Goal: Information Seeking & Learning: Learn about a topic

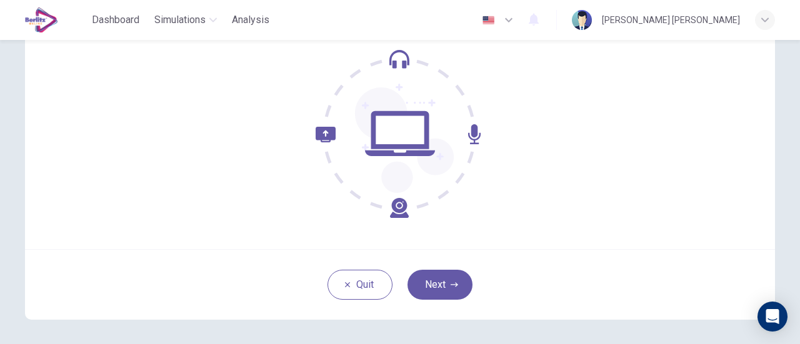
scroll to position [164, 0]
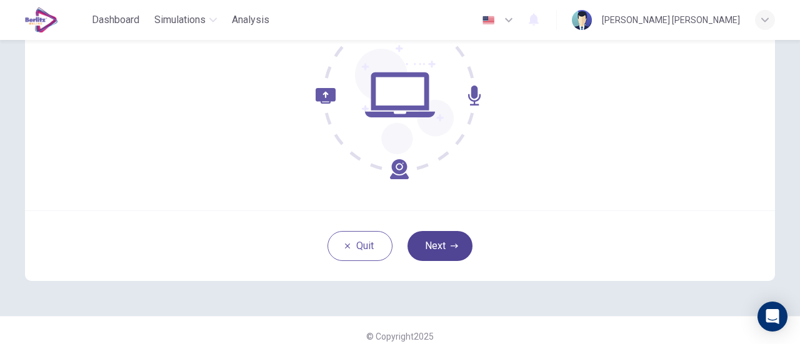
click at [458, 242] on button "Next" at bounding box center [440, 246] width 65 height 30
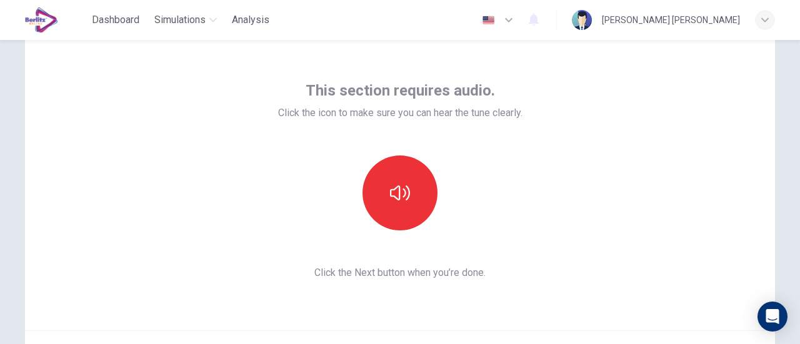
scroll to position [44, 0]
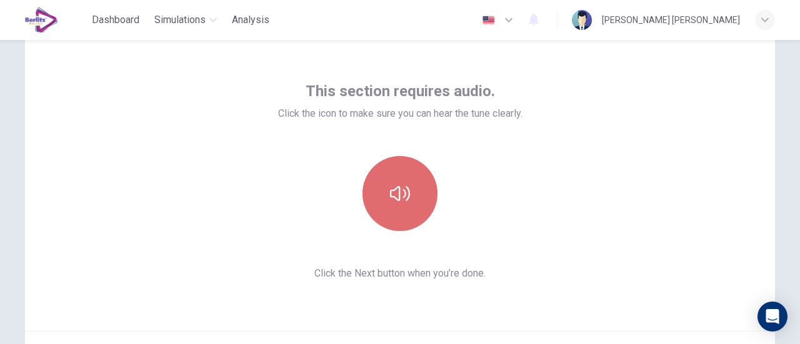
click at [397, 201] on icon "button" at bounding box center [400, 194] width 20 height 20
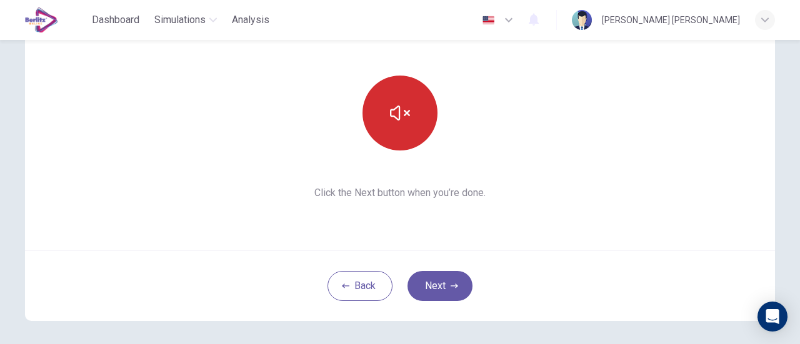
scroll to position [125, 0]
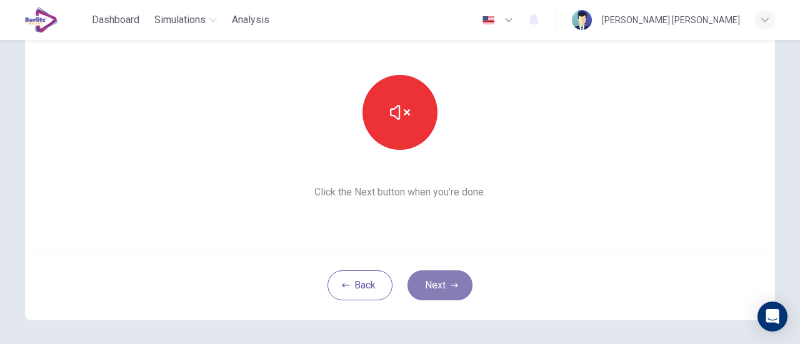
click at [443, 291] on button "Next" at bounding box center [440, 286] width 65 height 30
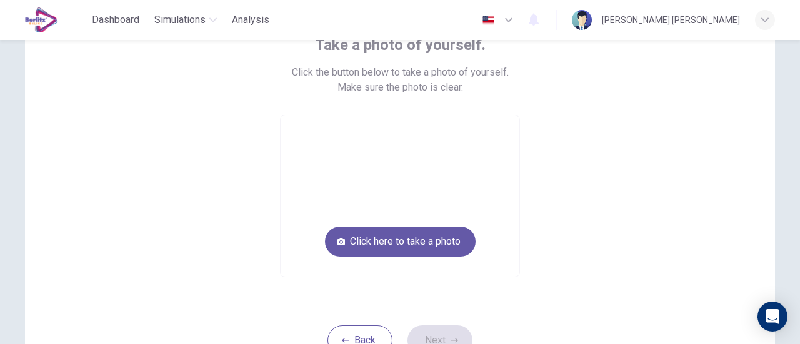
scroll to position [89, 0]
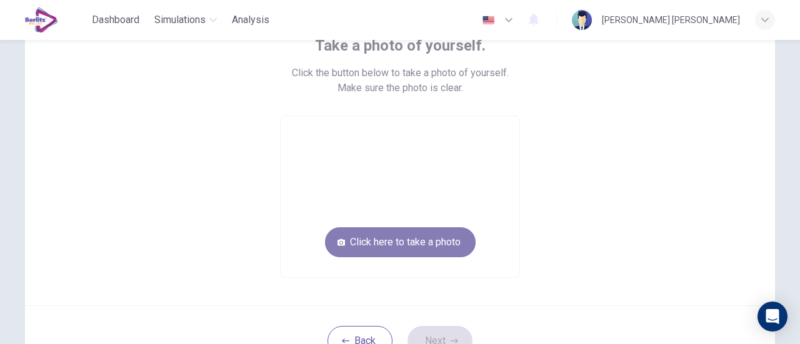
click at [441, 241] on button "Click here to take a photo" at bounding box center [400, 243] width 151 height 30
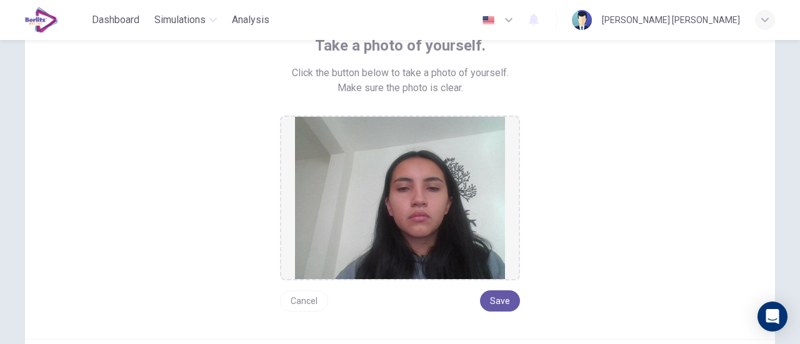
scroll to position [131, 0]
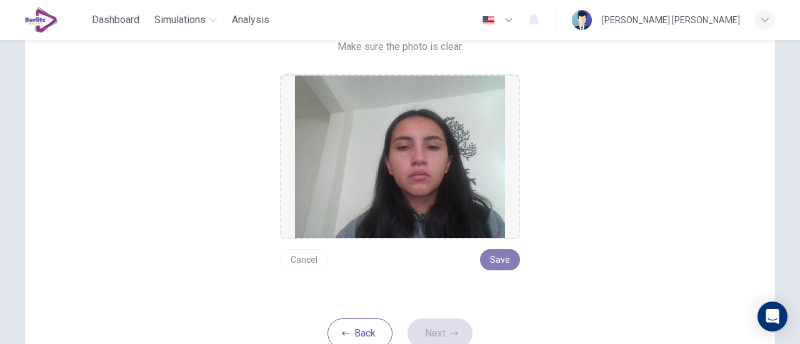
click at [503, 253] on button "Save" at bounding box center [500, 259] width 40 height 21
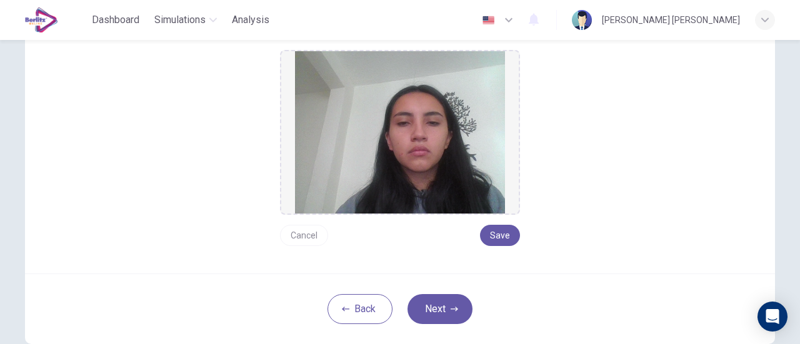
scroll to position [156, 0]
click at [451, 312] on button "Next" at bounding box center [440, 309] width 65 height 30
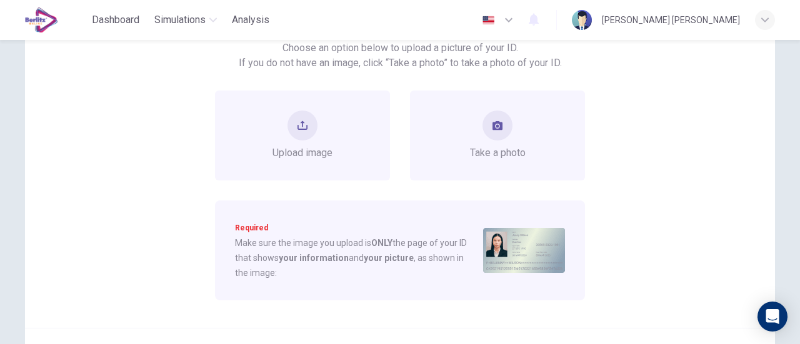
scroll to position [111, 0]
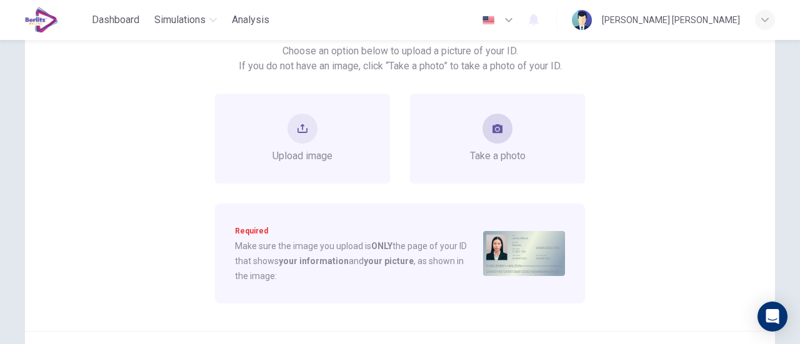
click at [488, 145] on div "Take a photo" at bounding box center [498, 139] width 56 height 50
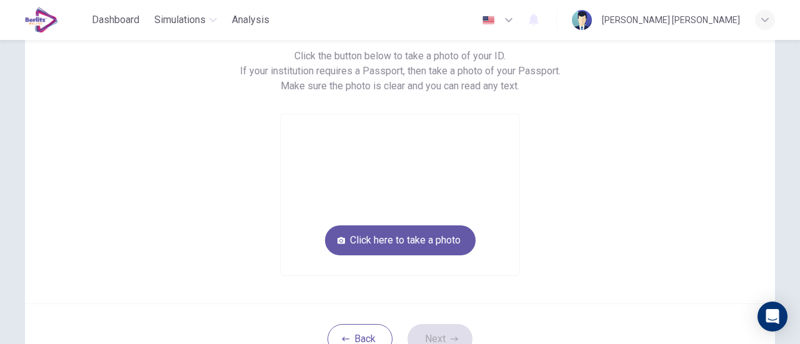
scroll to position [106, 0]
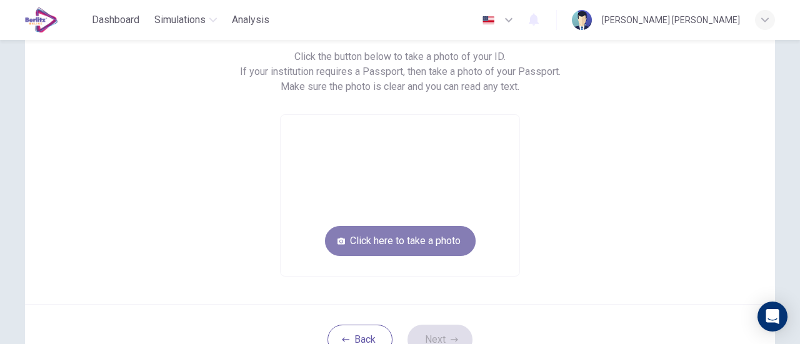
click at [401, 246] on button "Click here to take a photo" at bounding box center [400, 241] width 151 height 30
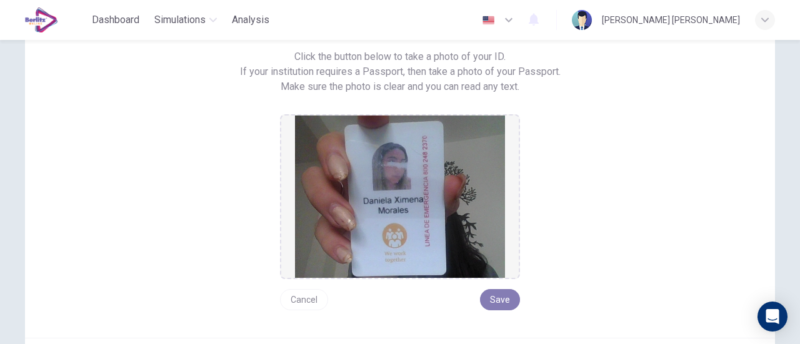
click at [498, 296] on button "Save" at bounding box center [500, 299] width 40 height 21
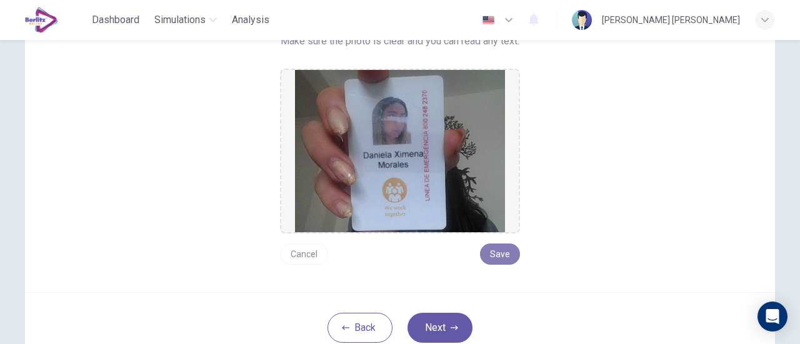
click at [493, 257] on button "Save" at bounding box center [500, 254] width 40 height 21
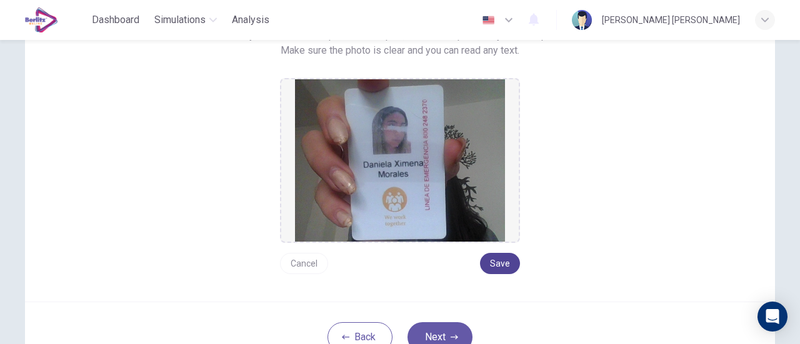
scroll to position [143, 0]
click at [503, 263] on button "Save" at bounding box center [500, 263] width 40 height 21
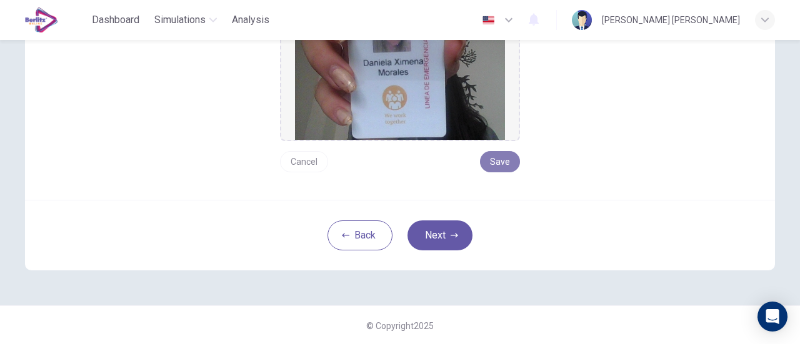
click at [506, 169] on button "Save" at bounding box center [500, 161] width 40 height 21
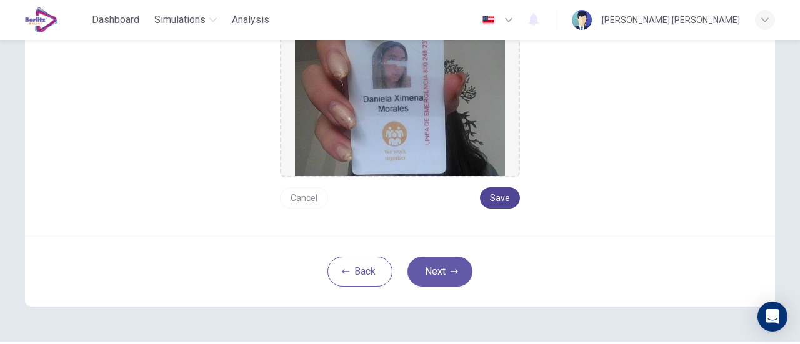
scroll to position [213, 0]
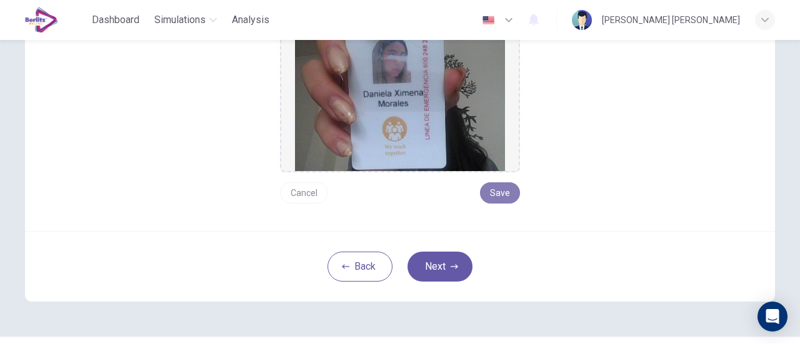
click at [494, 193] on button "Save" at bounding box center [500, 193] width 40 height 21
click at [370, 257] on button "Back" at bounding box center [360, 267] width 65 height 30
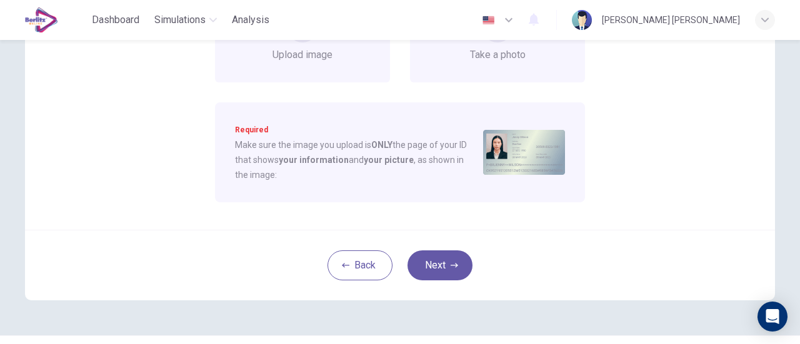
scroll to position [98, 0]
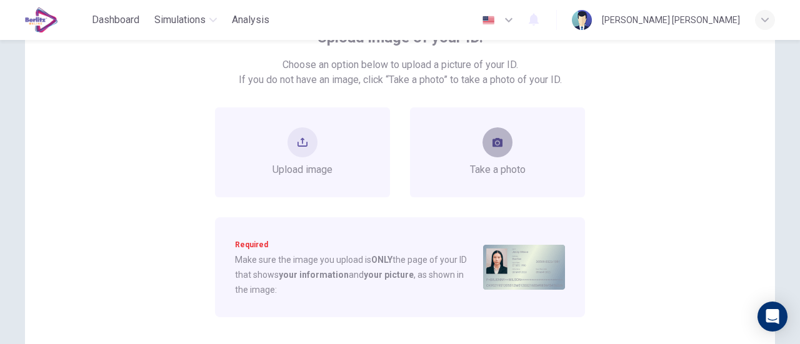
click at [505, 141] on button "take photo" at bounding box center [498, 143] width 30 height 30
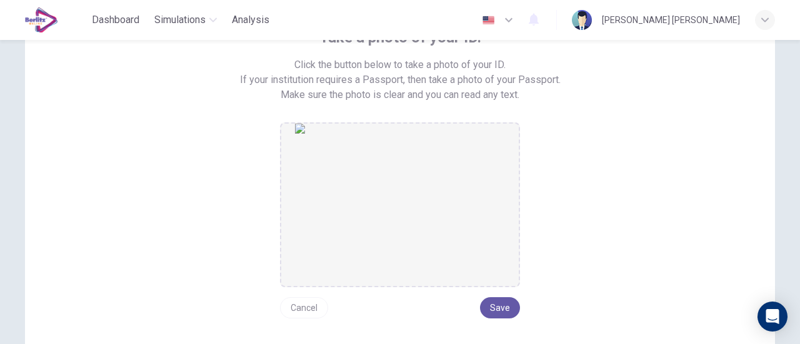
scroll to position [149, 0]
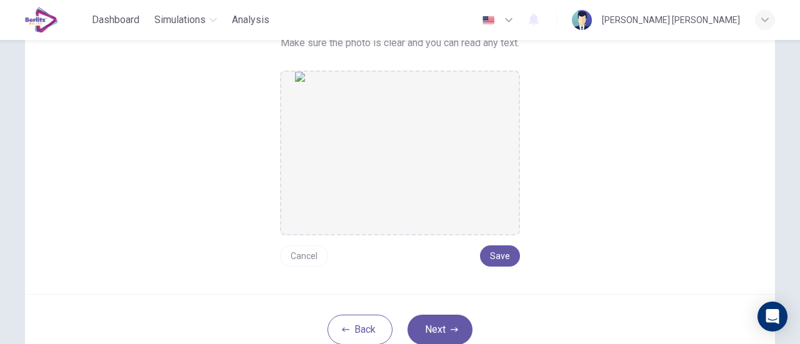
click at [518, 251] on div "Take a photo of your ID. Click the button below to take a photo of your ID. If …" at bounding box center [400, 121] width 565 height 291
click at [504, 257] on button "Save" at bounding box center [500, 256] width 40 height 21
click at [498, 262] on button "Save" at bounding box center [500, 254] width 40 height 21
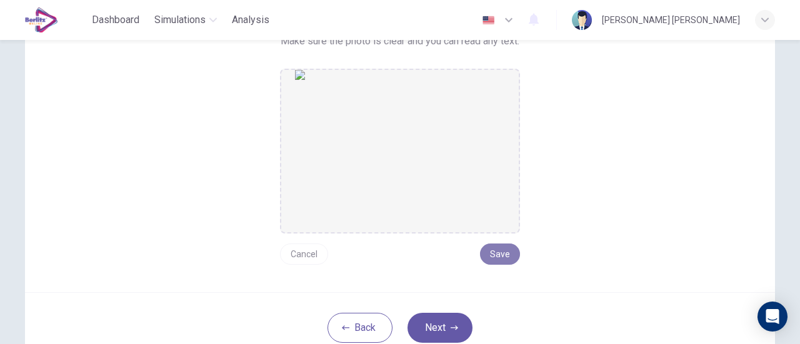
click at [507, 262] on button "Save" at bounding box center [500, 254] width 40 height 21
click at [440, 319] on button "Next" at bounding box center [440, 328] width 65 height 30
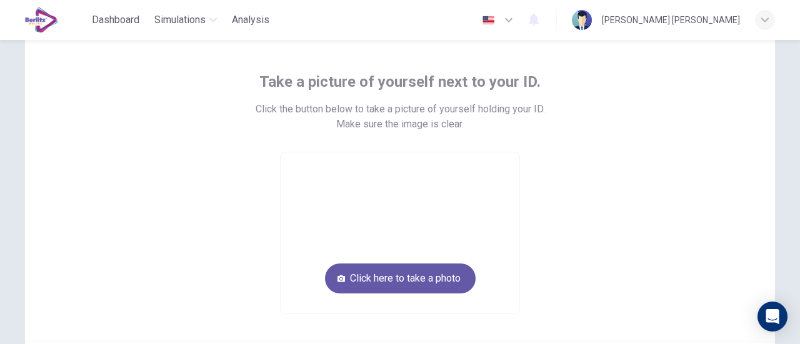
scroll to position [54, 0]
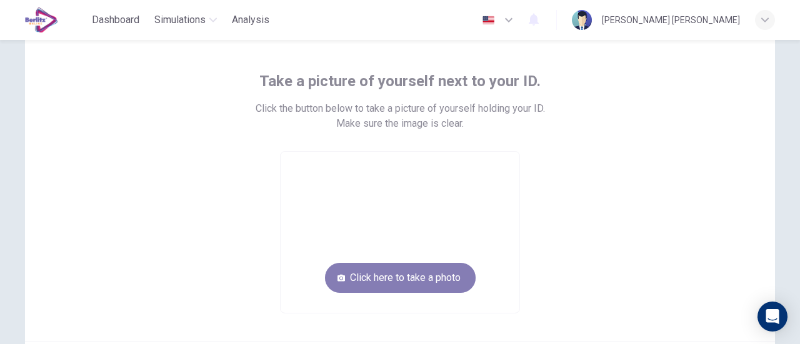
click at [446, 277] on button "Click here to take a photo" at bounding box center [400, 278] width 151 height 30
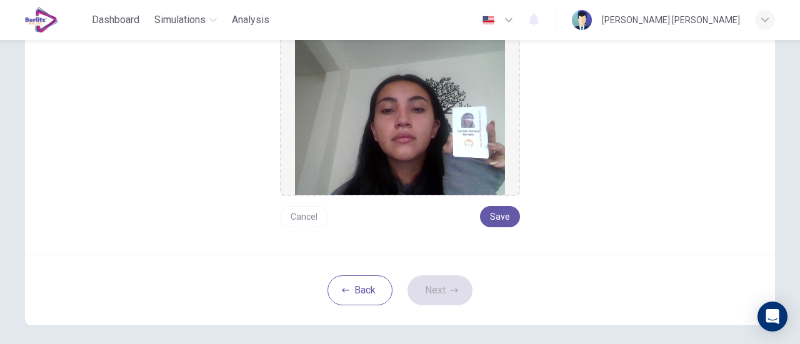
scroll to position [177, 0]
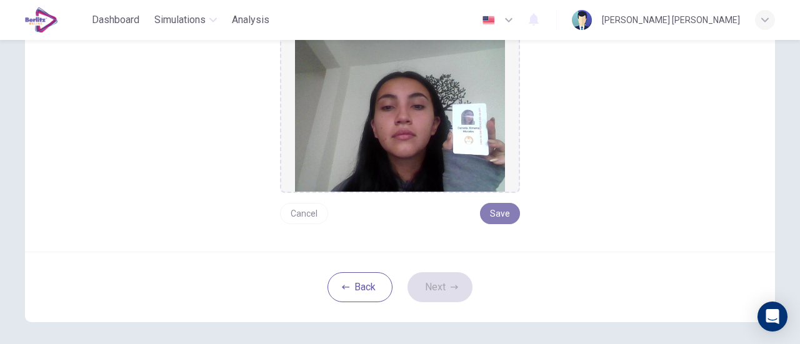
click at [512, 214] on button "Save" at bounding box center [500, 213] width 40 height 21
click at [436, 288] on button "Next" at bounding box center [440, 288] width 65 height 30
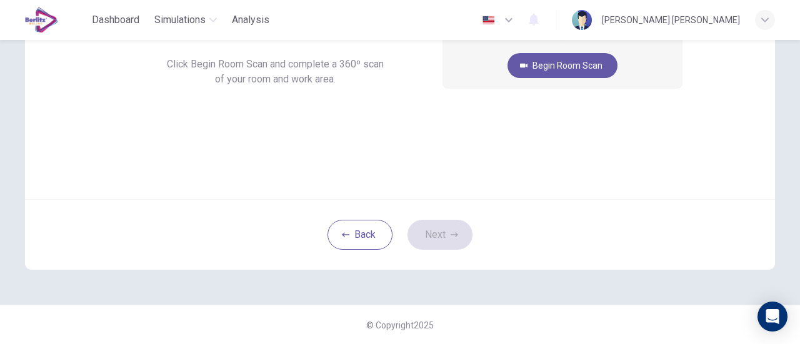
scroll to position [66, 0]
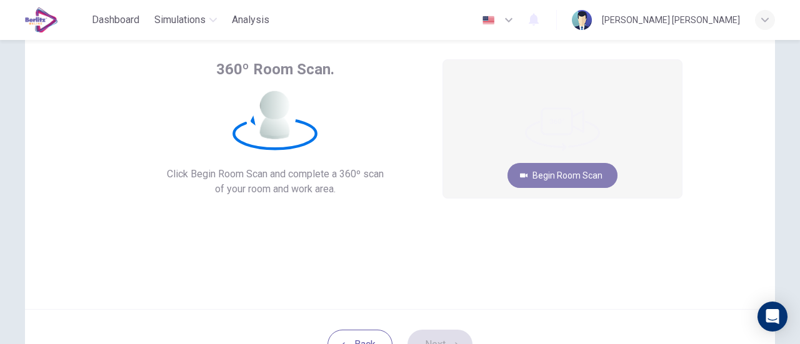
click at [563, 179] on button "Begin Room Scan" at bounding box center [563, 175] width 110 height 25
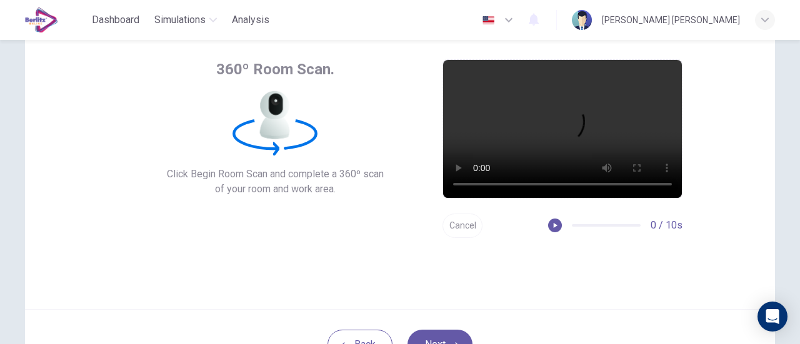
scroll to position [153, 0]
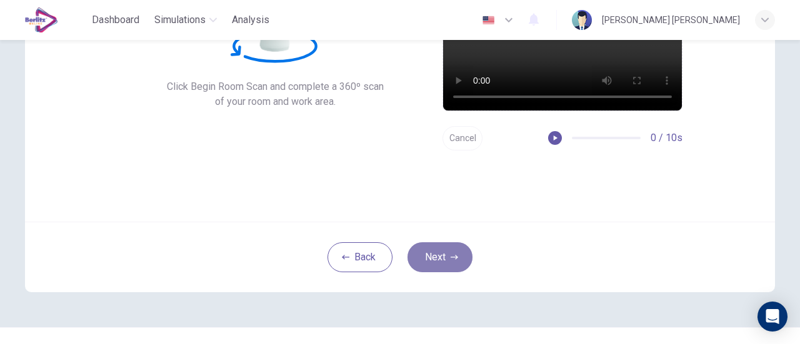
click at [445, 257] on button "Next" at bounding box center [440, 258] width 65 height 30
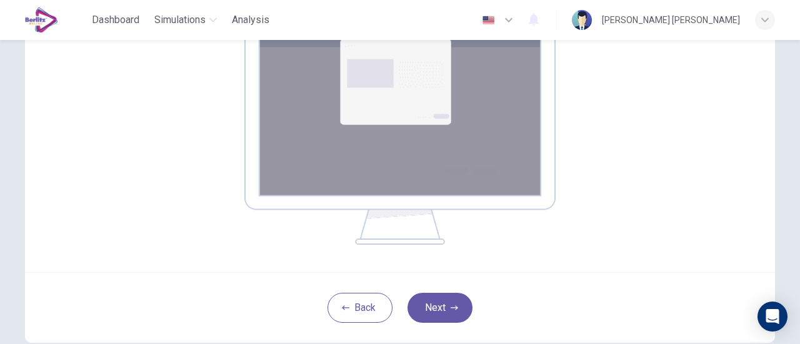
scroll to position [259, 0]
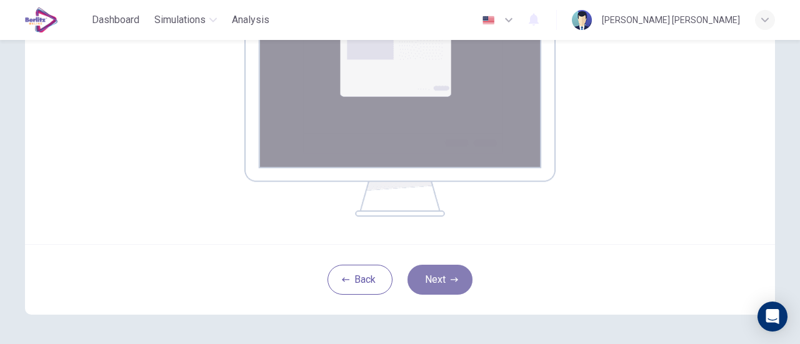
click at [442, 279] on button "Next" at bounding box center [440, 280] width 65 height 30
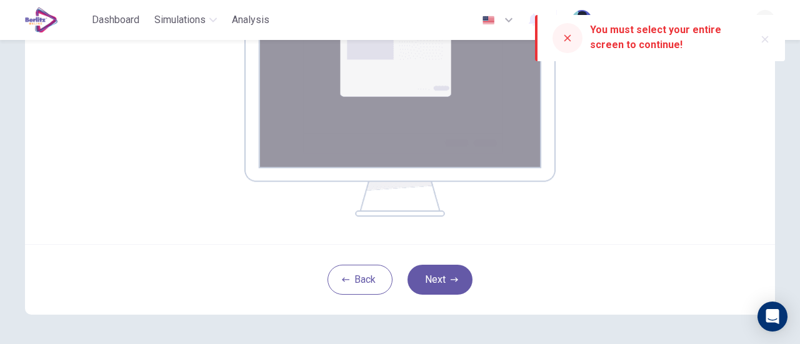
click at [624, 32] on div "You must select your entire screen to continue!" at bounding box center [667, 38] width 155 height 30
click at [572, 39] on icon at bounding box center [568, 38] width 10 height 10
click at [428, 281] on button "Next" at bounding box center [440, 280] width 65 height 30
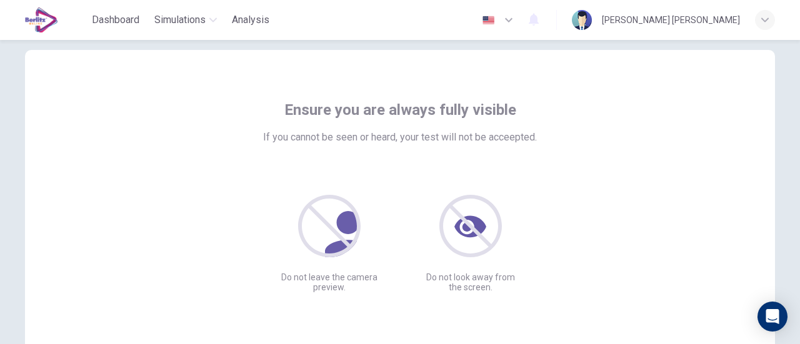
scroll to position [176, 0]
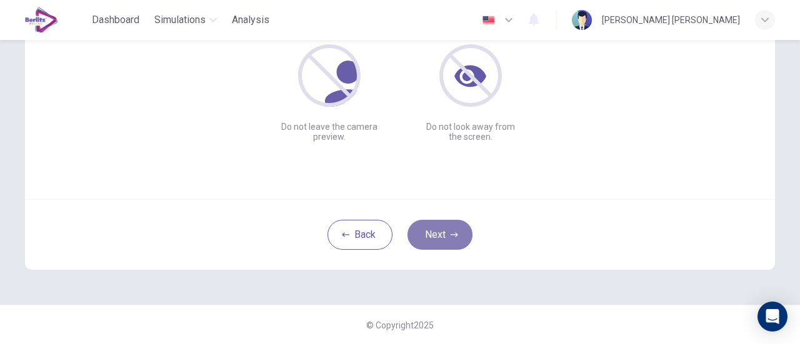
click at [446, 234] on button "Next" at bounding box center [440, 235] width 65 height 30
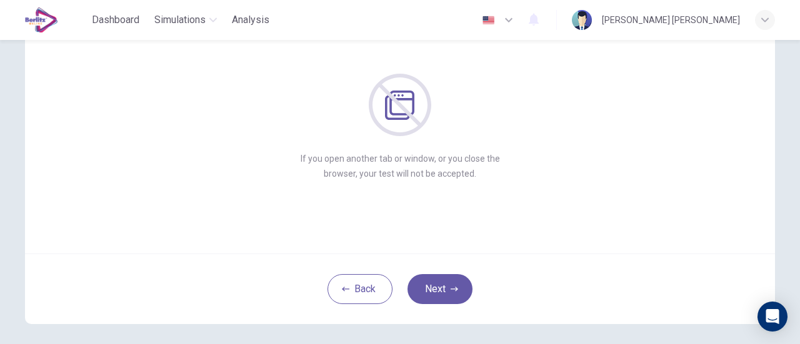
scroll to position [149, 0]
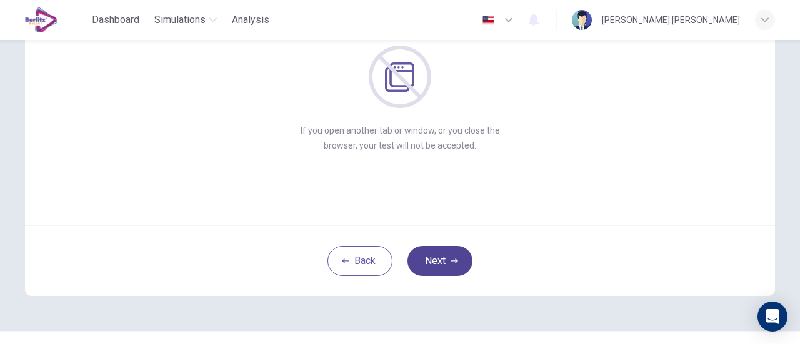
click at [439, 262] on button "Next" at bounding box center [440, 261] width 65 height 30
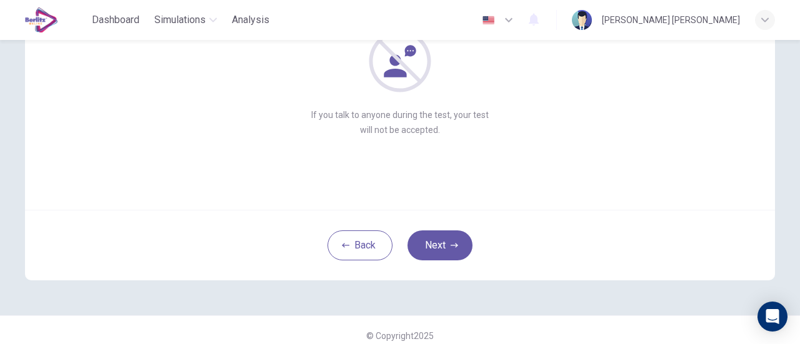
scroll to position [166, 0]
click at [446, 244] on button "Next" at bounding box center [440, 245] width 65 height 30
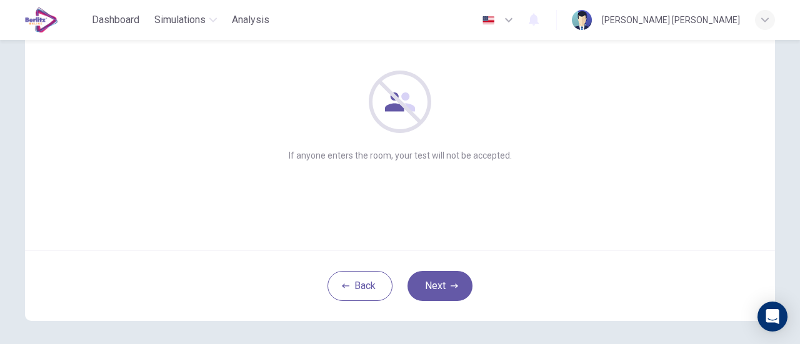
scroll to position [139, 0]
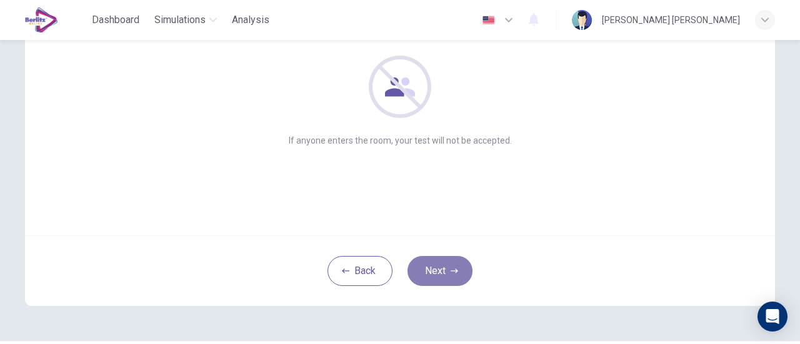
click at [451, 268] on icon "button" at bounding box center [455, 272] width 8 height 8
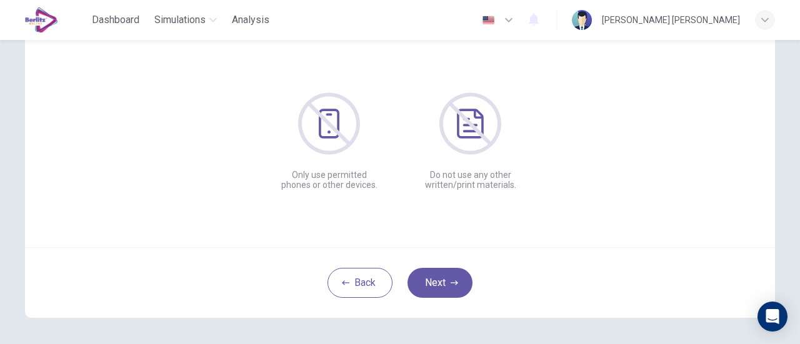
scroll to position [127, 0]
click at [448, 274] on button "Next" at bounding box center [440, 284] width 65 height 30
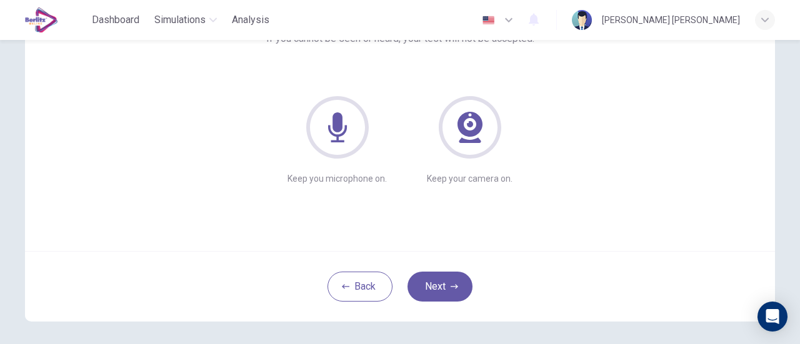
scroll to position [176, 0]
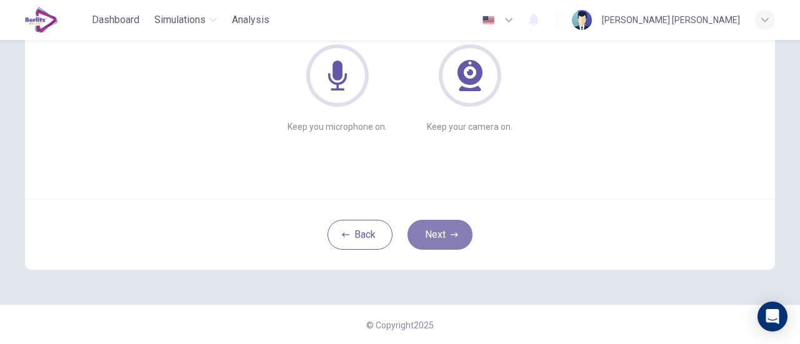
click at [463, 230] on button "Next" at bounding box center [440, 235] width 65 height 30
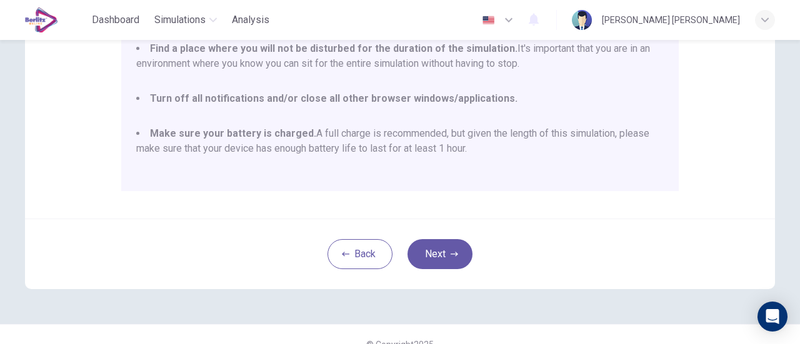
scroll to position [331, 0]
click at [451, 251] on icon "button" at bounding box center [455, 254] width 8 height 8
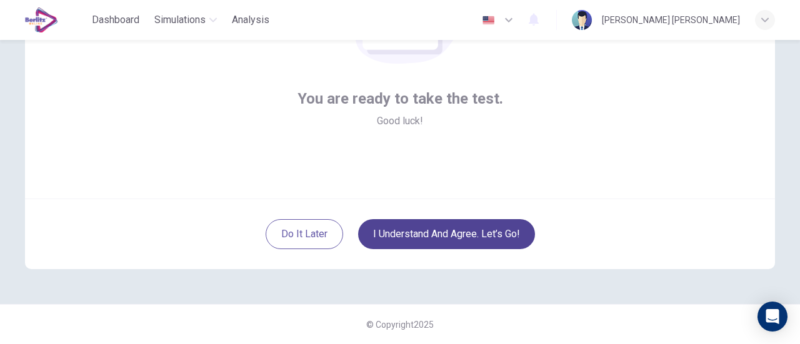
scroll to position [176, 0]
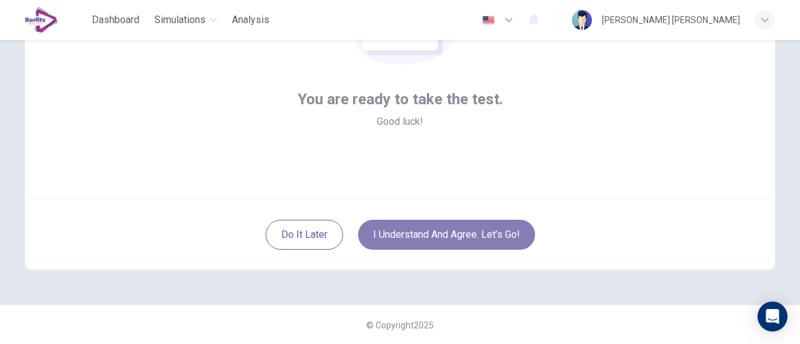
click at [471, 230] on button "I understand and agree. Let’s go!" at bounding box center [446, 235] width 177 height 30
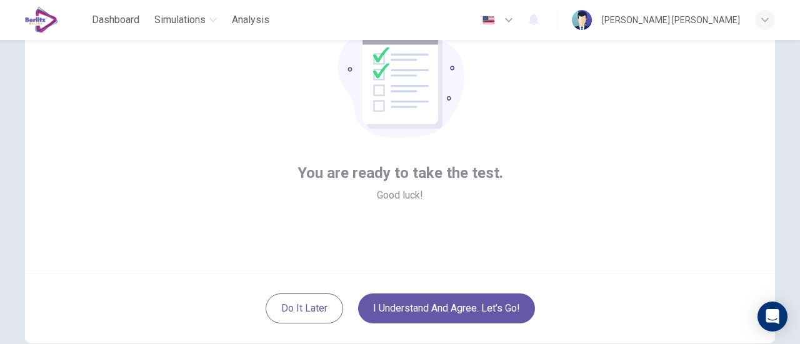
scroll to position [0, 0]
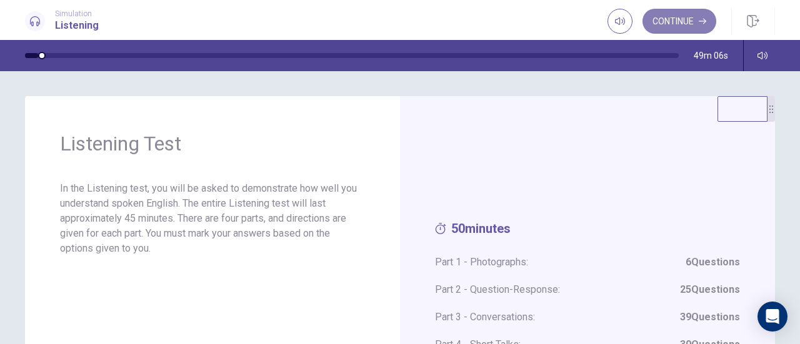
click at [683, 27] on button "Continue" at bounding box center [680, 21] width 74 height 25
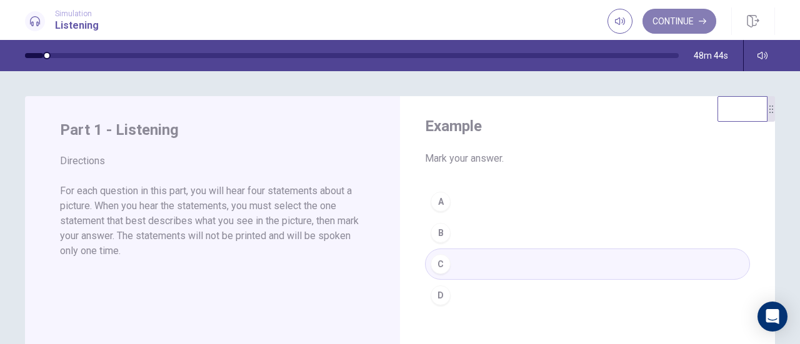
click at [696, 14] on button "Continue" at bounding box center [680, 21] width 74 height 25
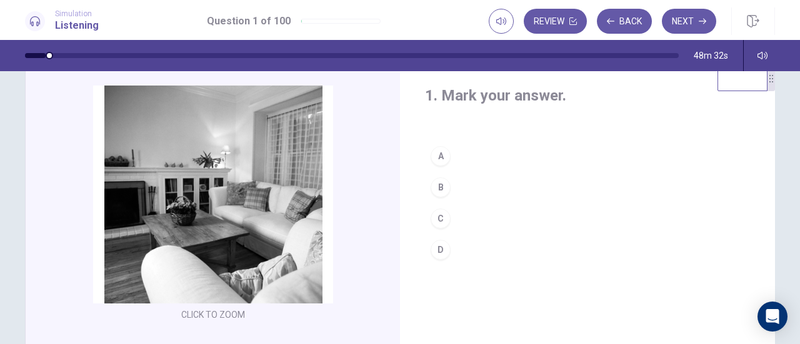
scroll to position [31, 0]
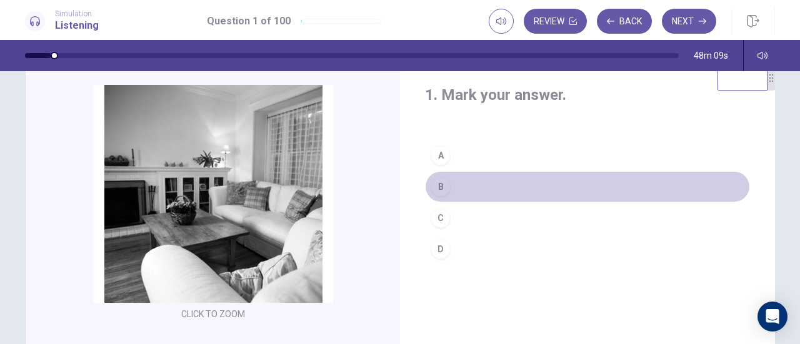
click at [440, 190] on div "B" at bounding box center [441, 187] width 20 height 20
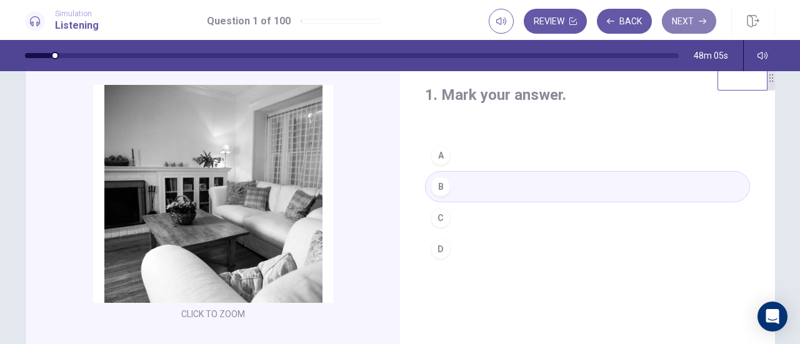
click at [700, 27] on button "Next" at bounding box center [689, 21] width 54 height 25
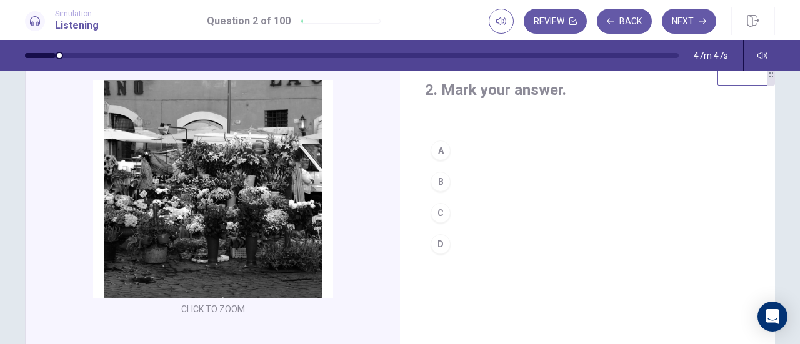
scroll to position [38, 0]
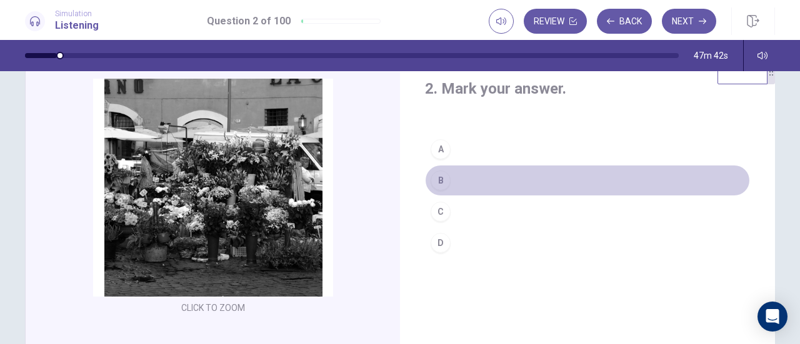
click at [443, 179] on div "B" at bounding box center [441, 181] width 20 height 20
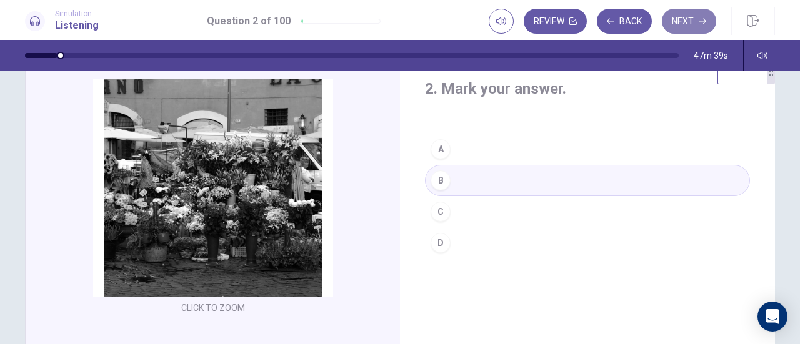
click at [694, 26] on button "Next" at bounding box center [689, 21] width 54 height 25
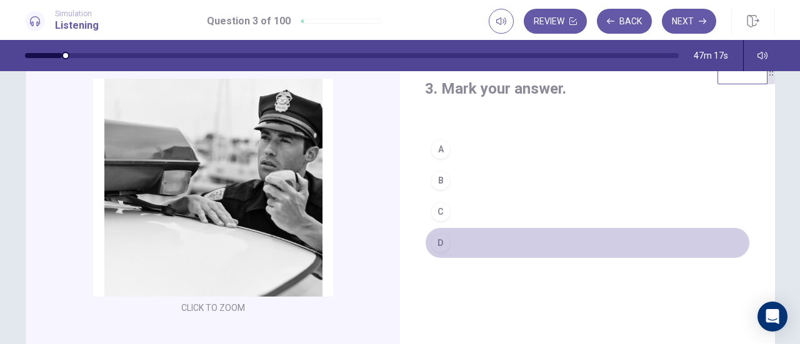
click at [442, 243] on div "D" at bounding box center [441, 243] width 20 height 20
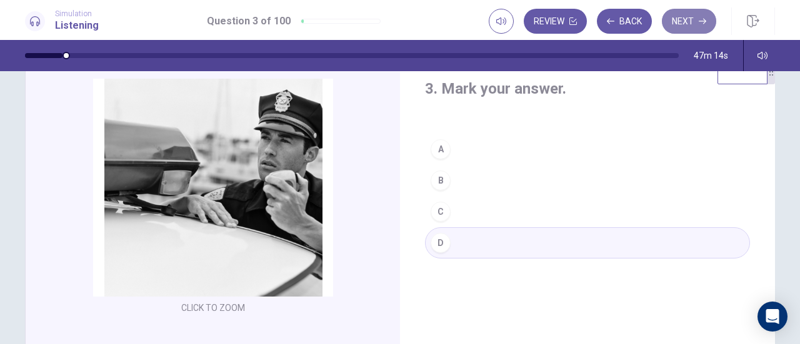
click at [693, 28] on button "Next" at bounding box center [689, 21] width 54 height 25
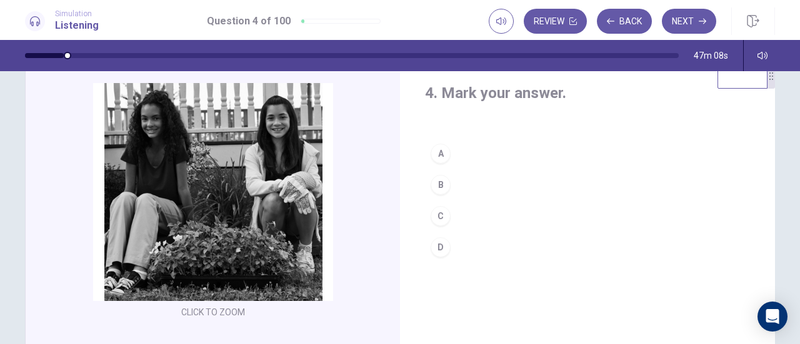
scroll to position [34, 0]
click at [444, 188] on div "B" at bounding box center [441, 184] width 20 height 20
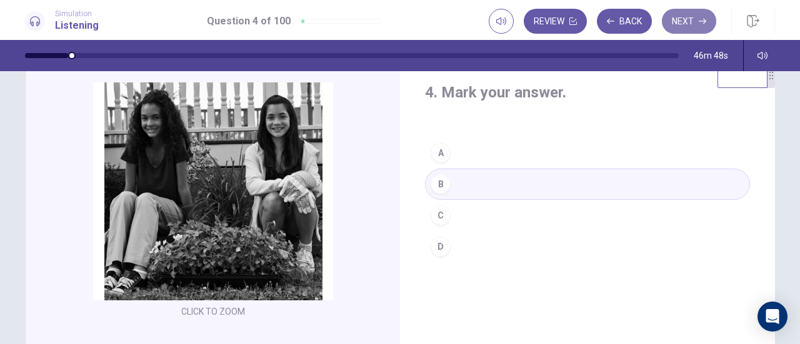
click at [684, 16] on button "Next" at bounding box center [689, 21] width 54 height 25
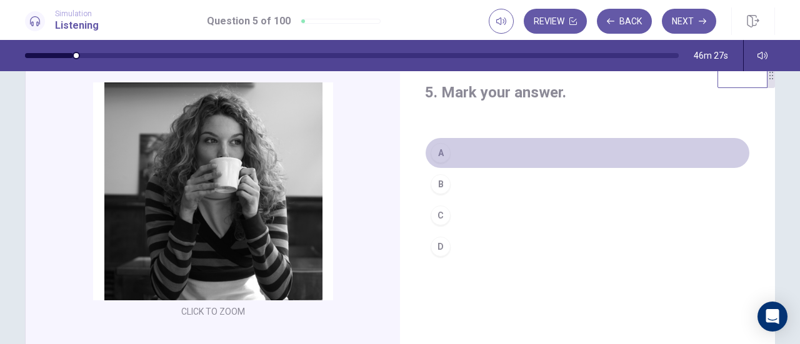
click at [441, 151] on div "A" at bounding box center [441, 153] width 20 height 20
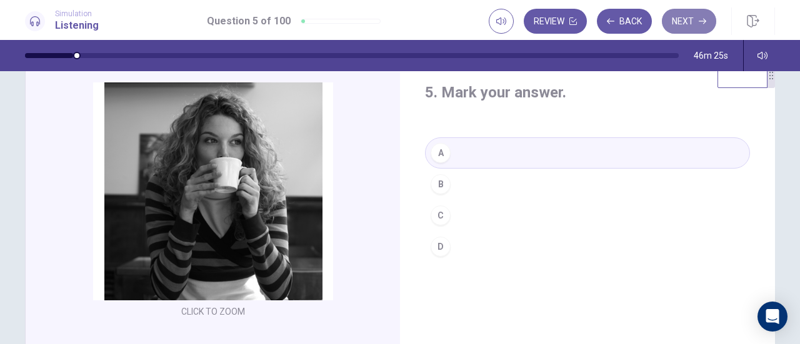
click at [688, 19] on button "Next" at bounding box center [689, 21] width 54 height 25
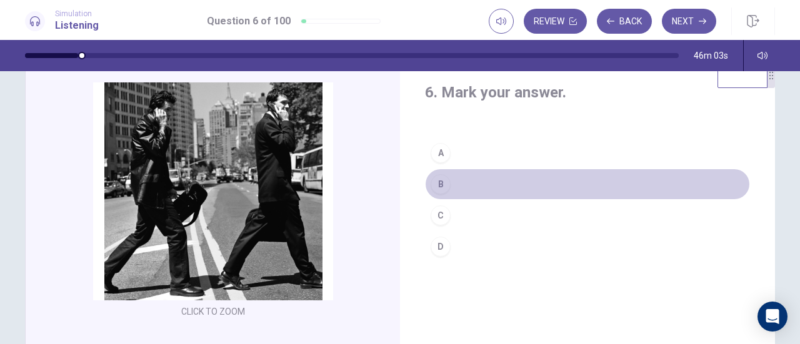
click at [436, 184] on div "B" at bounding box center [441, 184] width 20 height 20
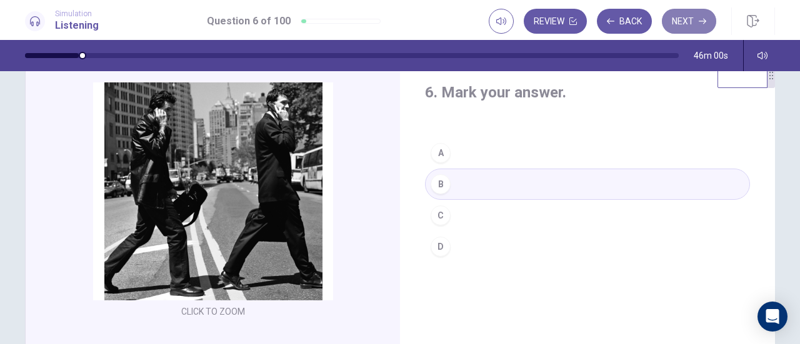
click at [698, 21] on button "Next" at bounding box center [689, 21] width 54 height 25
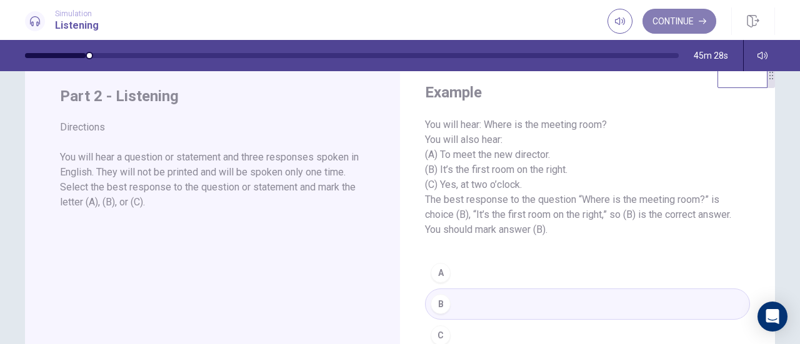
click at [699, 14] on button "Continue" at bounding box center [680, 21] width 74 height 25
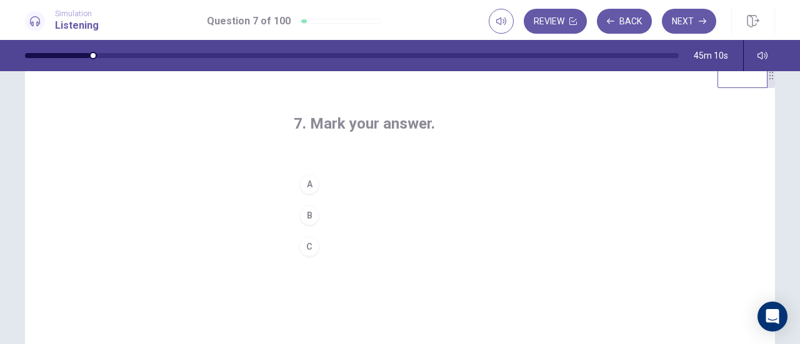
click at [310, 185] on div "A" at bounding box center [309, 184] width 20 height 20
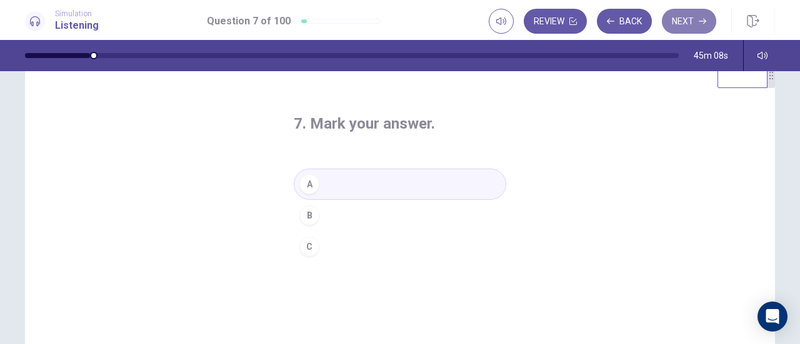
click at [685, 27] on button "Next" at bounding box center [689, 21] width 54 height 25
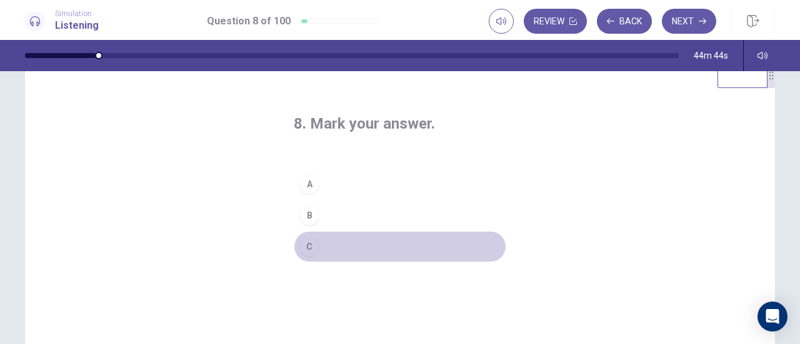
click at [313, 244] on div "C" at bounding box center [309, 247] width 20 height 20
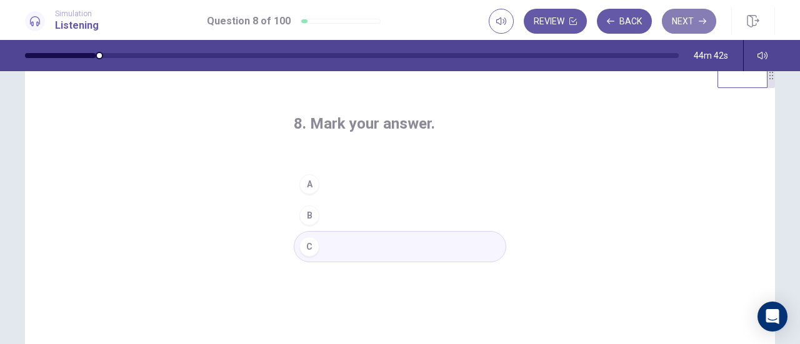
click at [693, 18] on button "Next" at bounding box center [689, 21] width 54 height 25
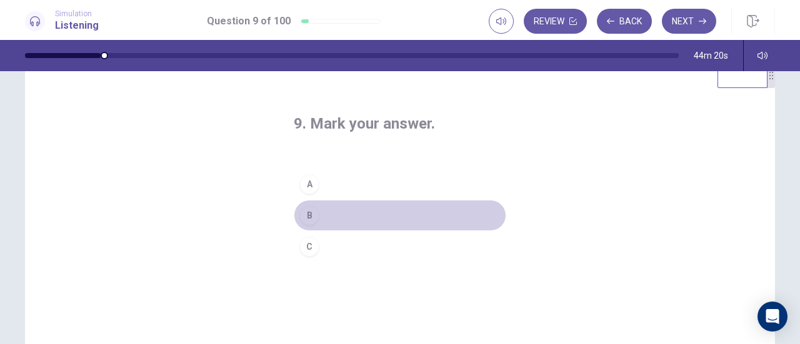
click at [308, 214] on div "B" at bounding box center [309, 216] width 20 height 20
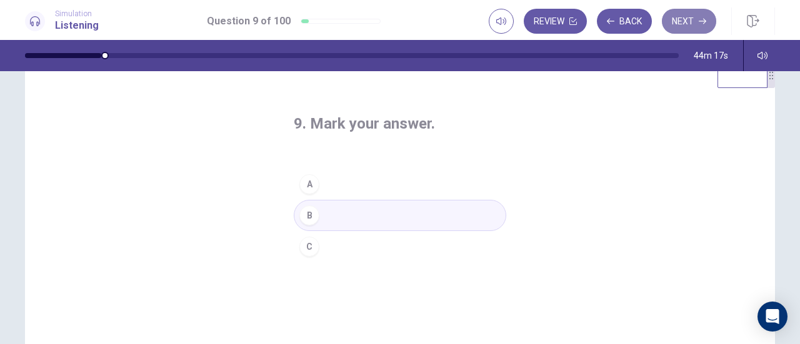
click at [696, 15] on button "Next" at bounding box center [689, 21] width 54 height 25
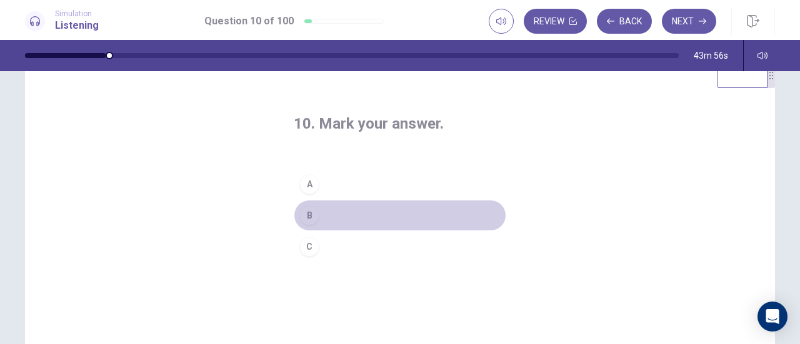
click at [311, 212] on div "B" at bounding box center [309, 216] width 20 height 20
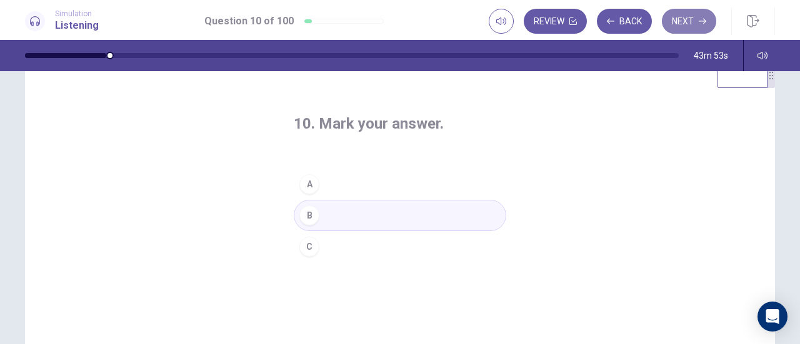
click at [702, 21] on icon "button" at bounding box center [703, 22] width 8 height 6
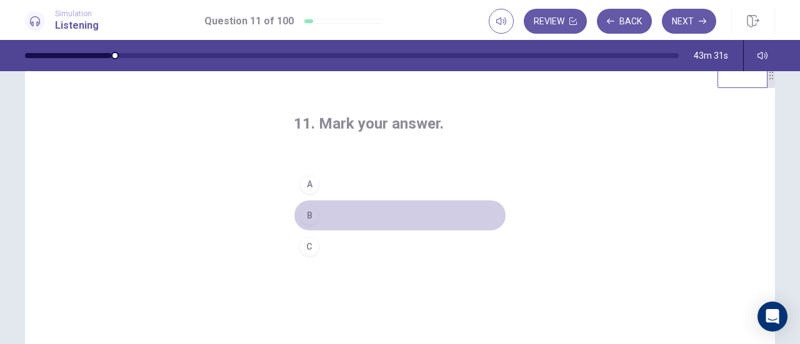
click at [311, 212] on div "B" at bounding box center [309, 216] width 20 height 20
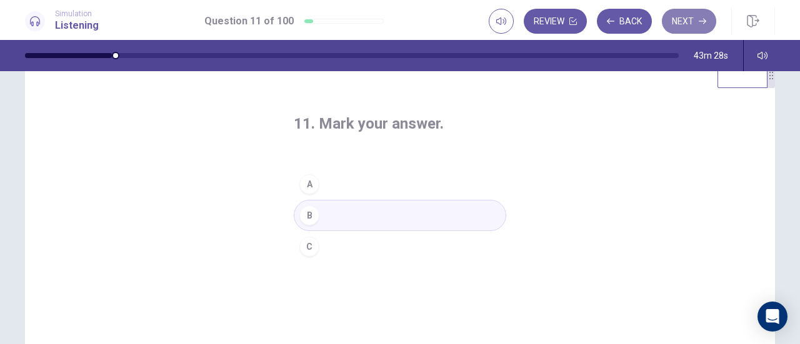
click at [689, 16] on button "Next" at bounding box center [689, 21] width 54 height 25
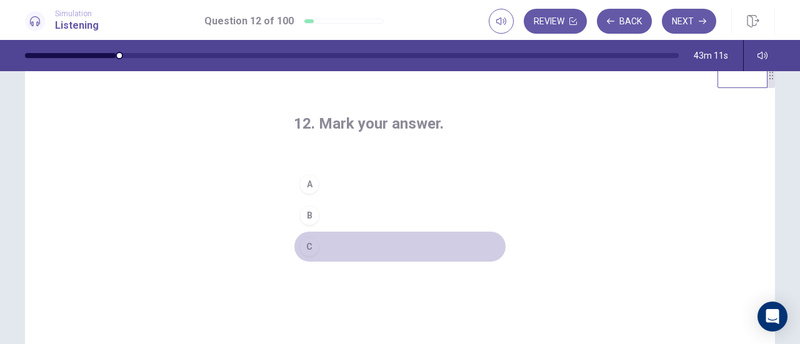
click at [308, 253] on div "C" at bounding box center [309, 247] width 20 height 20
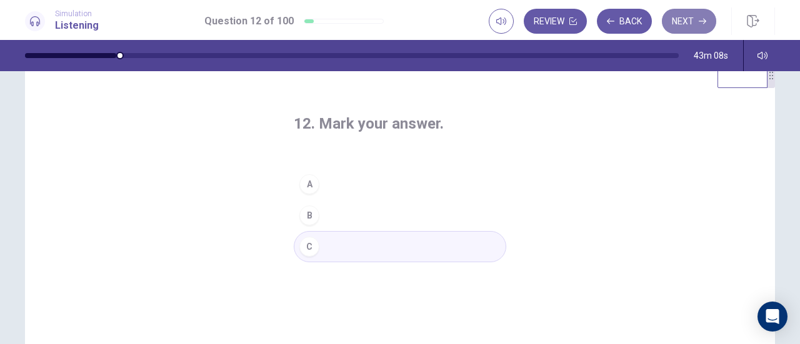
click at [676, 18] on button "Next" at bounding box center [689, 21] width 54 height 25
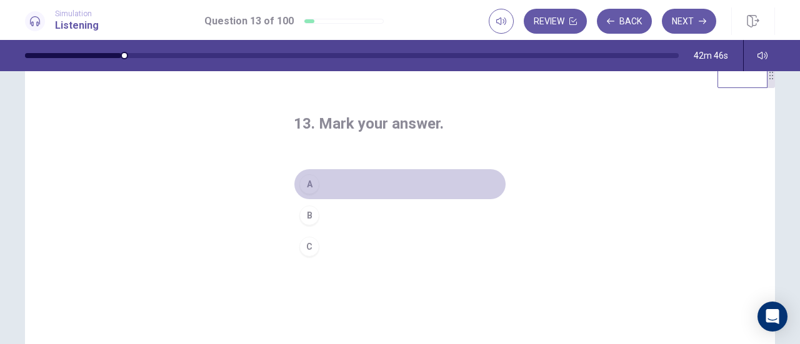
click at [311, 182] on div "A" at bounding box center [309, 184] width 20 height 20
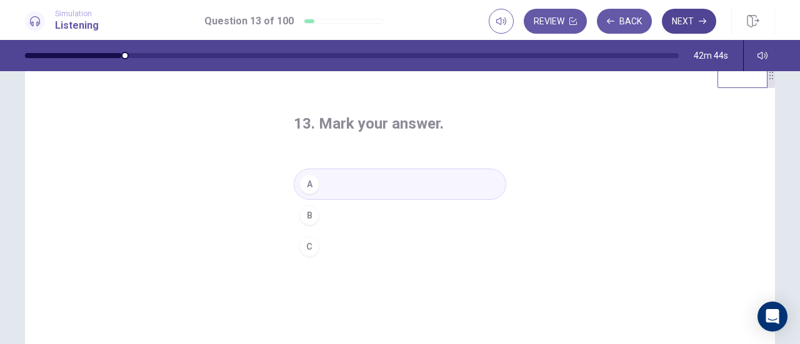
click at [684, 13] on button "Next" at bounding box center [689, 21] width 54 height 25
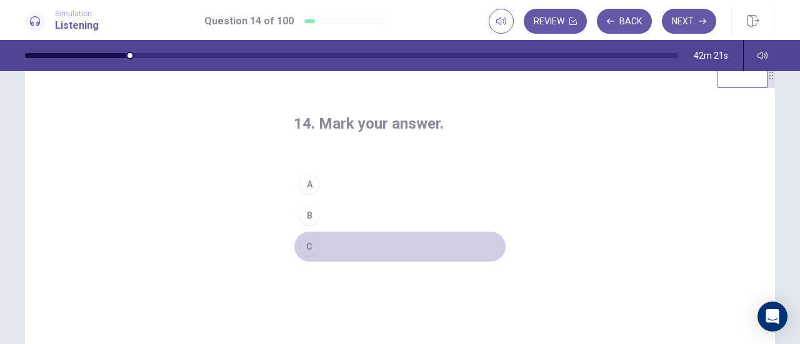
click at [314, 244] on div "C" at bounding box center [309, 247] width 20 height 20
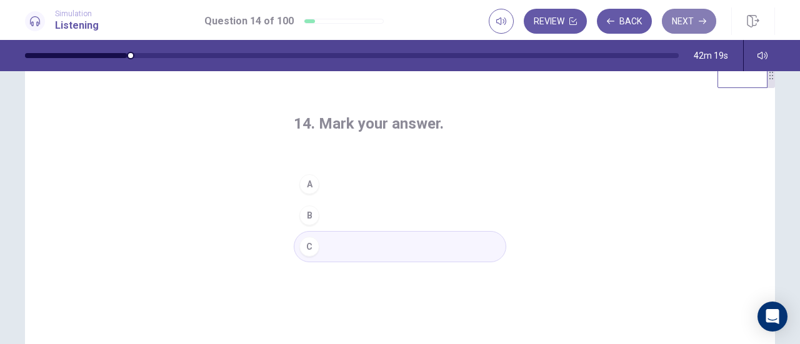
click at [699, 16] on button "Next" at bounding box center [689, 21] width 54 height 25
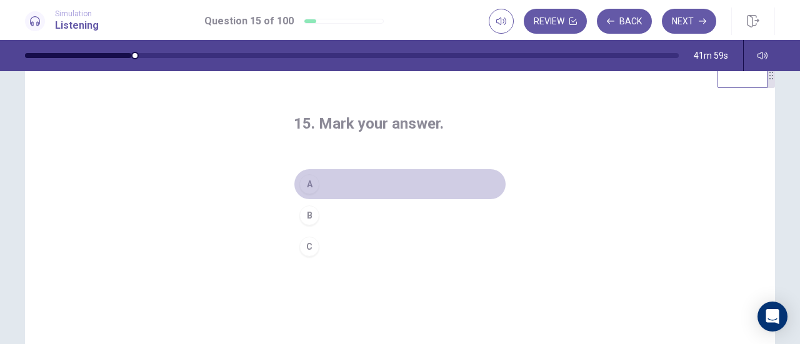
click at [308, 186] on div "A" at bounding box center [309, 184] width 20 height 20
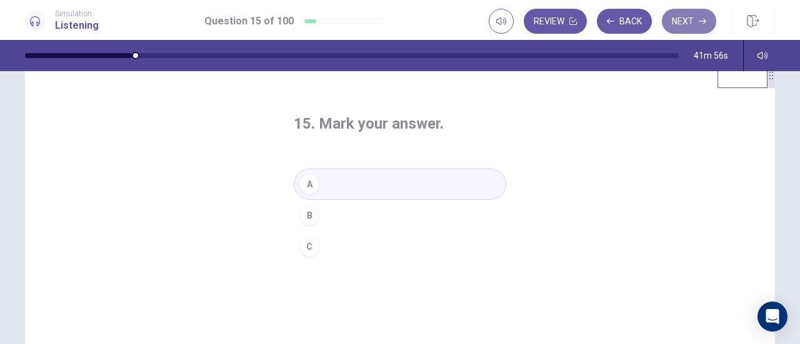
click at [694, 19] on button "Next" at bounding box center [689, 21] width 54 height 25
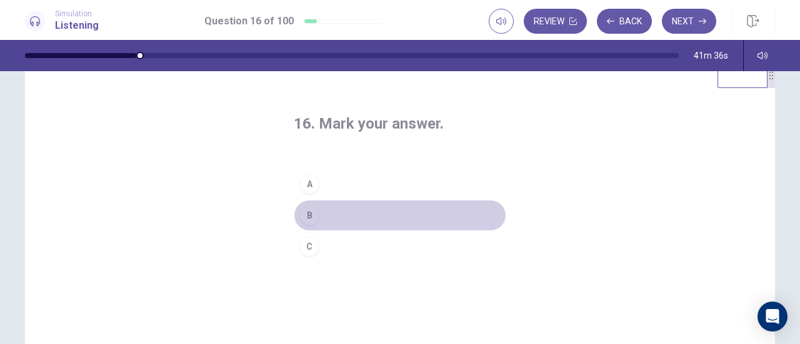
click at [304, 219] on div "B" at bounding box center [309, 216] width 20 height 20
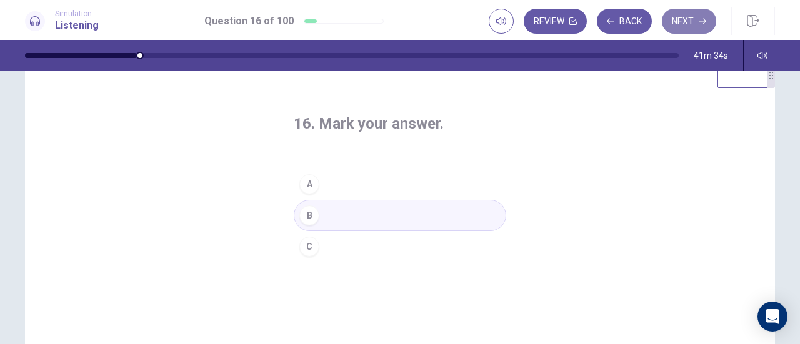
click at [693, 17] on button "Next" at bounding box center [689, 21] width 54 height 25
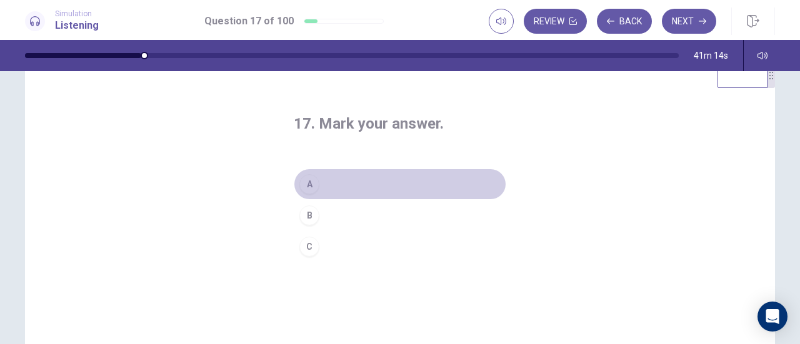
click at [308, 189] on div "A" at bounding box center [309, 184] width 20 height 20
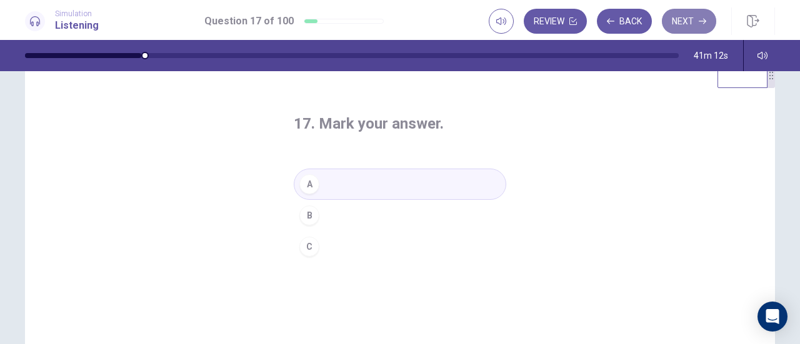
click at [685, 18] on button "Next" at bounding box center [689, 21] width 54 height 25
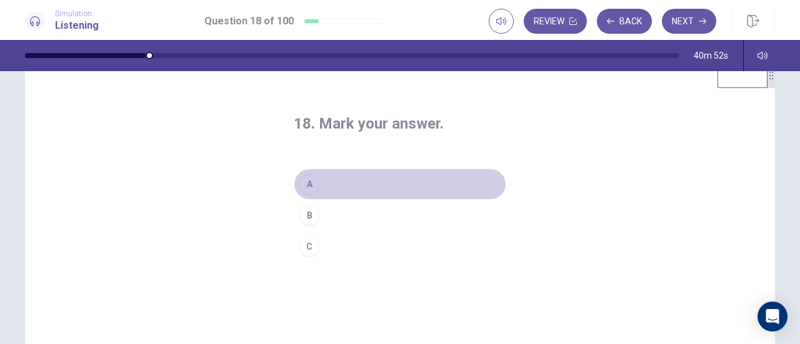
click at [309, 187] on div "A" at bounding box center [309, 184] width 20 height 20
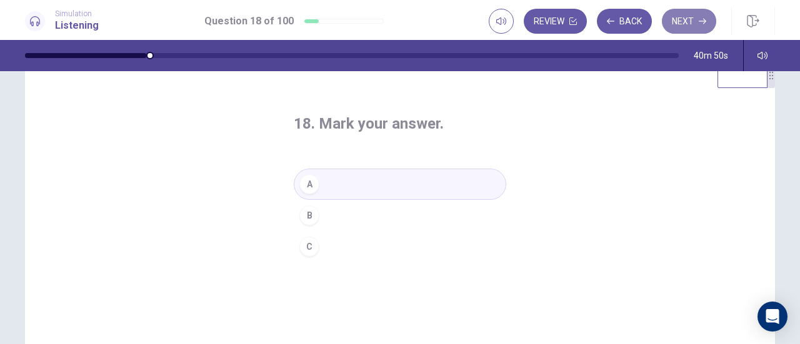
click at [694, 26] on button "Next" at bounding box center [689, 21] width 54 height 25
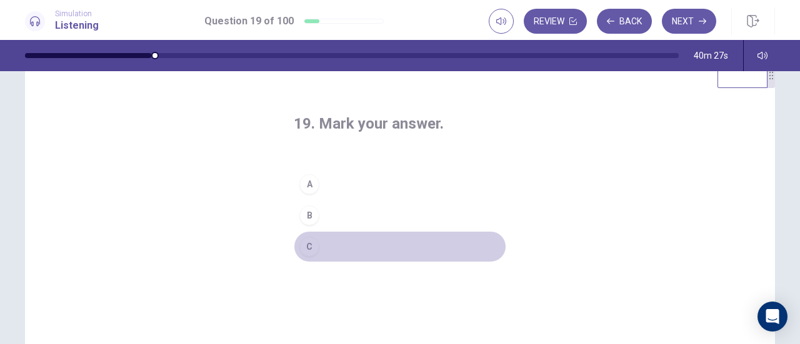
click at [309, 243] on div "C" at bounding box center [309, 247] width 20 height 20
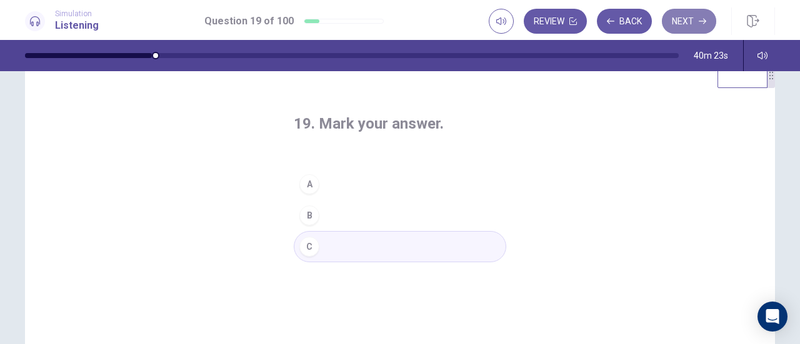
click at [705, 19] on icon "button" at bounding box center [703, 22] width 8 height 6
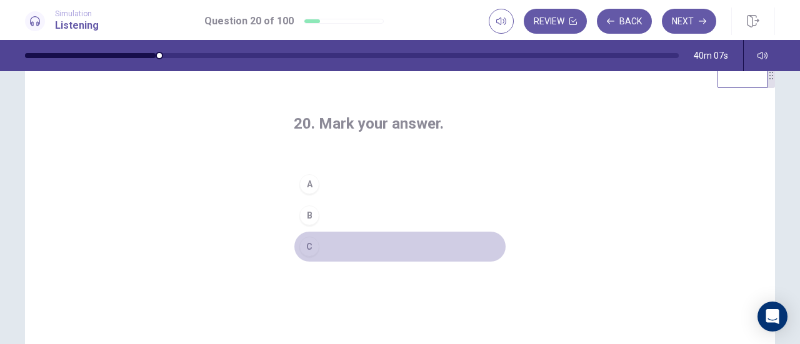
click at [314, 247] on div "C" at bounding box center [309, 247] width 20 height 20
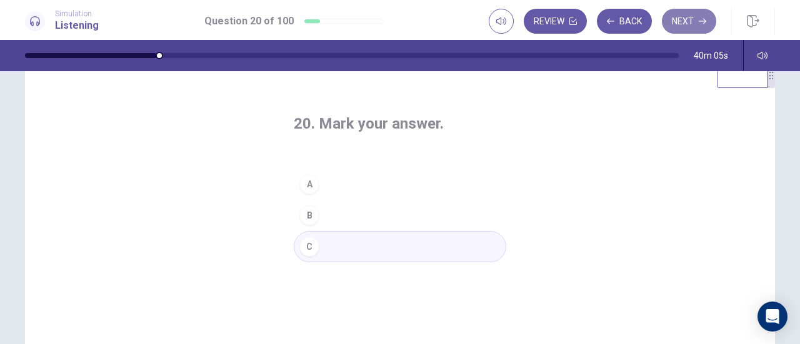
click at [699, 24] on button "Next" at bounding box center [689, 21] width 54 height 25
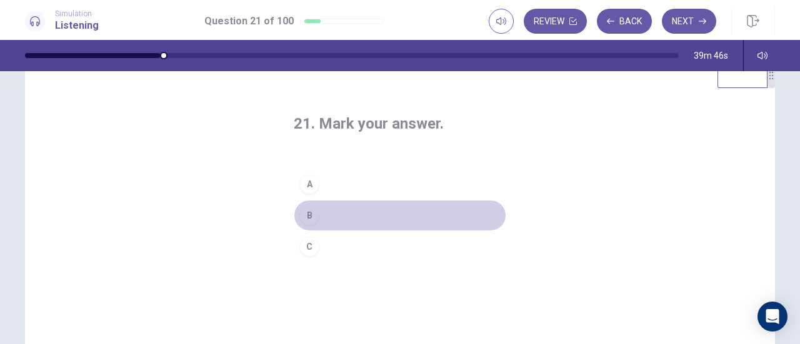
click at [312, 218] on div "B" at bounding box center [309, 216] width 20 height 20
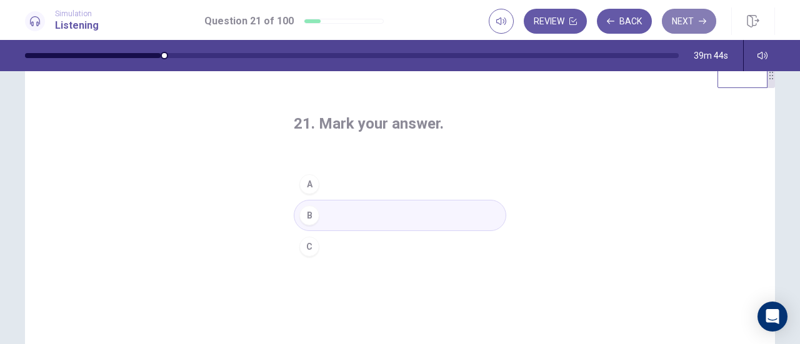
click at [685, 29] on button "Next" at bounding box center [689, 21] width 54 height 25
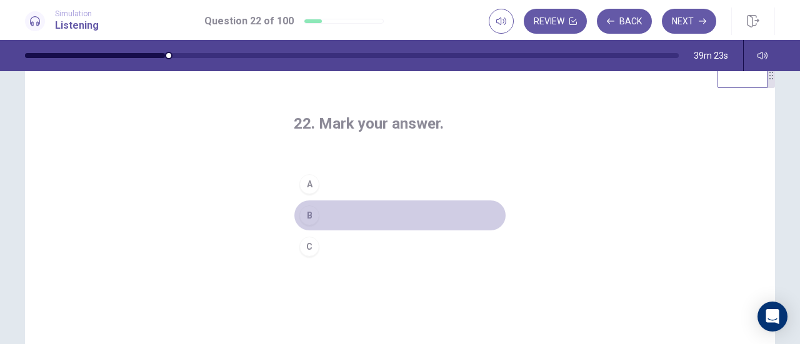
click at [311, 217] on div "B" at bounding box center [309, 216] width 20 height 20
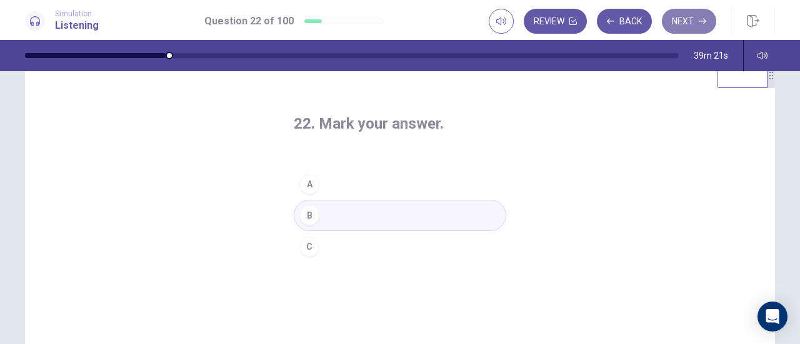
click at [693, 21] on button "Next" at bounding box center [689, 21] width 54 height 25
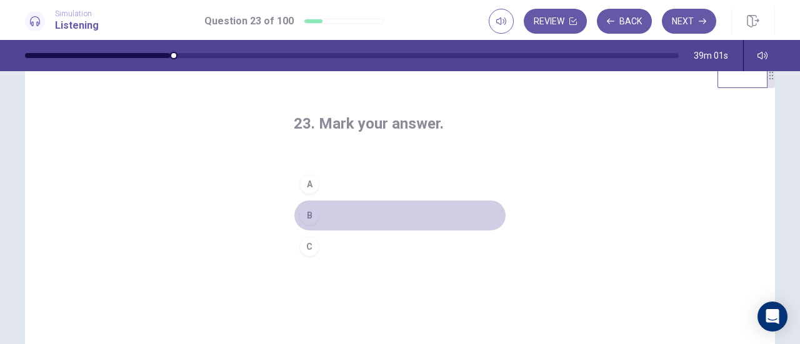
click at [312, 214] on div "B" at bounding box center [309, 216] width 20 height 20
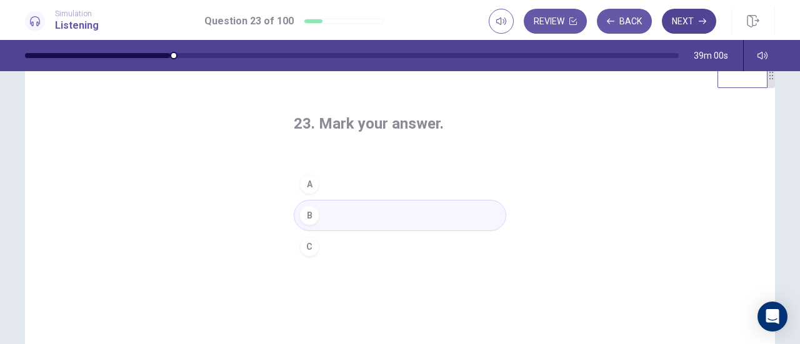
click at [685, 22] on button "Next" at bounding box center [689, 21] width 54 height 25
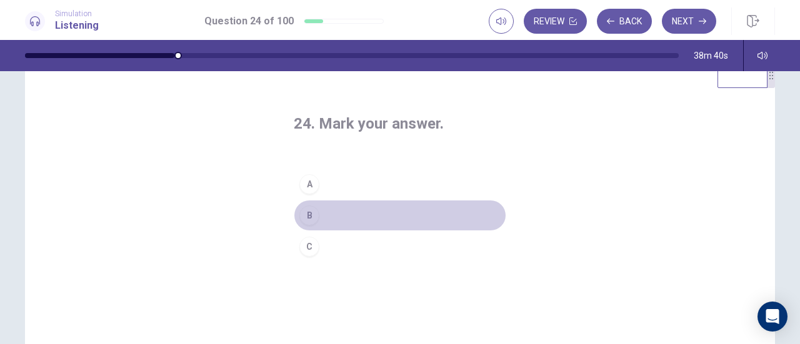
click at [309, 212] on div "B" at bounding box center [309, 216] width 20 height 20
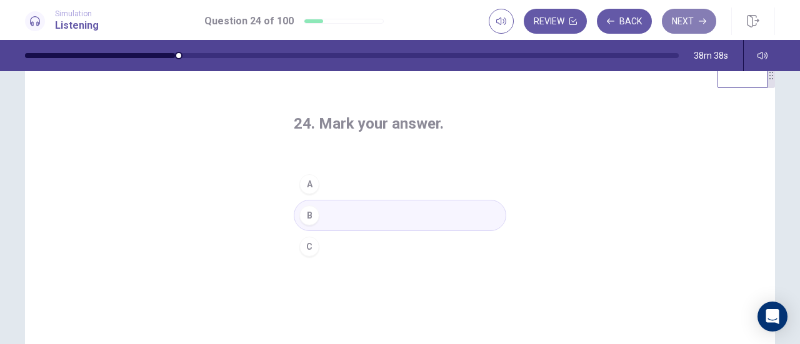
click at [691, 13] on button "Next" at bounding box center [689, 21] width 54 height 25
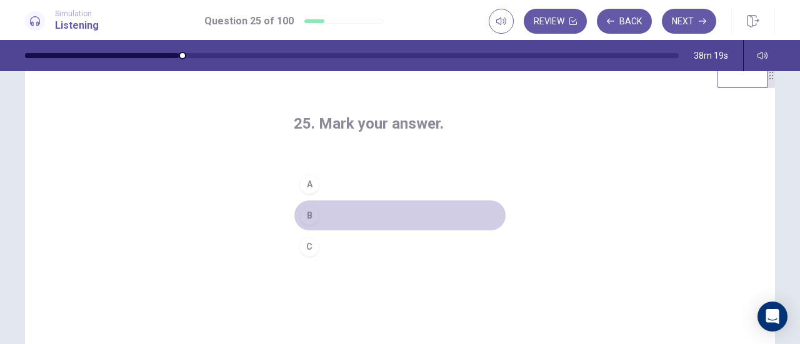
click at [308, 212] on div "B" at bounding box center [309, 216] width 20 height 20
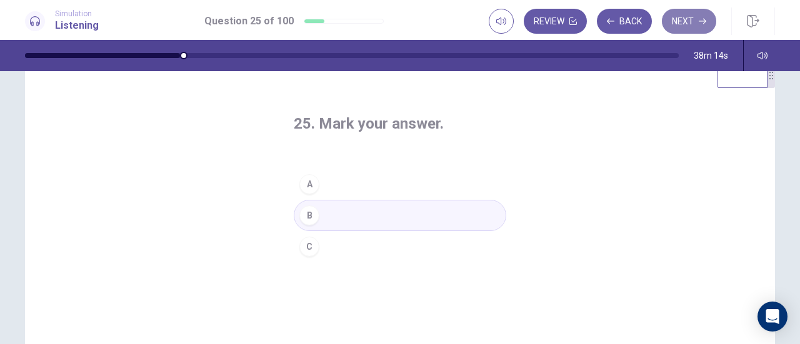
click at [700, 18] on icon "button" at bounding box center [703, 22] width 8 height 8
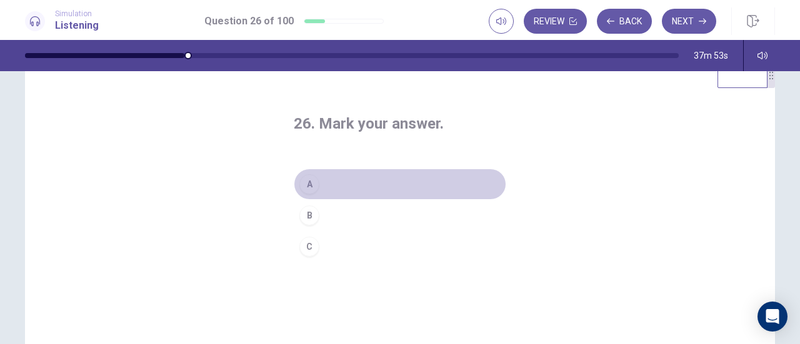
click at [309, 181] on div "A" at bounding box center [309, 184] width 20 height 20
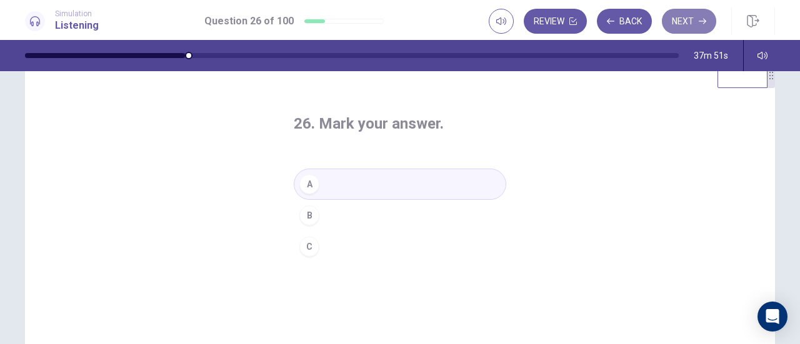
click at [691, 21] on button "Next" at bounding box center [689, 21] width 54 height 25
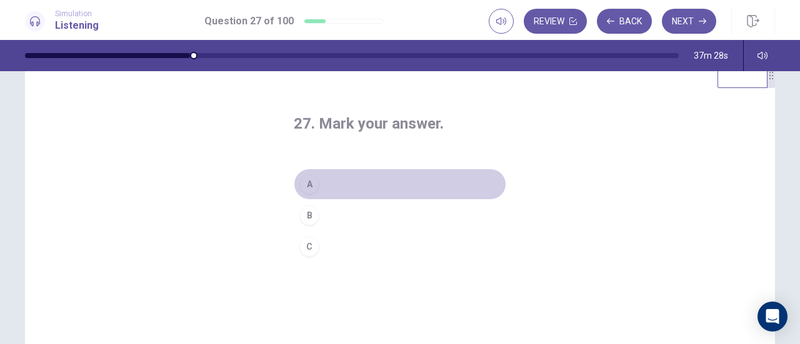
click at [307, 183] on div "A" at bounding box center [309, 184] width 20 height 20
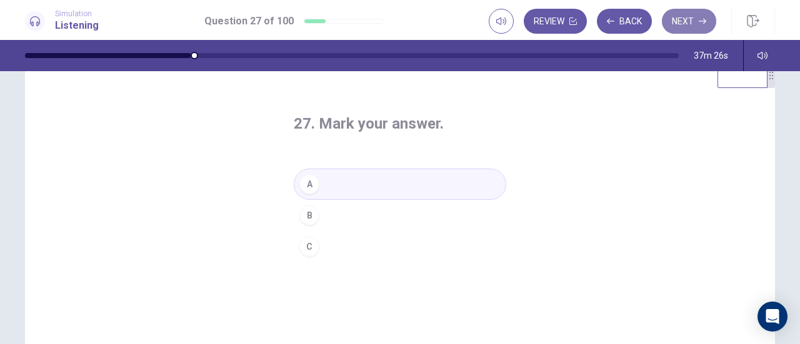
click at [671, 28] on button "Next" at bounding box center [689, 21] width 54 height 25
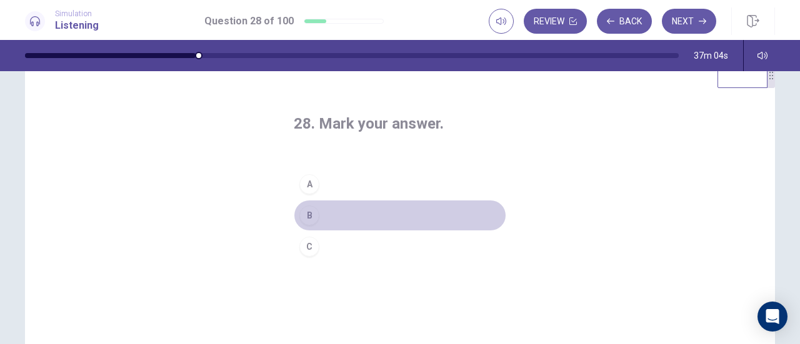
click at [306, 217] on div "B" at bounding box center [309, 216] width 20 height 20
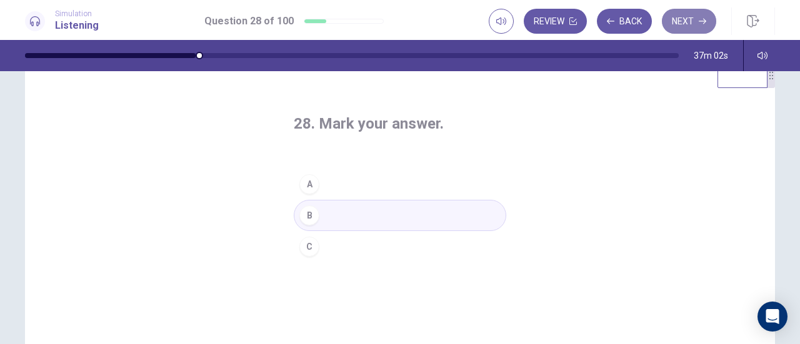
click at [688, 13] on button "Next" at bounding box center [689, 21] width 54 height 25
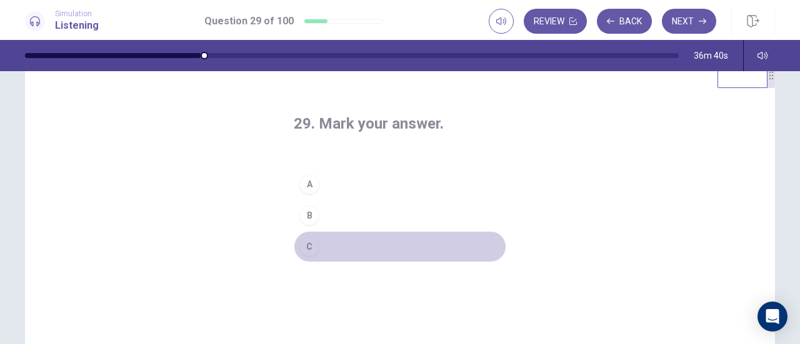
click at [309, 249] on div "C" at bounding box center [309, 247] width 20 height 20
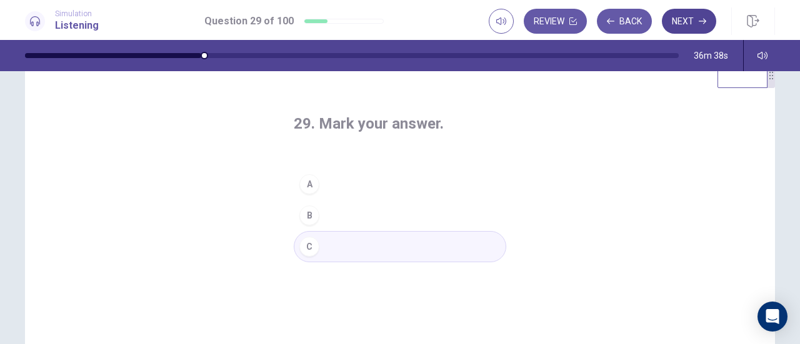
click at [692, 14] on button "Next" at bounding box center [689, 21] width 54 height 25
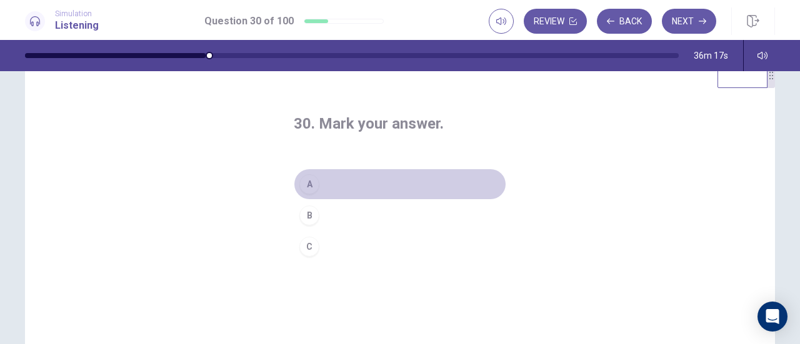
click at [311, 188] on div "A" at bounding box center [309, 184] width 20 height 20
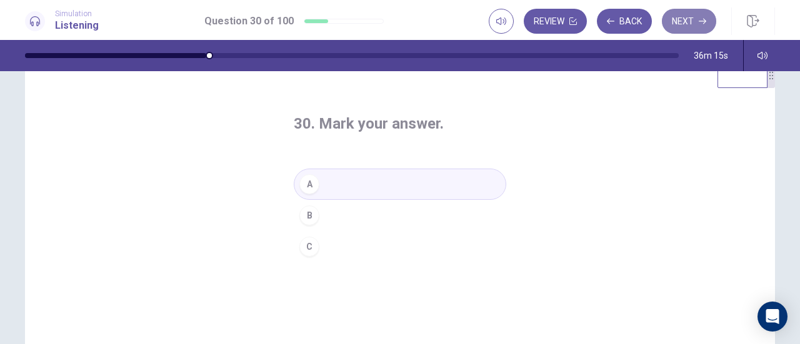
click at [681, 27] on button "Next" at bounding box center [689, 21] width 54 height 25
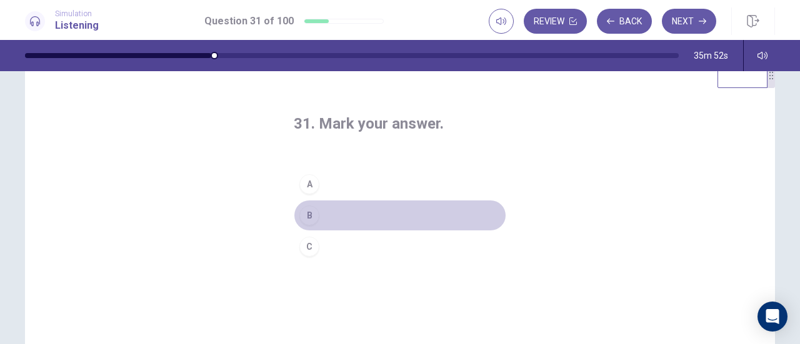
click at [308, 218] on div "B" at bounding box center [309, 216] width 20 height 20
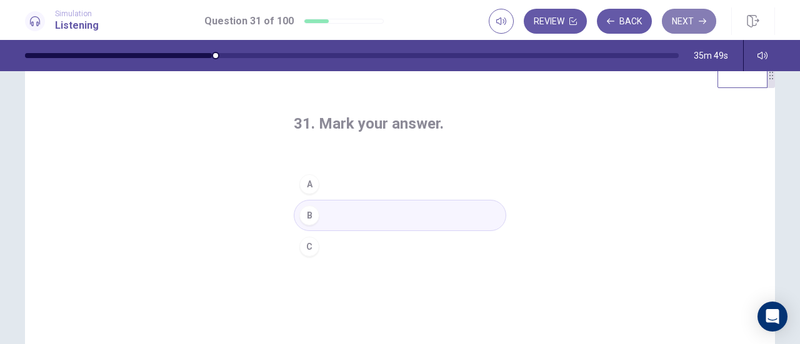
click at [698, 11] on button "Next" at bounding box center [689, 21] width 54 height 25
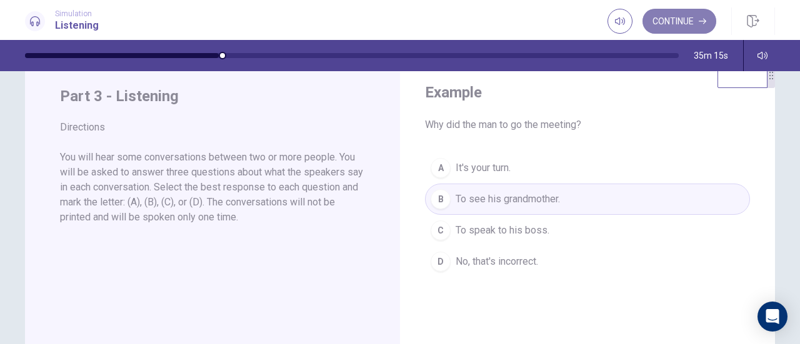
click at [689, 19] on button "Continue" at bounding box center [680, 21] width 74 height 25
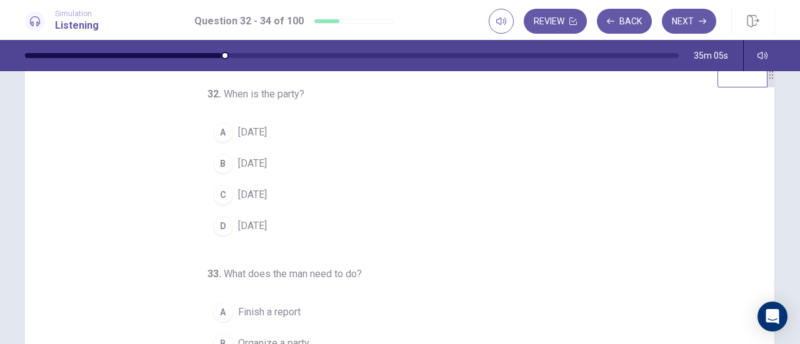
scroll to position [36, 0]
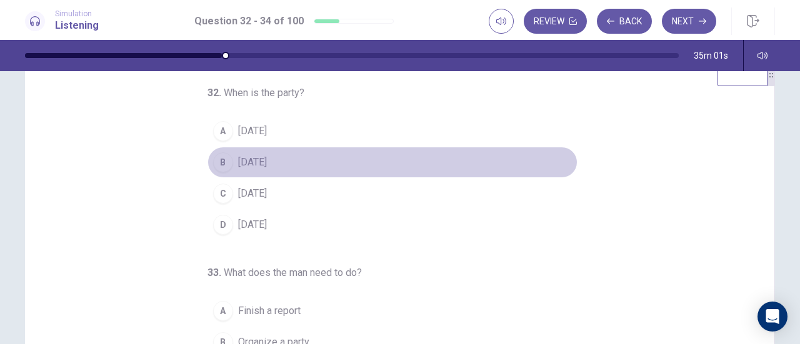
click at [225, 160] on div "B" at bounding box center [223, 163] width 20 height 20
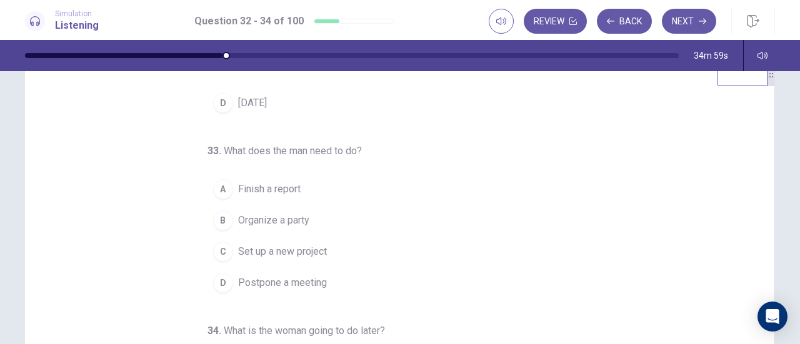
scroll to position [125, 0]
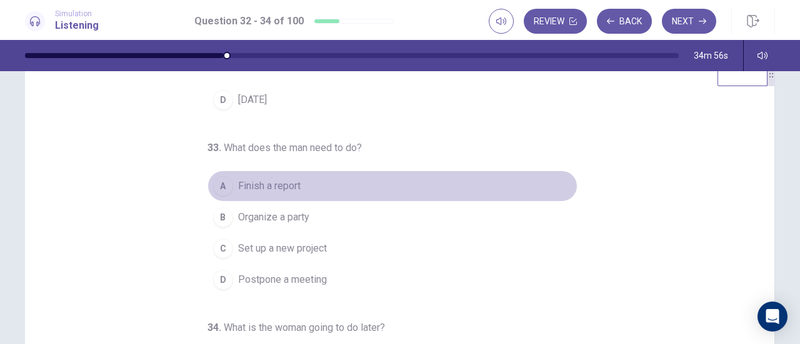
click at [220, 182] on div "A" at bounding box center [223, 186] width 20 height 20
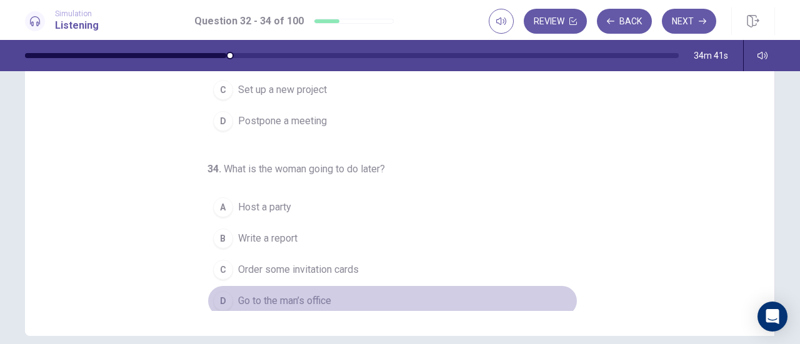
click at [216, 298] on div "D" at bounding box center [223, 301] width 20 height 20
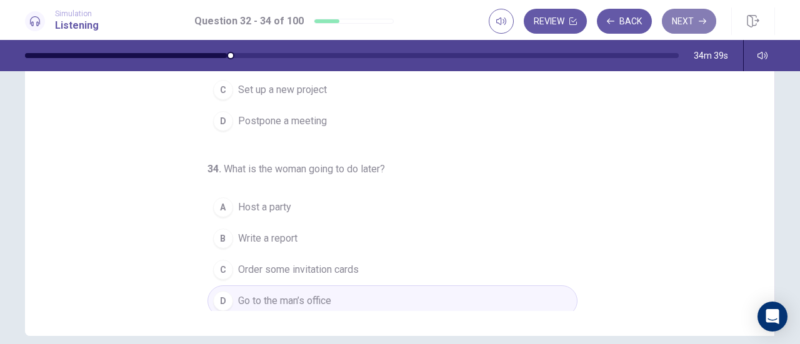
click at [702, 18] on icon "button" at bounding box center [703, 22] width 8 height 8
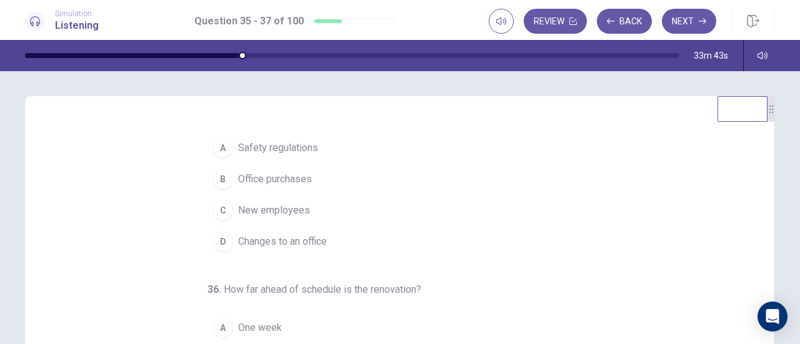
scroll to position [0, 0]
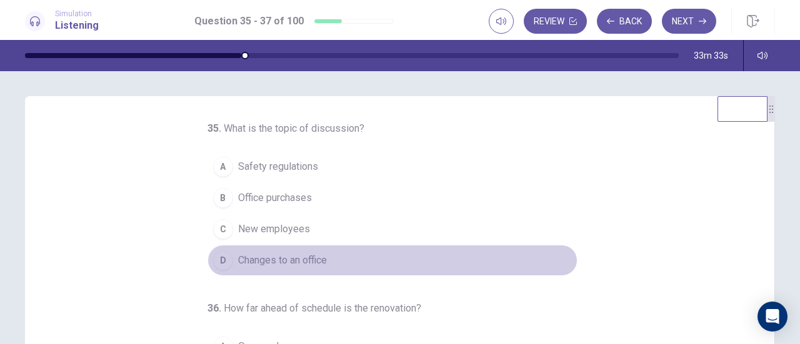
click at [217, 259] on div "D" at bounding box center [223, 261] width 20 height 20
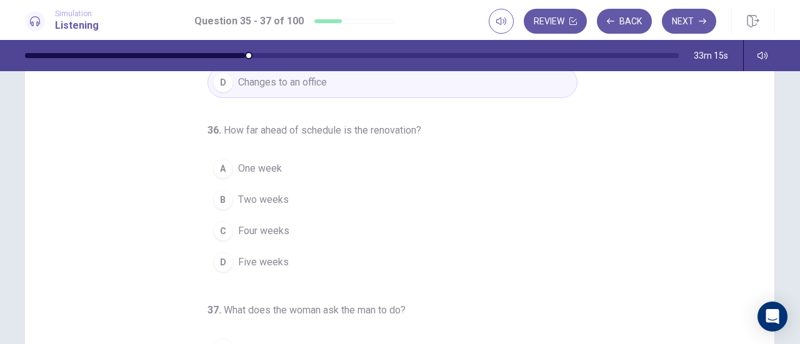
scroll to position [30, 0]
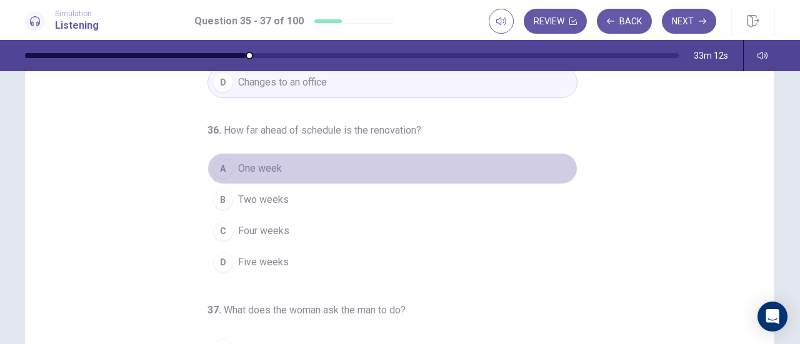
click at [219, 166] on div "A" at bounding box center [223, 169] width 20 height 20
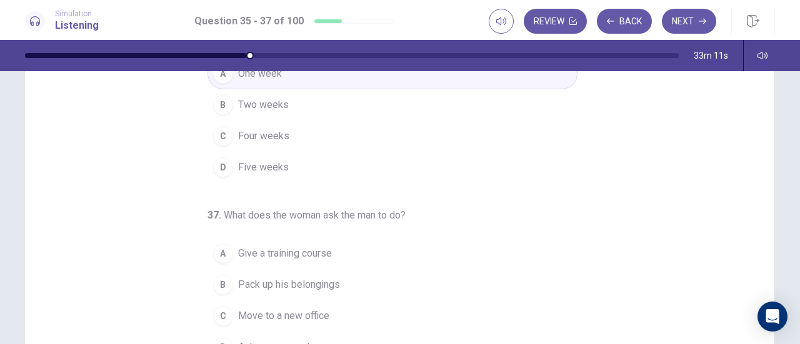
scroll to position [251, 0]
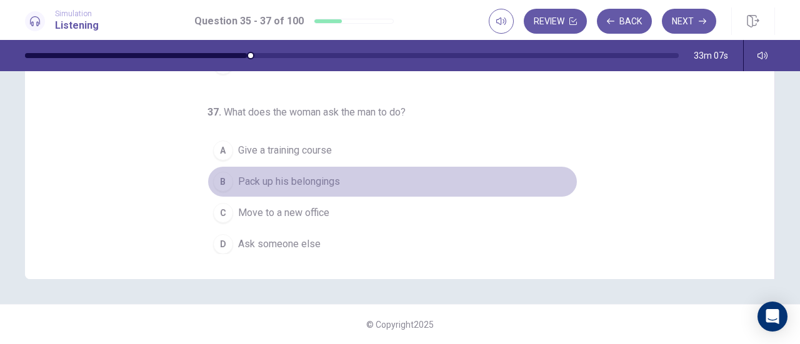
click at [216, 174] on div "B" at bounding box center [223, 182] width 20 height 20
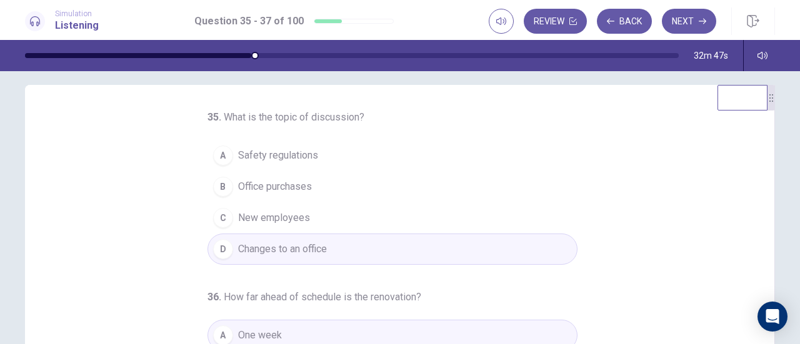
scroll to position [11, 0]
click at [699, 21] on icon "button" at bounding box center [703, 22] width 8 height 8
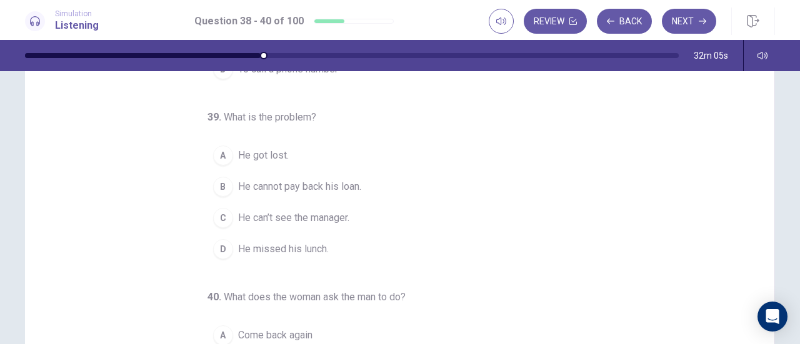
scroll to position [69, 0]
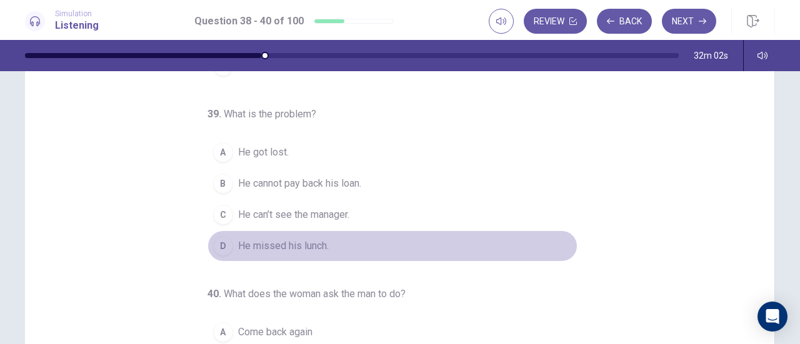
click at [223, 243] on div "D" at bounding box center [223, 246] width 20 height 20
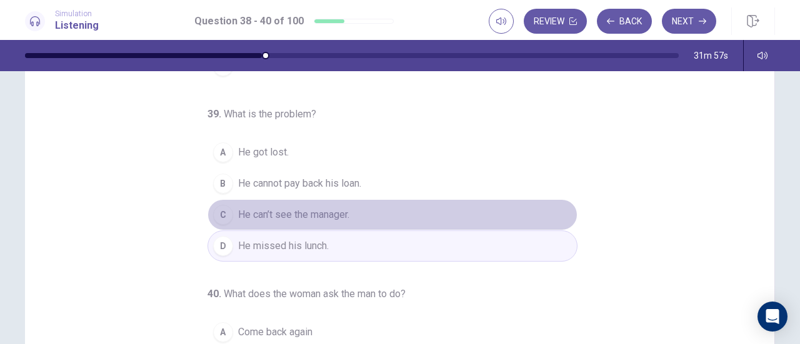
click at [225, 209] on div "C" at bounding box center [223, 215] width 20 height 20
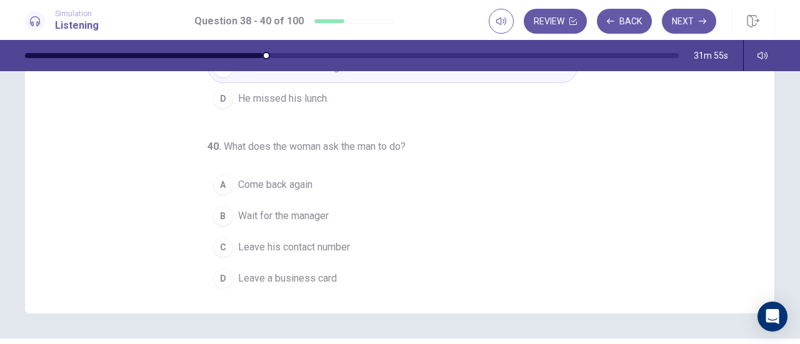
scroll to position [219, 0]
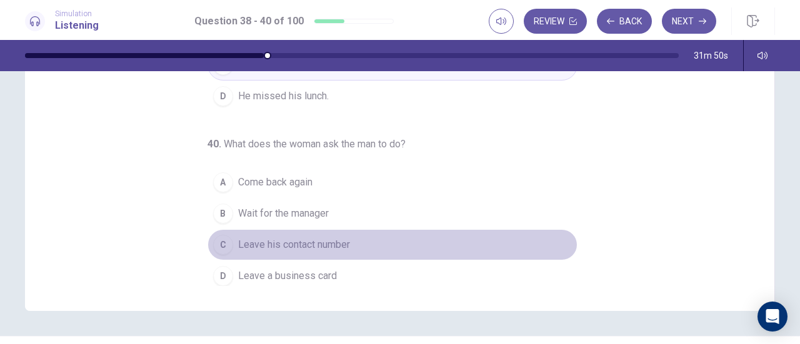
click at [218, 238] on div "C" at bounding box center [223, 245] width 20 height 20
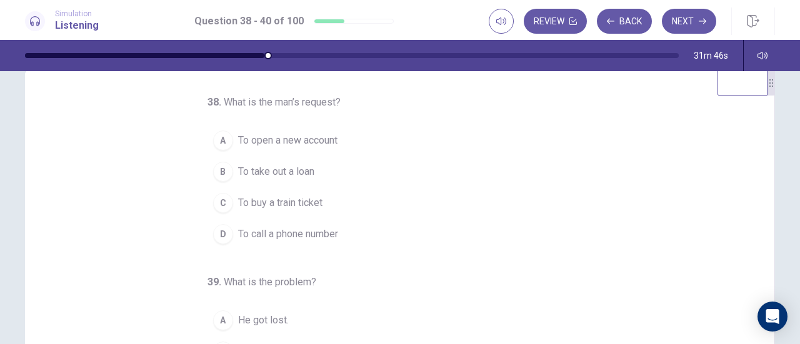
scroll to position [21, 0]
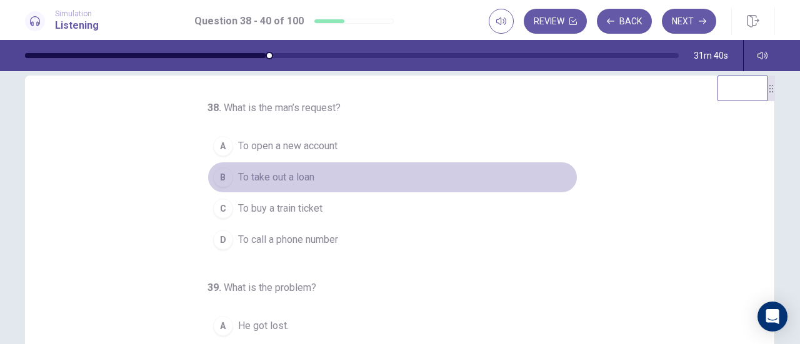
click at [219, 173] on div "B" at bounding box center [223, 178] width 20 height 20
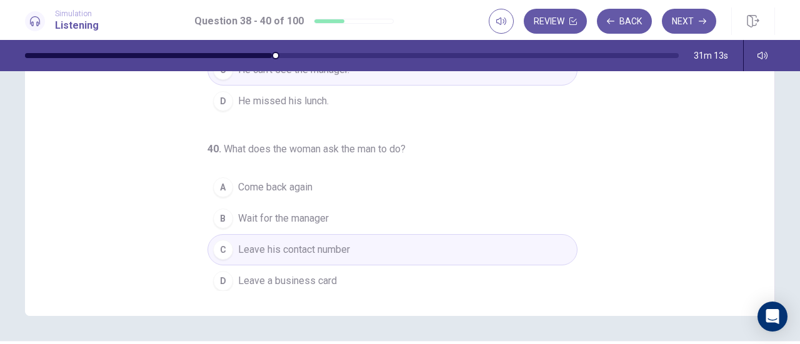
scroll to position [213, 0]
click at [693, 21] on button "Next" at bounding box center [689, 21] width 54 height 25
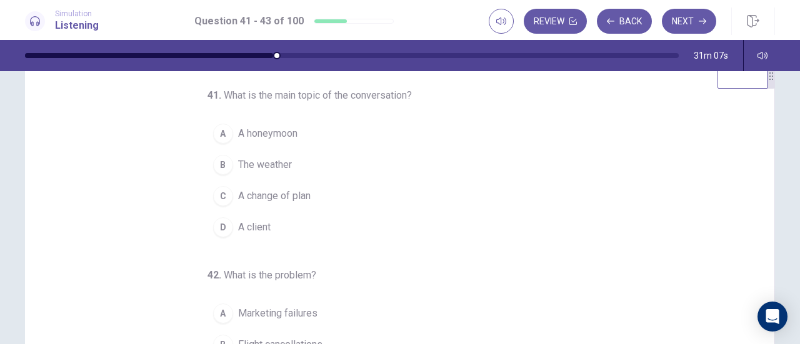
scroll to position [21, 0]
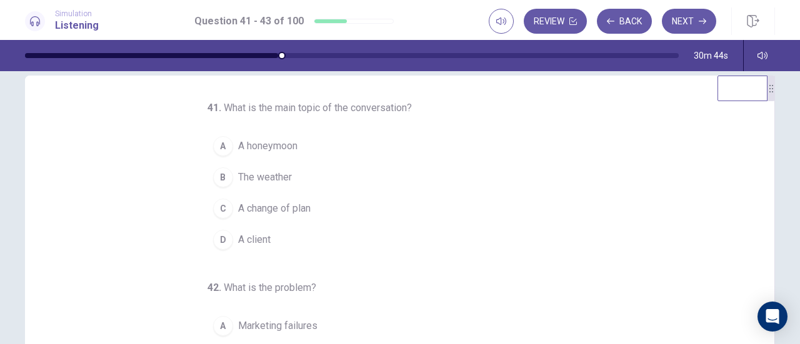
click at [218, 210] on div "C" at bounding box center [223, 209] width 20 height 20
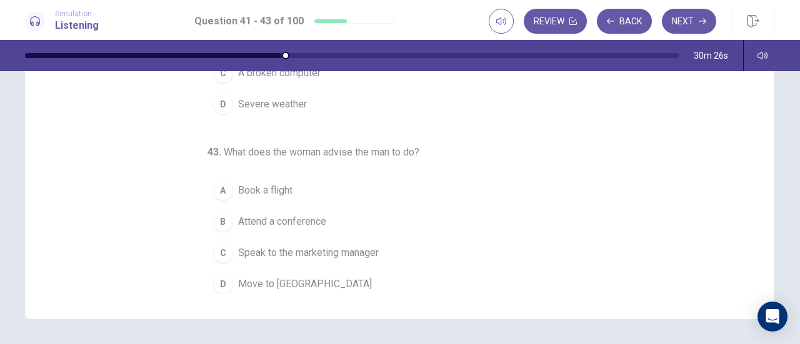
scroll to position [212, 0]
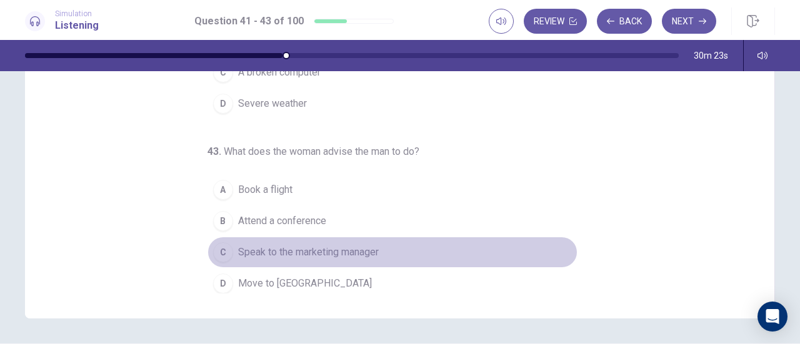
click at [218, 243] on div "C" at bounding box center [223, 253] width 20 height 20
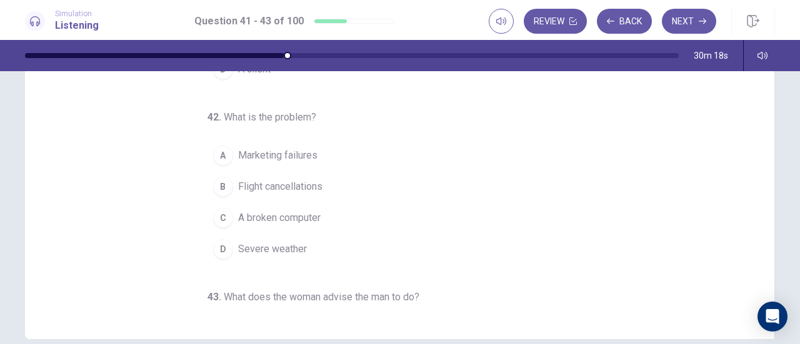
scroll to position [191, 0]
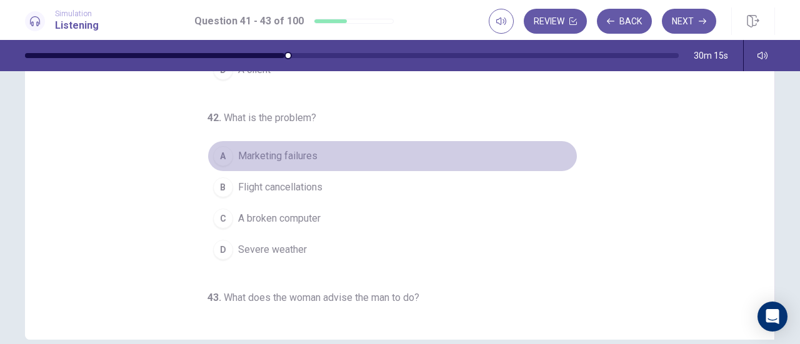
click at [208, 151] on button "A Marketing failures" at bounding box center [393, 156] width 370 height 31
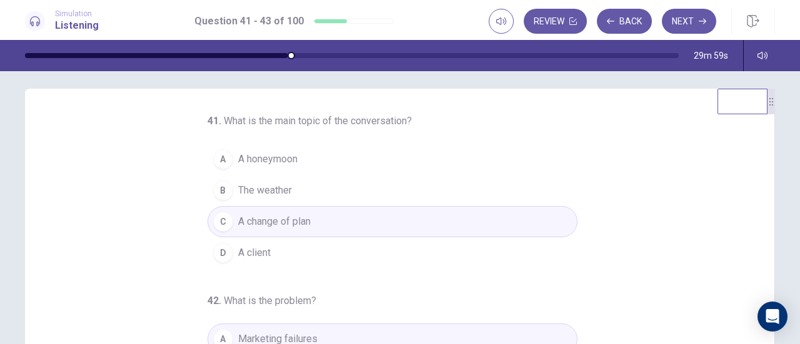
scroll to position [6, 0]
click at [696, 12] on button "Next" at bounding box center [689, 21] width 54 height 25
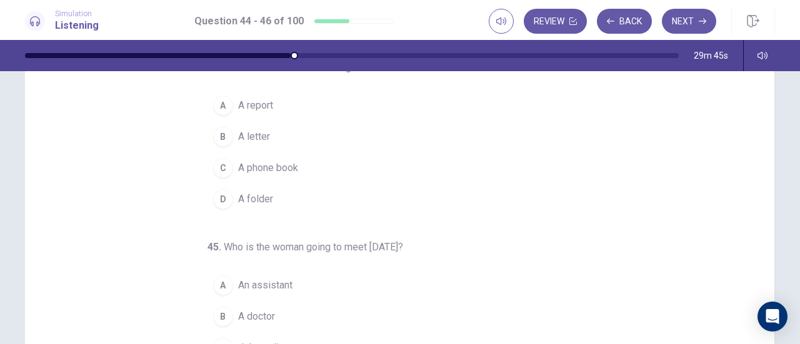
scroll to position [0, 0]
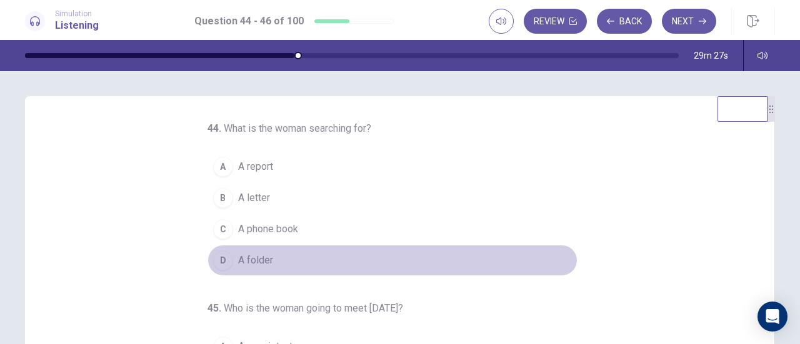
click at [219, 260] on div "D" at bounding box center [223, 261] width 20 height 20
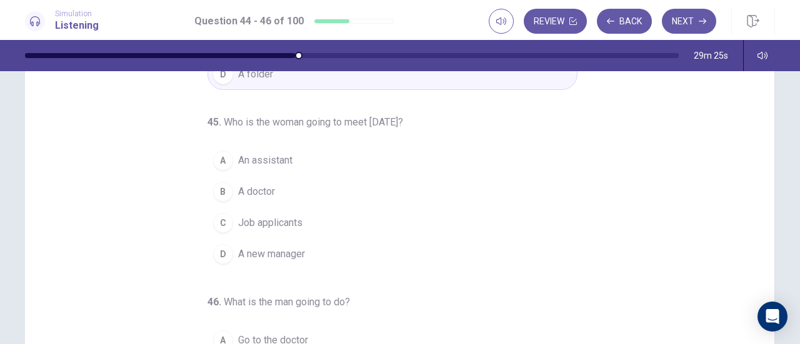
scroll to position [63, 0]
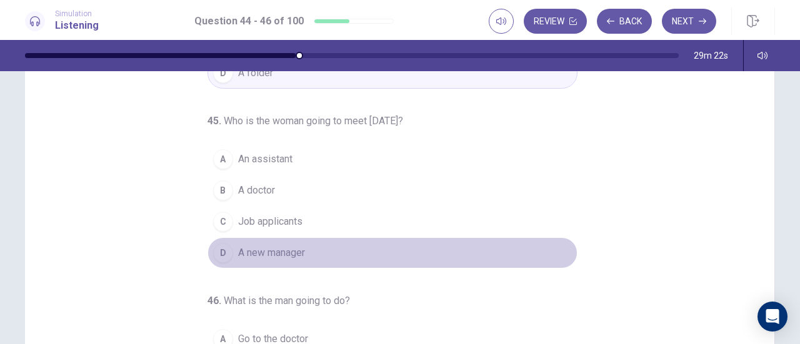
click at [218, 248] on div "D" at bounding box center [223, 253] width 20 height 20
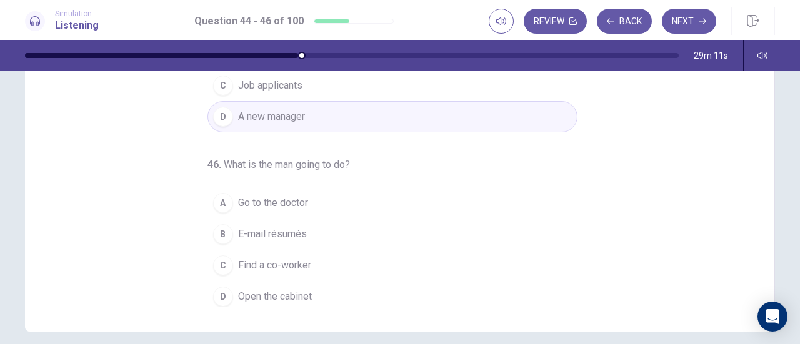
scroll to position [179, 0]
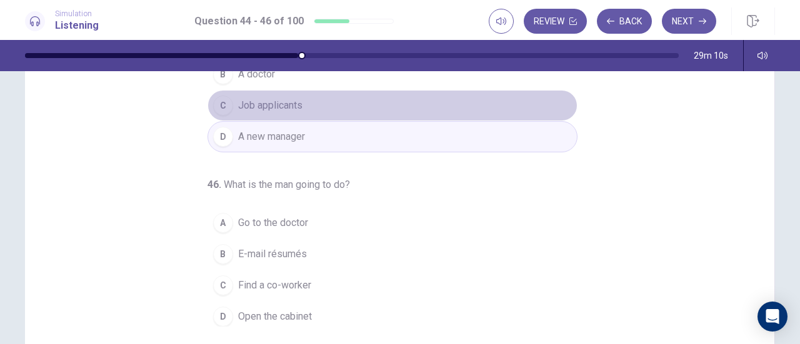
click at [219, 109] on div "C" at bounding box center [223, 106] width 20 height 20
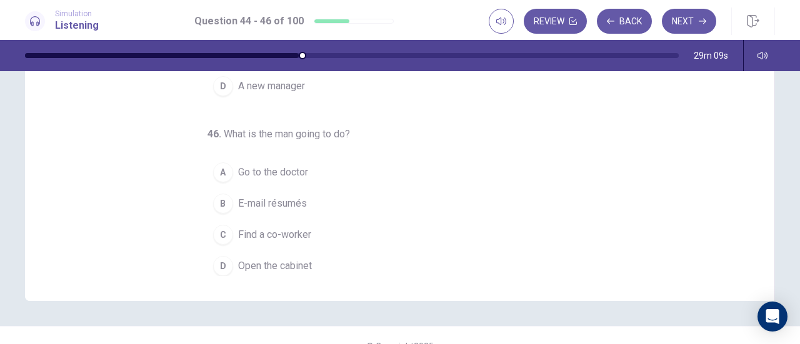
scroll to position [230, 0]
click at [218, 202] on div "B" at bounding box center [223, 203] width 20 height 20
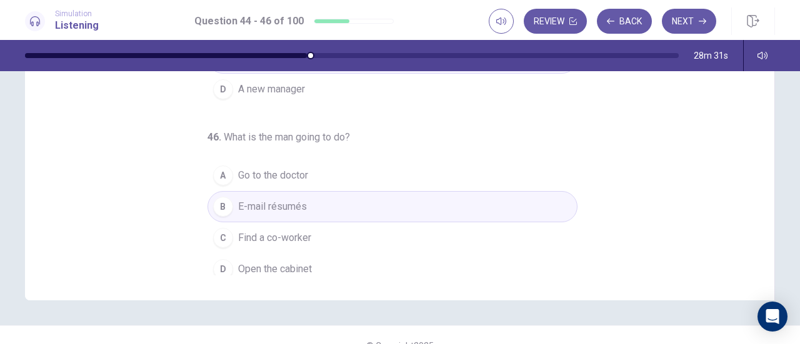
scroll to position [125, 0]
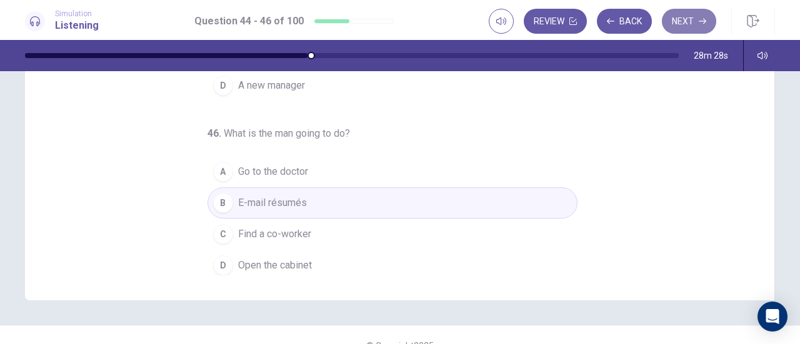
click at [691, 27] on button "Next" at bounding box center [689, 21] width 54 height 25
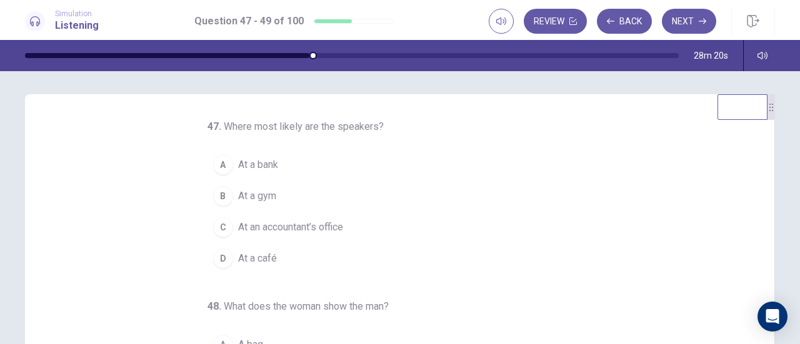
scroll to position [1, 0]
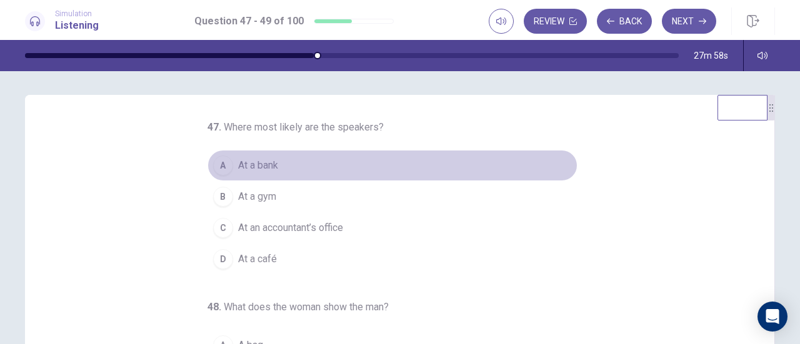
click at [214, 168] on div "A" at bounding box center [223, 166] width 20 height 20
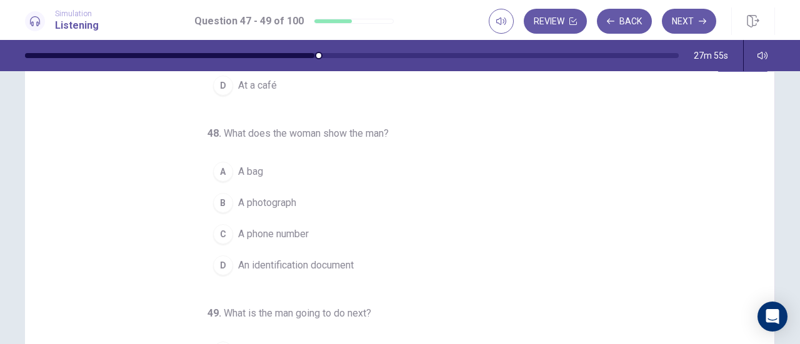
scroll to position [51, 0]
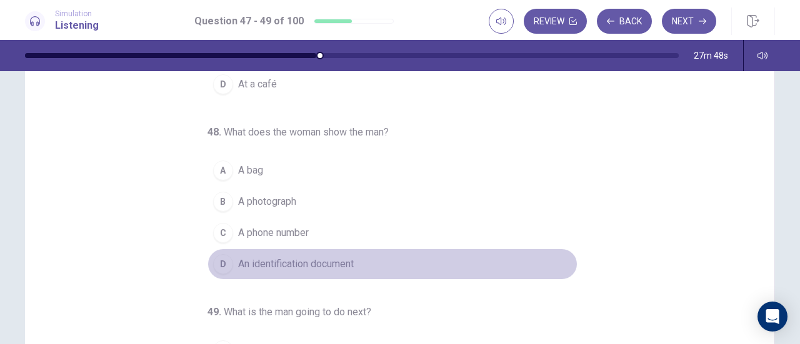
click at [223, 257] on div "D" at bounding box center [223, 264] width 20 height 20
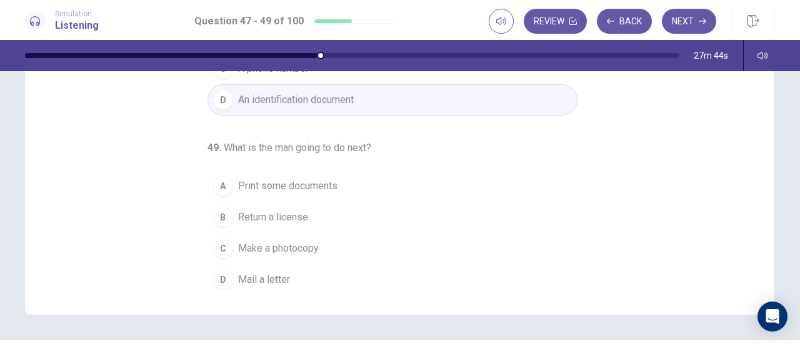
scroll to position [216, 0]
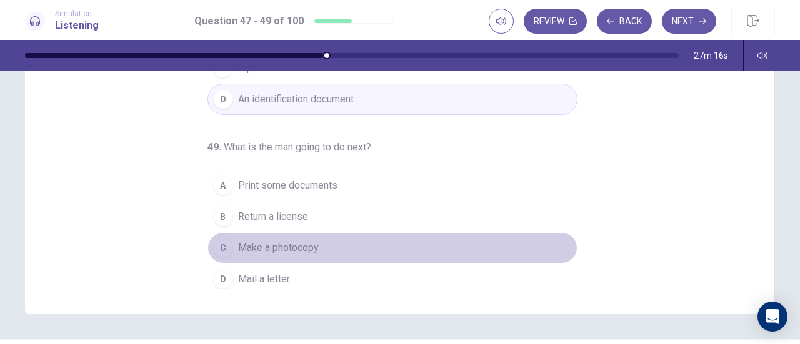
click at [216, 241] on div "C" at bounding box center [223, 248] width 20 height 20
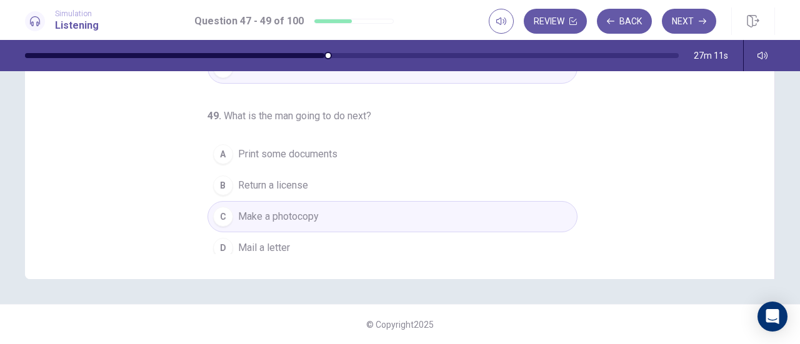
scroll to position [125, 0]
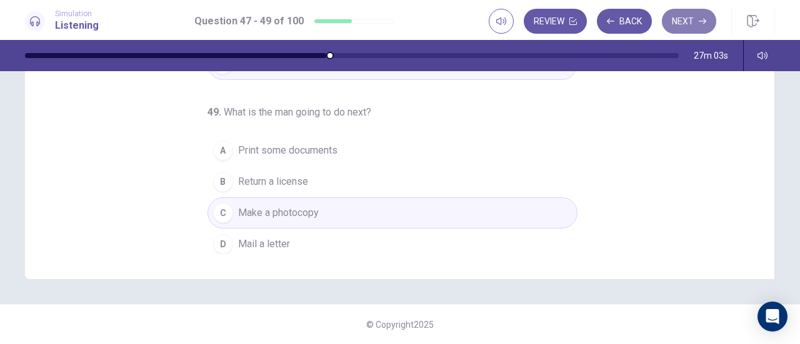
click at [700, 18] on icon "button" at bounding box center [703, 22] width 8 height 8
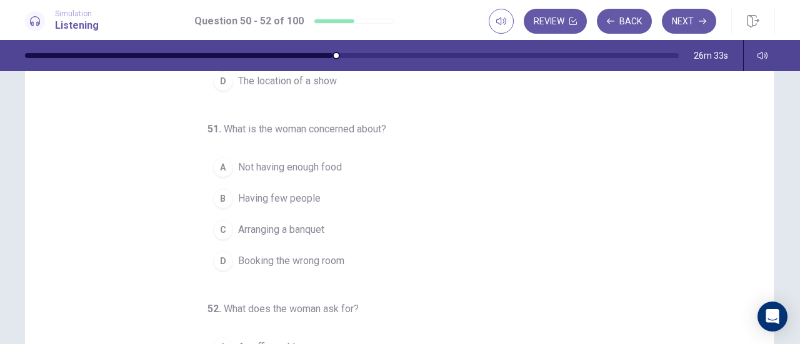
scroll to position [55, 0]
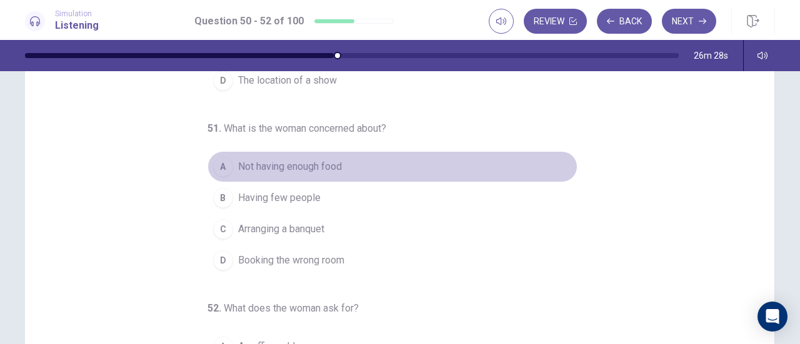
click at [221, 163] on div "A" at bounding box center [223, 167] width 20 height 20
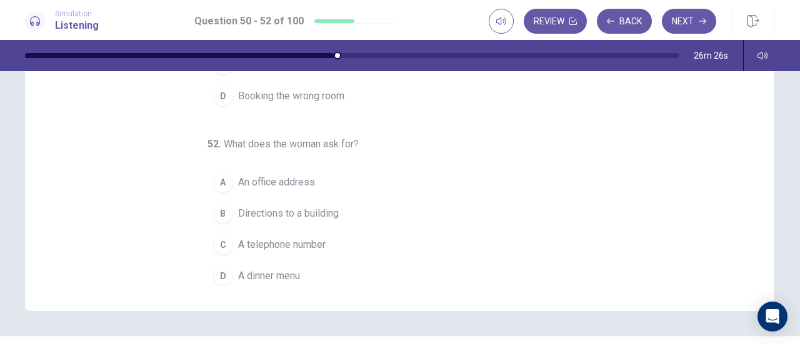
scroll to position [224, 0]
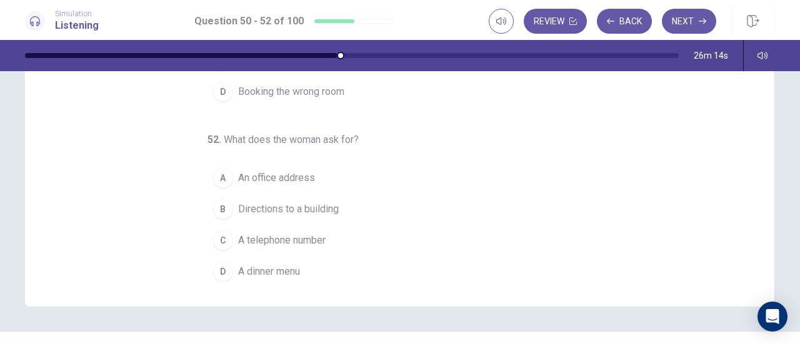
click at [216, 237] on div "C" at bounding box center [223, 241] width 20 height 20
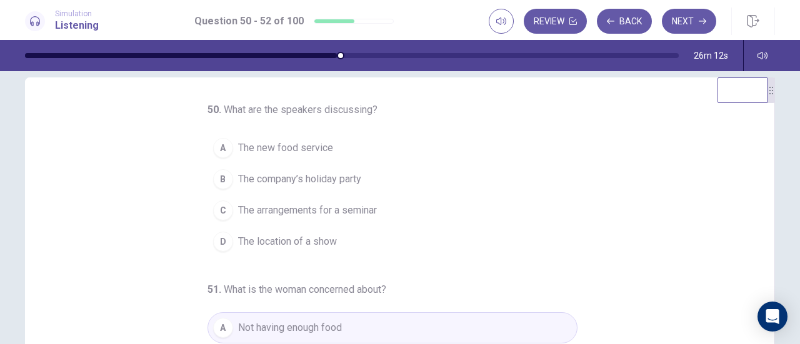
scroll to position [19, 0]
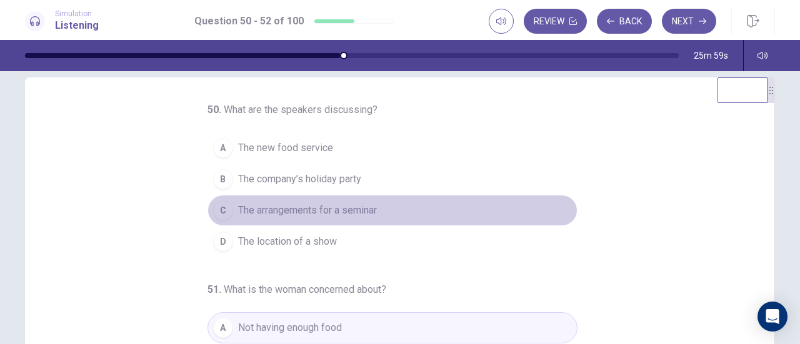
click at [213, 206] on div "C" at bounding box center [223, 211] width 20 height 20
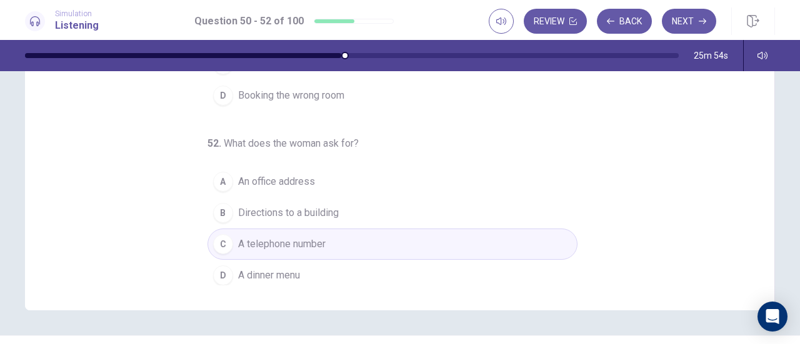
scroll to position [221, 0]
click at [691, 24] on button "Next" at bounding box center [689, 21] width 54 height 25
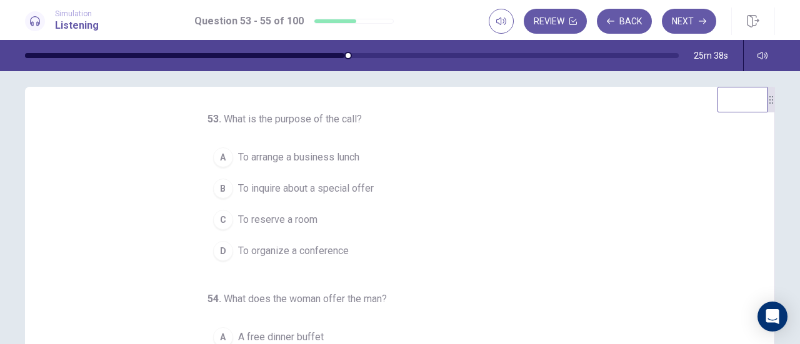
scroll to position [5, 0]
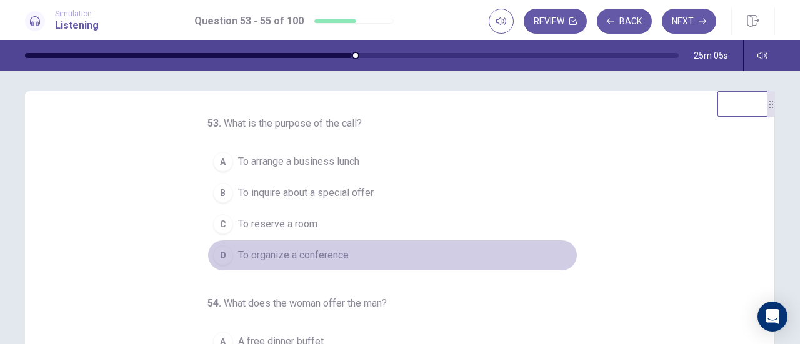
click at [213, 252] on div "D" at bounding box center [223, 256] width 20 height 20
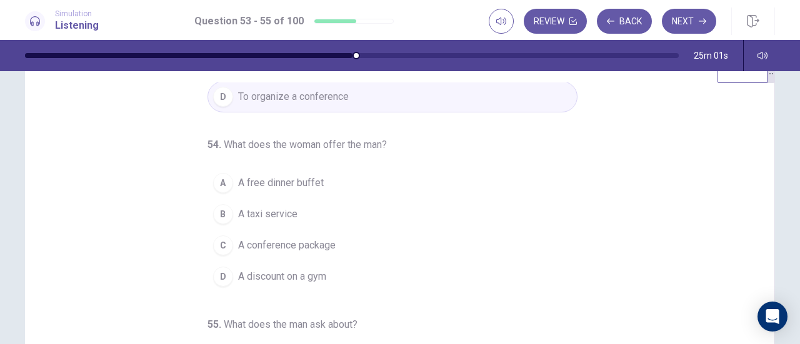
scroll to position [41, 0]
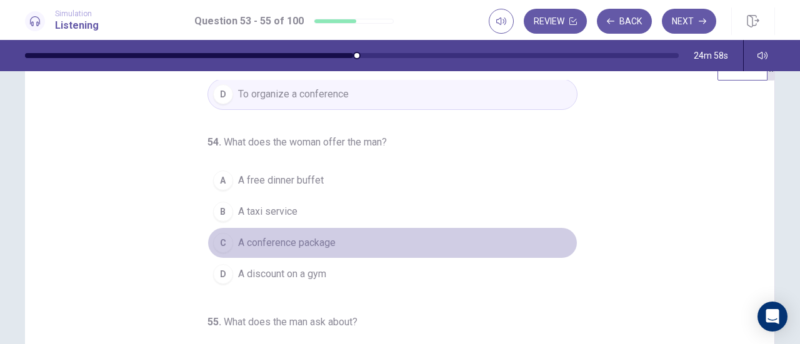
click at [222, 240] on div "C" at bounding box center [223, 243] width 20 height 20
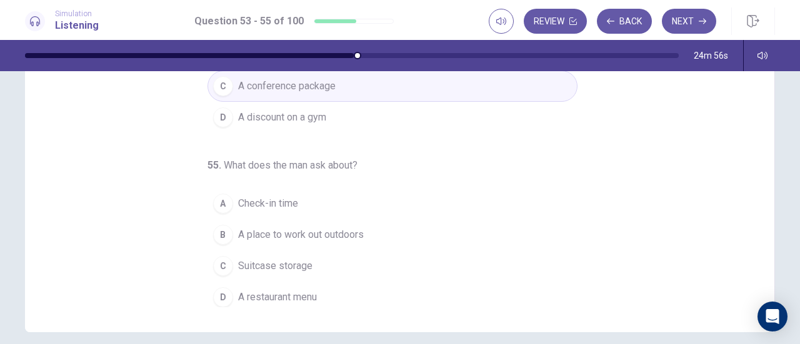
scroll to position [210, 0]
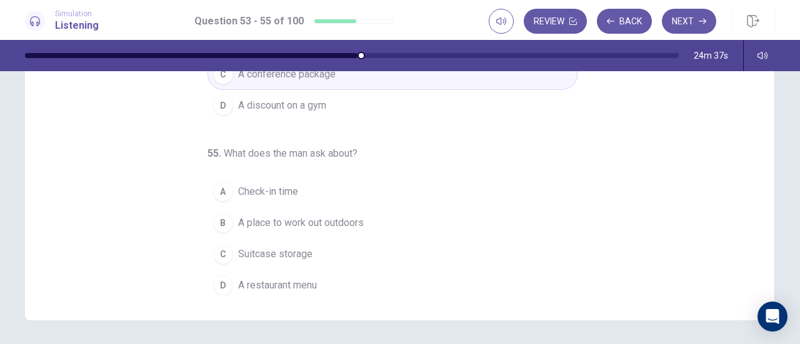
click at [219, 218] on div "B" at bounding box center [223, 223] width 20 height 20
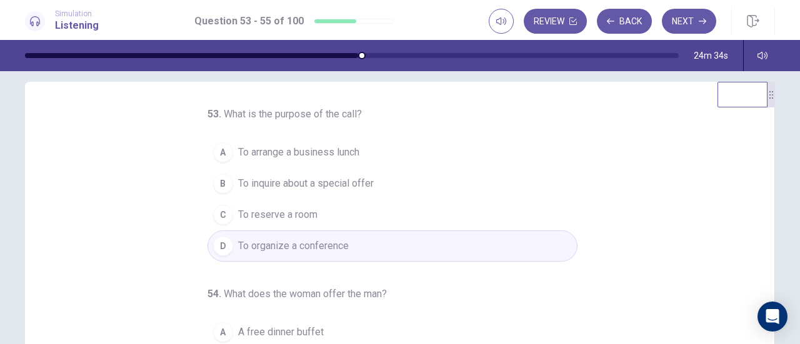
scroll to position [16, 0]
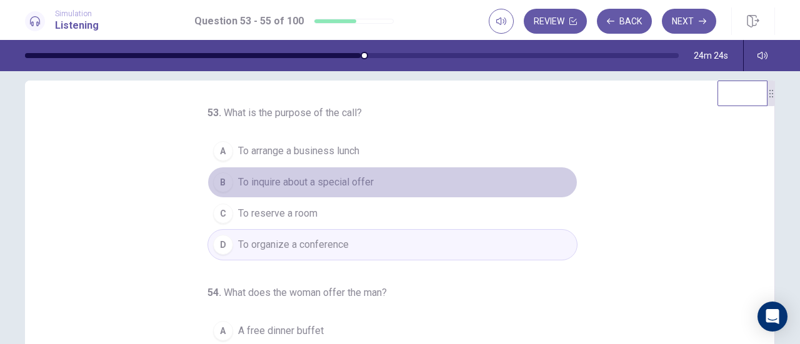
click at [219, 183] on div "B" at bounding box center [223, 183] width 20 height 20
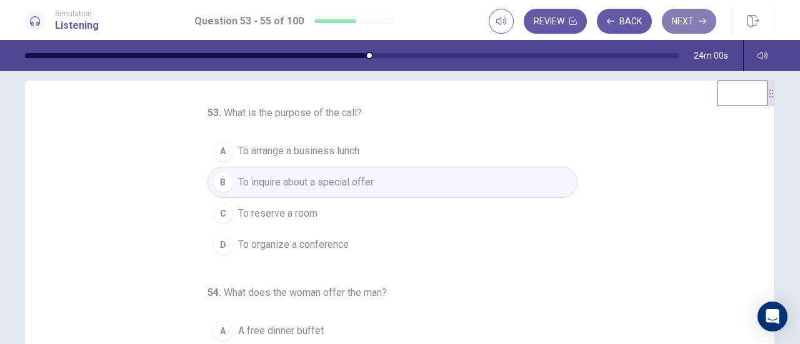
click at [699, 12] on button "Next" at bounding box center [689, 21] width 54 height 25
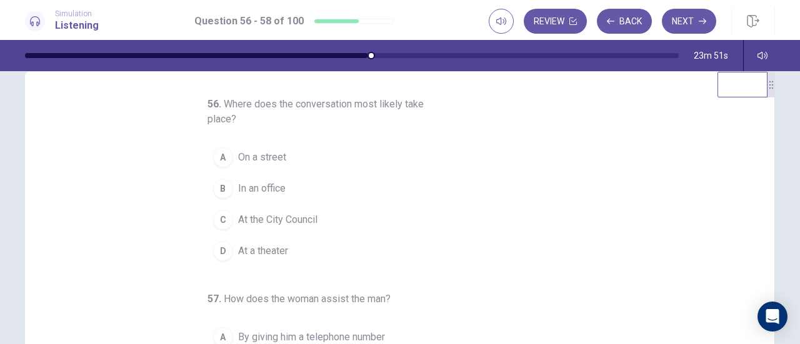
scroll to position [0, 0]
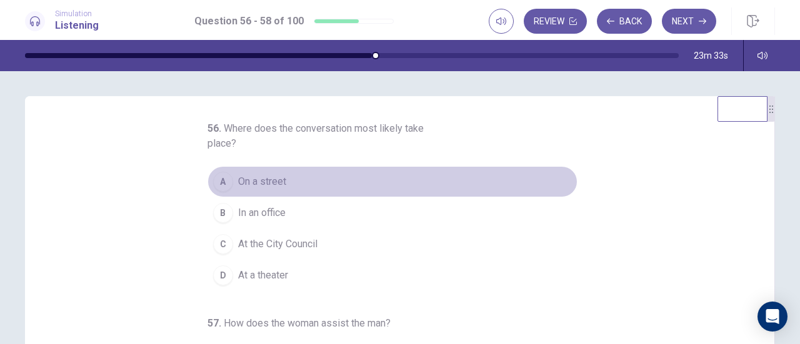
click at [220, 186] on div "A" at bounding box center [223, 182] width 20 height 20
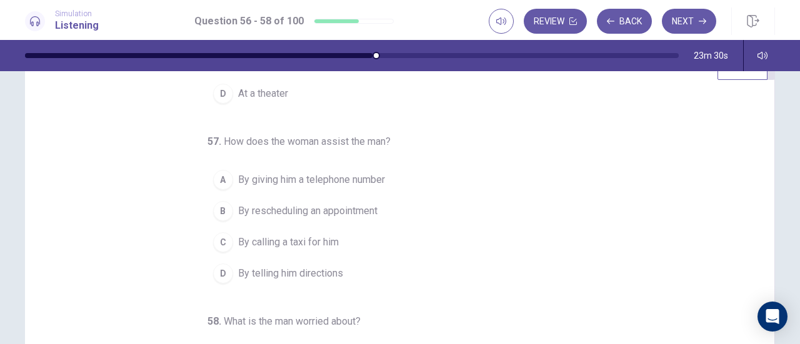
scroll to position [44, 0]
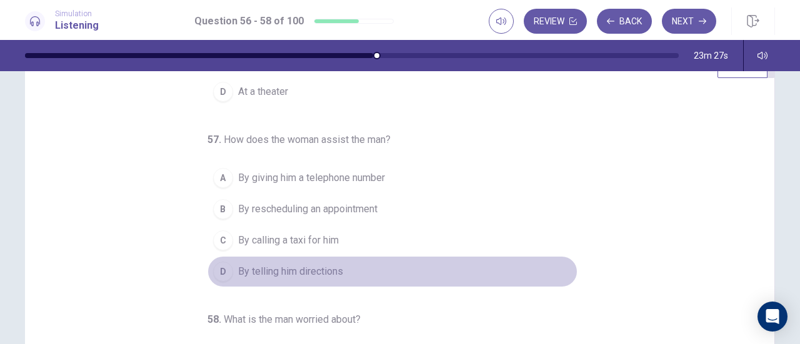
click at [221, 262] on div "D" at bounding box center [223, 272] width 20 height 20
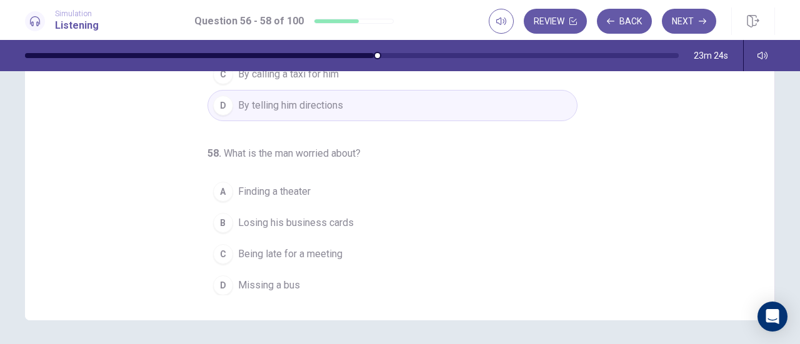
scroll to position [211, 0]
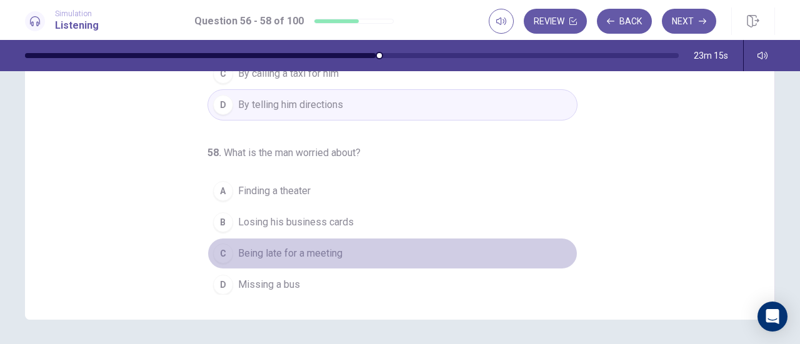
click at [214, 248] on div "C" at bounding box center [223, 254] width 20 height 20
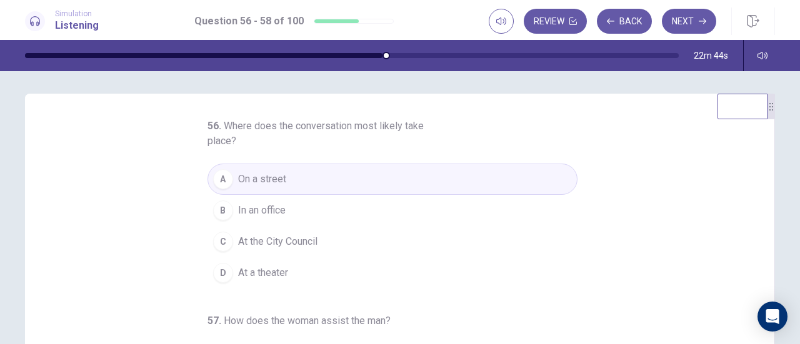
scroll to position [0, 0]
click at [706, 19] on icon "button" at bounding box center [703, 22] width 8 height 8
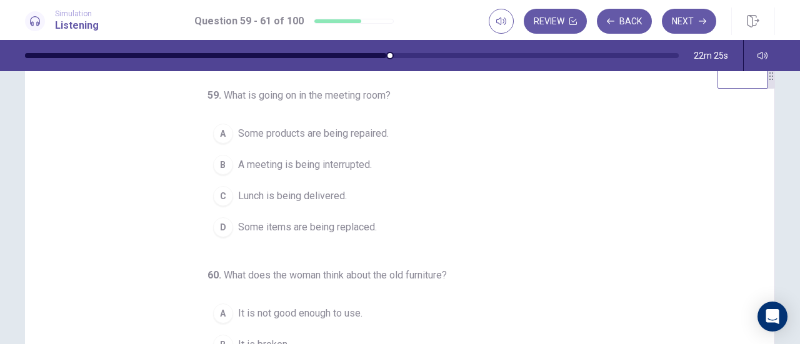
scroll to position [30, 0]
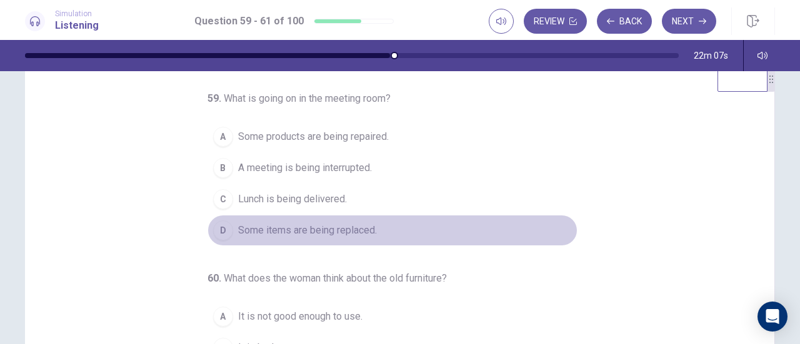
click at [221, 233] on div "D" at bounding box center [223, 231] width 20 height 20
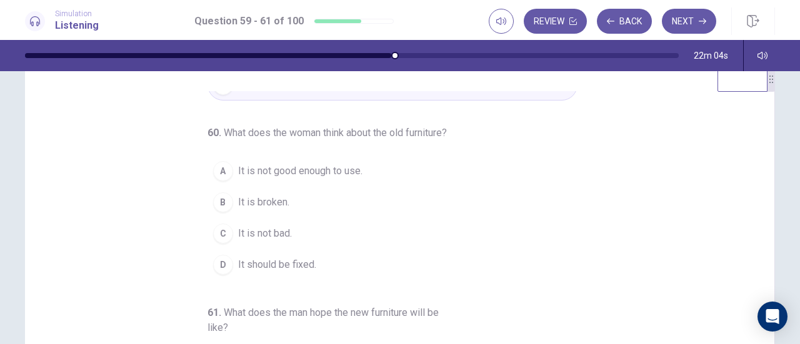
scroll to position [155, 0]
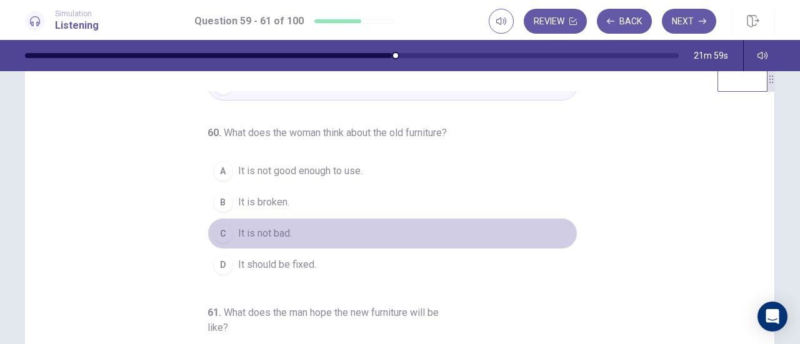
click at [216, 230] on div "C" at bounding box center [223, 234] width 20 height 20
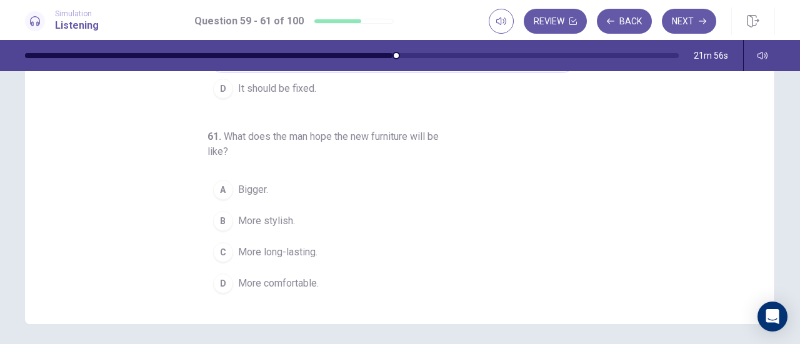
scroll to position [211, 0]
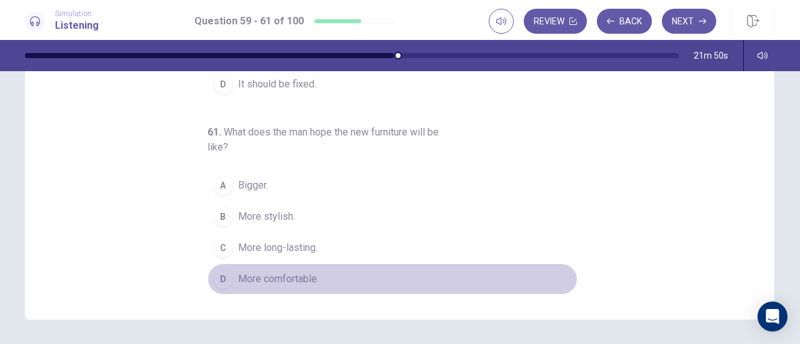
click at [214, 278] on div "D" at bounding box center [223, 279] width 20 height 20
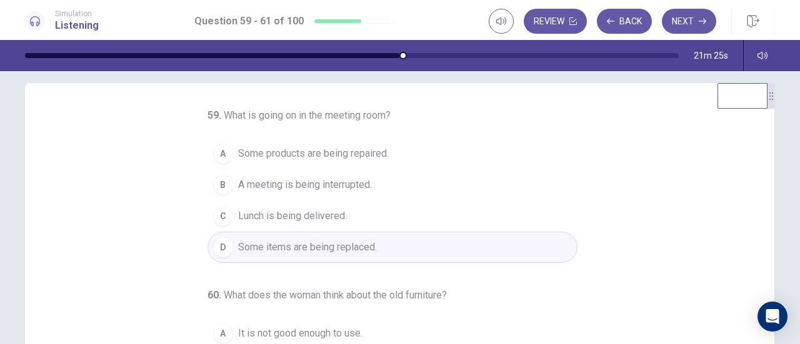
scroll to position [12, 0]
click at [680, 23] on button "Next" at bounding box center [689, 21] width 54 height 25
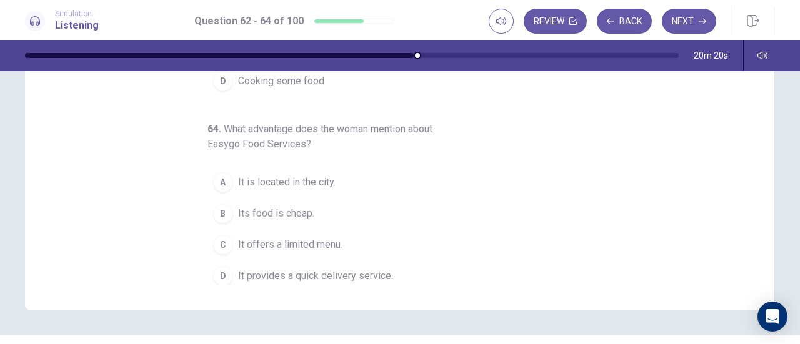
scroll to position [140, 0]
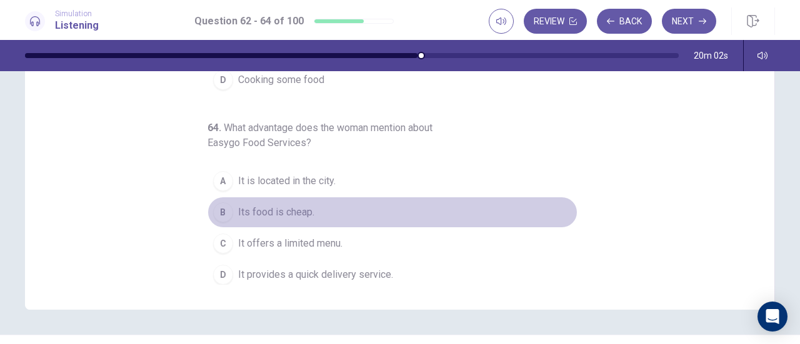
click at [219, 204] on div "B" at bounding box center [223, 213] width 20 height 20
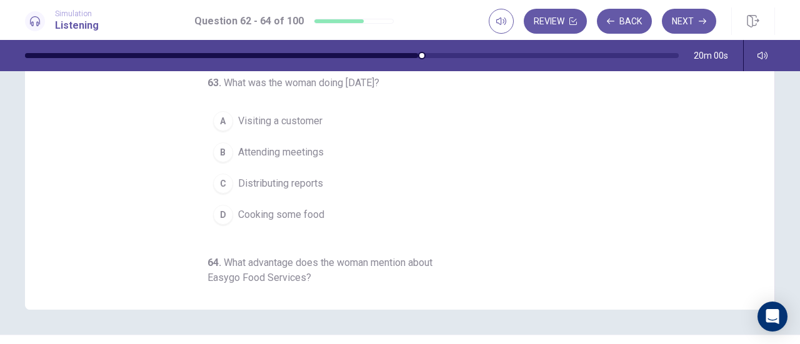
scroll to position [0, 0]
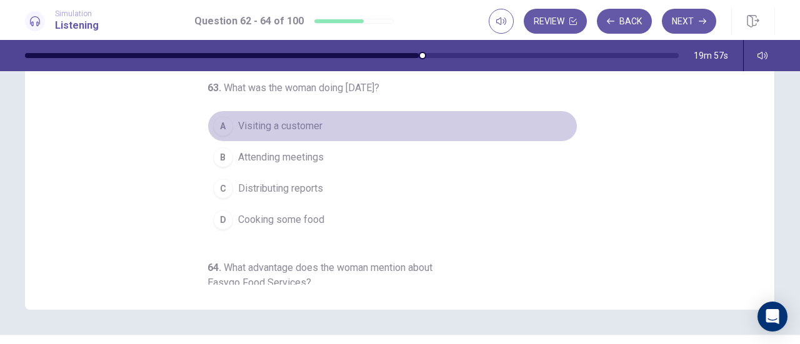
click at [218, 124] on div "A" at bounding box center [223, 126] width 20 height 20
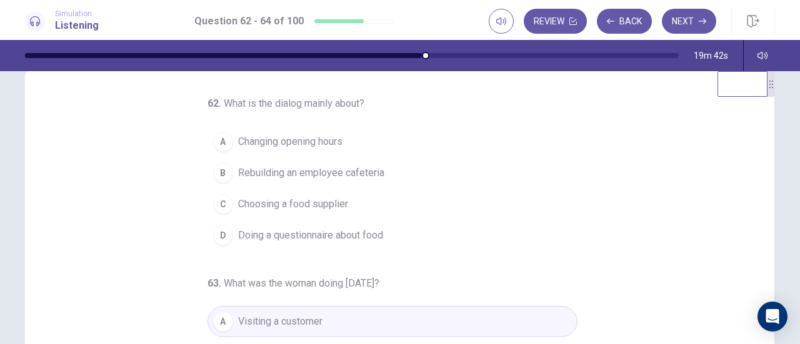
scroll to position [24, 0]
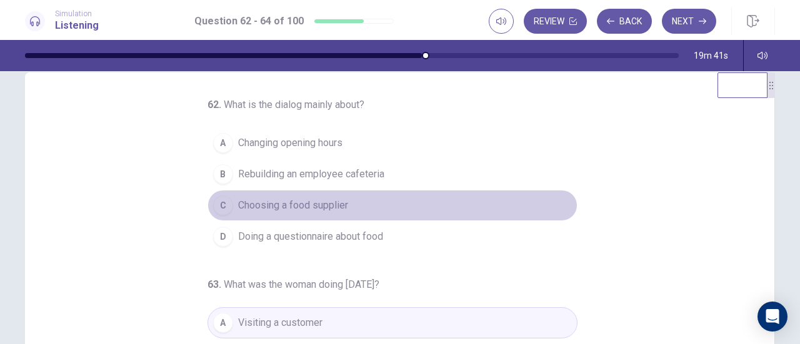
click at [221, 203] on div "C" at bounding box center [223, 206] width 20 height 20
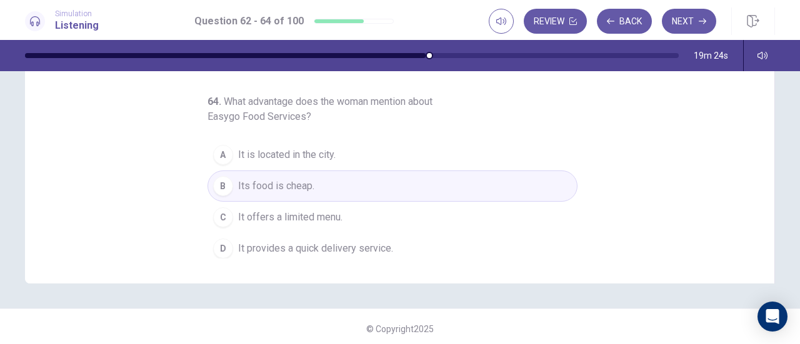
scroll to position [248, 0]
click at [689, 30] on button "Next" at bounding box center [689, 21] width 54 height 25
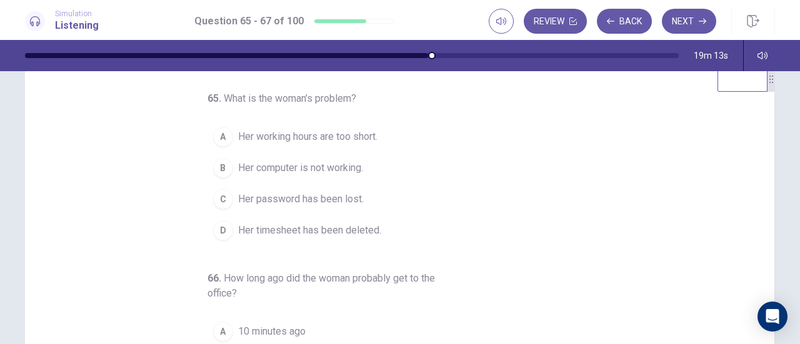
scroll to position [31, 0]
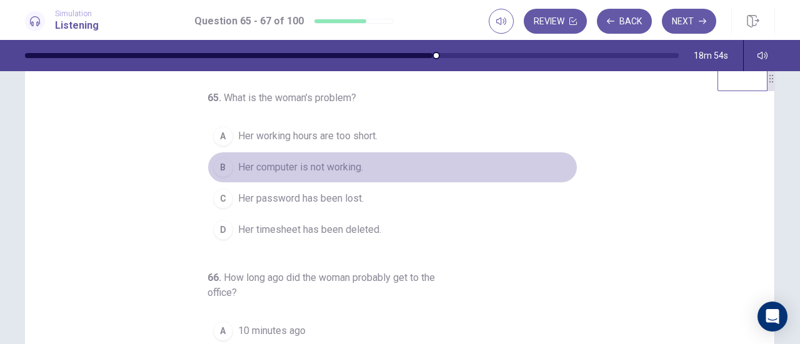
click at [215, 166] on div "B" at bounding box center [223, 168] width 20 height 20
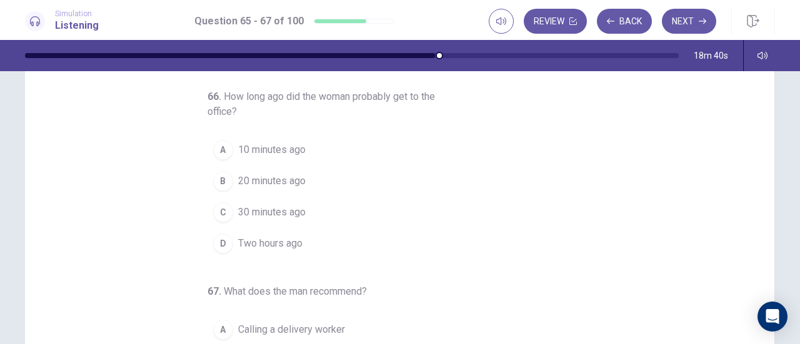
scroll to position [78, 0]
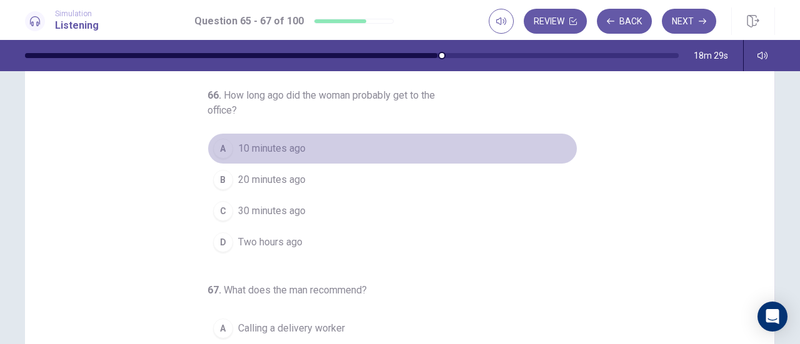
click at [224, 145] on div "A" at bounding box center [223, 149] width 20 height 20
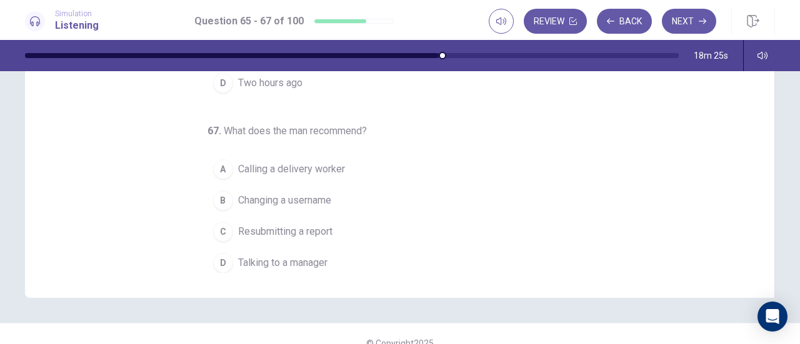
scroll to position [233, 0]
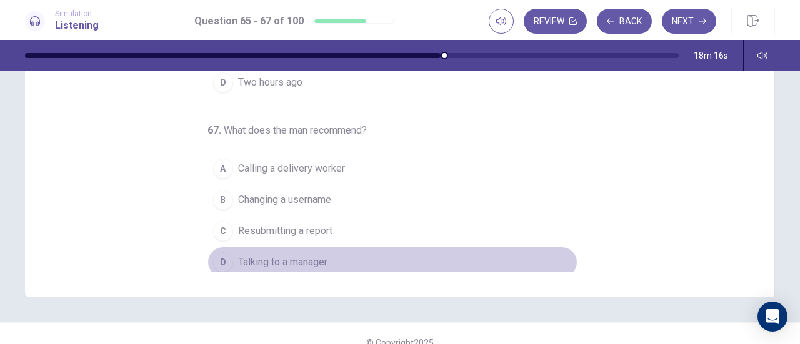
click at [215, 259] on div "D" at bounding box center [223, 263] width 20 height 20
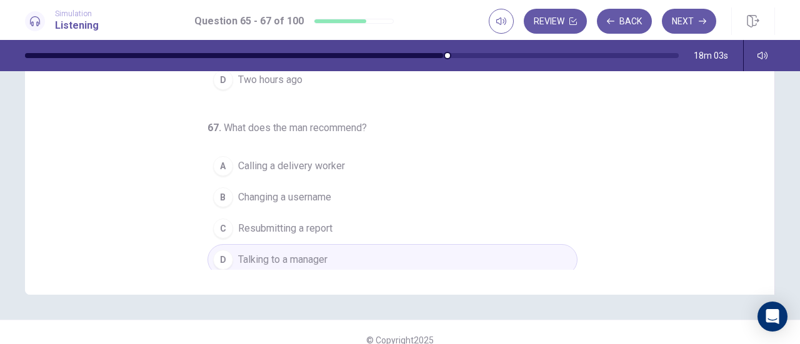
scroll to position [236, 0]
click at [696, 19] on button "Next" at bounding box center [689, 21] width 54 height 25
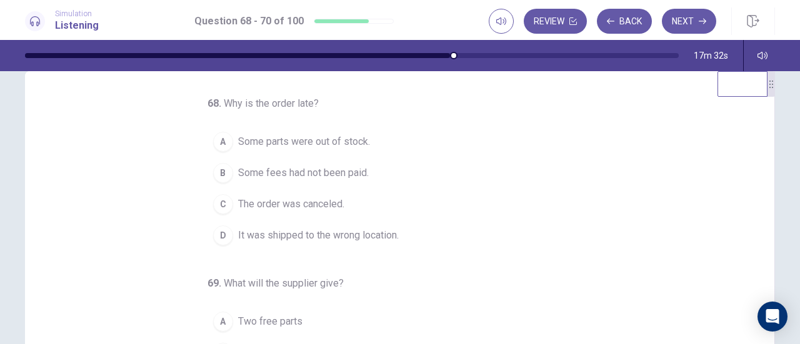
scroll to position [26, 0]
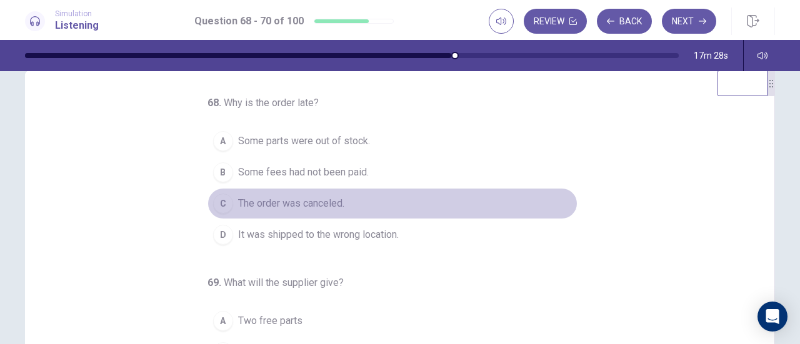
click at [439, 209] on button "C The order was canceled." at bounding box center [393, 203] width 370 height 31
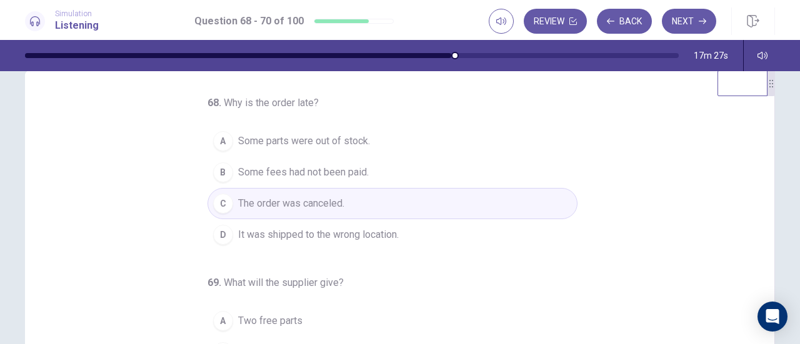
click at [439, 209] on button "C The order was canceled." at bounding box center [393, 203] width 370 height 31
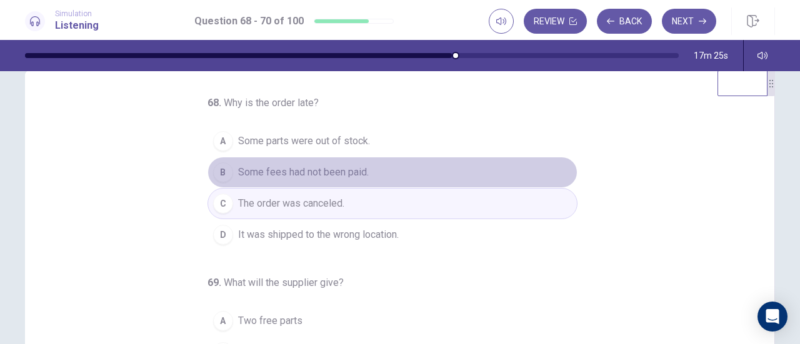
click at [278, 173] on span "Some fees had not been paid." at bounding box center [303, 172] width 131 height 15
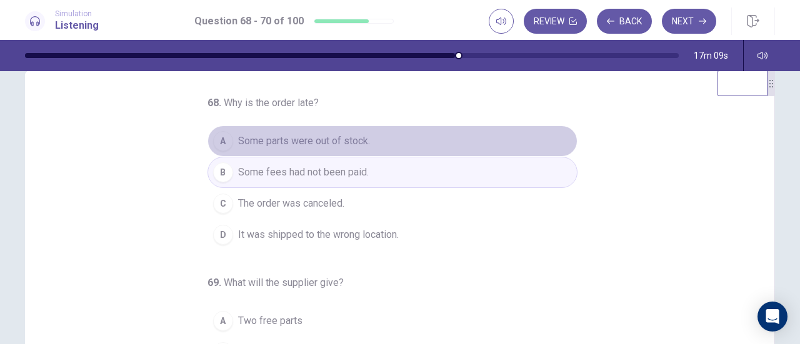
click at [274, 137] on span "Some parts were out of stock." at bounding box center [304, 141] width 132 height 15
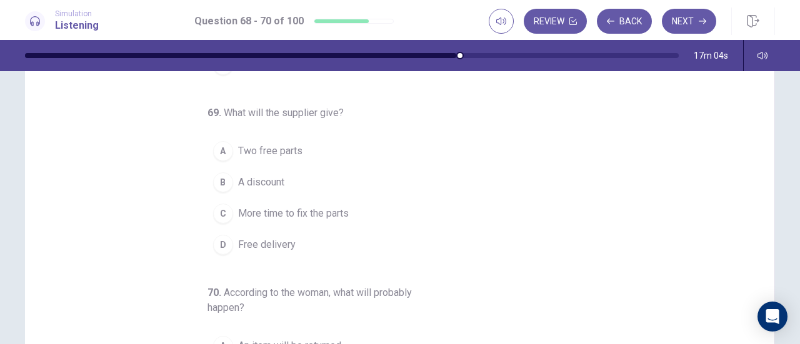
scroll to position [56, 0]
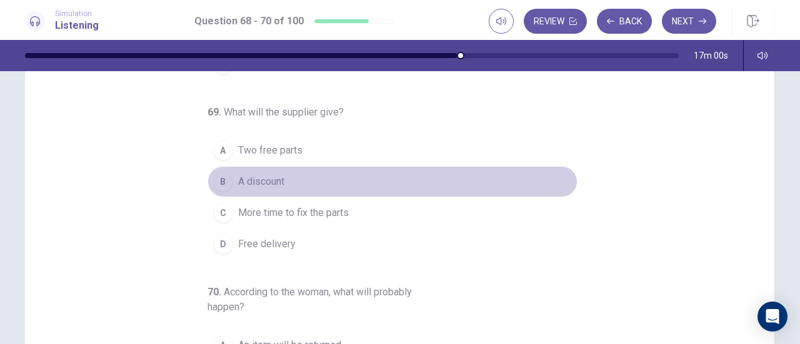
click at [226, 177] on button "B A discount" at bounding box center [393, 181] width 370 height 31
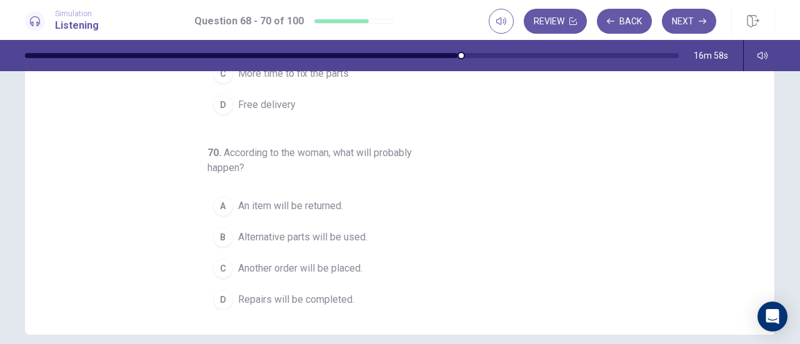
scroll to position [208, 0]
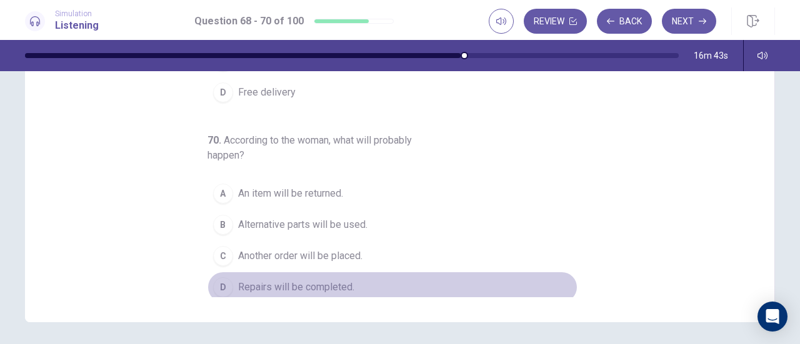
click at [218, 278] on div "D" at bounding box center [223, 288] width 20 height 20
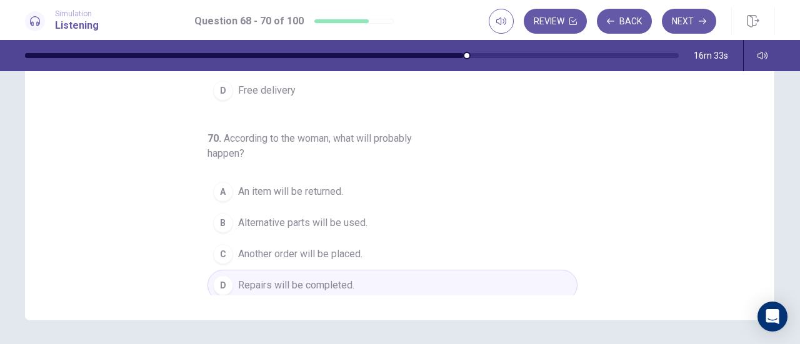
scroll to position [211, 0]
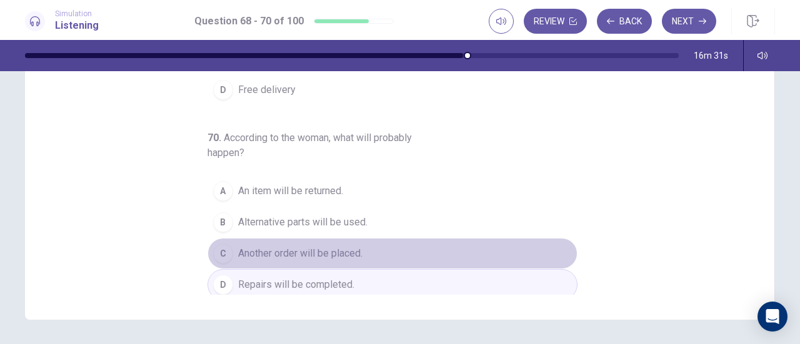
click at [278, 238] on button "C Another order will be placed." at bounding box center [393, 253] width 370 height 31
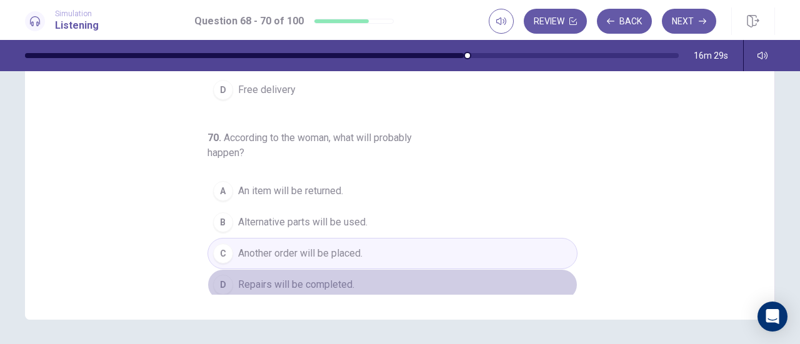
click at [245, 278] on span "Repairs will be completed." at bounding box center [296, 285] width 116 height 15
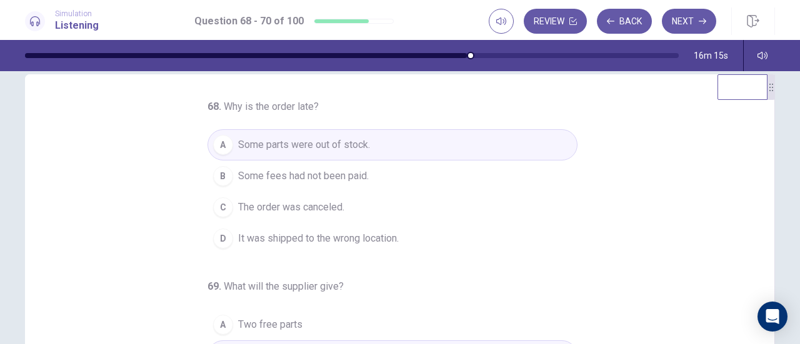
scroll to position [11, 0]
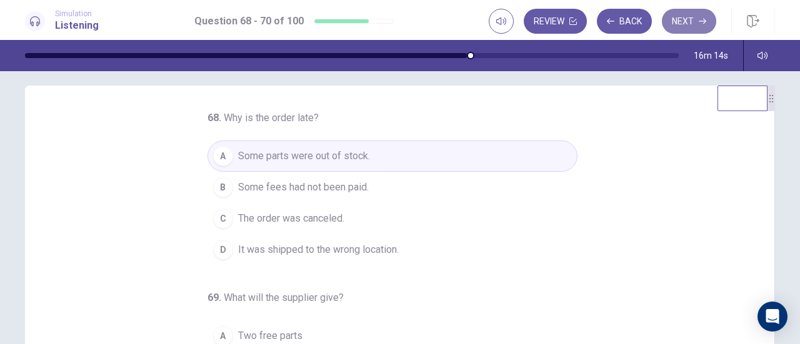
click at [693, 14] on button "Next" at bounding box center [689, 21] width 54 height 25
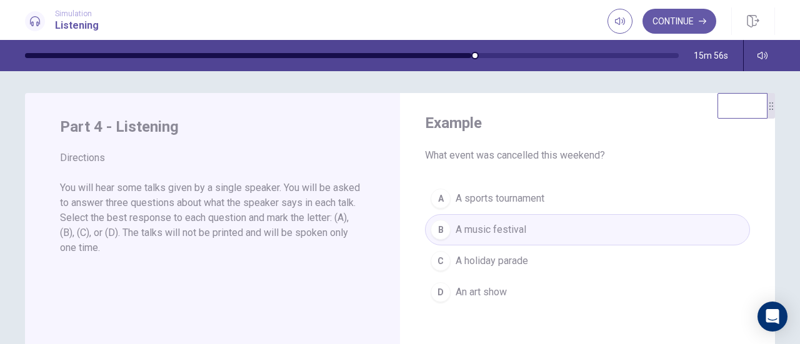
scroll to position [0, 0]
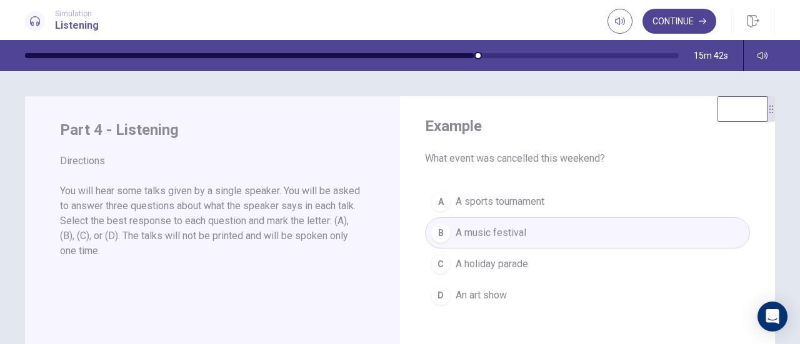
click at [688, 22] on button "Continue" at bounding box center [680, 21] width 74 height 25
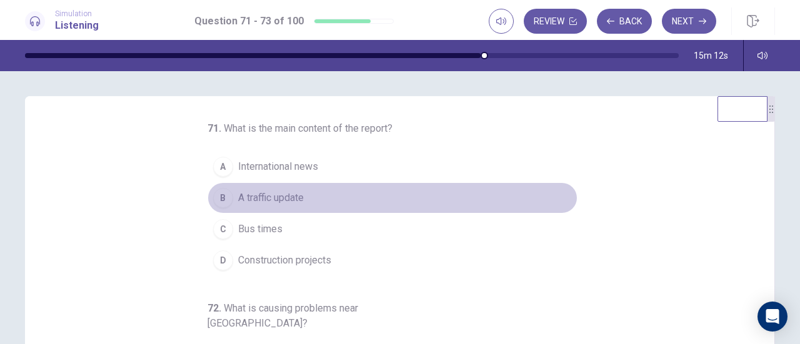
click at [215, 199] on div "B" at bounding box center [223, 198] width 20 height 20
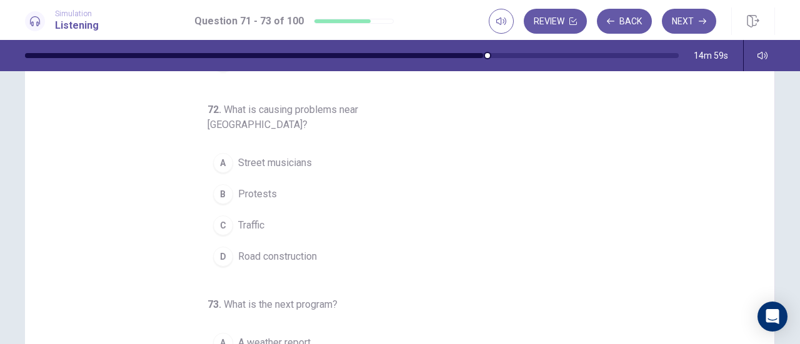
scroll to position [106, 0]
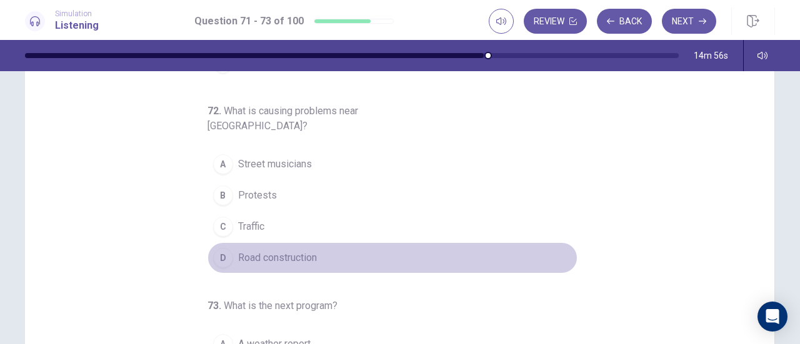
click at [221, 248] on div "D" at bounding box center [223, 258] width 20 height 20
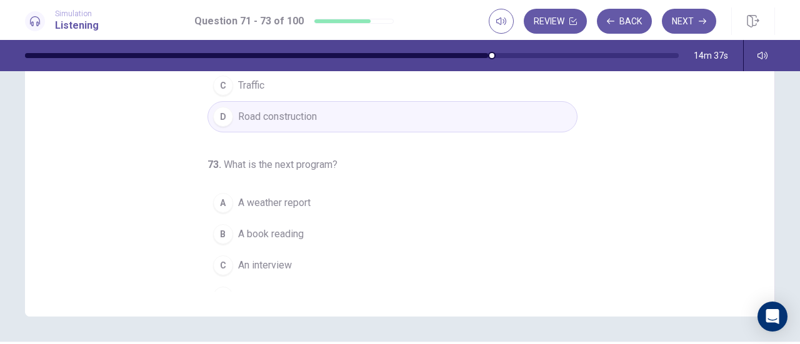
scroll to position [214, 0]
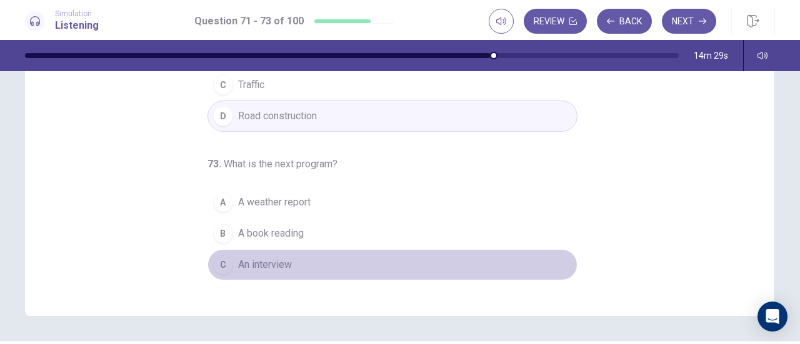
click at [216, 255] on div "C" at bounding box center [223, 265] width 20 height 20
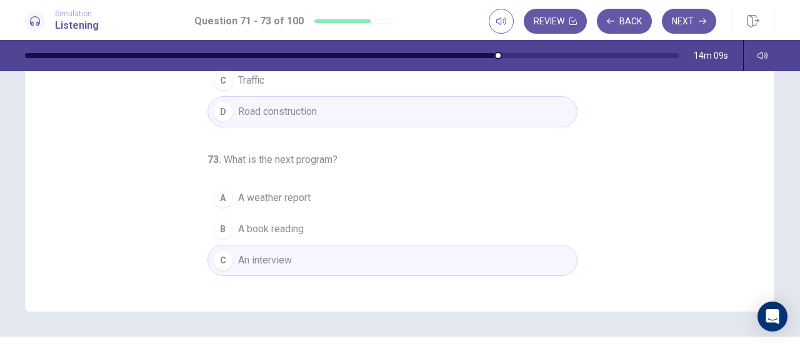
scroll to position [227, 0]
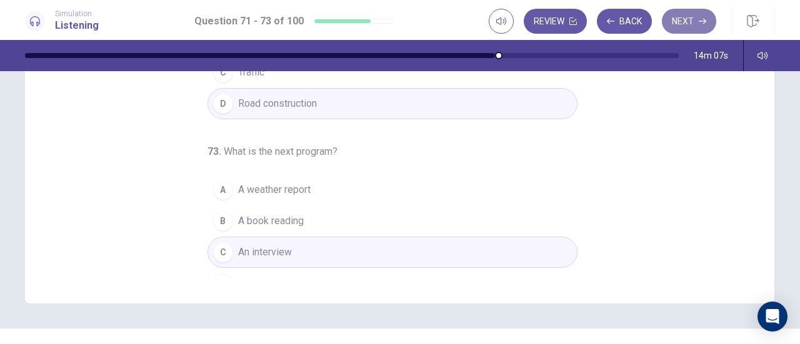
click at [706, 21] on icon "button" at bounding box center [703, 22] width 8 height 6
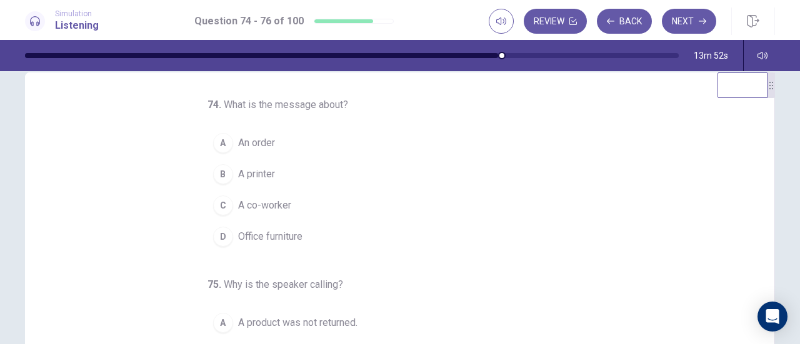
scroll to position [23, 0]
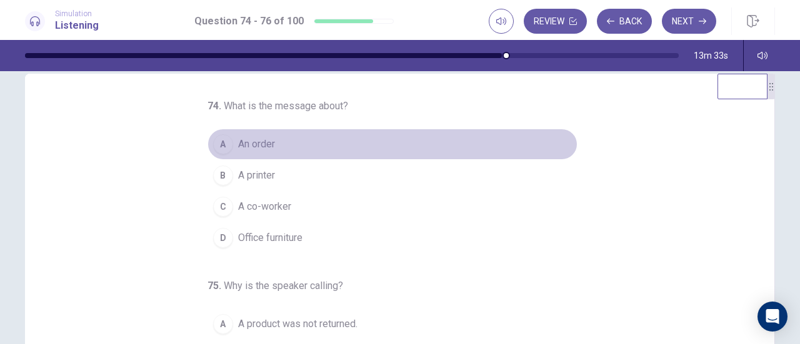
click at [220, 143] on div "A" at bounding box center [223, 144] width 20 height 20
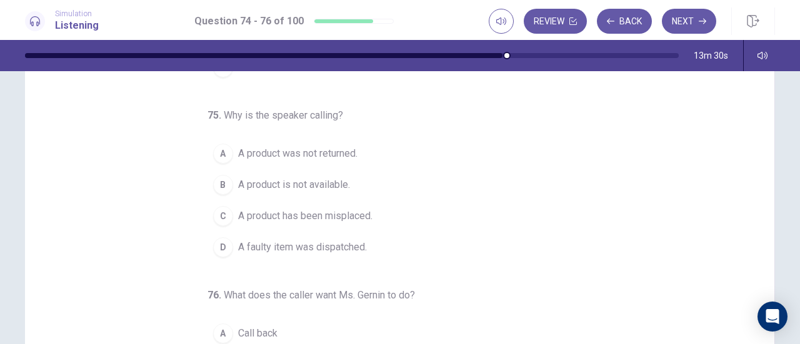
scroll to position [73, 0]
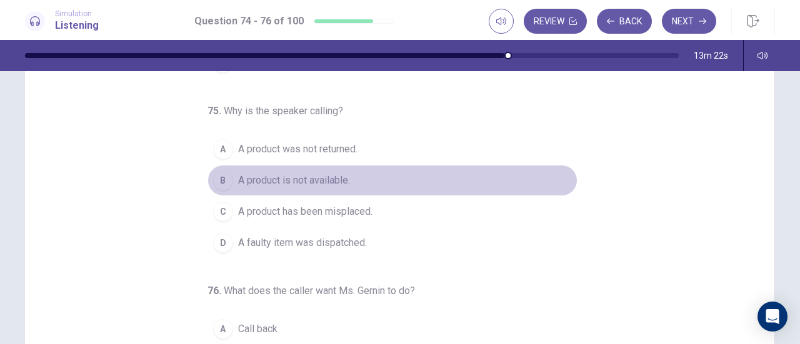
click at [218, 177] on div "B" at bounding box center [223, 181] width 20 height 20
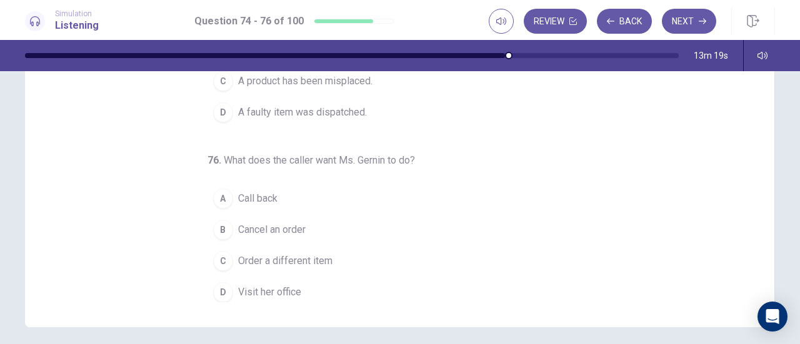
scroll to position [205, 0]
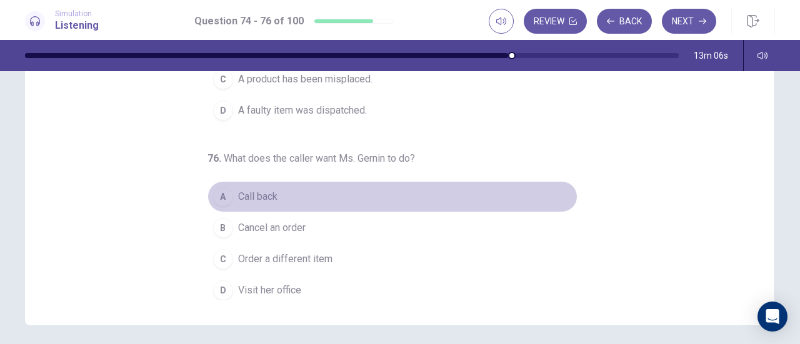
click at [223, 194] on div "A" at bounding box center [223, 197] width 20 height 20
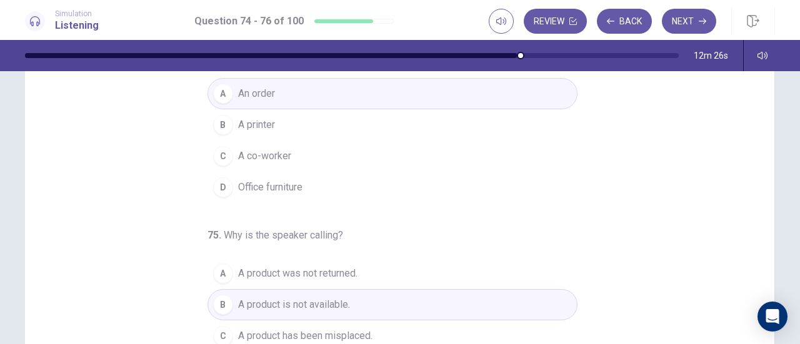
scroll to position [0, 0]
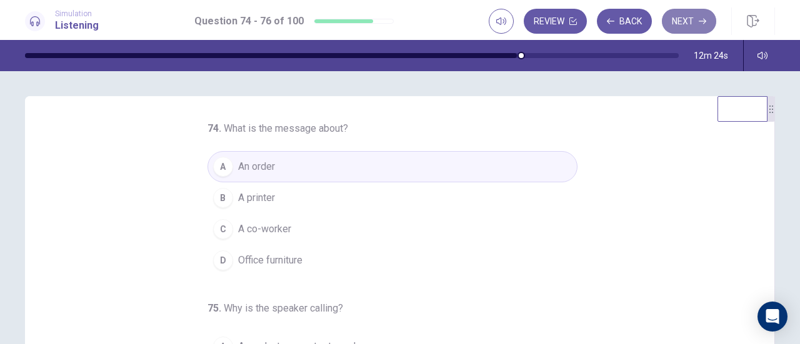
click at [689, 27] on button "Next" at bounding box center [689, 21] width 54 height 25
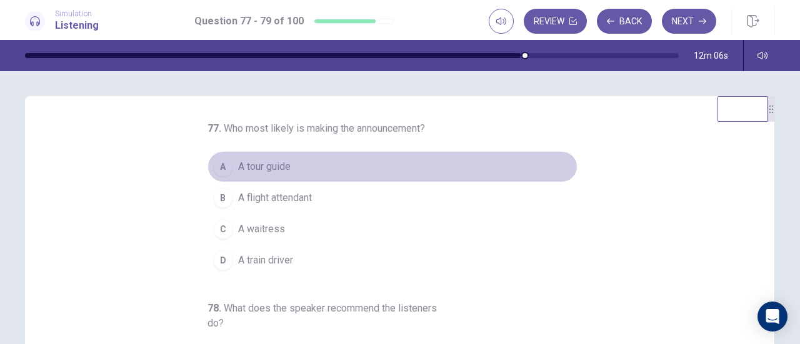
click at [238, 163] on span "A tour guide" at bounding box center [264, 166] width 53 height 15
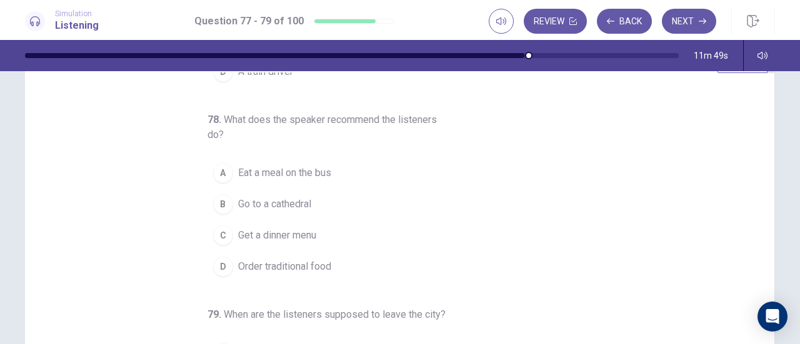
scroll to position [48, 0]
click at [223, 261] on div "D" at bounding box center [223, 268] width 20 height 20
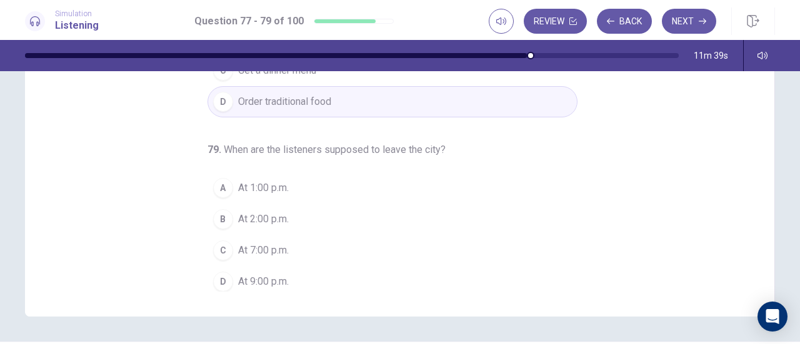
scroll to position [214, 0]
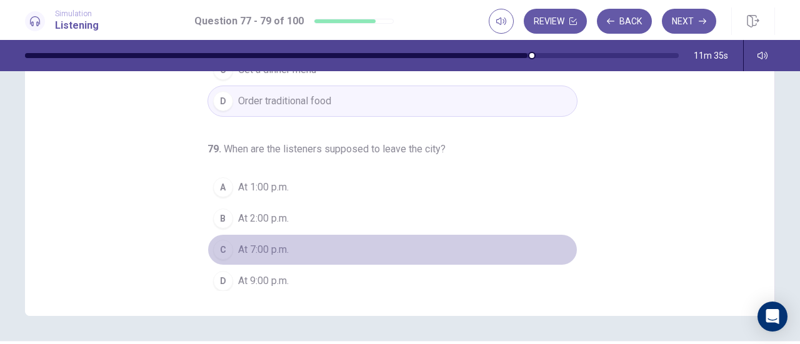
click at [227, 242] on button "C At 7:00 p.m." at bounding box center [393, 249] width 370 height 31
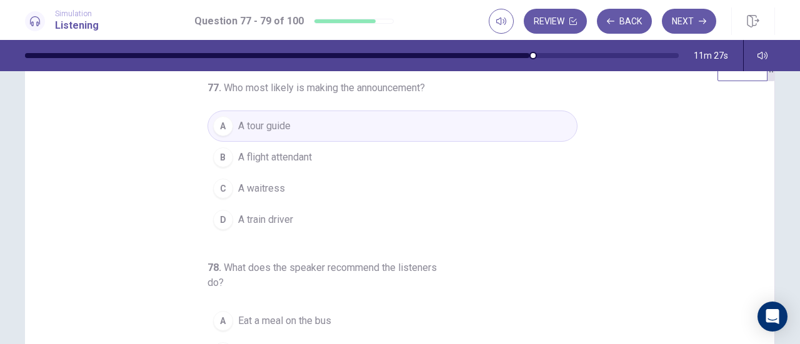
scroll to position [41, 0]
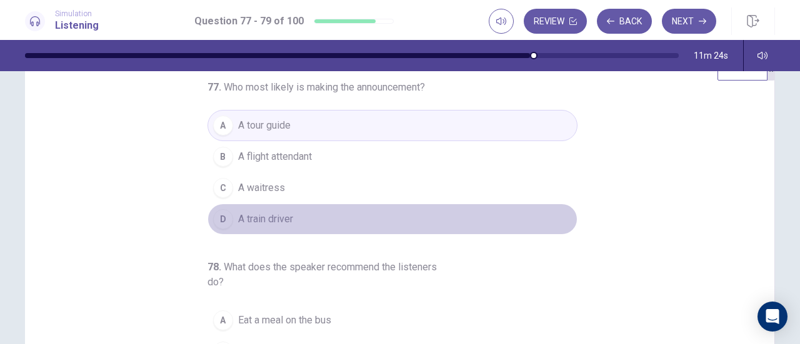
click at [220, 220] on div "D" at bounding box center [223, 219] width 20 height 20
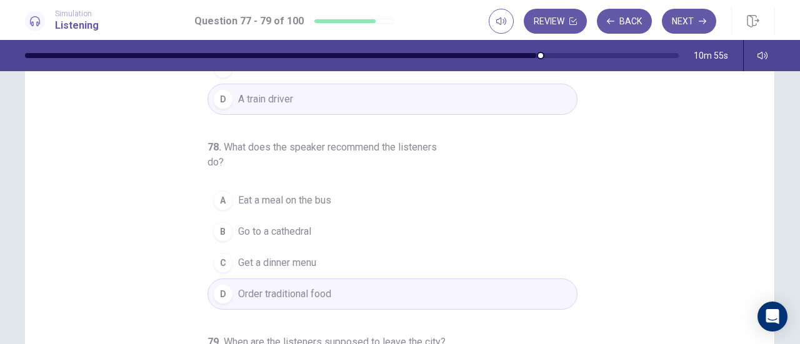
scroll to position [0, 0]
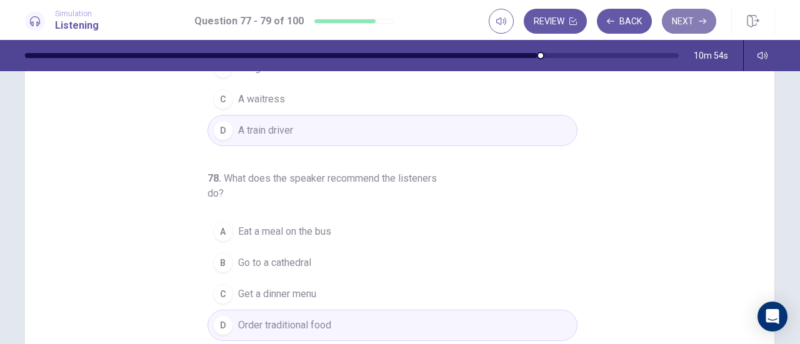
click at [697, 26] on button "Next" at bounding box center [689, 21] width 54 height 25
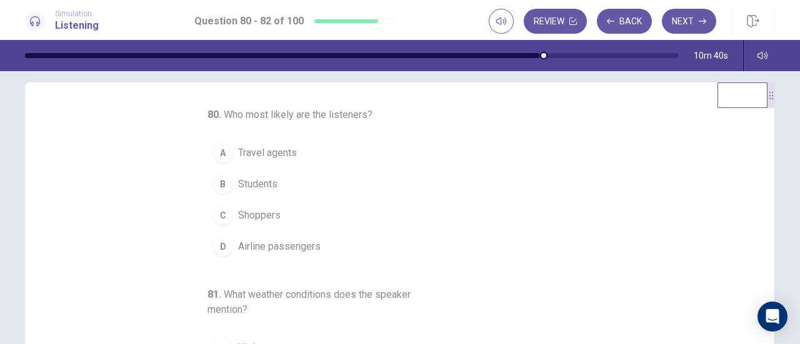
click at [216, 245] on div "D" at bounding box center [223, 247] width 20 height 20
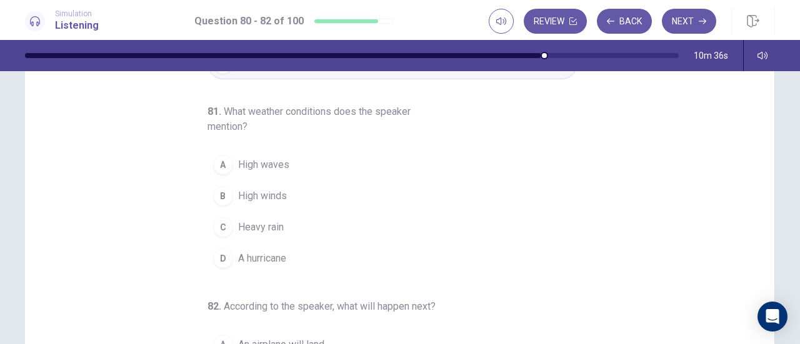
scroll to position [58, 0]
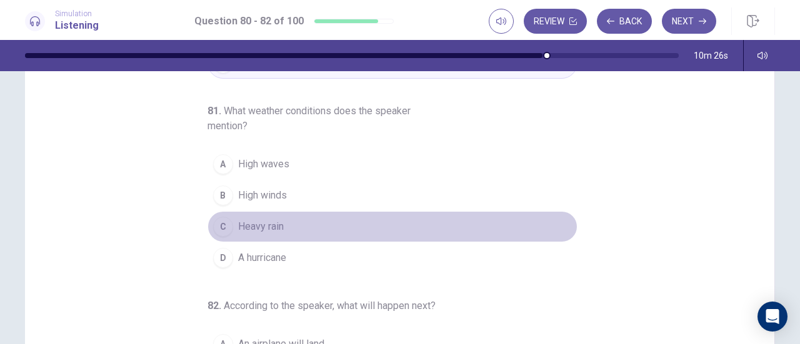
click at [289, 213] on button "C Heavy rain" at bounding box center [393, 226] width 370 height 31
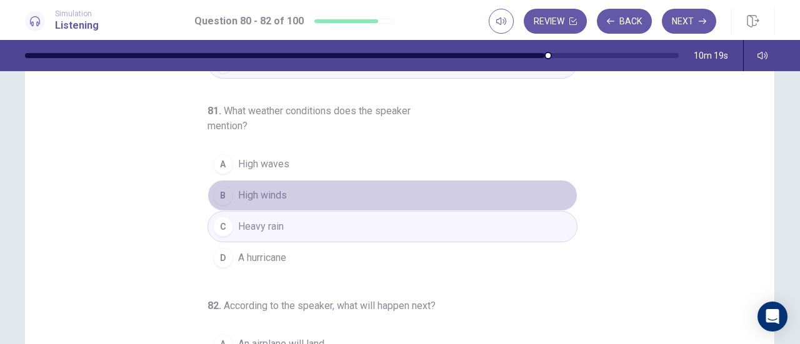
click at [271, 195] on span "High winds" at bounding box center [262, 195] width 49 height 15
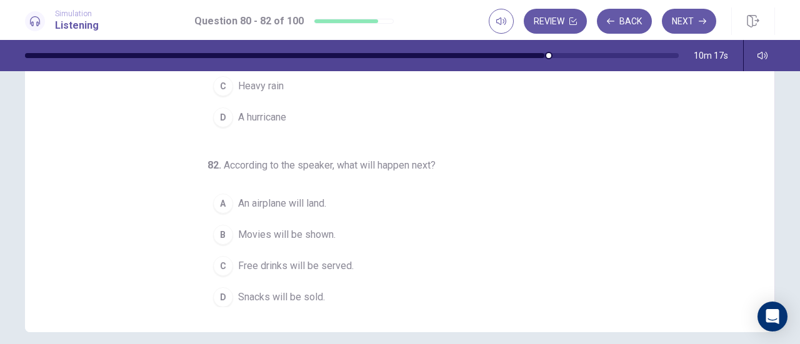
scroll to position [210, 0]
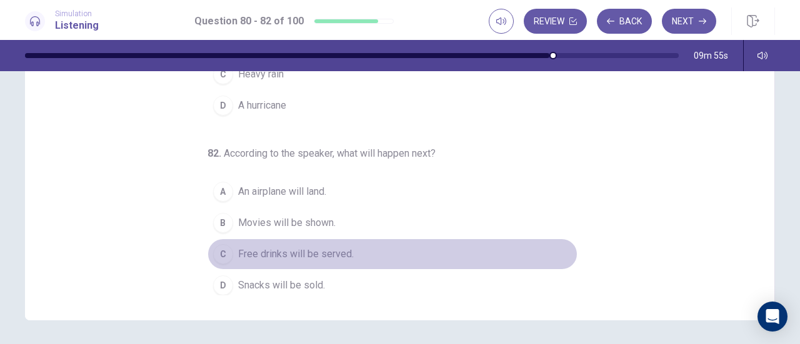
click at [216, 244] on div "C" at bounding box center [223, 254] width 20 height 20
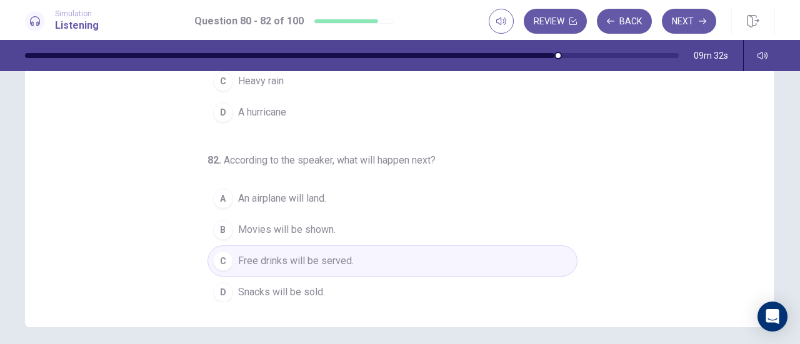
scroll to position [205, 0]
click at [682, 24] on button "Next" at bounding box center [689, 21] width 54 height 25
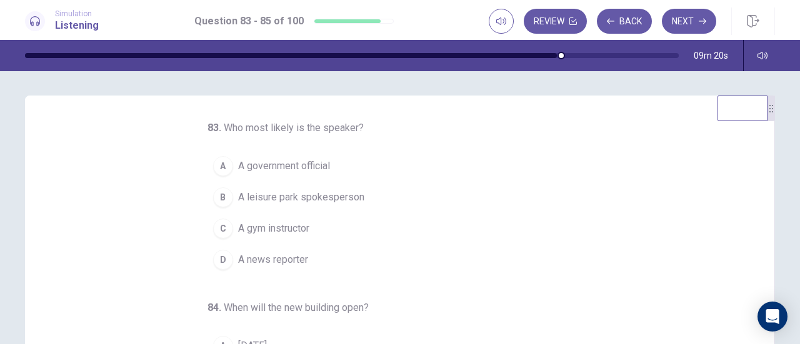
scroll to position [0, 0]
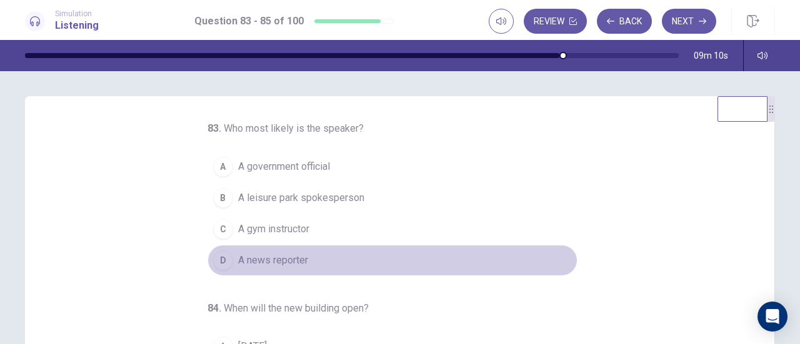
click at [213, 258] on div "D" at bounding box center [223, 261] width 20 height 20
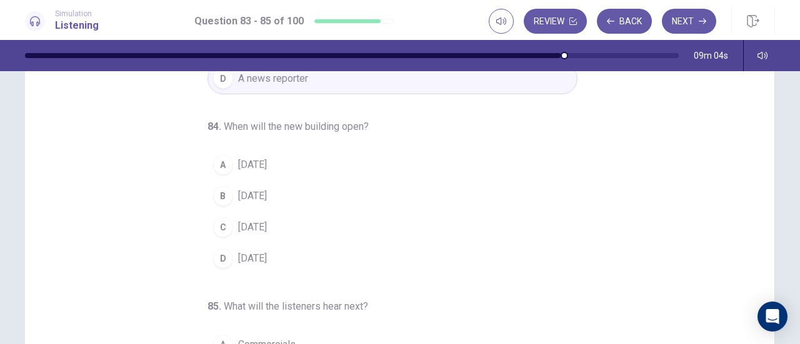
scroll to position [58, 0]
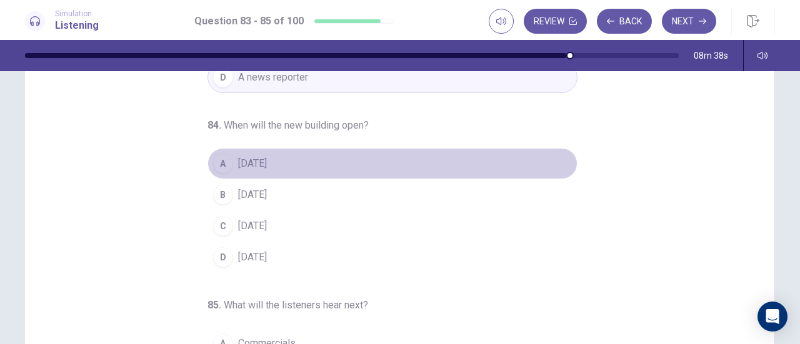
click at [220, 159] on div "A" at bounding box center [223, 164] width 20 height 20
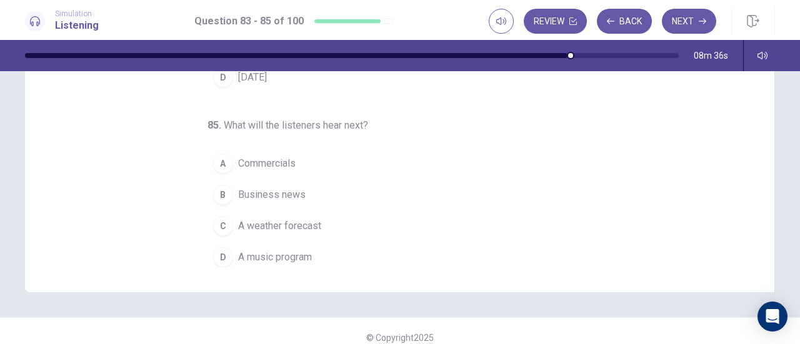
scroll to position [239, 0]
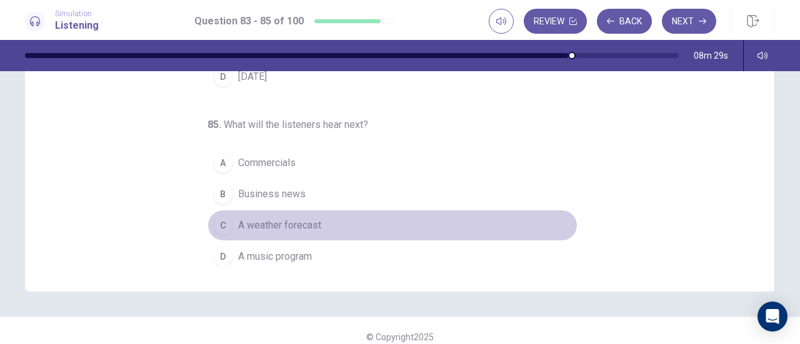
click at [219, 219] on div "C" at bounding box center [223, 226] width 20 height 20
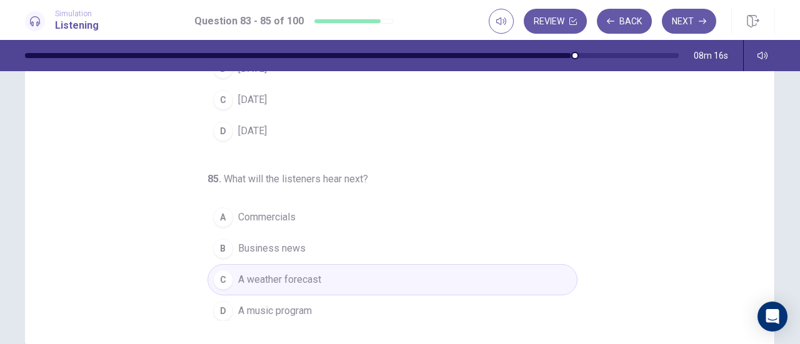
scroll to position [189, 0]
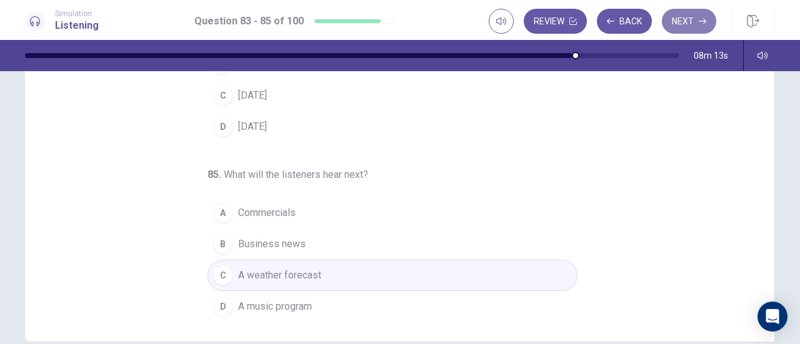
click at [693, 12] on button "Next" at bounding box center [689, 21] width 54 height 25
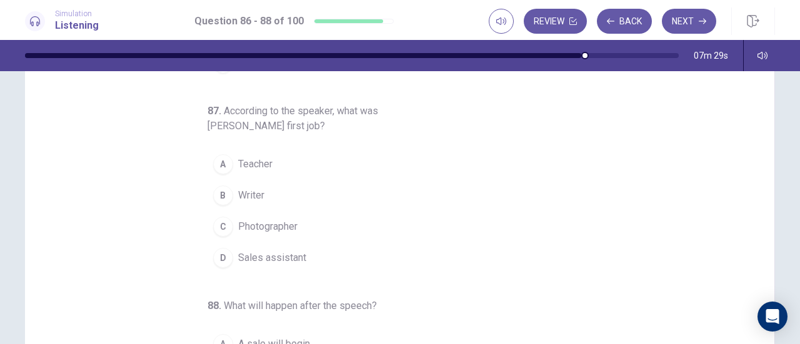
scroll to position [58, 0]
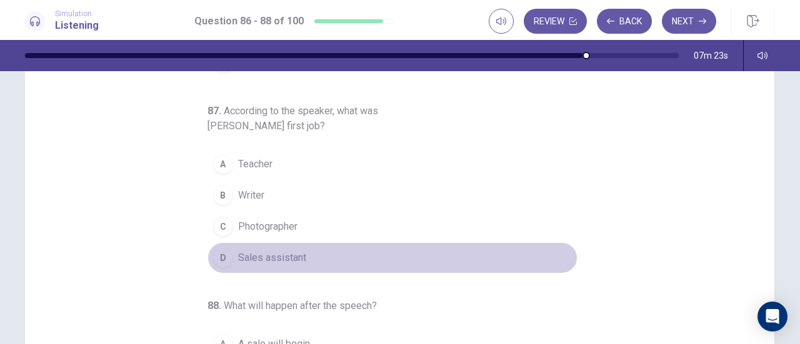
click at [220, 253] on div "D" at bounding box center [223, 258] width 20 height 20
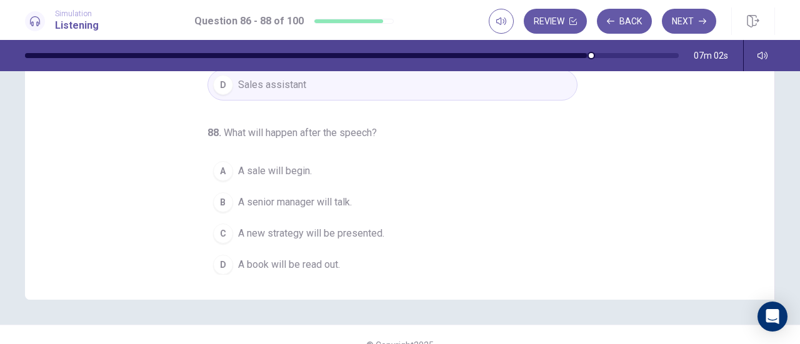
scroll to position [231, 0]
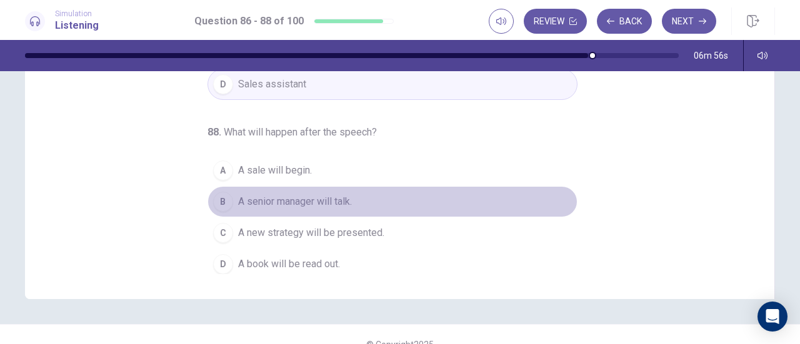
click at [217, 200] on div "B" at bounding box center [223, 202] width 20 height 20
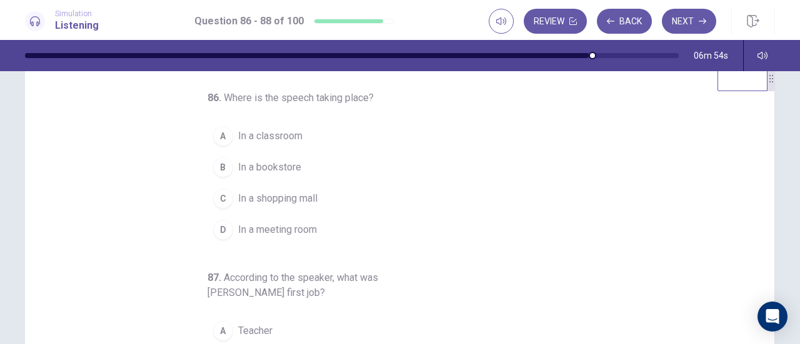
scroll to position [0, 0]
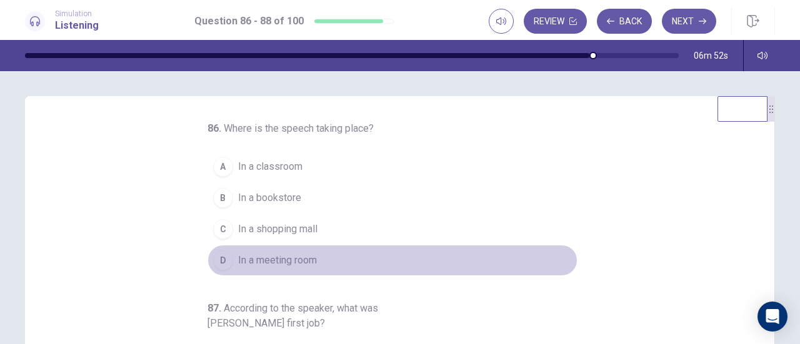
click at [223, 260] on div "D" at bounding box center [223, 261] width 20 height 20
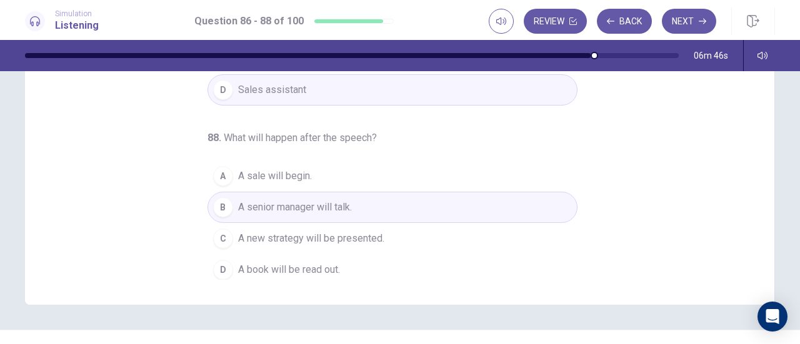
scroll to position [228, 0]
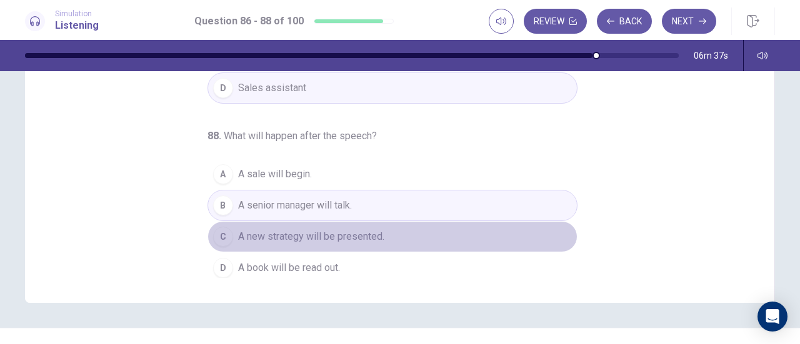
click at [218, 231] on div "C" at bounding box center [223, 237] width 20 height 20
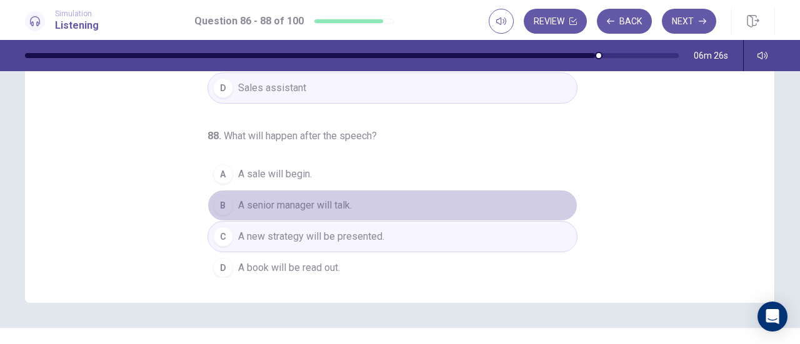
click at [224, 196] on div "B" at bounding box center [223, 206] width 20 height 20
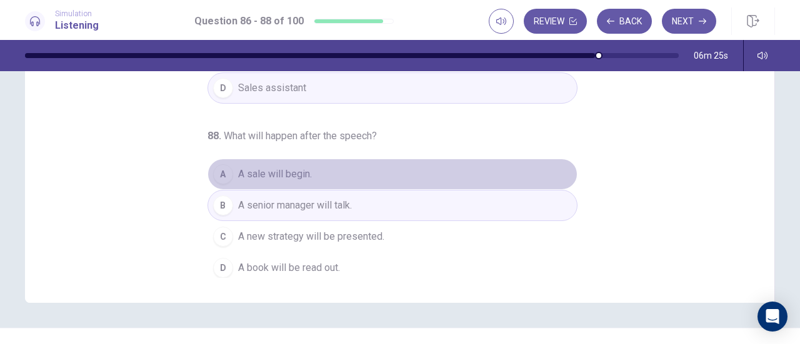
click at [213, 164] on div "A" at bounding box center [223, 174] width 20 height 20
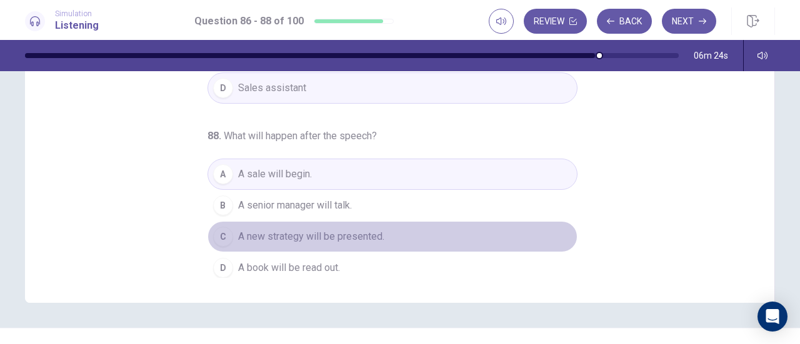
click at [219, 233] on div "C" at bounding box center [223, 237] width 20 height 20
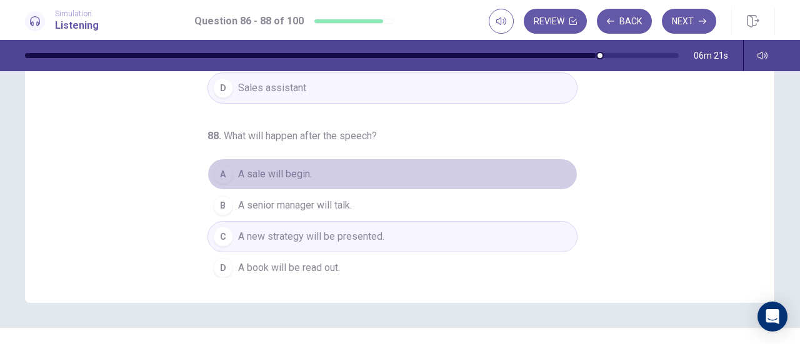
click at [246, 160] on button "A A sale will begin." at bounding box center [393, 174] width 370 height 31
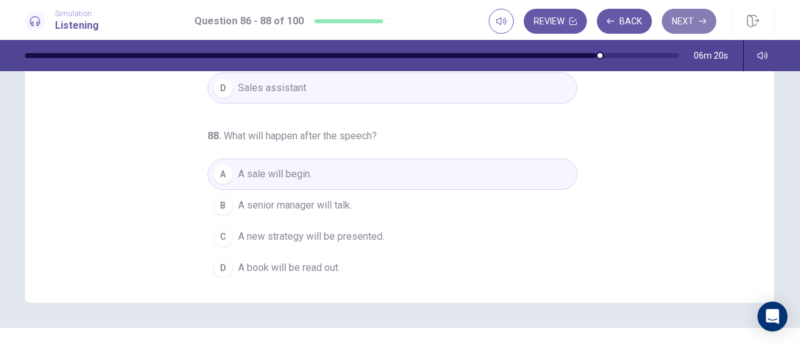
click at [678, 30] on button "Next" at bounding box center [689, 21] width 54 height 25
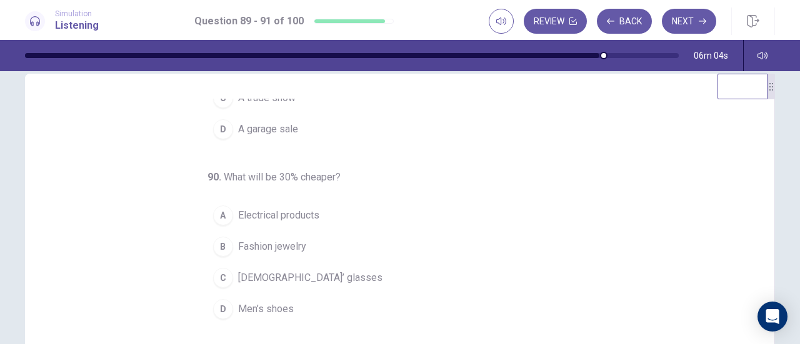
scroll to position [125, 0]
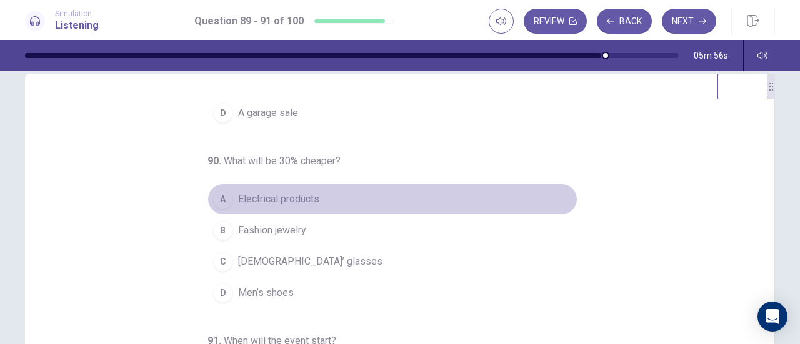
click at [216, 203] on div "A" at bounding box center [223, 199] width 20 height 20
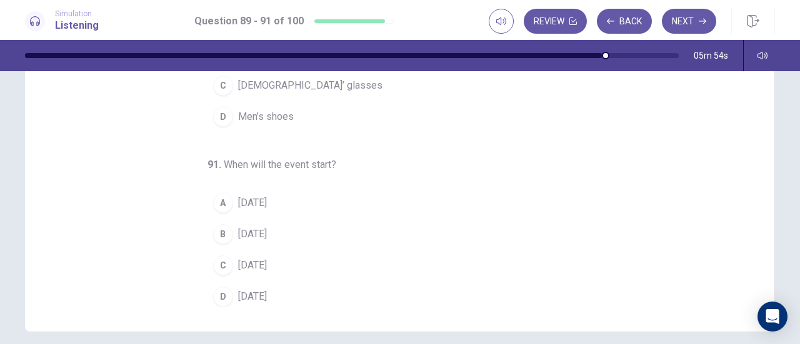
scroll to position [200, 0]
click at [219, 228] on div "B" at bounding box center [223, 233] width 20 height 20
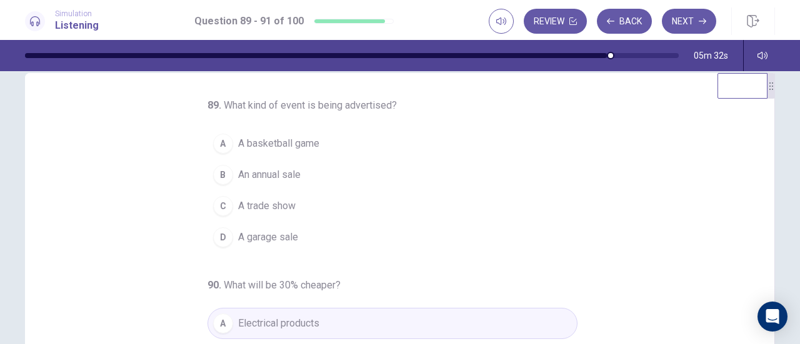
scroll to position [23, 0]
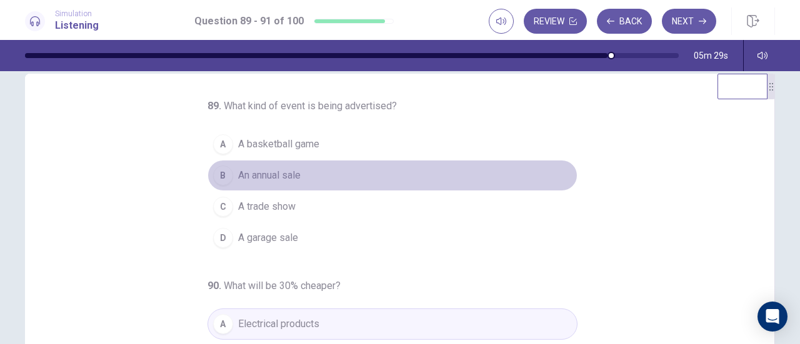
click at [216, 170] on div "B" at bounding box center [223, 176] width 20 height 20
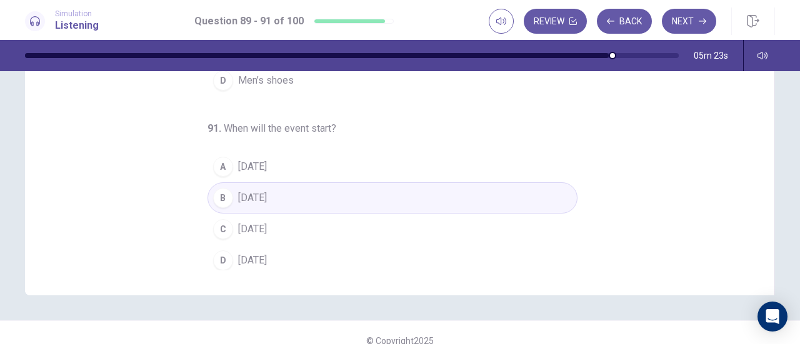
scroll to position [236, 0]
click at [689, 13] on button "Next" at bounding box center [689, 21] width 54 height 25
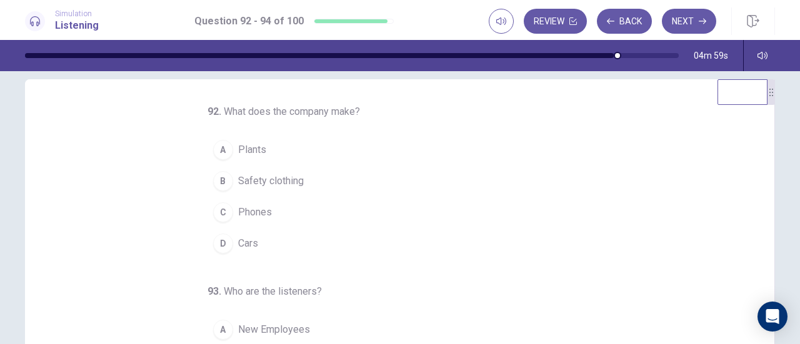
scroll to position [16, 0]
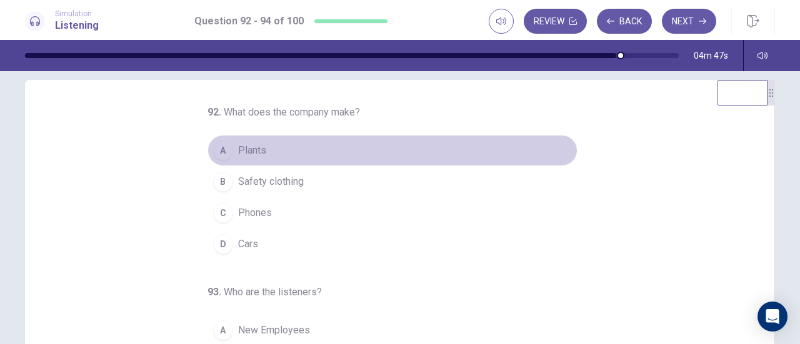
click at [221, 151] on div "A" at bounding box center [223, 151] width 20 height 20
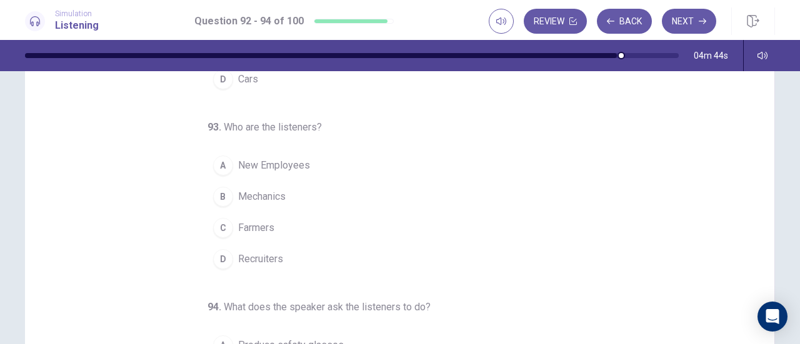
scroll to position [70, 0]
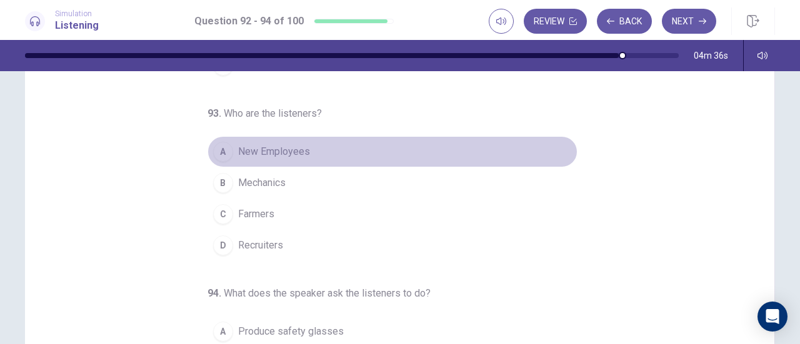
click at [247, 148] on span "New Employees" at bounding box center [274, 151] width 72 height 15
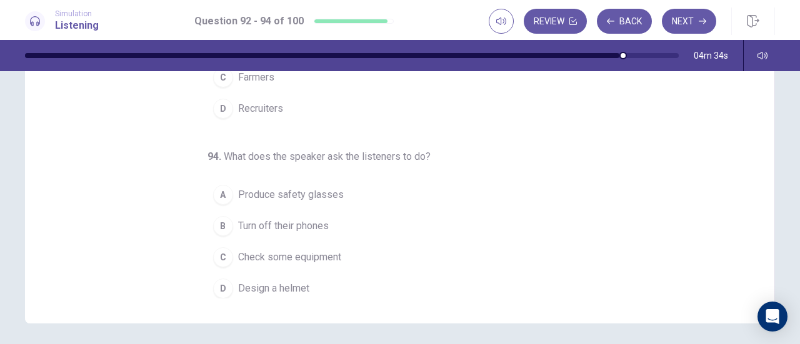
scroll to position [208, 0]
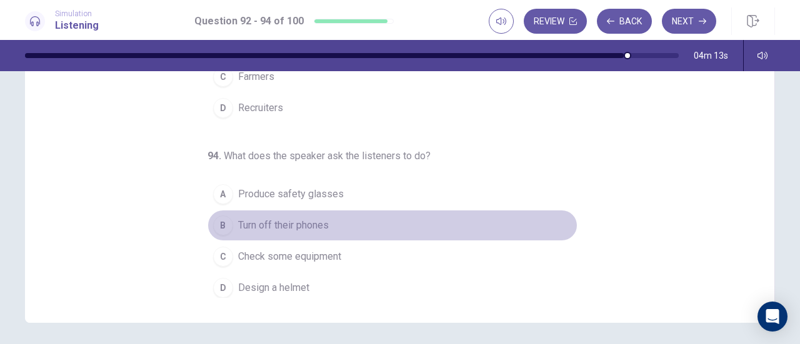
click at [238, 224] on span "Turn off their phones" at bounding box center [283, 225] width 91 height 15
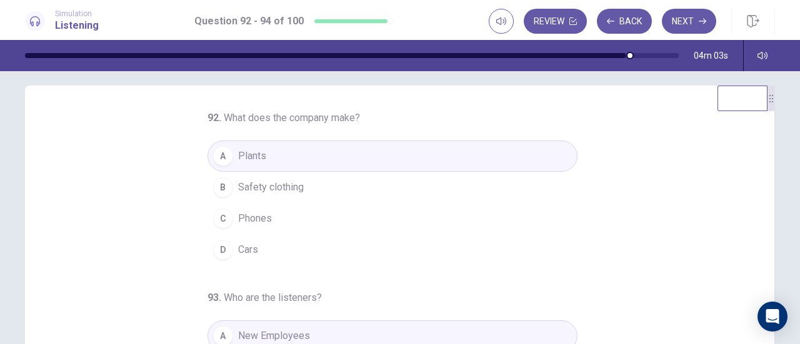
scroll to position [11, 0]
click at [702, 16] on button "Next" at bounding box center [689, 21] width 54 height 25
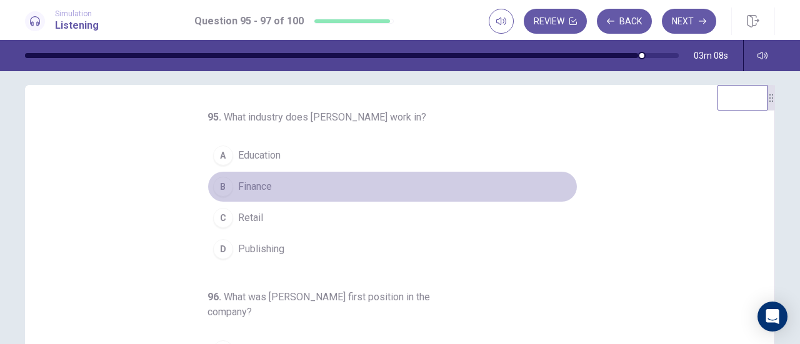
click at [225, 188] on div "B" at bounding box center [223, 187] width 20 height 20
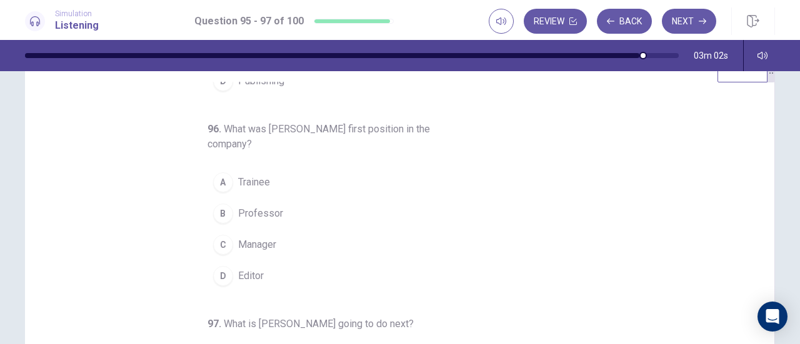
scroll to position [62, 0]
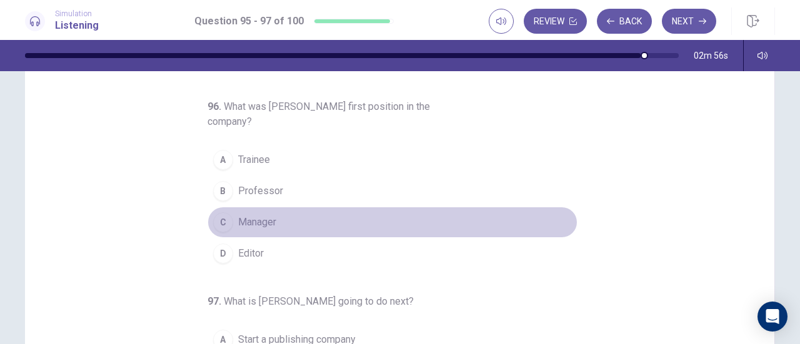
click at [216, 213] on div "C" at bounding box center [223, 223] width 20 height 20
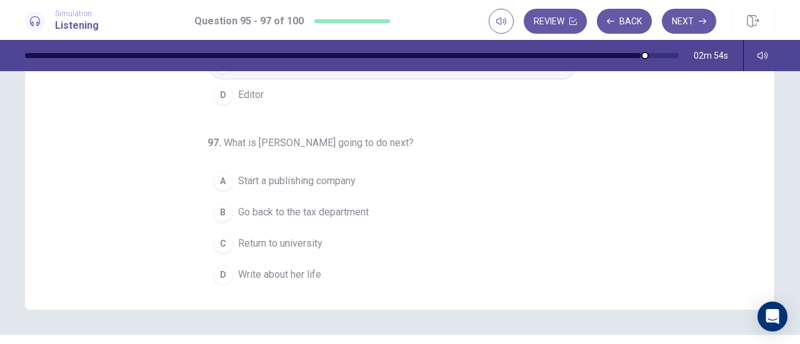
scroll to position [221, 0]
click at [243, 267] on span "Write about her life" at bounding box center [279, 274] width 83 height 15
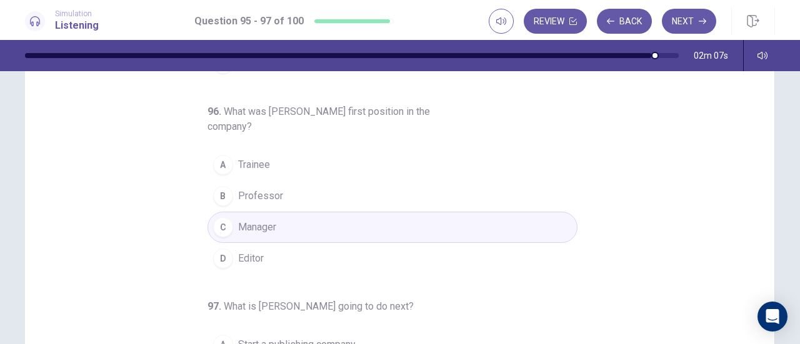
scroll to position [79, 0]
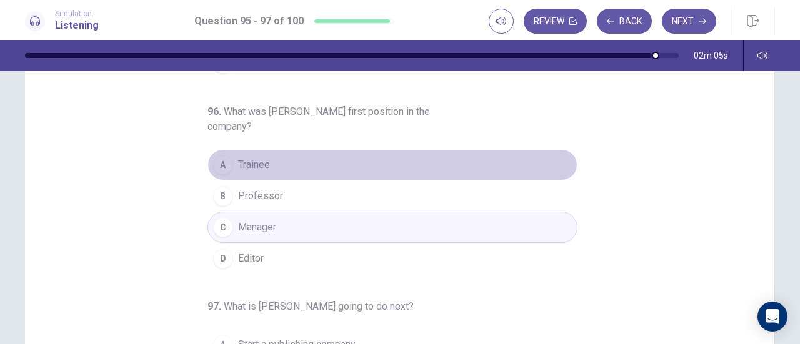
click at [267, 157] on button "A Trainee" at bounding box center [393, 164] width 370 height 31
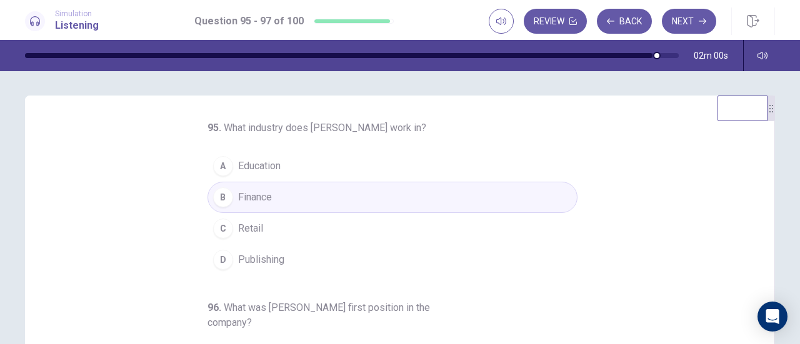
scroll to position [0, 0]
click at [696, 16] on button "Next" at bounding box center [689, 21] width 54 height 25
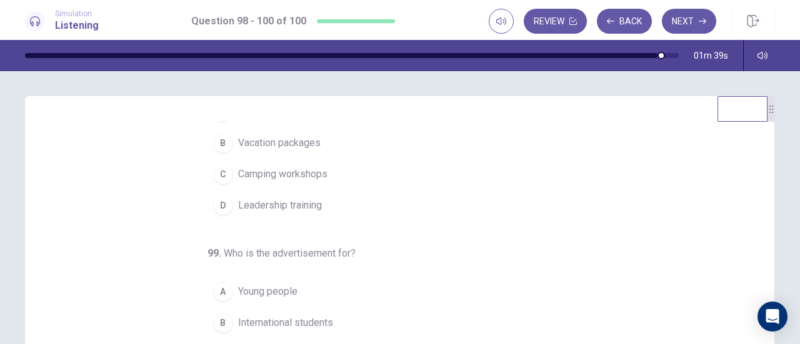
scroll to position [56, 0]
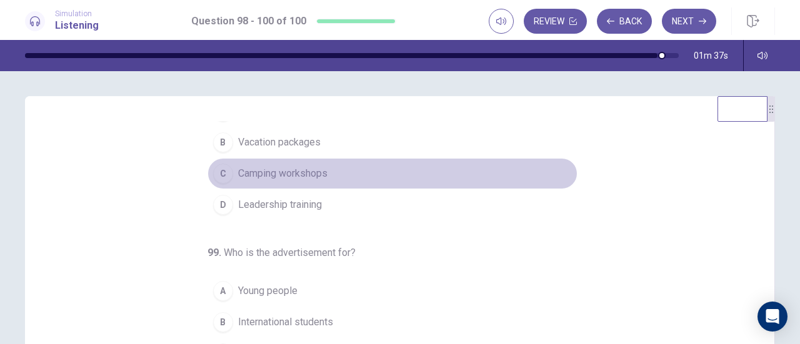
click at [216, 162] on button "C Camping workshops" at bounding box center [393, 173] width 370 height 31
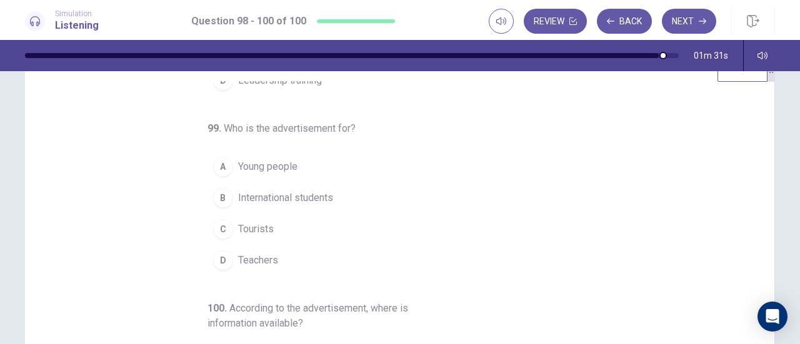
scroll to position [41, 0]
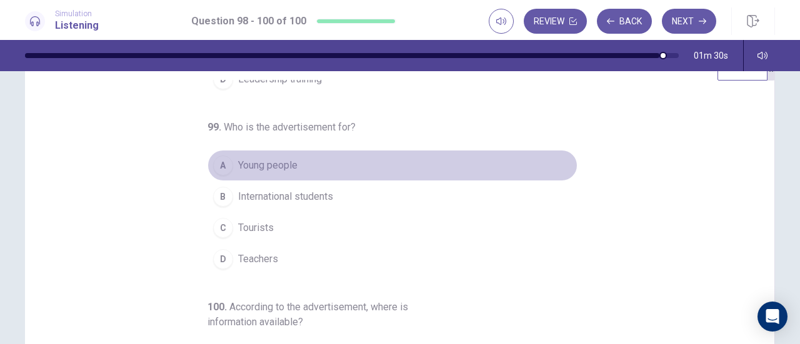
click at [223, 171] on button "A Young people" at bounding box center [393, 165] width 370 height 31
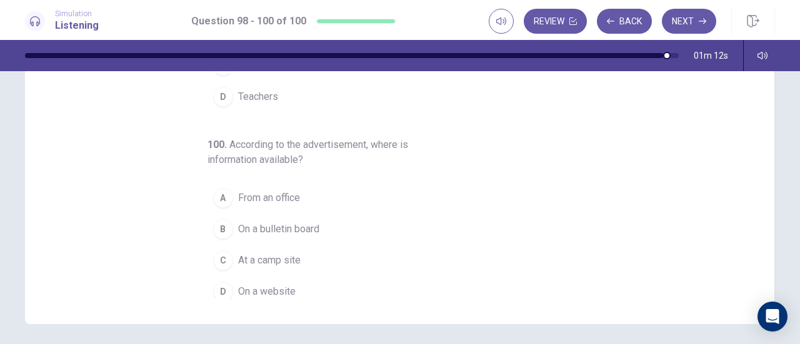
scroll to position [140, 0]
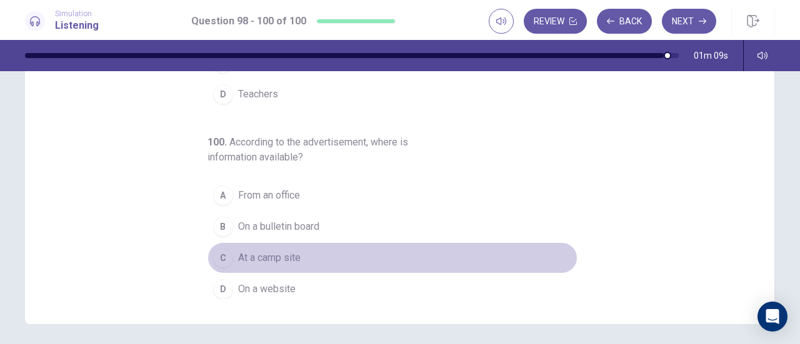
click at [221, 251] on div "C" at bounding box center [223, 258] width 20 height 20
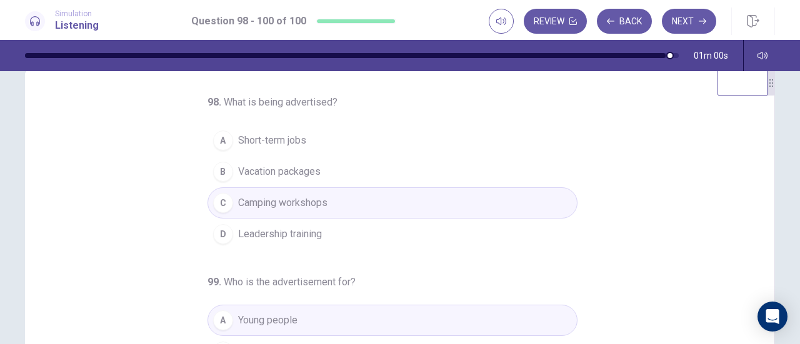
scroll to position [0, 0]
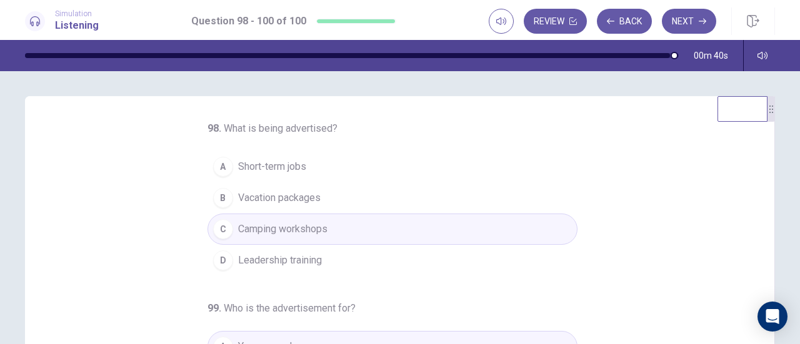
click at [276, 158] on button "A Short-term jobs" at bounding box center [393, 166] width 370 height 31
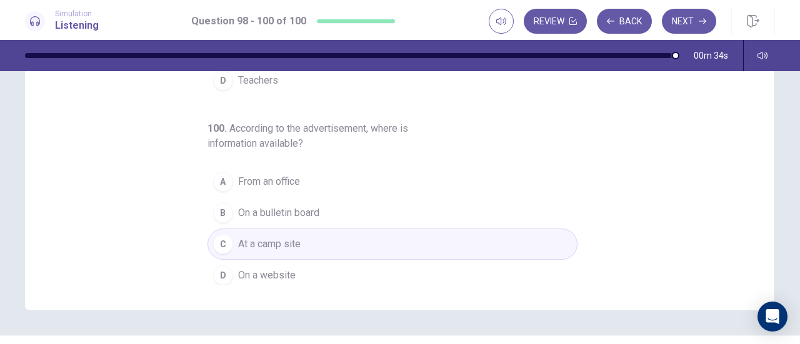
scroll to position [251, 0]
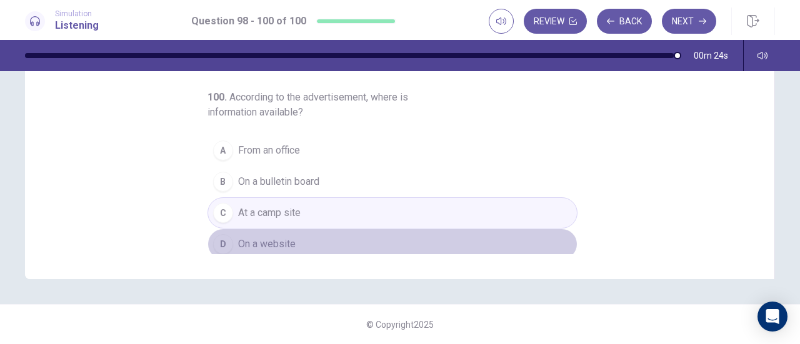
click at [276, 237] on span "On a website" at bounding box center [267, 244] width 58 height 15
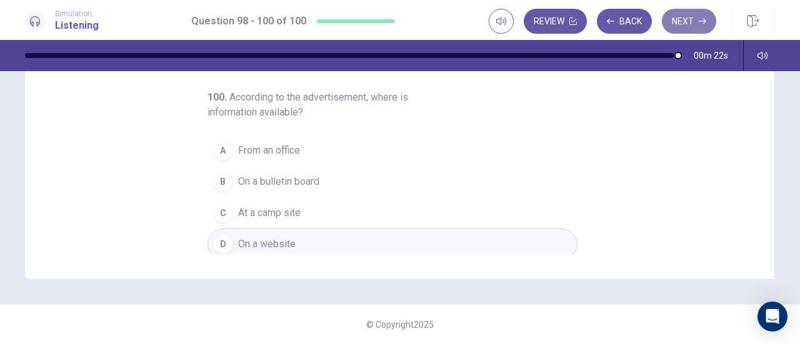
click at [684, 27] on button "Next" at bounding box center [689, 21] width 54 height 25
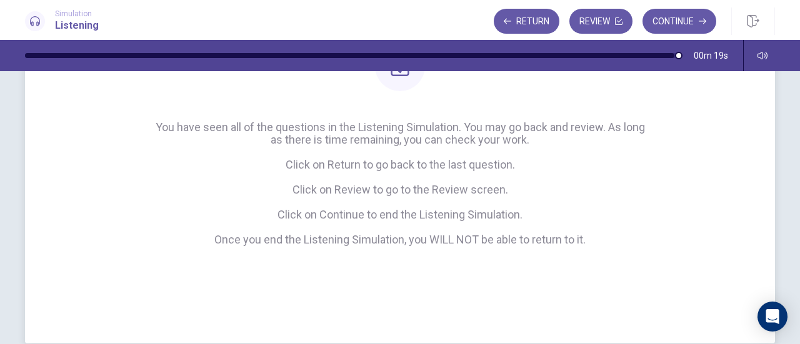
scroll to position [160, 0]
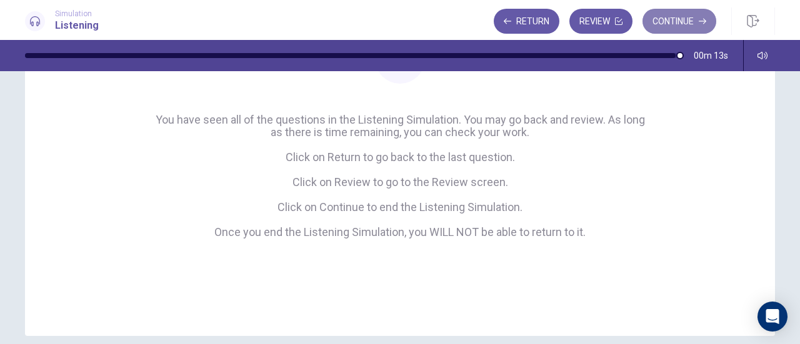
click at [696, 16] on button "Continue" at bounding box center [680, 21] width 74 height 25
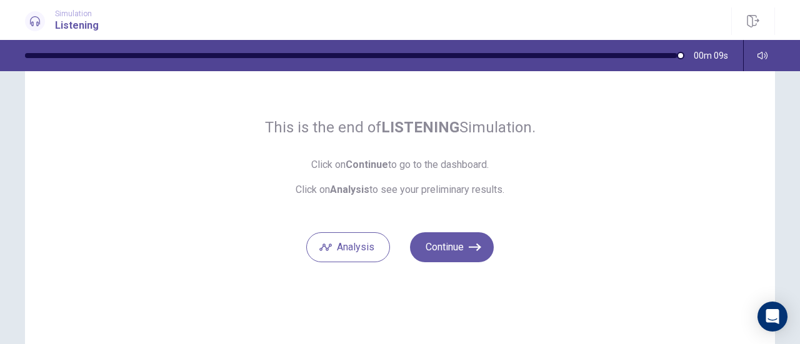
scroll to position [63, 0]
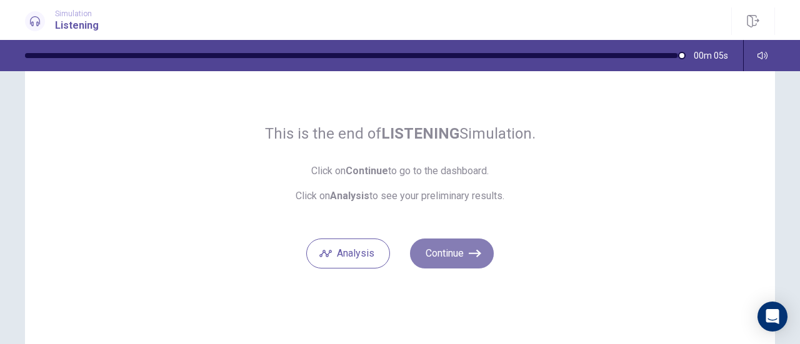
click at [451, 258] on button "Continue" at bounding box center [452, 254] width 84 height 30
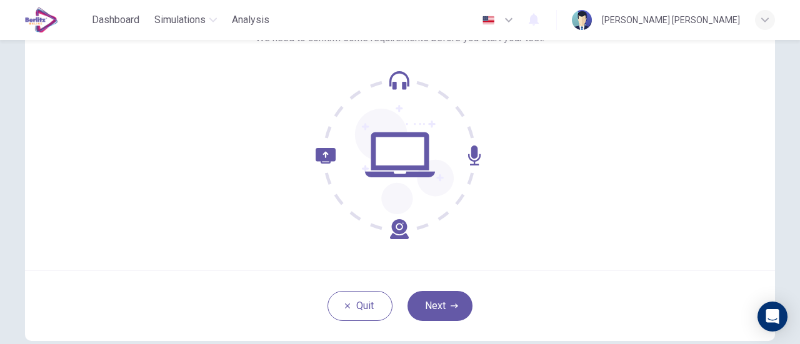
scroll to position [111, 0]
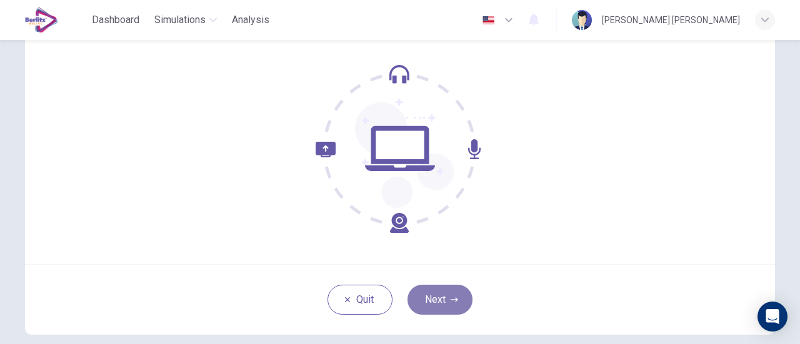
click at [453, 298] on icon "button" at bounding box center [455, 300] width 8 height 8
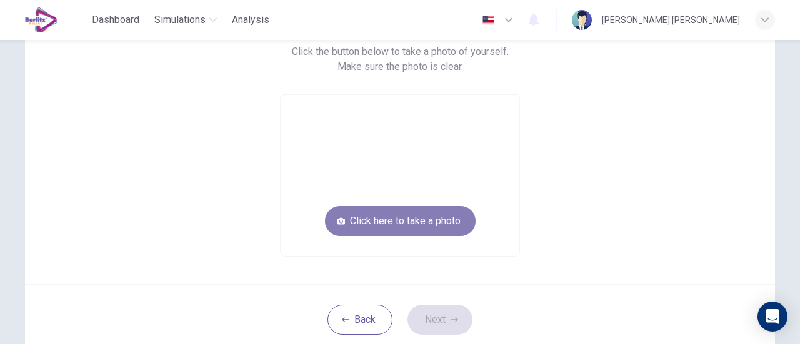
click at [424, 224] on button "Click here to take a photo" at bounding box center [400, 221] width 151 height 30
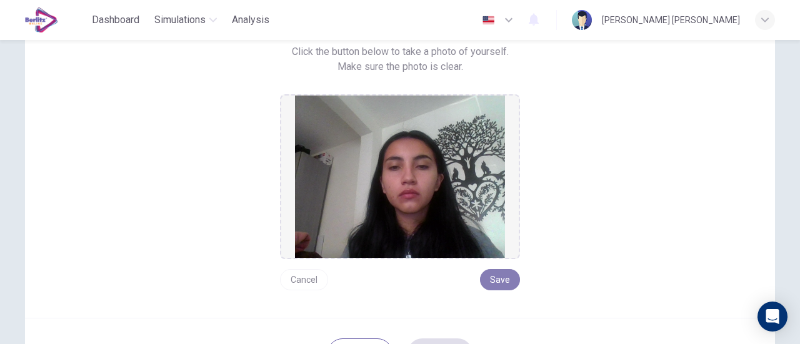
click at [497, 284] on button "Save" at bounding box center [500, 279] width 40 height 21
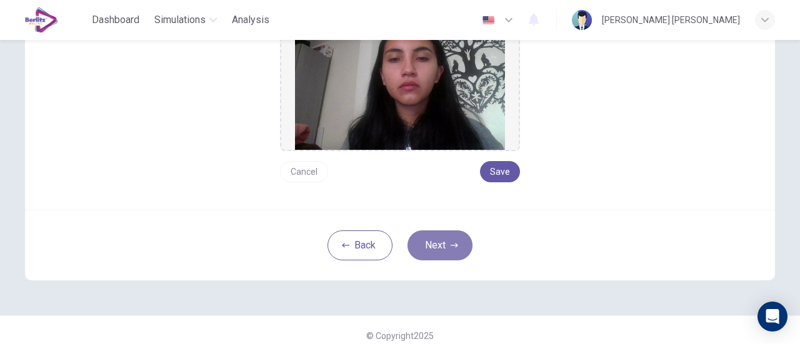
click at [458, 248] on button "Next" at bounding box center [440, 246] width 65 height 30
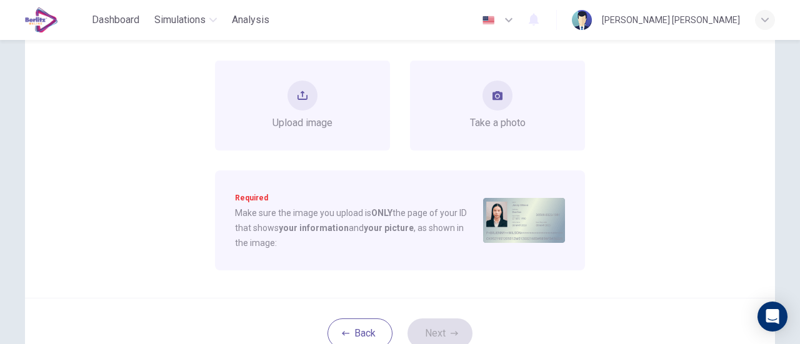
scroll to position [142, 0]
click at [493, 127] on span "Take a photo" at bounding box center [498, 125] width 56 height 15
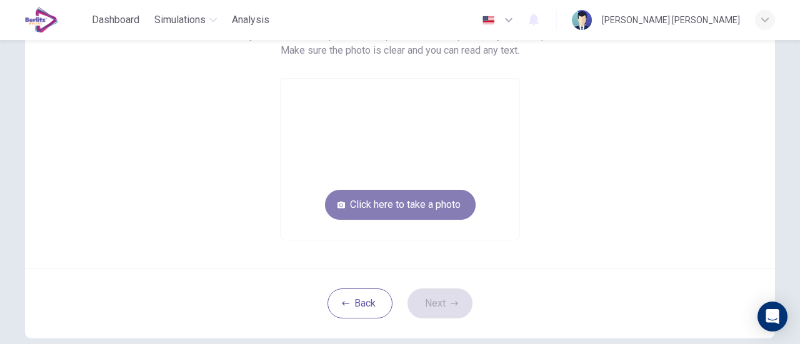
click at [428, 200] on button "Click here to take a photo" at bounding box center [400, 205] width 151 height 30
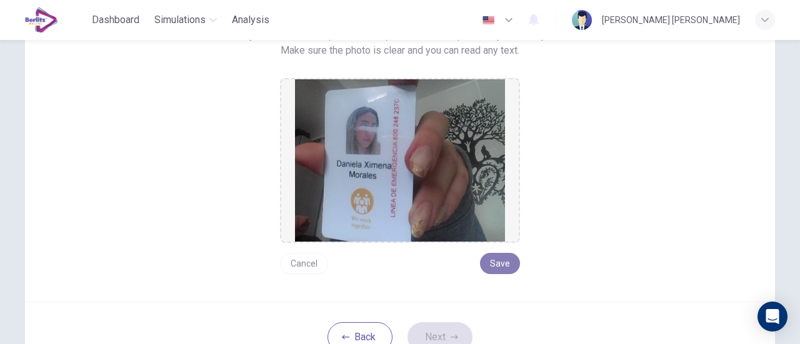
click at [501, 267] on button "Save" at bounding box center [500, 263] width 40 height 21
click at [435, 336] on button "Next" at bounding box center [440, 338] width 65 height 30
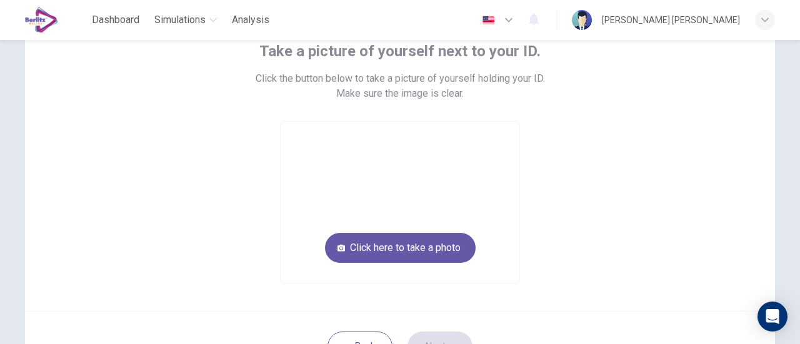
scroll to position [83, 0]
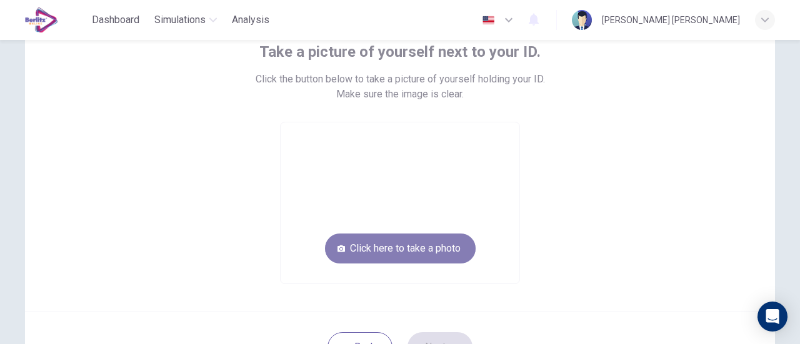
click at [417, 257] on button "Click here to take a photo" at bounding box center [400, 249] width 151 height 30
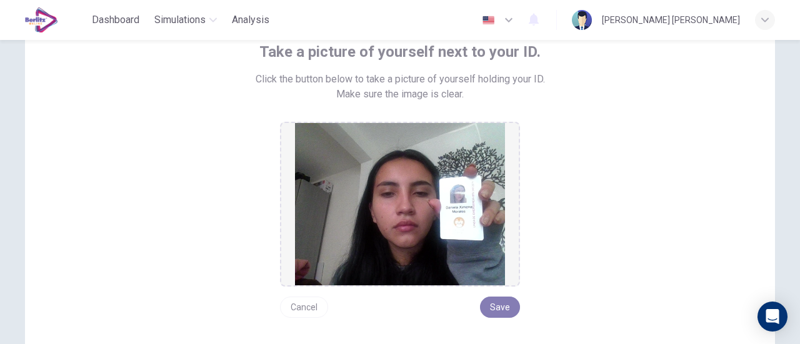
click at [504, 301] on button "Save" at bounding box center [500, 307] width 40 height 21
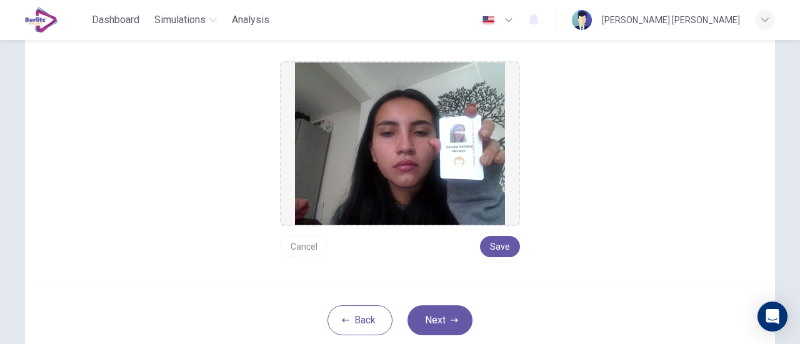
scroll to position [148, 0]
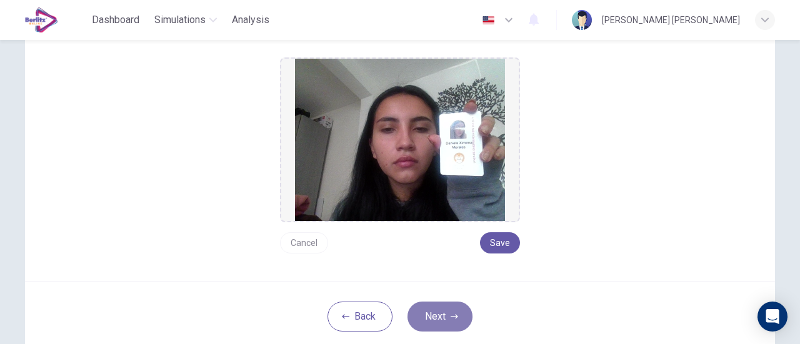
click at [429, 311] on button "Next" at bounding box center [440, 317] width 65 height 30
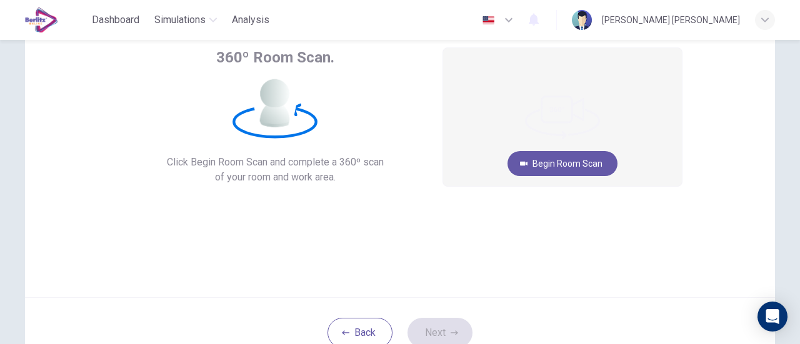
scroll to position [73, 0]
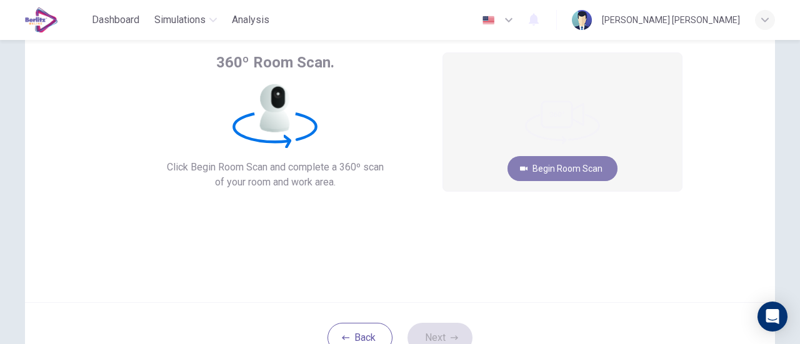
click at [571, 174] on button "Begin Room Scan" at bounding box center [563, 168] width 110 height 25
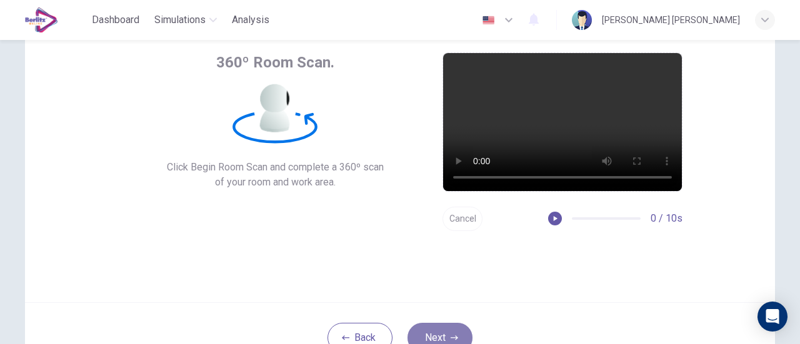
click at [445, 333] on button "Next" at bounding box center [440, 338] width 65 height 30
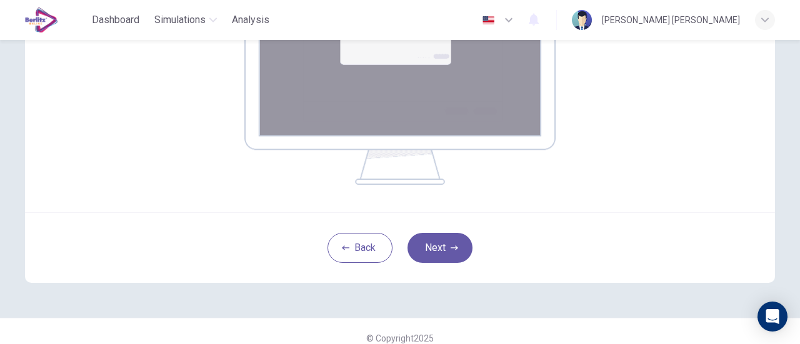
scroll to position [293, 0]
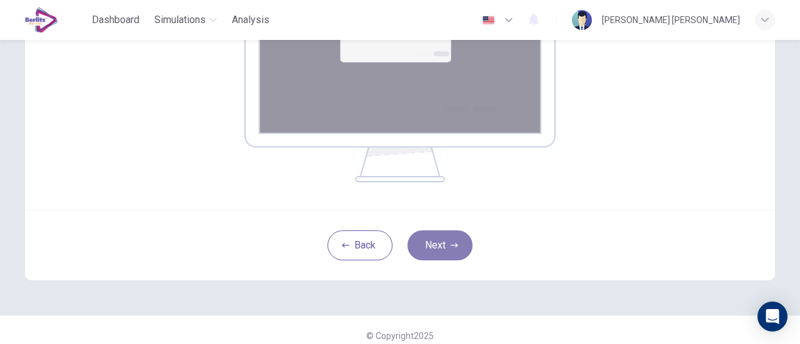
click at [456, 243] on button "Next" at bounding box center [440, 246] width 65 height 30
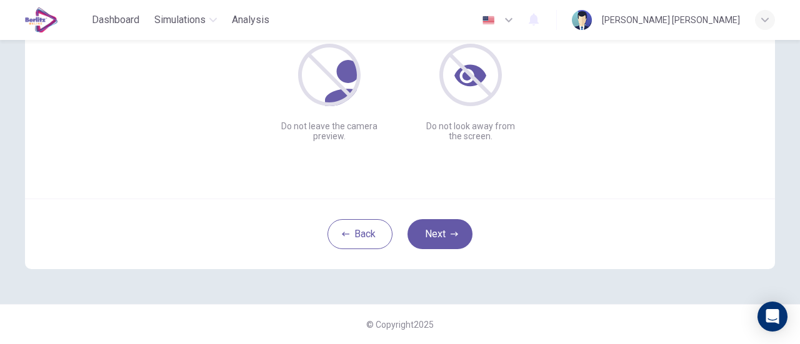
scroll to position [176, 0]
click at [453, 223] on button "Next" at bounding box center [440, 235] width 65 height 30
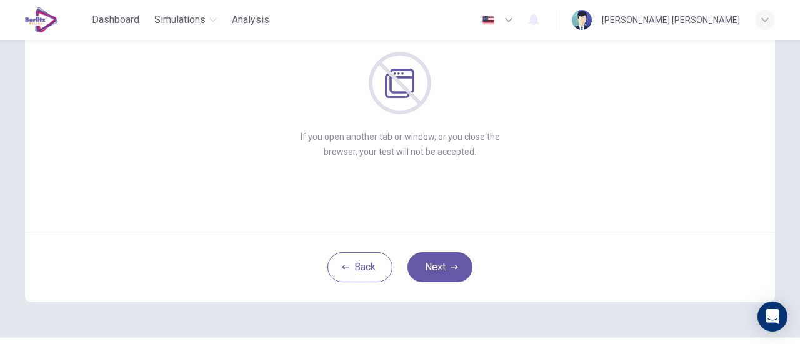
scroll to position [169, 0]
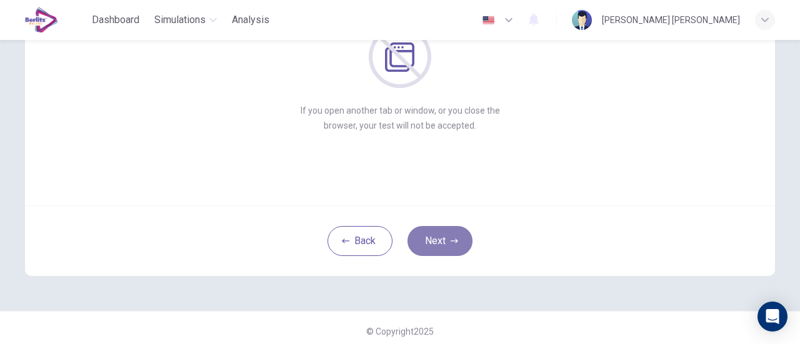
click at [451, 238] on icon "button" at bounding box center [455, 242] width 8 height 8
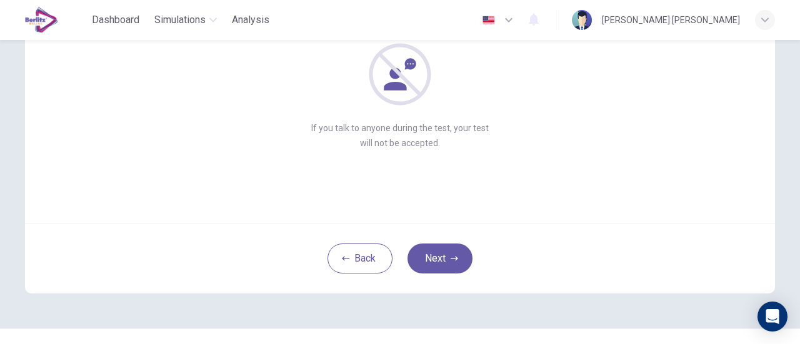
scroll to position [153, 0]
click at [436, 256] on button "Next" at bounding box center [440, 258] width 65 height 30
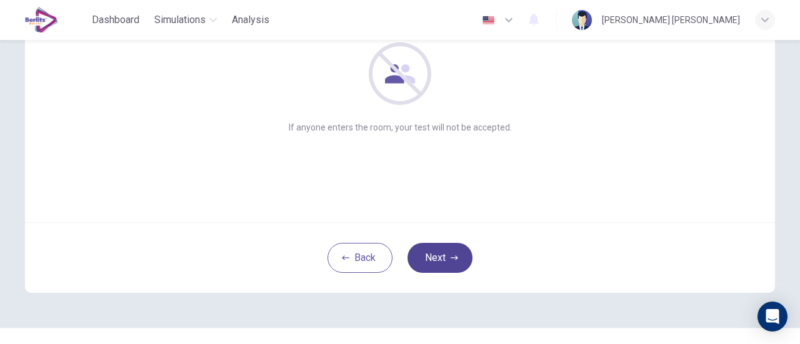
click at [436, 256] on button "Next" at bounding box center [440, 258] width 65 height 30
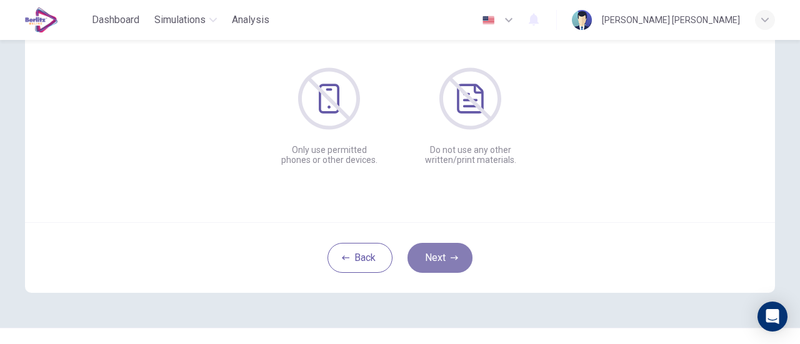
click at [436, 256] on button "Next" at bounding box center [440, 258] width 65 height 30
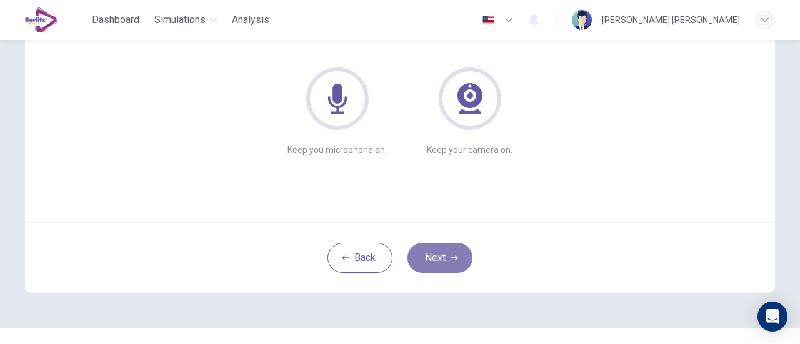
click at [436, 256] on button "Next" at bounding box center [440, 258] width 65 height 30
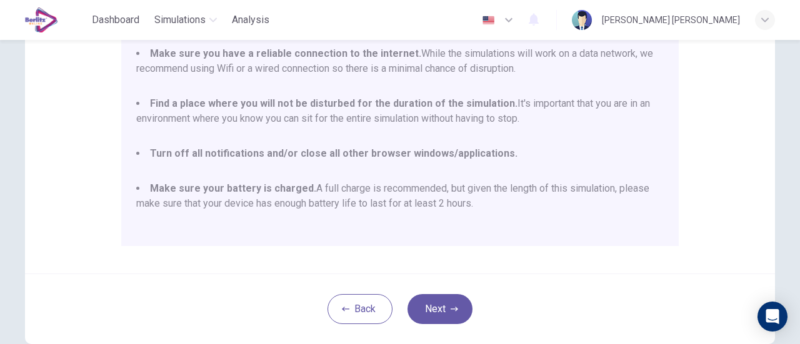
scroll to position [325, 0]
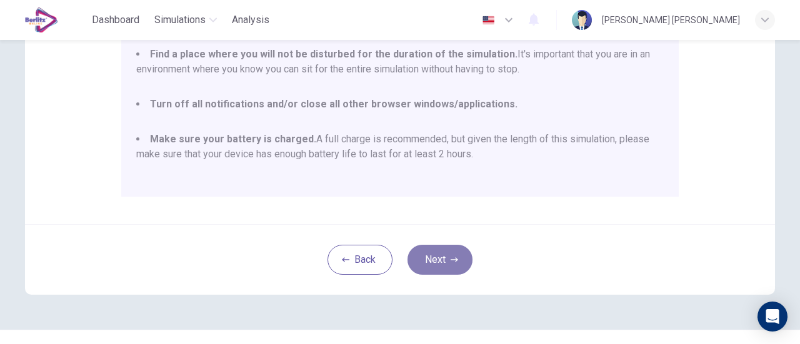
click at [438, 258] on button "Next" at bounding box center [440, 260] width 65 height 30
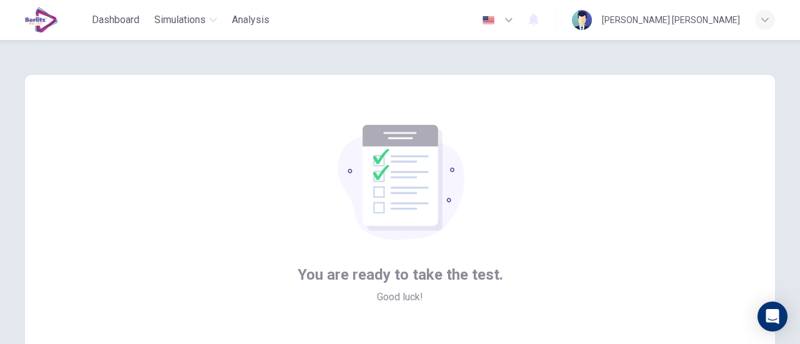
scroll to position [176, 0]
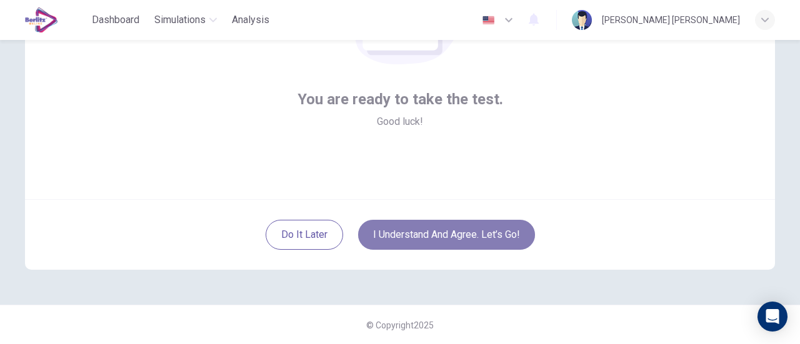
click at [448, 238] on button "I understand and agree. Let’s go!" at bounding box center [446, 235] width 177 height 30
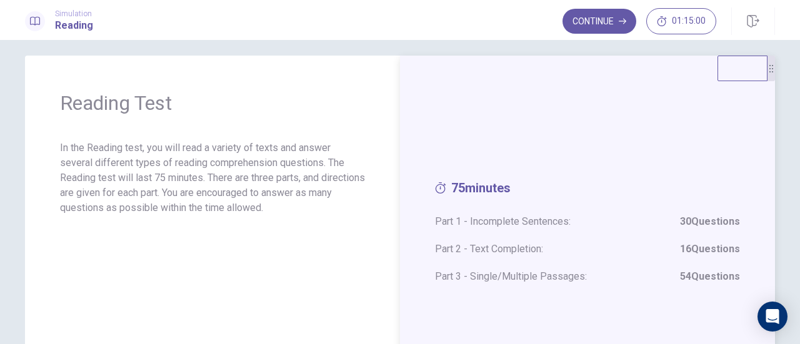
scroll to position [6, 0]
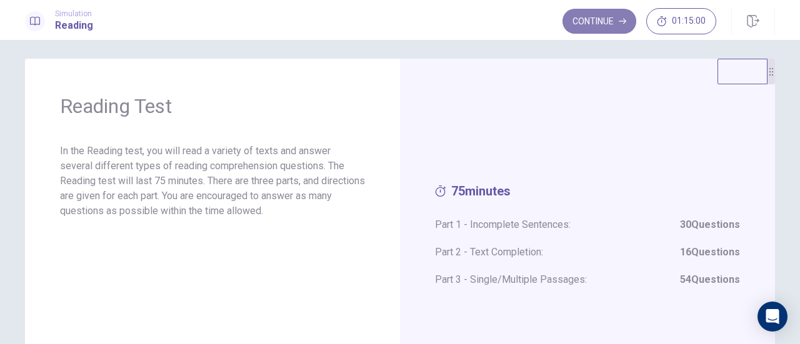
click at [611, 26] on button "Continue" at bounding box center [600, 21] width 74 height 25
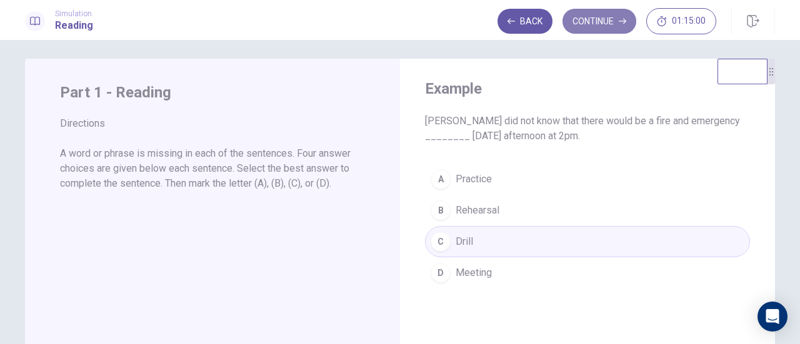
click at [594, 32] on button "Continue" at bounding box center [600, 21] width 74 height 25
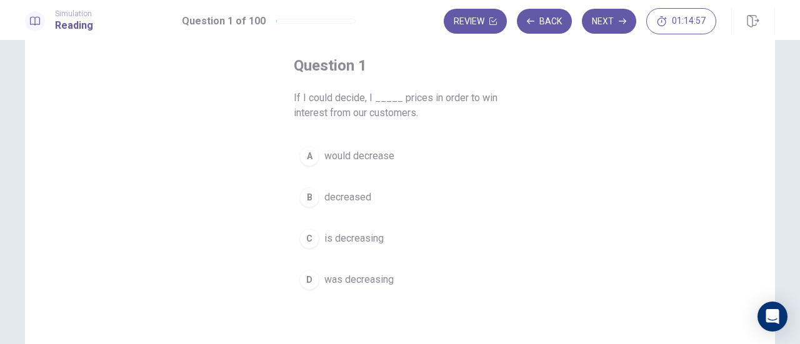
scroll to position [63, 0]
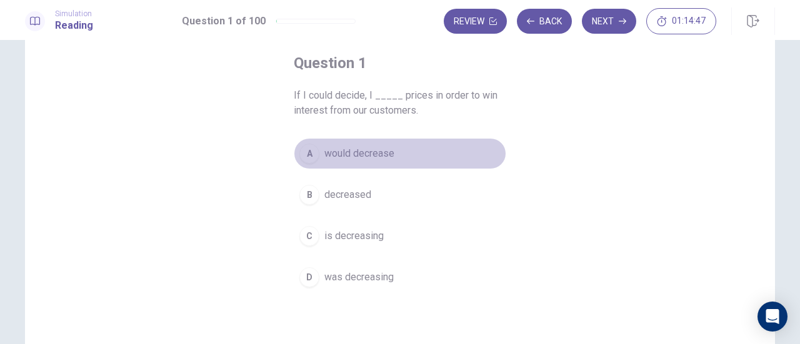
click at [306, 154] on div "A" at bounding box center [309, 154] width 20 height 20
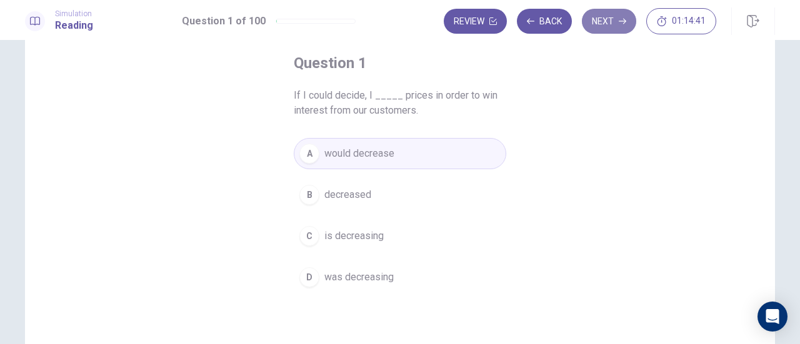
click at [621, 26] on button "Next" at bounding box center [609, 21] width 54 height 25
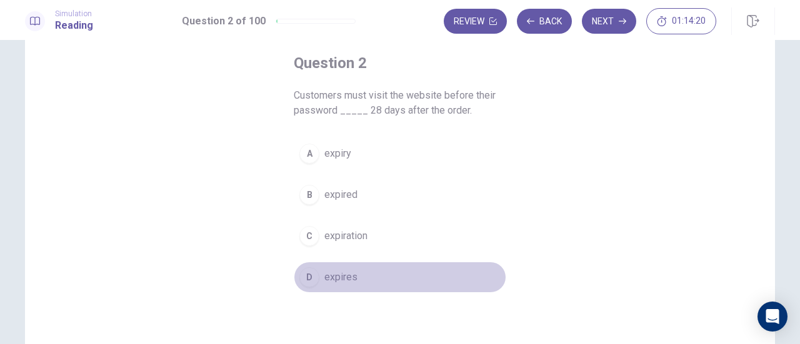
click at [318, 276] on button "D expires" at bounding box center [400, 277] width 213 height 31
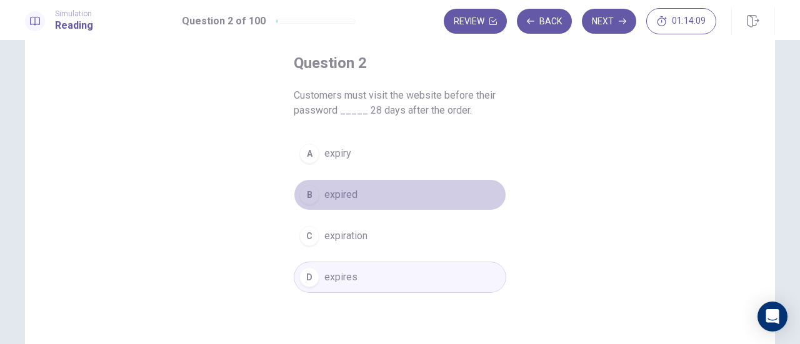
click at [329, 188] on span "expired" at bounding box center [340, 195] width 33 height 15
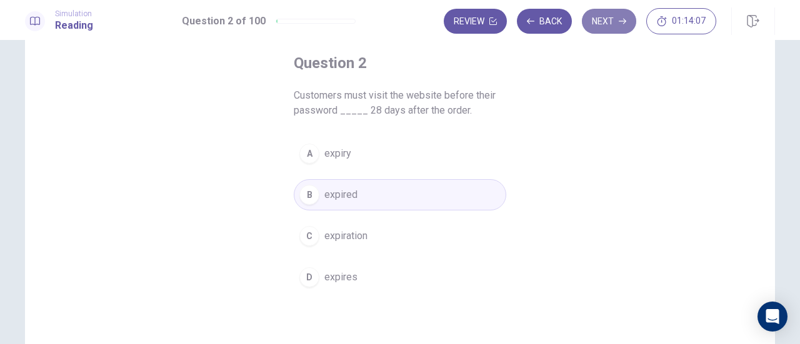
click at [624, 32] on button "Next" at bounding box center [609, 21] width 54 height 25
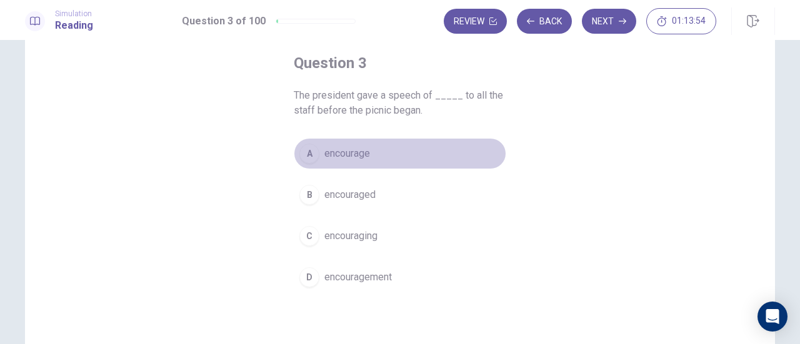
click at [316, 146] on button "A encourage" at bounding box center [400, 153] width 213 height 31
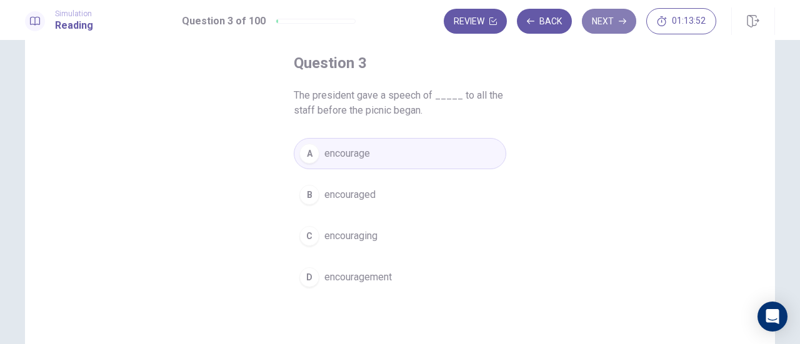
click at [628, 25] on button "Next" at bounding box center [609, 21] width 54 height 25
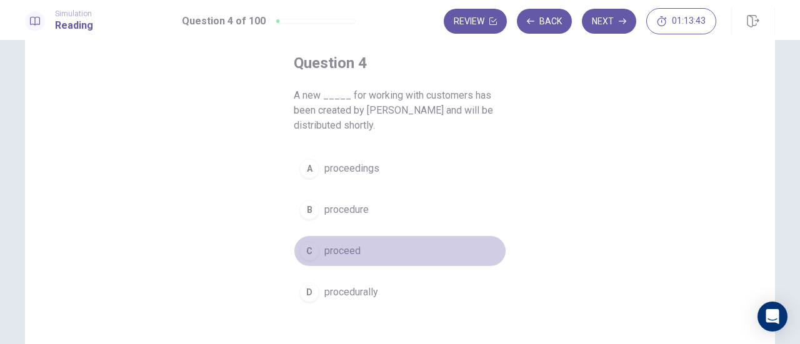
click at [314, 253] on div "C" at bounding box center [309, 251] width 20 height 20
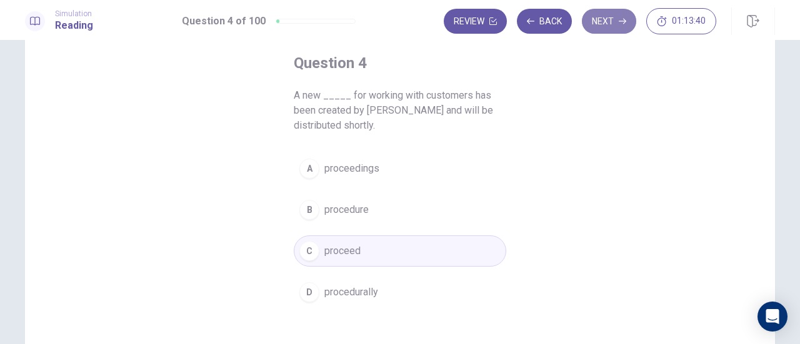
click at [608, 21] on button "Next" at bounding box center [609, 21] width 54 height 25
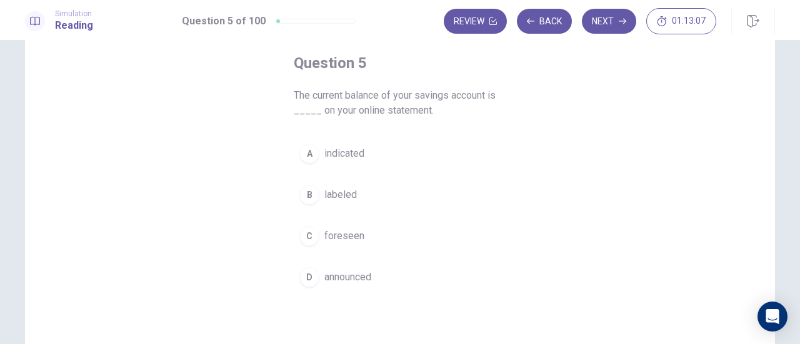
click at [313, 150] on div "A" at bounding box center [309, 154] width 20 height 20
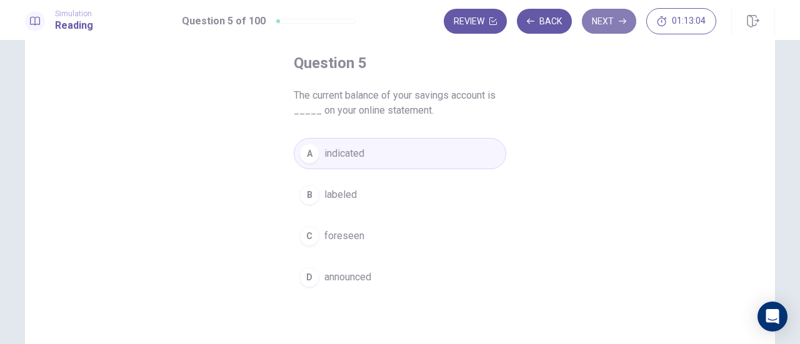
click at [611, 28] on button "Next" at bounding box center [609, 21] width 54 height 25
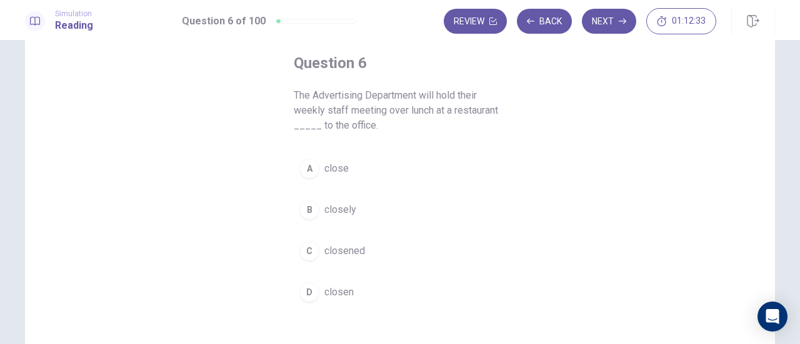
click at [314, 173] on div "A" at bounding box center [309, 169] width 20 height 20
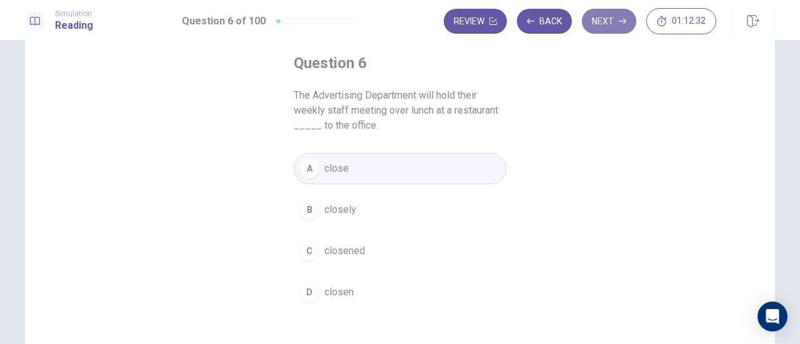
click at [621, 23] on icon "button" at bounding box center [623, 22] width 8 height 8
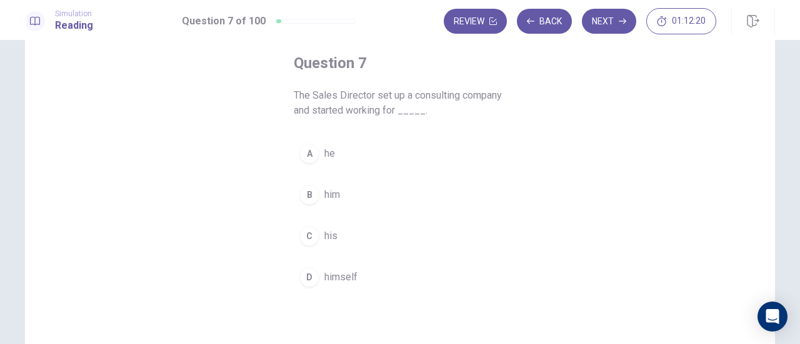
click at [308, 201] on div "B" at bounding box center [309, 195] width 20 height 20
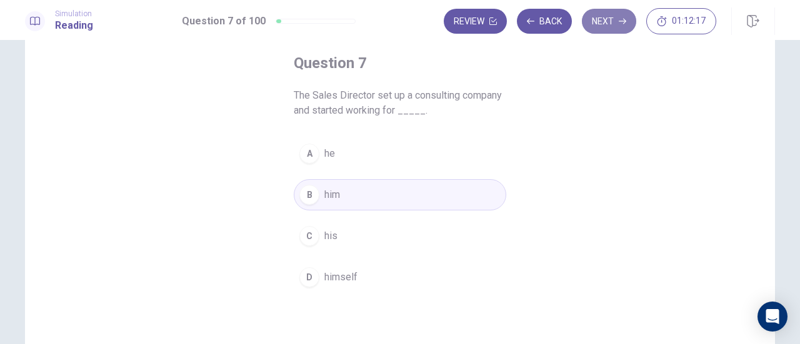
click at [606, 27] on button "Next" at bounding box center [609, 21] width 54 height 25
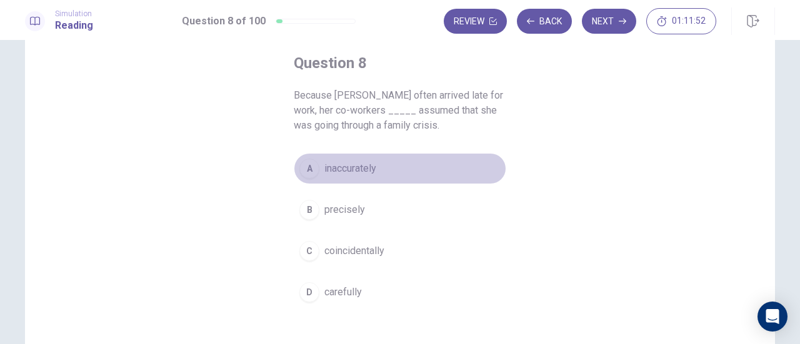
click at [331, 174] on span "inaccurately" at bounding box center [350, 168] width 52 height 15
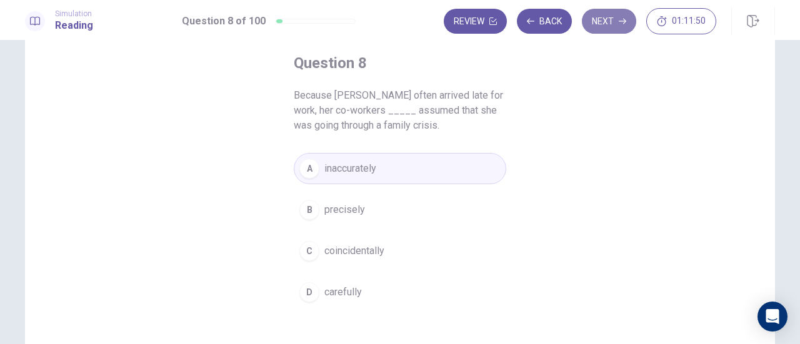
click at [603, 28] on button "Next" at bounding box center [609, 21] width 54 height 25
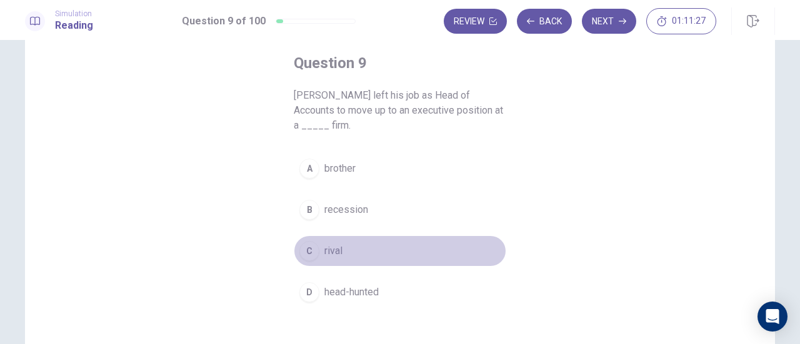
click at [304, 249] on div "C" at bounding box center [309, 251] width 20 height 20
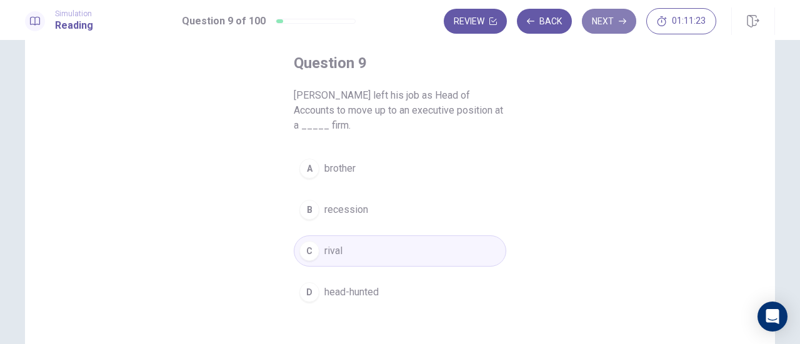
click at [617, 24] on button "Next" at bounding box center [609, 21] width 54 height 25
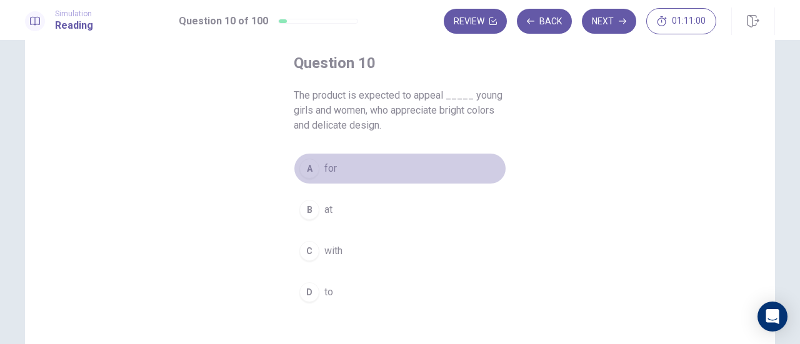
click at [319, 166] on button "A for" at bounding box center [400, 168] width 213 height 31
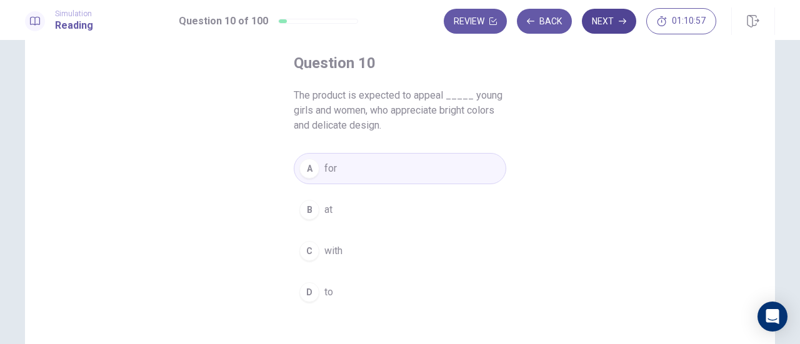
click at [607, 28] on button "Next" at bounding box center [609, 21] width 54 height 25
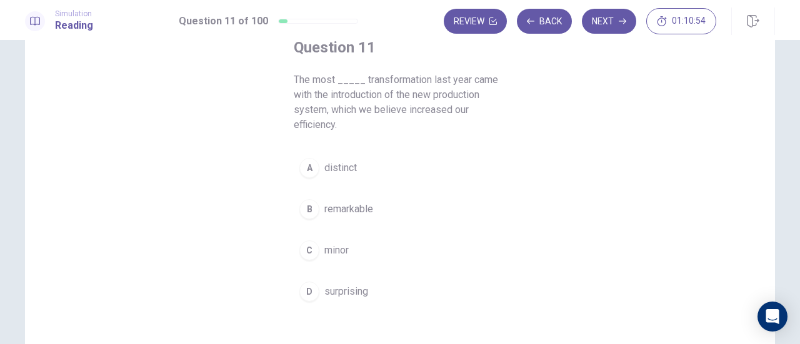
scroll to position [78, 0]
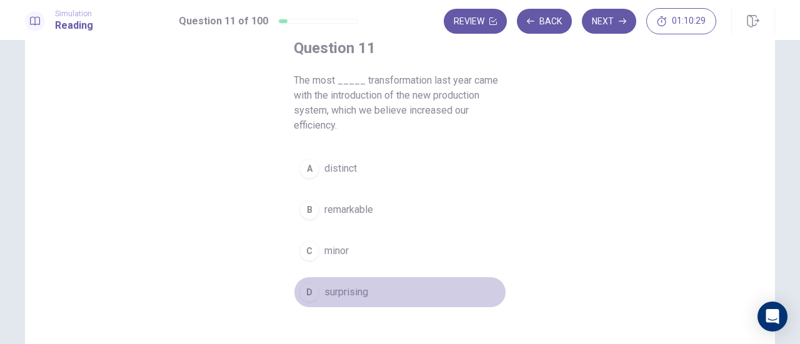
click at [315, 285] on button "D surprising" at bounding box center [400, 292] width 213 height 31
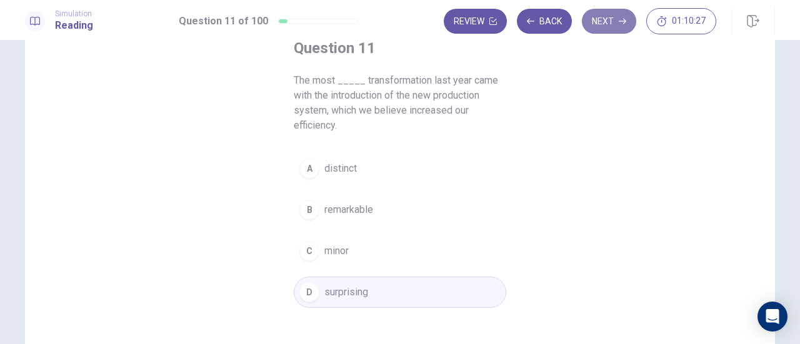
click at [598, 23] on button "Next" at bounding box center [609, 21] width 54 height 25
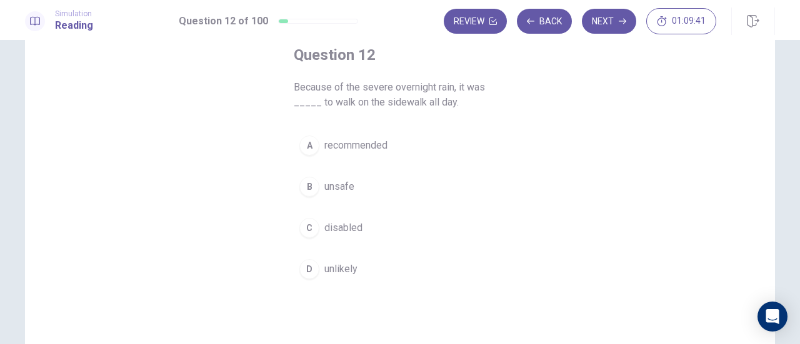
scroll to position [75, 0]
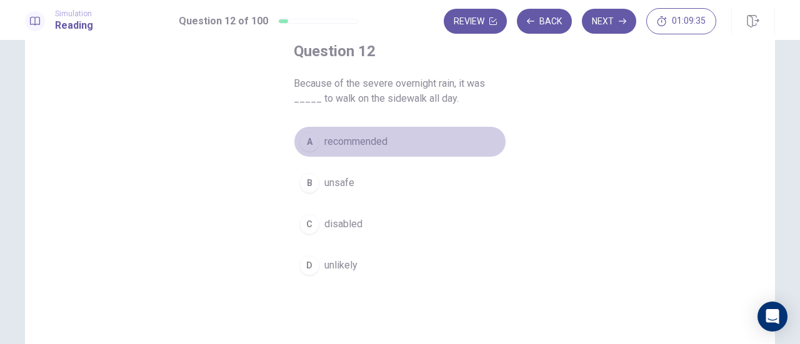
click at [308, 139] on div "A" at bounding box center [309, 142] width 20 height 20
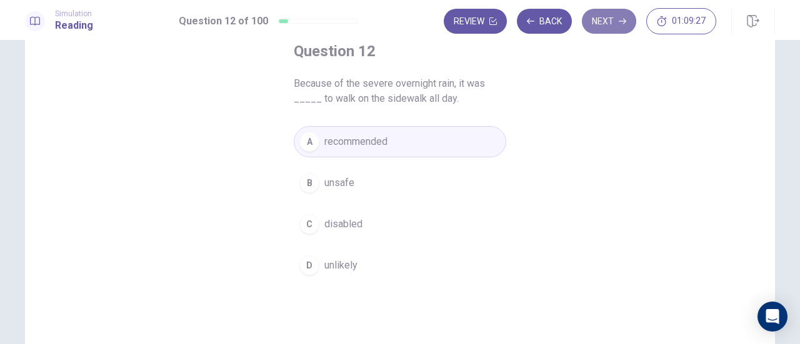
click at [619, 19] on button "Next" at bounding box center [609, 21] width 54 height 25
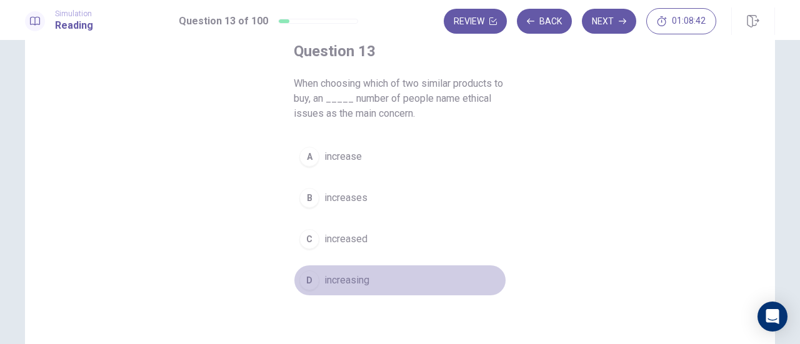
click at [325, 269] on button "D increasing" at bounding box center [400, 280] width 213 height 31
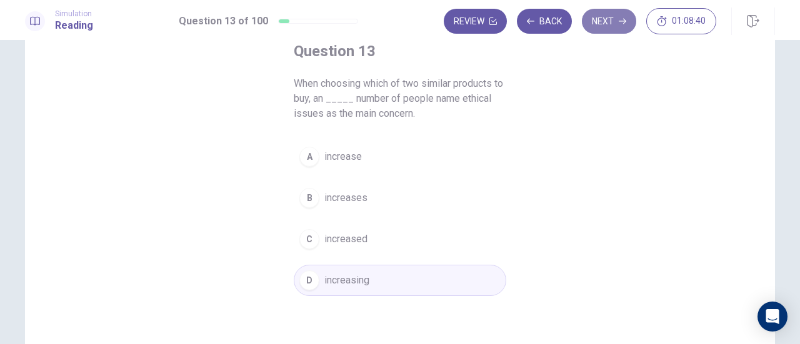
click at [611, 16] on button "Next" at bounding box center [609, 21] width 54 height 25
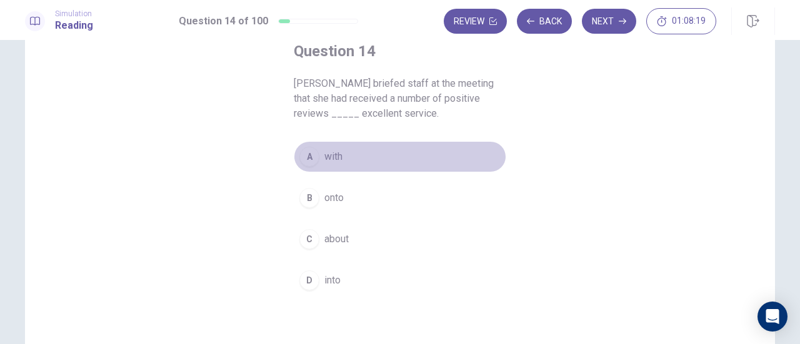
click at [310, 157] on div "A" at bounding box center [309, 157] width 20 height 20
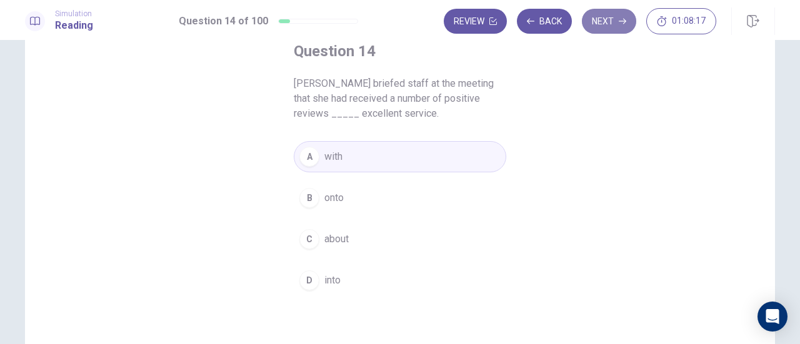
click at [611, 28] on button "Next" at bounding box center [609, 21] width 54 height 25
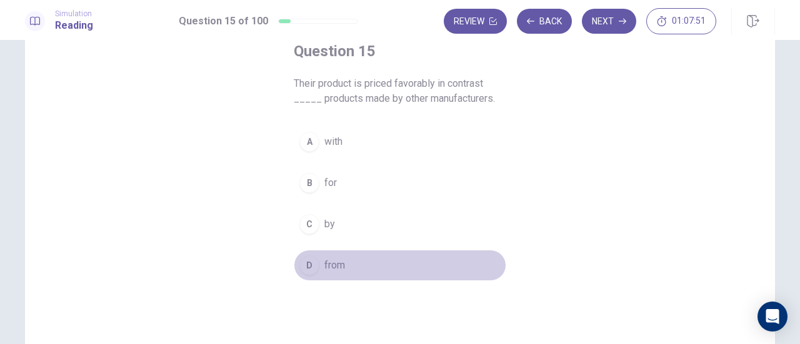
click at [305, 277] on button "D from" at bounding box center [400, 265] width 213 height 31
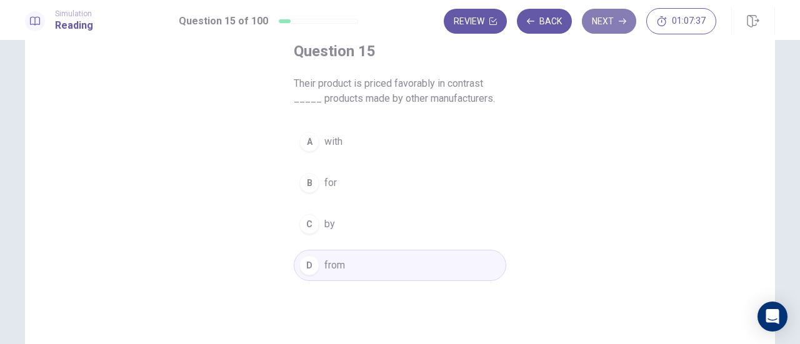
click at [607, 21] on button "Next" at bounding box center [609, 21] width 54 height 25
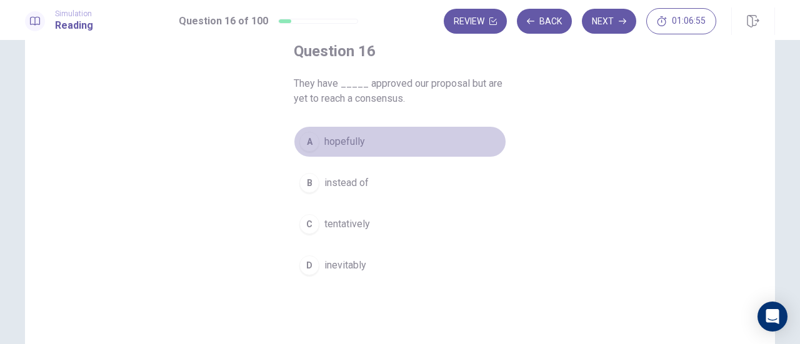
click at [336, 144] on span "hopefully" at bounding box center [344, 141] width 41 height 15
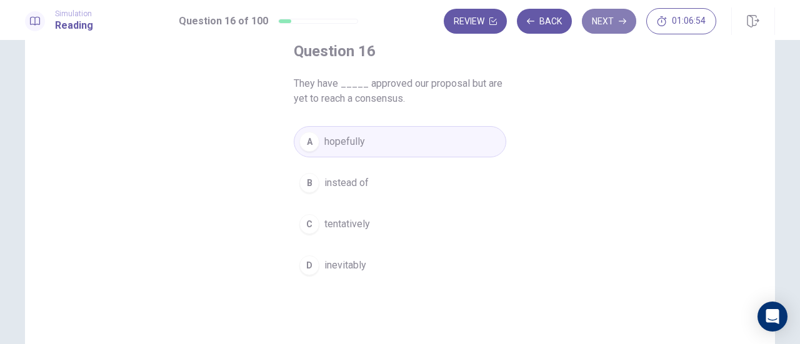
click at [611, 27] on button "Next" at bounding box center [609, 21] width 54 height 25
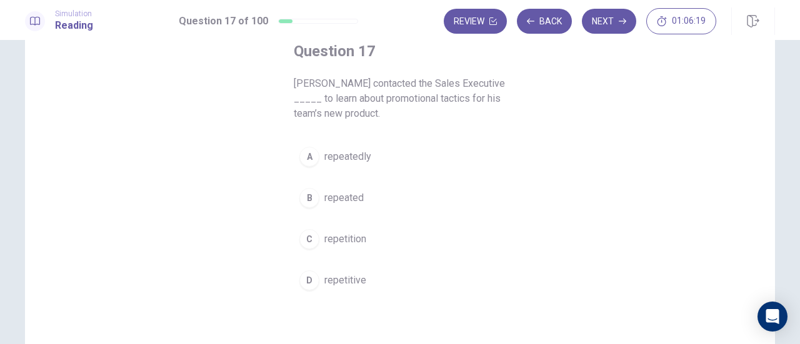
click at [316, 154] on button "A repeatedly" at bounding box center [400, 156] width 213 height 31
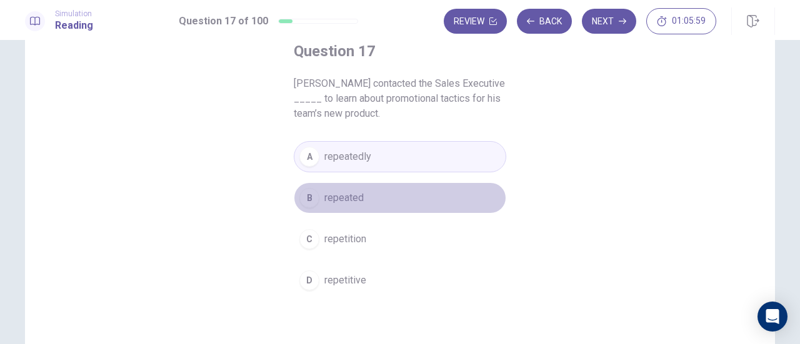
click at [336, 193] on span "repeated" at bounding box center [343, 198] width 39 height 15
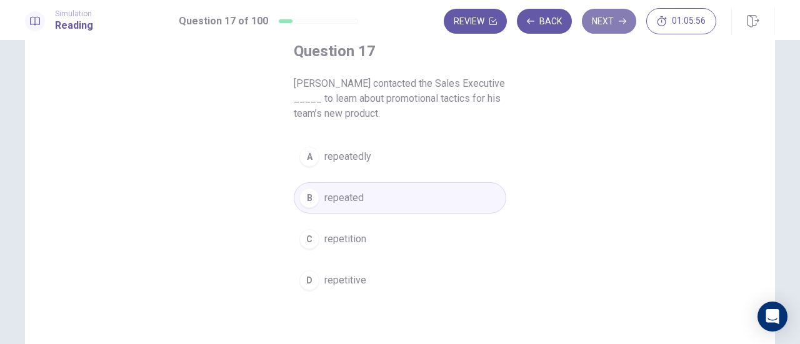
click at [609, 24] on button "Next" at bounding box center [609, 21] width 54 height 25
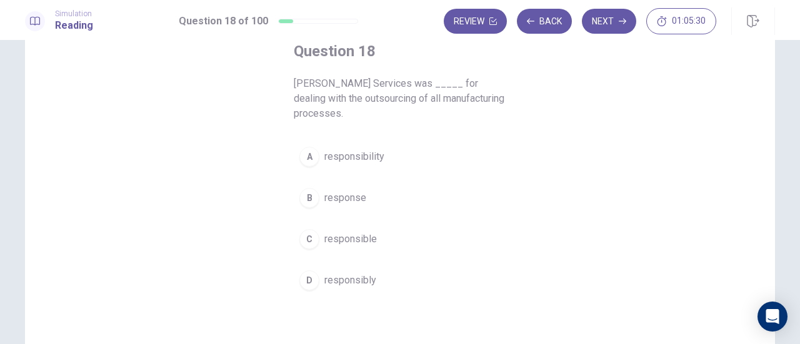
click at [296, 243] on button "C responsible" at bounding box center [400, 239] width 213 height 31
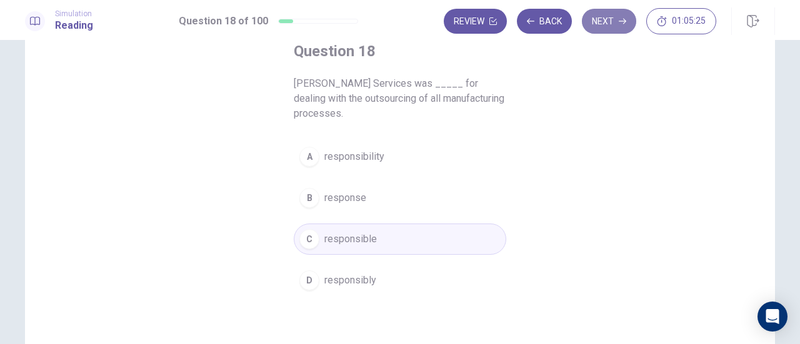
click at [616, 20] on button "Next" at bounding box center [609, 21] width 54 height 25
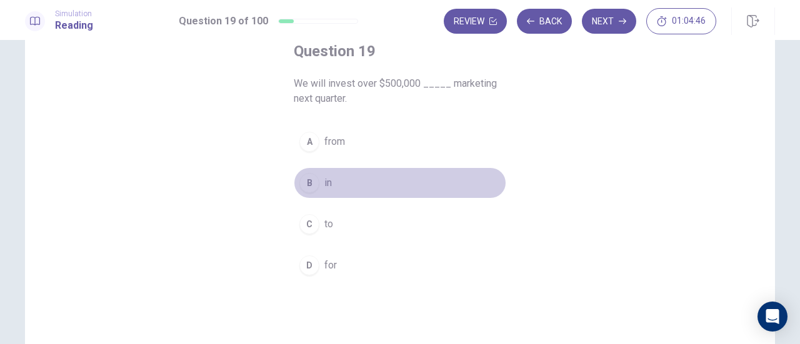
click at [307, 184] on div "B" at bounding box center [309, 183] width 20 height 20
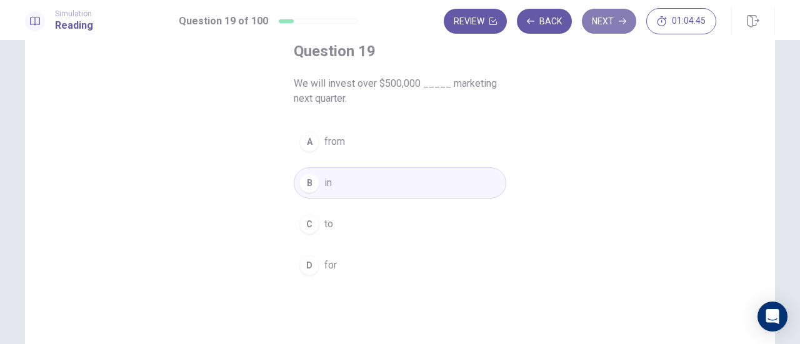
click at [608, 24] on button "Next" at bounding box center [609, 21] width 54 height 25
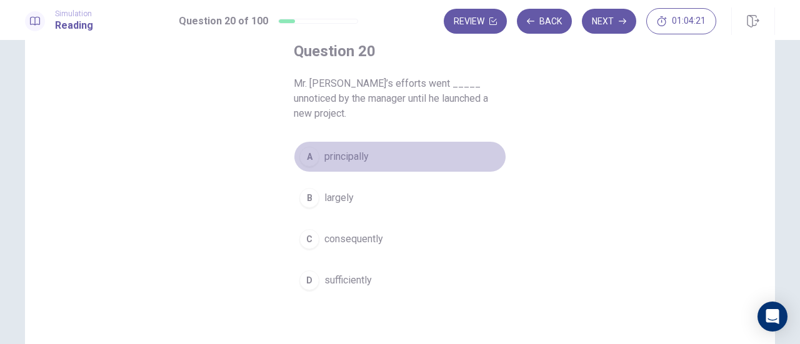
click at [328, 149] on span "principally" at bounding box center [346, 156] width 44 height 15
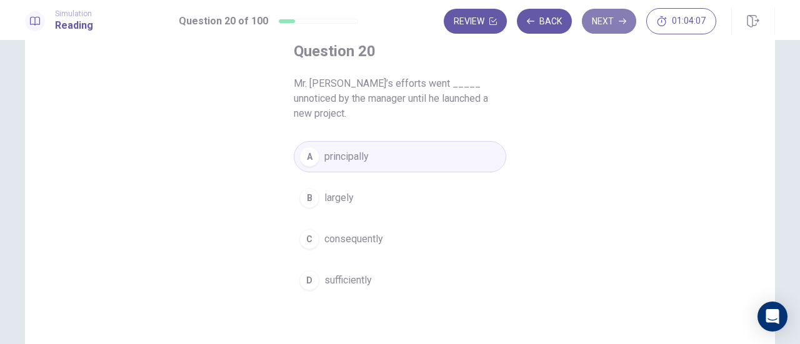
click at [625, 23] on icon "button" at bounding box center [623, 22] width 8 height 6
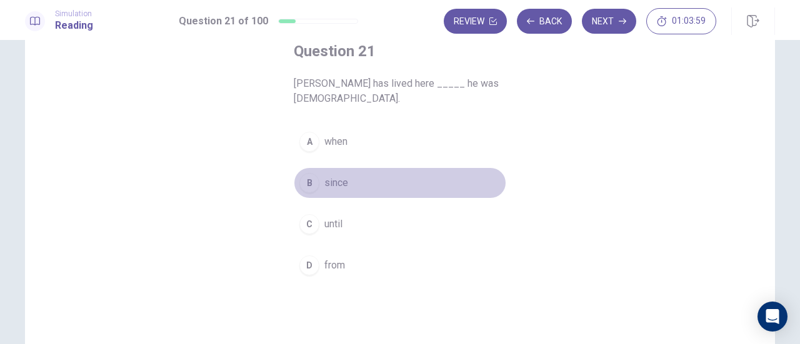
click at [316, 184] on button "B since" at bounding box center [400, 183] width 213 height 31
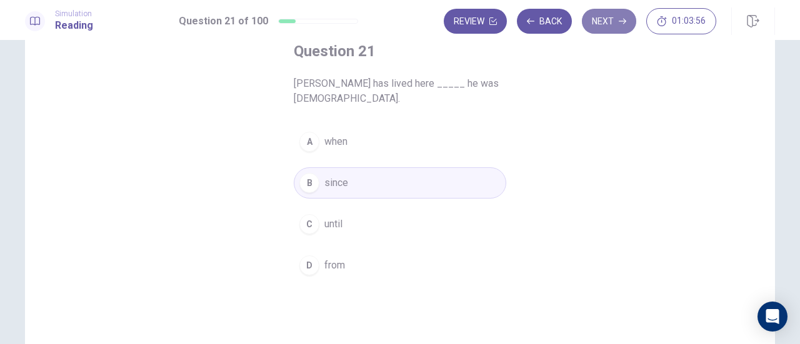
click at [613, 29] on button "Next" at bounding box center [609, 21] width 54 height 25
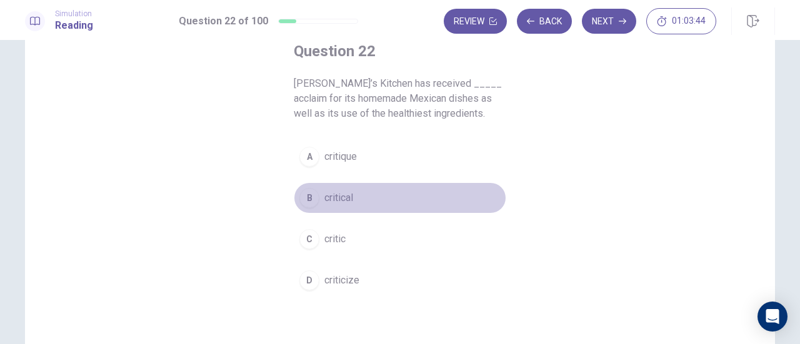
click at [303, 191] on div "B" at bounding box center [309, 198] width 20 height 20
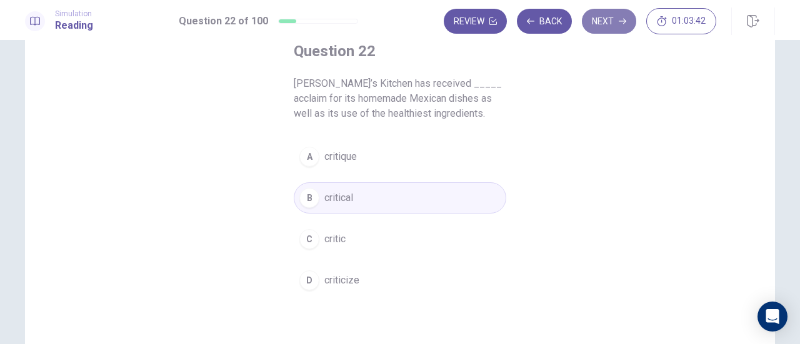
click at [613, 19] on button "Next" at bounding box center [609, 21] width 54 height 25
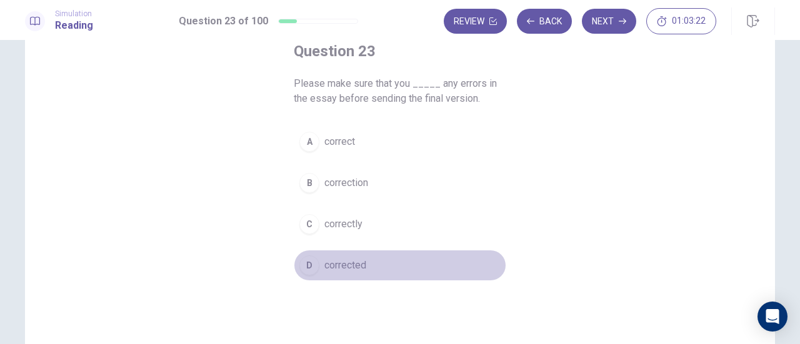
click at [349, 258] on span "corrected" at bounding box center [345, 265] width 42 height 15
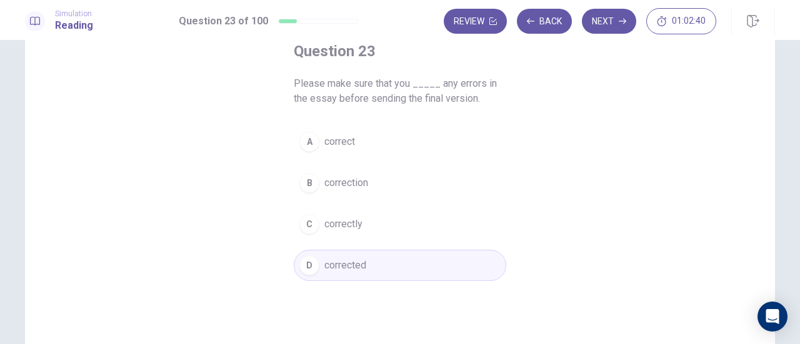
click at [375, 143] on button "A correct" at bounding box center [400, 141] width 213 height 31
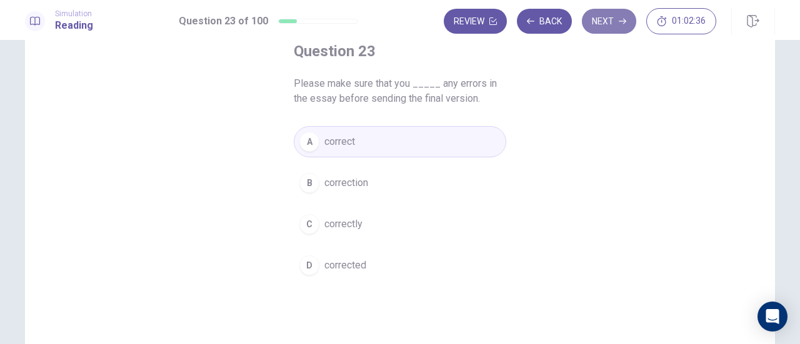
click at [599, 21] on button "Next" at bounding box center [609, 21] width 54 height 25
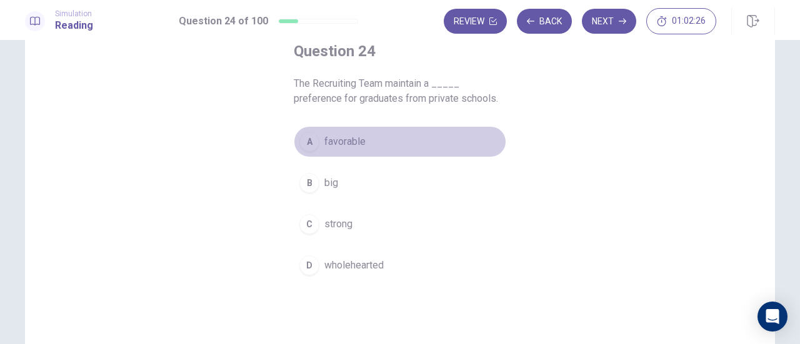
click at [349, 137] on span "favorable" at bounding box center [344, 141] width 41 height 15
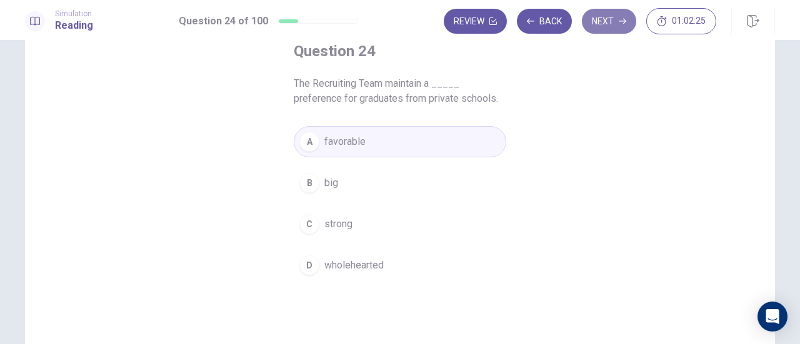
click at [609, 25] on button "Next" at bounding box center [609, 21] width 54 height 25
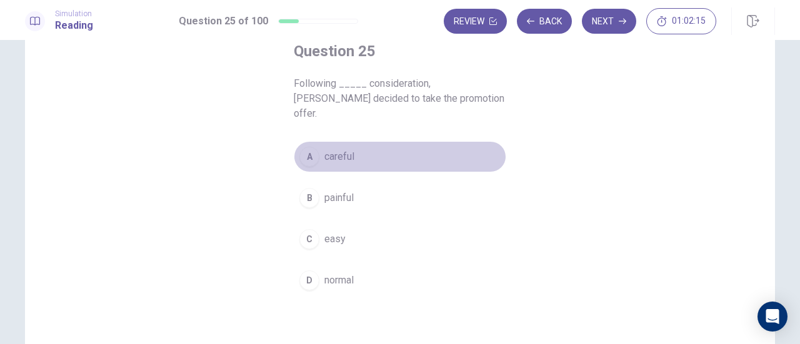
click at [335, 149] on span "careful" at bounding box center [339, 156] width 30 height 15
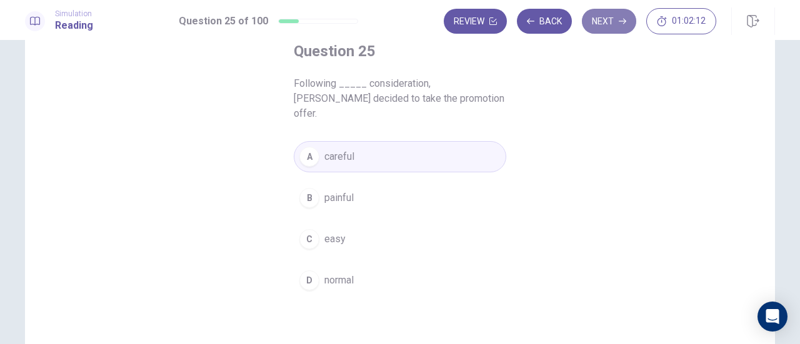
click at [614, 17] on button "Next" at bounding box center [609, 21] width 54 height 25
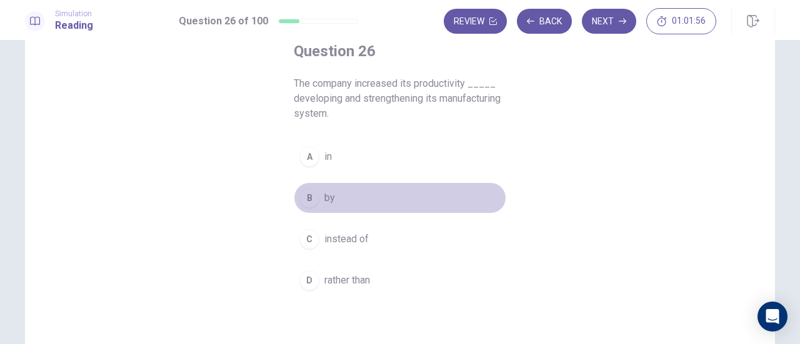
click at [309, 188] on div "B" at bounding box center [309, 198] width 20 height 20
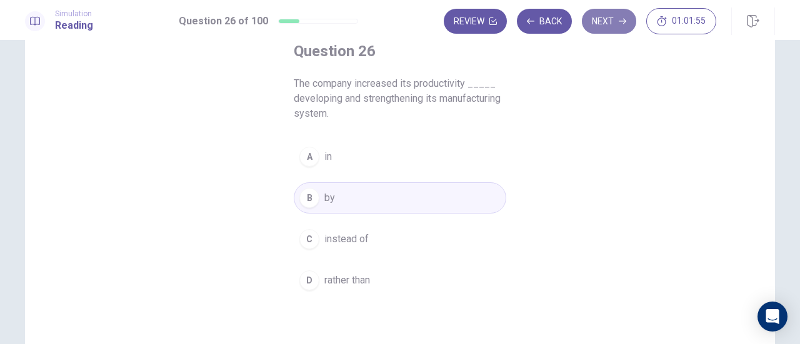
click at [610, 26] on button "Next" at bounding box center [609, 21] width 54 height 25
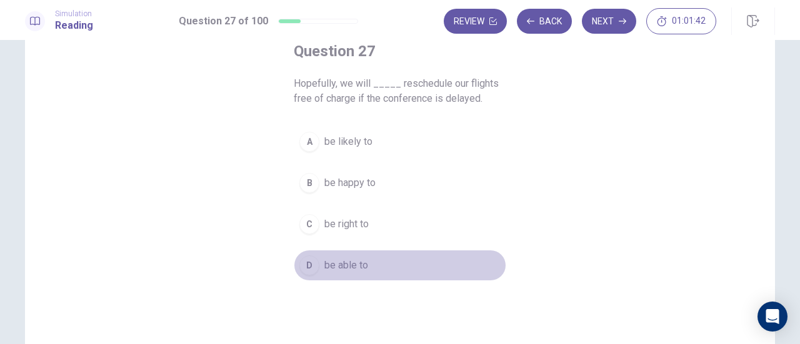
click at [301, 257] on div "D" at bounding box center [309, 266] width 20 height 20
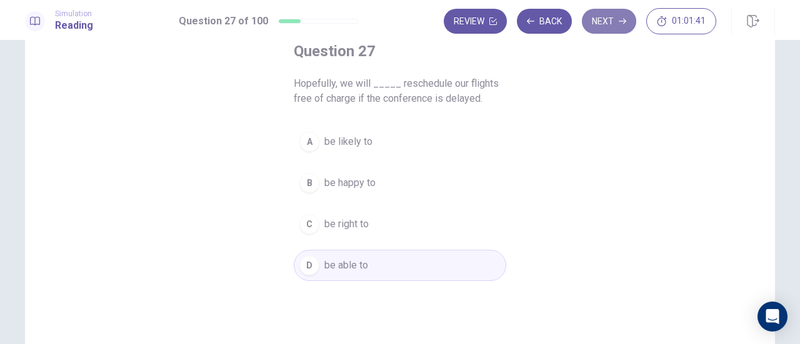
click at [600, 21] on button "Next" at bounding box center [609, 21] width 54 height 25
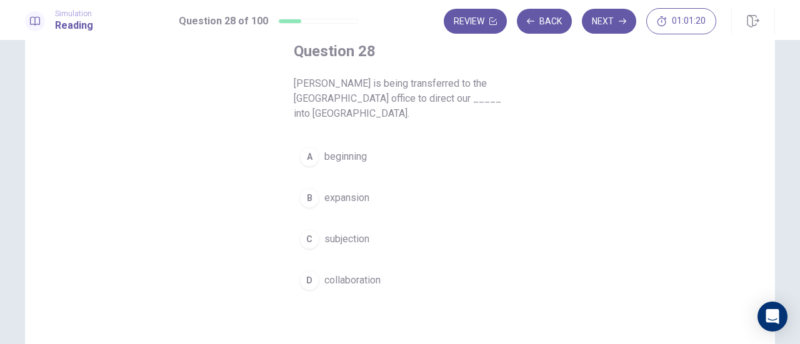
click at [310, 271] on div "D" at bounding box center [309, 281] width 20 height 20
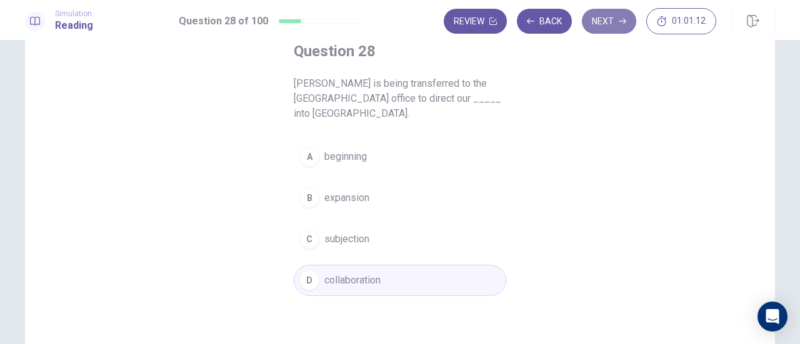
click at [613, 24] on button "Next" at bounding box center [609, 21] width 54 height 25
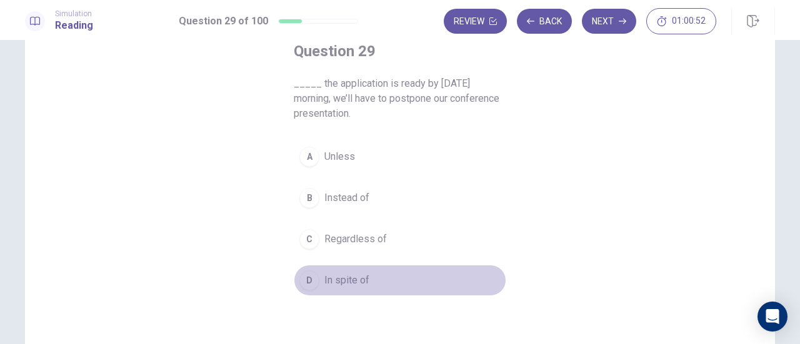
click at [324, 279] on span "In spite of" at bounding box center [346, 280] width 45 height 15
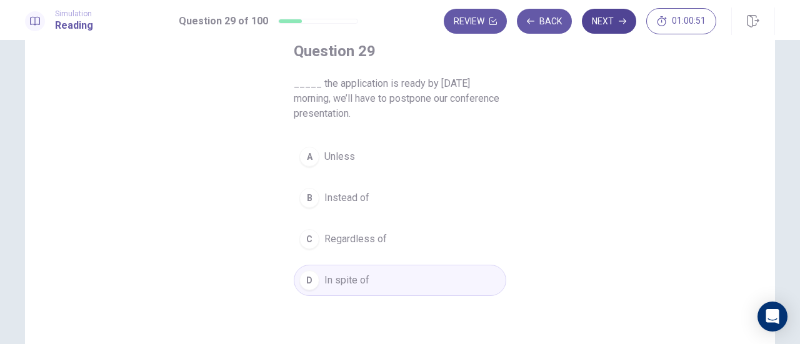
click at [593, 26] on button "Next" at bounding box center [609, 21] width 54 height 25
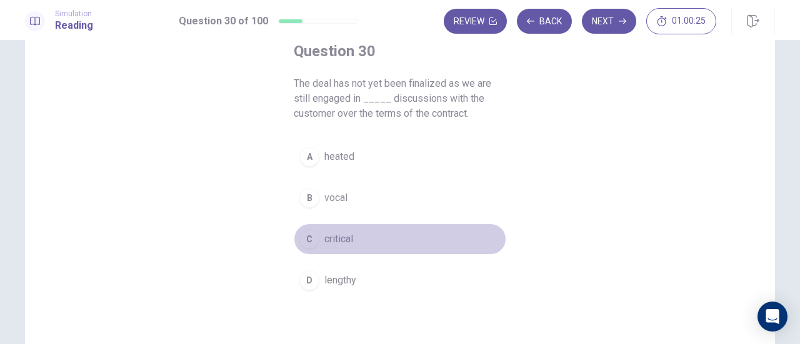
click at [318, 244] on button "C critical" at bounding box center [400, 239] width 213 height 31
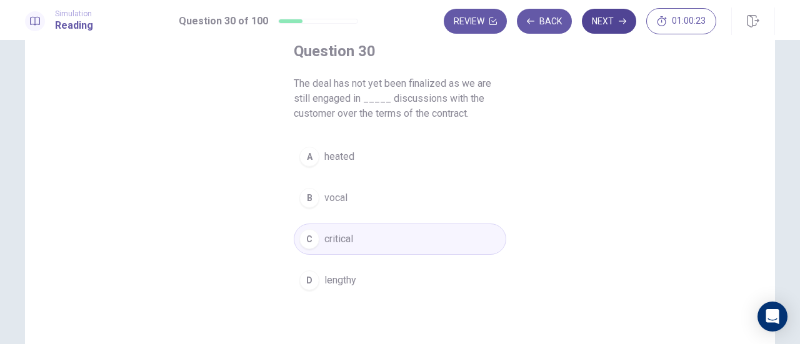
click at [607, 28] on button "Next" at bounding box center [609, 21] width 54 height 25
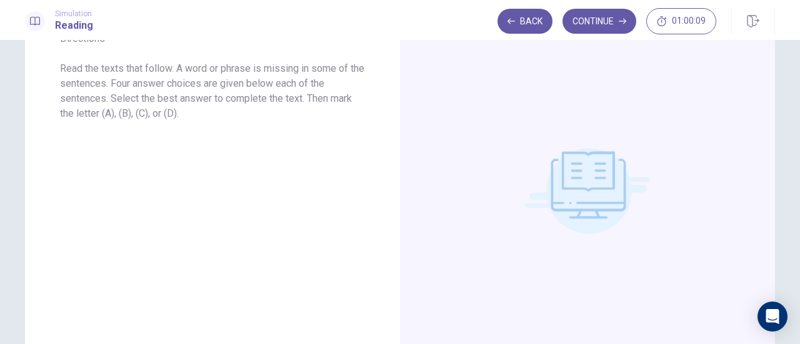
scroll to position [64, 0]
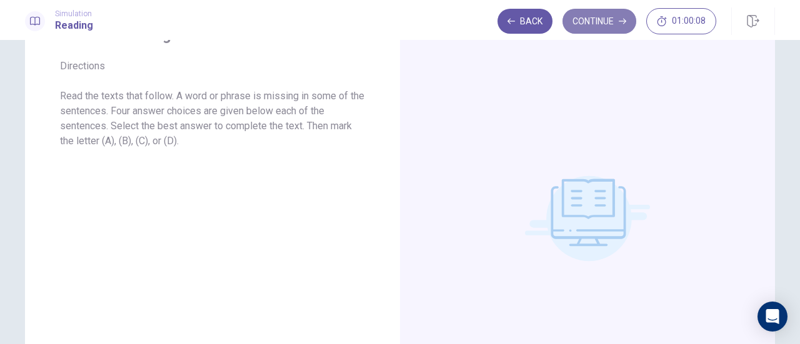
click at [601, 31] on button "Continue" at bounding box center [600, 21] width 74 height 25
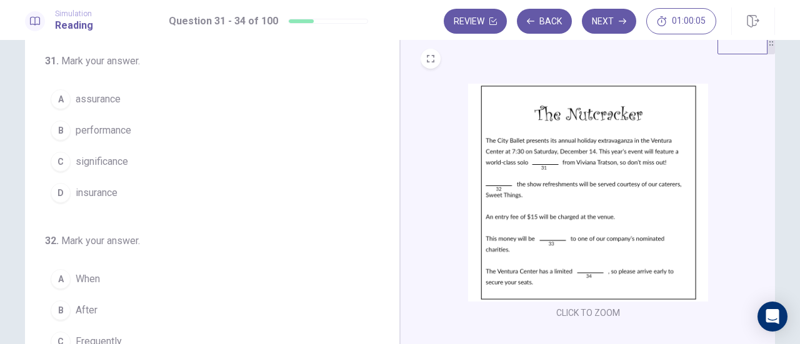
scroll to position [37, 0]
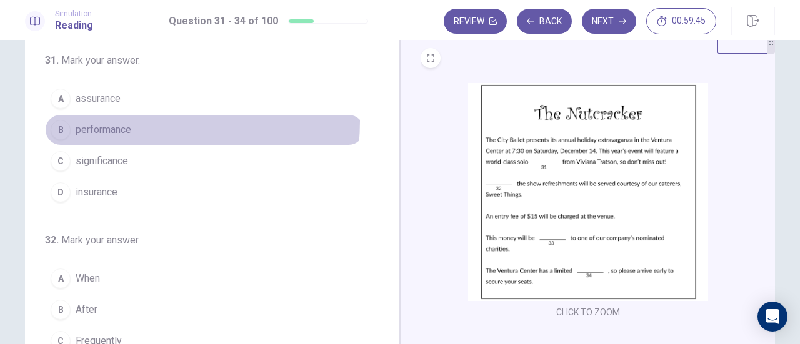
click at [111, 121] on button "B performance" at bounding box center [204, 129] width 319 height 31
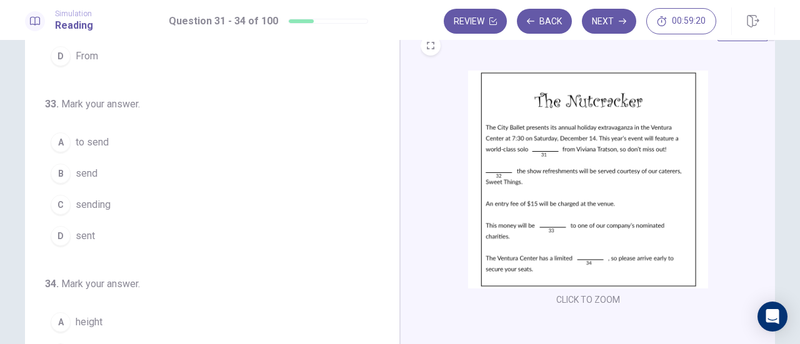
scroll to position [49, 0]
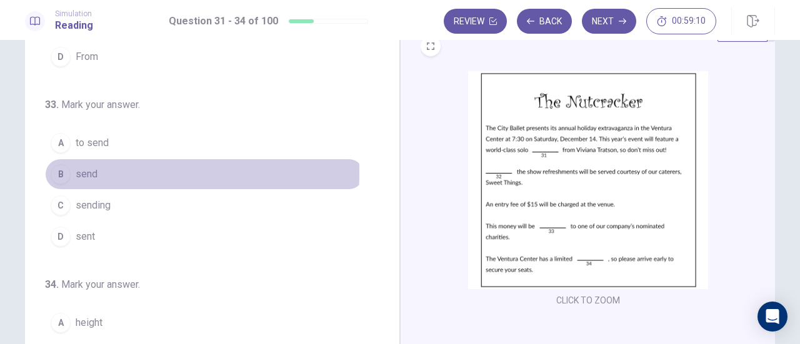
click at [53, 169] on div "B" at bounding box center [61, 174] width 20 height 20
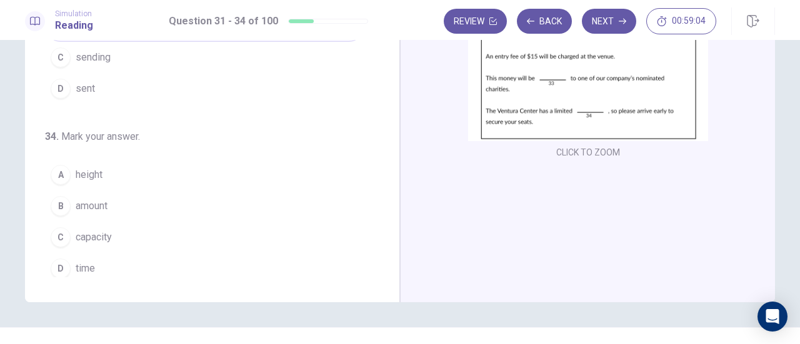
scroll to position [196, 0]
click at [98, 231] on span "capacity" at bounding box center [94, 238] width 36 height 15
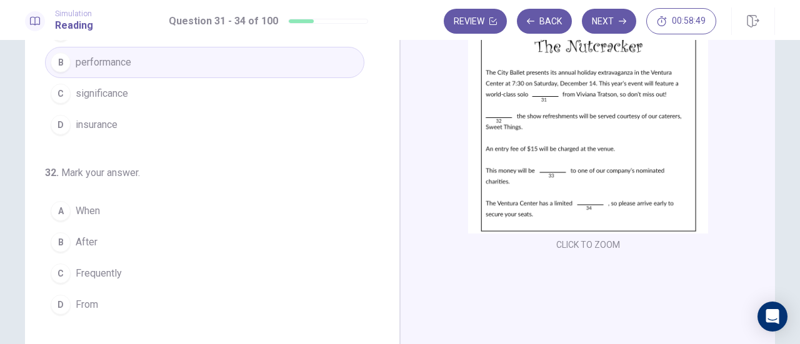
scroll to position [104, 0]
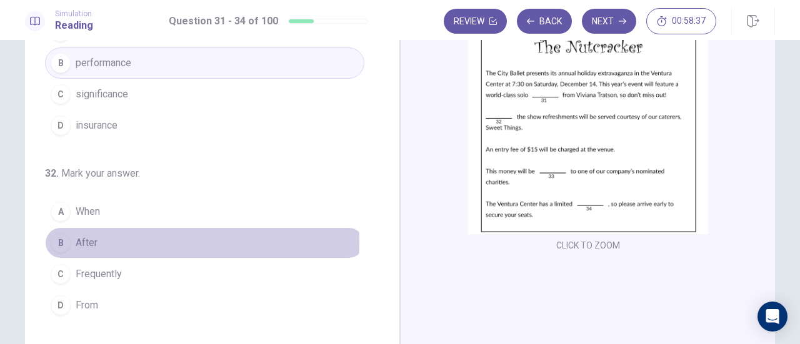
click at [81, 239] on span "After" at bounding box center [87, 243] width 22 height 15
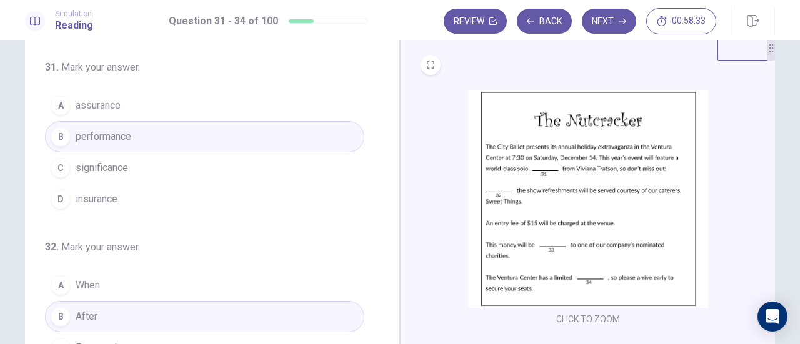
scroll to position [29, 0]
click at [618, 27] on button "Next" at bounding box center [609, 21] width 54 height 25
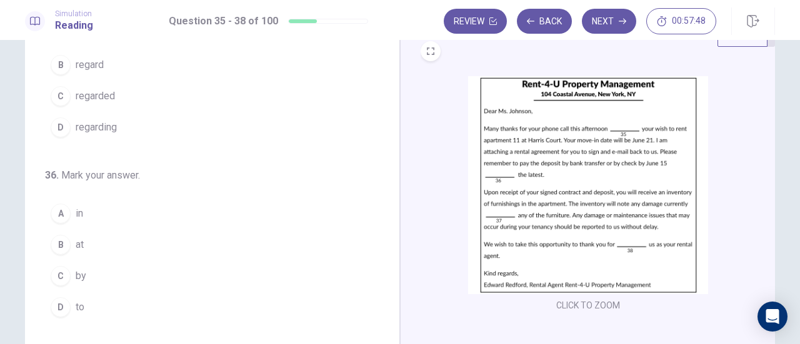
scroll to position [63, 0]
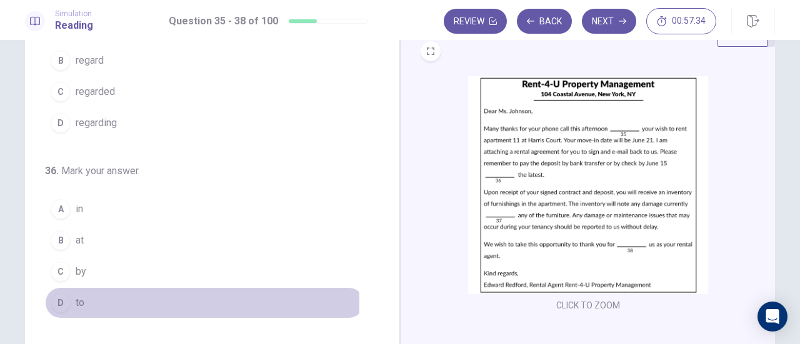
click at [56, 299] on div "D" at bounding box center [61, 303] width 20 height 20
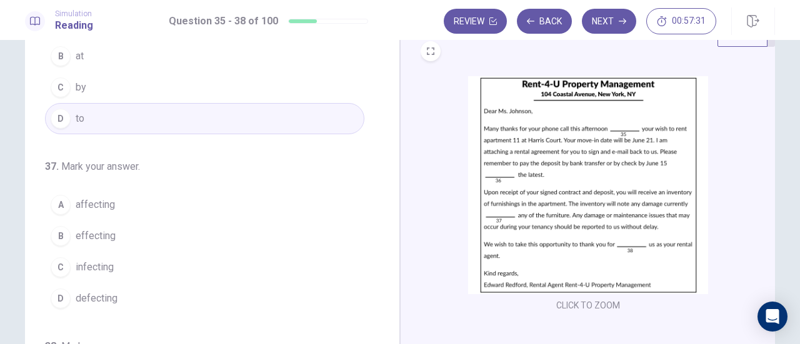
scroll to position [270, 0]
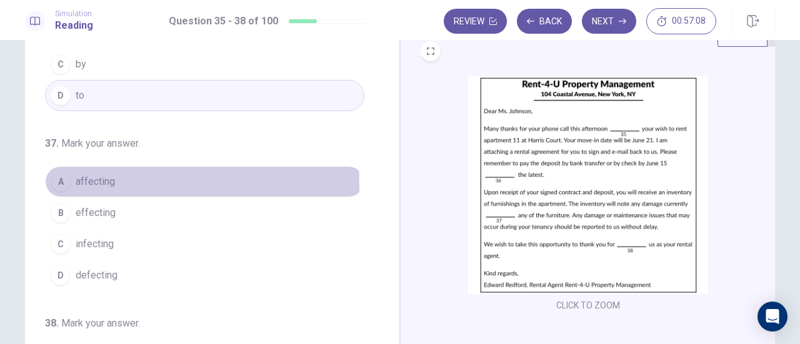
click at [88, 181] on span "affecting" at bounding box center [95, 181] width 39 height 15
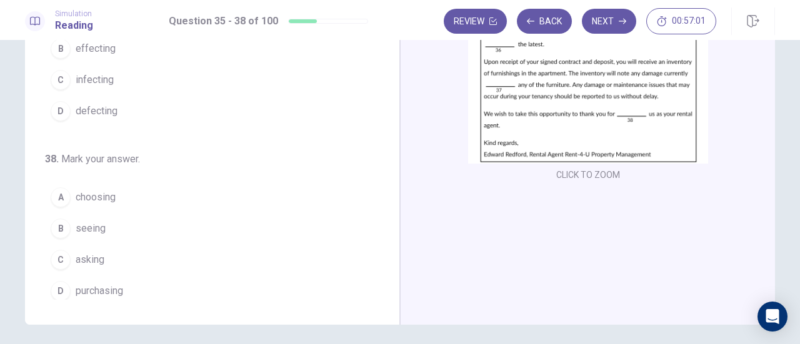
scroll to position [173, 0]
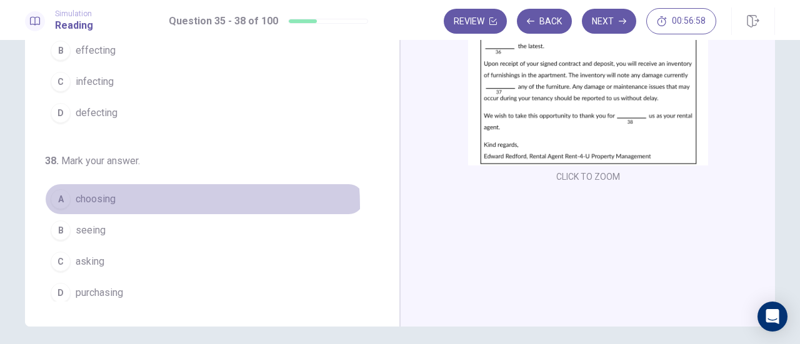
click at [91, 202] on button "A choosing" at bounding box center [204, 199] width 319 height 31
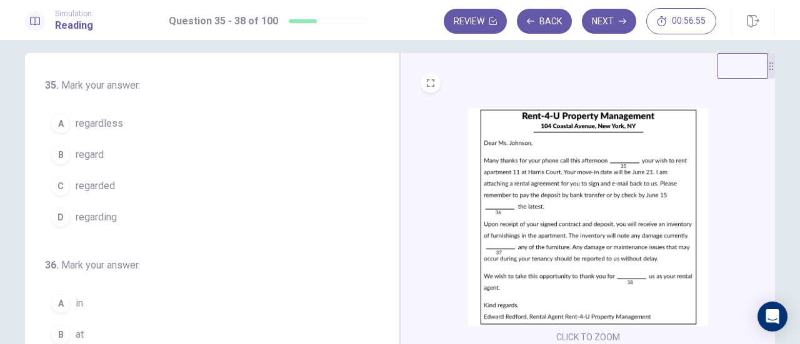
scroll to position [9, 0]
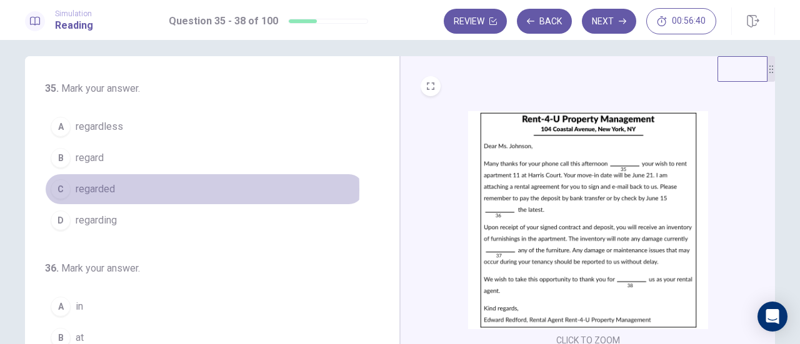
click at [81, 188] on span "regarded" at bounding box center [95, 189] width 39 height 15
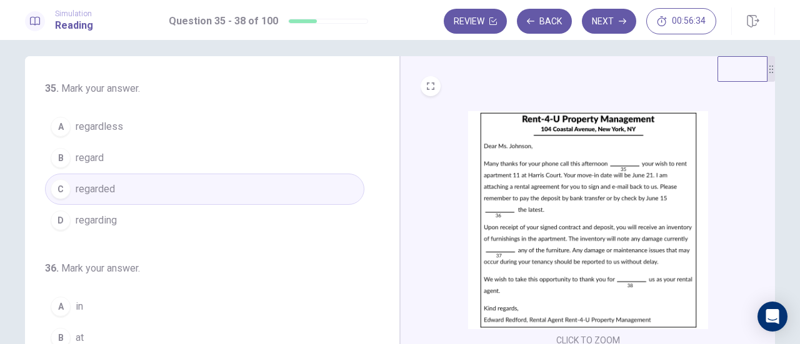
scroll to position [53, 0]
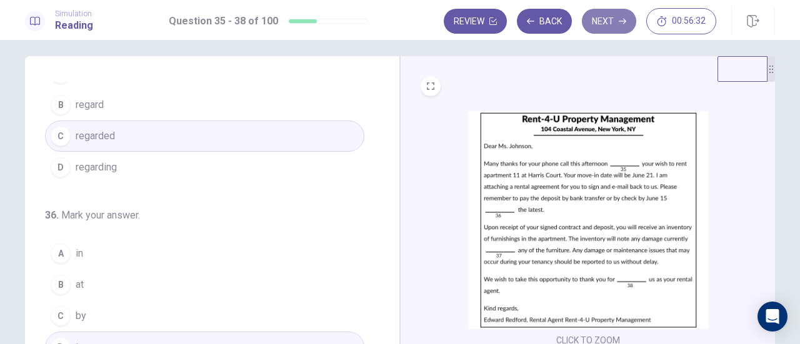
click at [615, 31] on button "Next" at bounding box center [609, 21] width 54 height 25
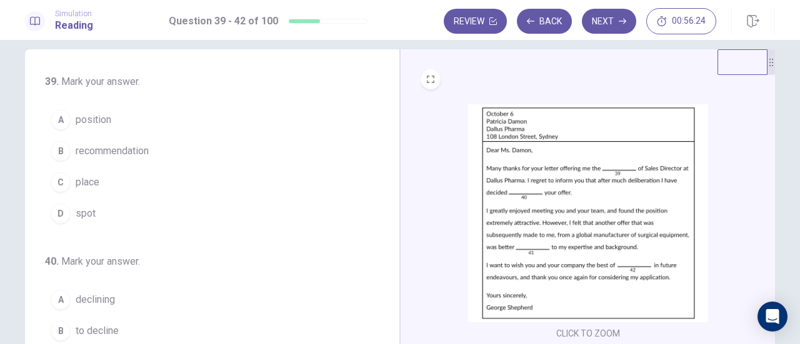
scroll to position [23, 0]
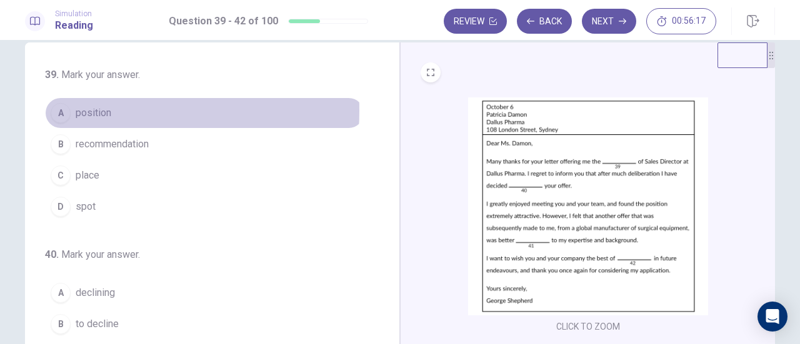
click at [59, 111] on div "A" at bounding box center [61, 113] width 20 height 20
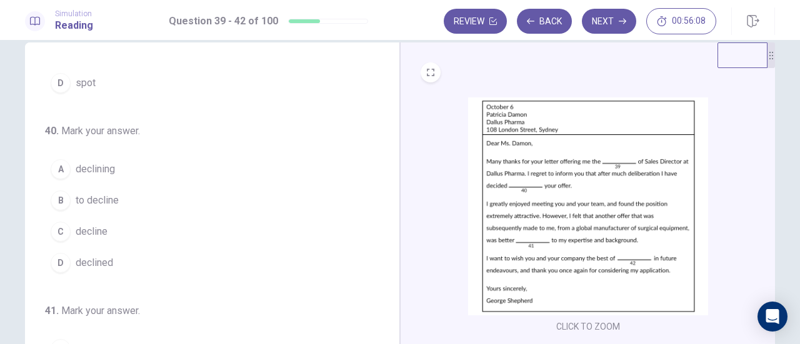
scroll to position [124, 0]
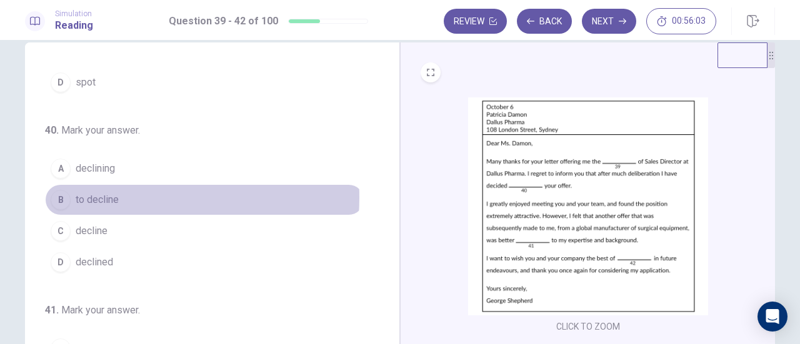
click at [98, 195] on span "to decline" at bounding box center [97, 200] width 43 height 15
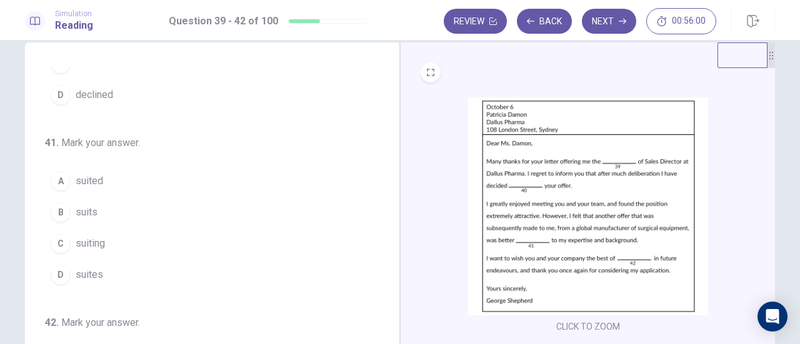
scroll to position [304, 0]
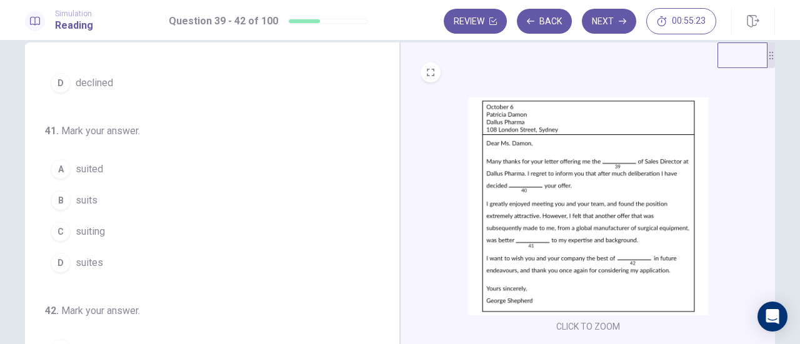
click at [104, 161] on button "A suited" at bounding box center [204, 169] width 319 height 31
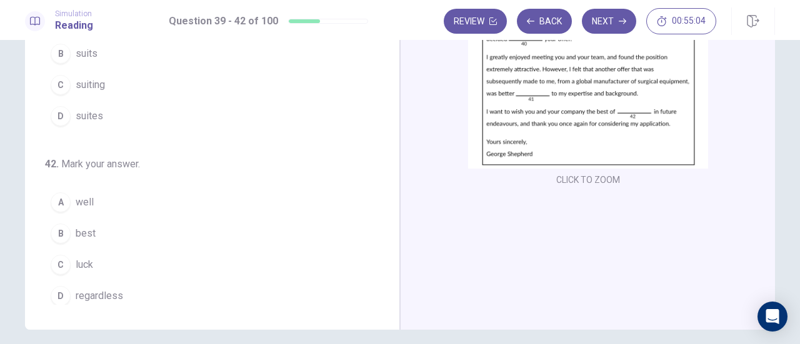
scroll to position [170, 0]
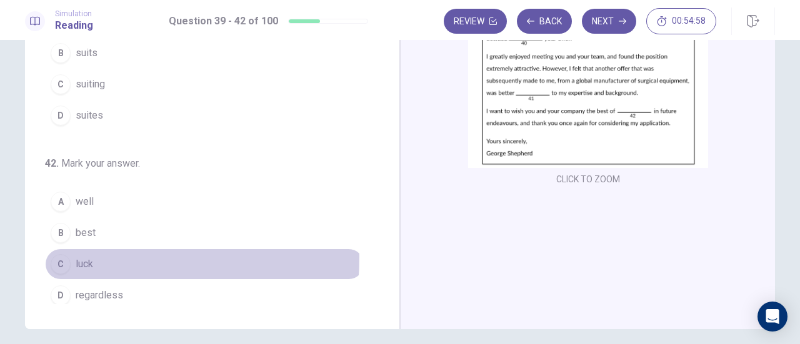
click at [68, 251] on button "C luck" at bounding box center [204, 264] width 319 height 31
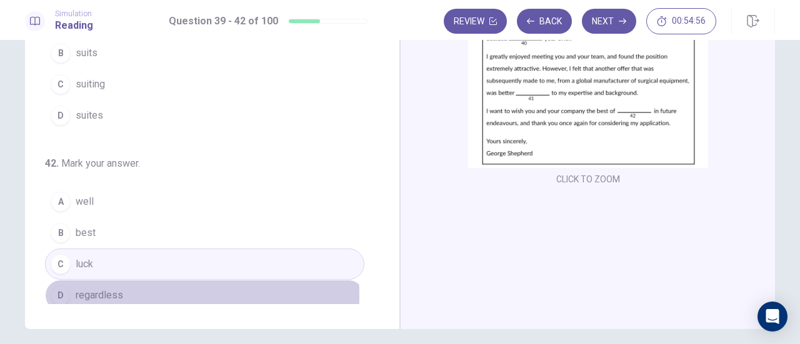
click at [83, 289] on span "regardless" at bounding box center [100, 295] width 48 height 15
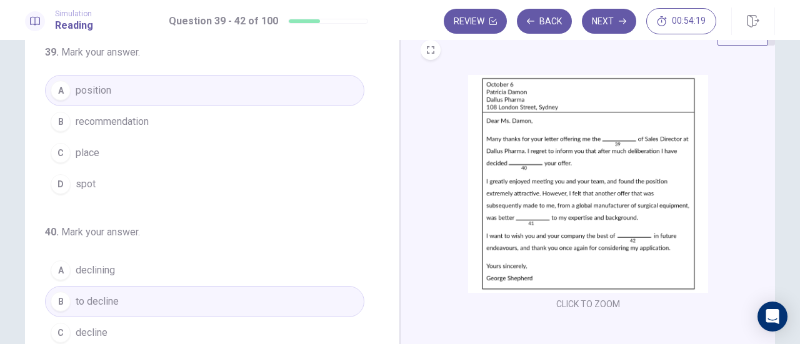
scroll to position [0, 0]
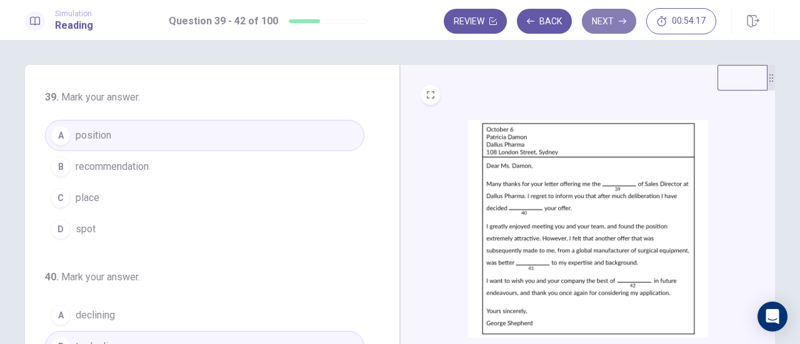
click at [618, 15] on button "Next" at bounding box center [609, 21] width 54 height 25
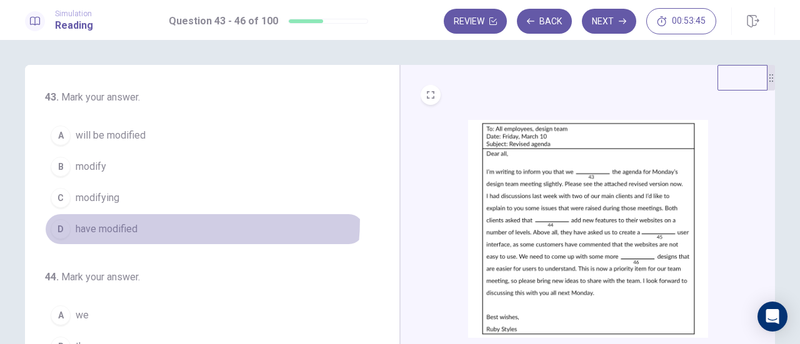
click at [84, 217] on button "D have modified" at bounding box center [204, 229] width 319 height 31
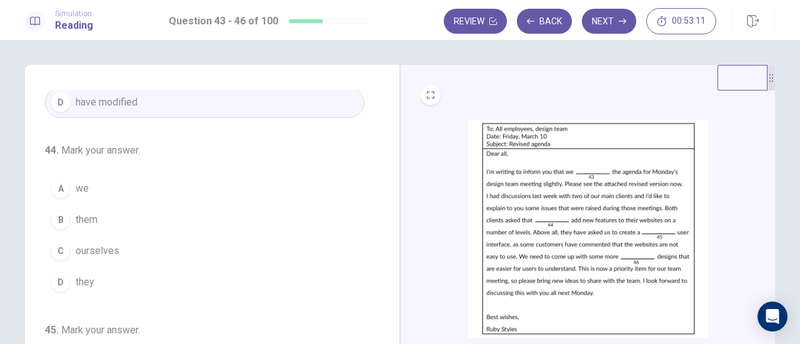
scroll to position [131, 0]
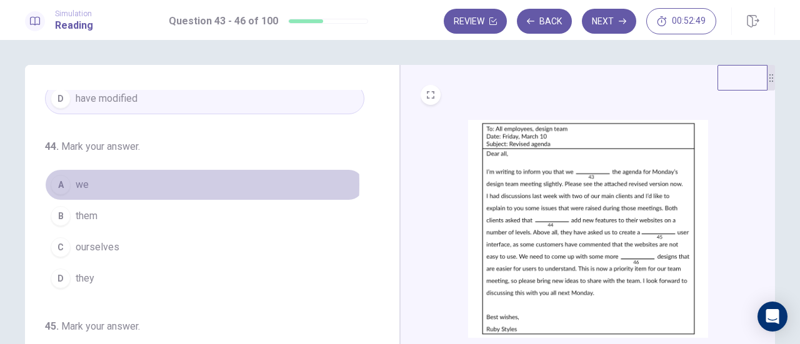
click at [91, 183] on button "A we" at bounding box center [204, 184] width 319 height 31
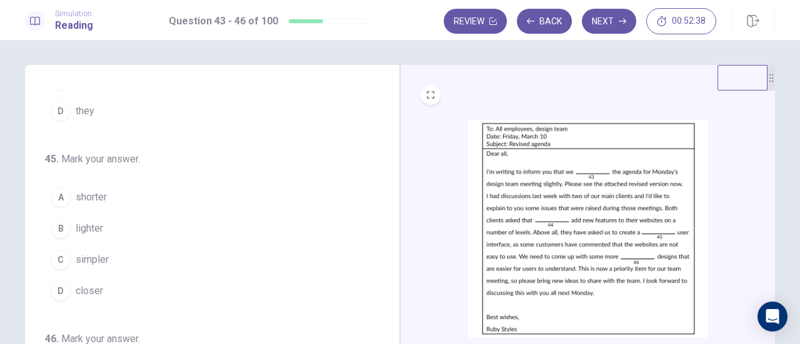
scroll to position [304, 0]
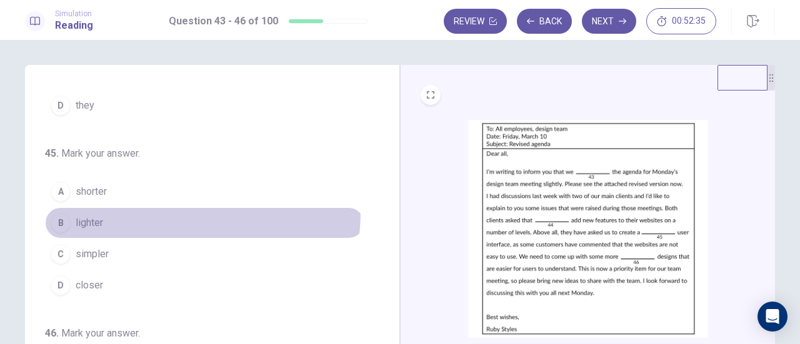
click at [139, 208] on button "B lighter" at bounding box center [204, 223] width 319 height 31
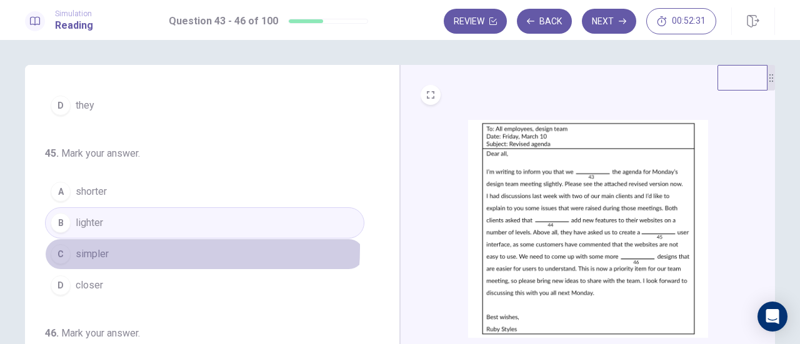
click at [91, 247] on span "simpler" at bounding box center [92, 254] width 33 height 15
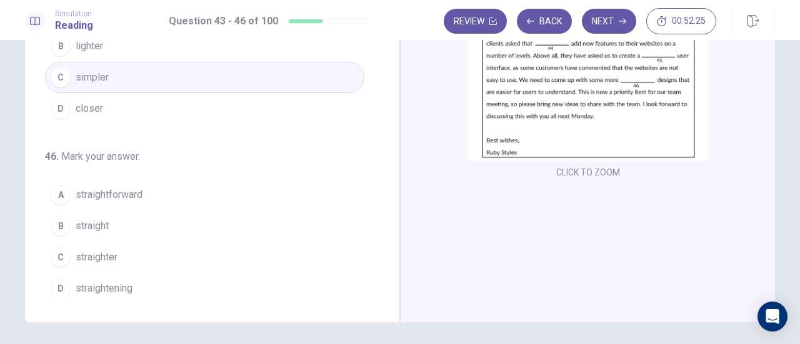
scroll to position [179, 0]
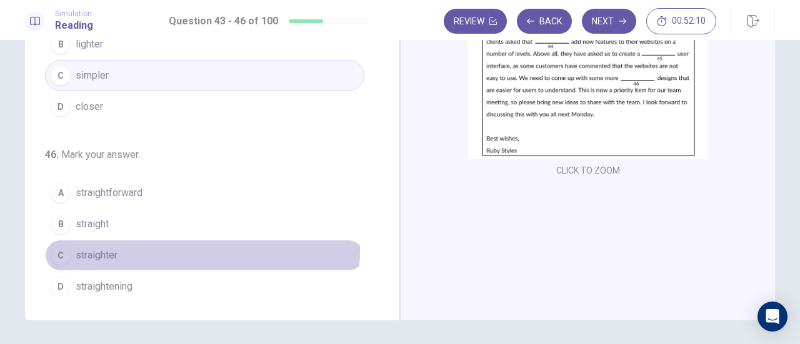
click at [103, 248] on span "straighter" at bounding box center [97, 255] width 42 height 15
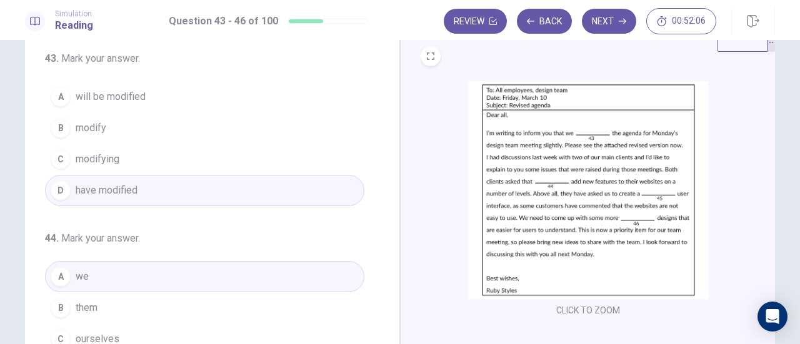
scroll to position [39, 0]
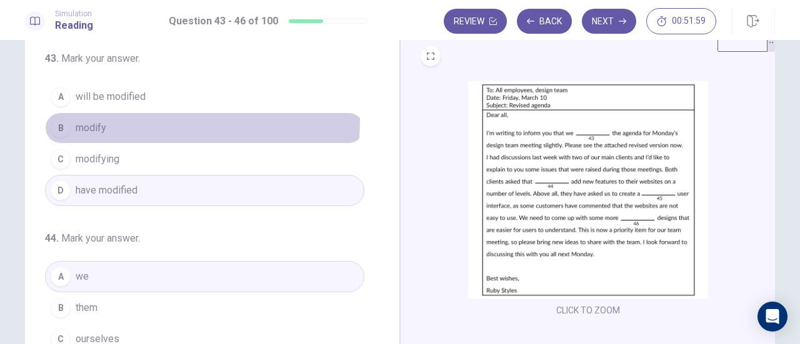
click at [102, 118] on button "B modify" at bounding box center [204, 128] width 319 height 31
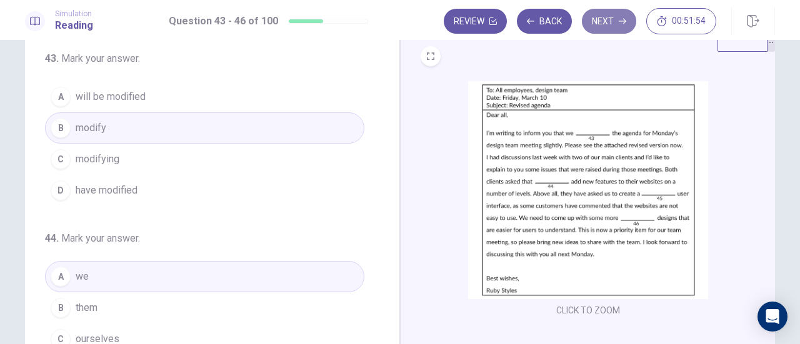
click at [609, 31] on button "Next" at bounding box center [609, 21] width 54 height 25
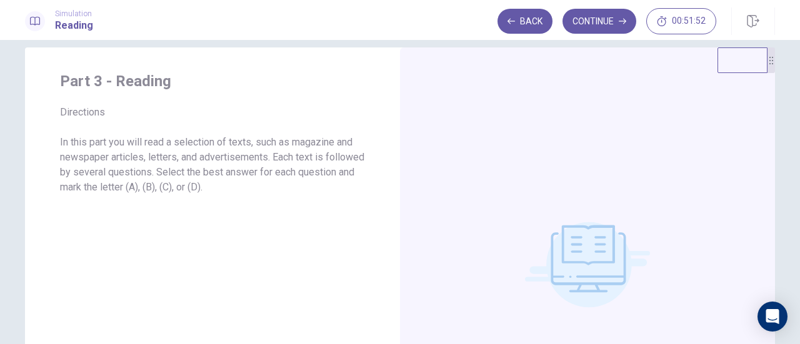
scroll to position [0, 0]
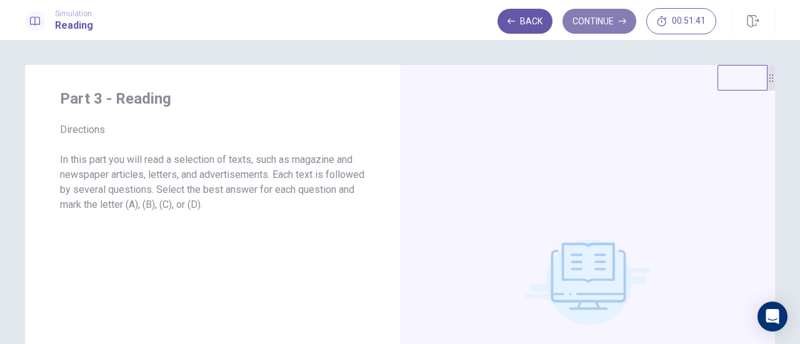
click at [620, 24] on icon "button" at bounding box center [623, 22] width 8 height 8
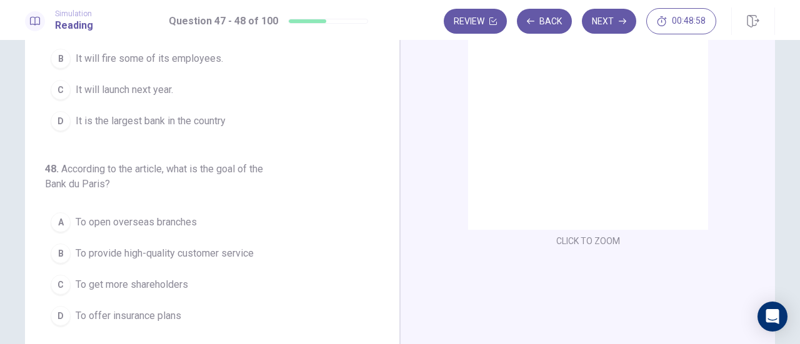
scroll to position [109, 0]
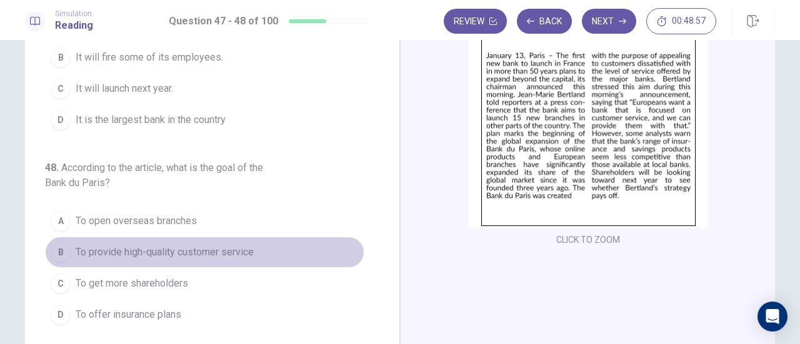
click at [80, 245] on span "To provide high-quality customer service" at bounding box center [165, 252] width 178 height 15
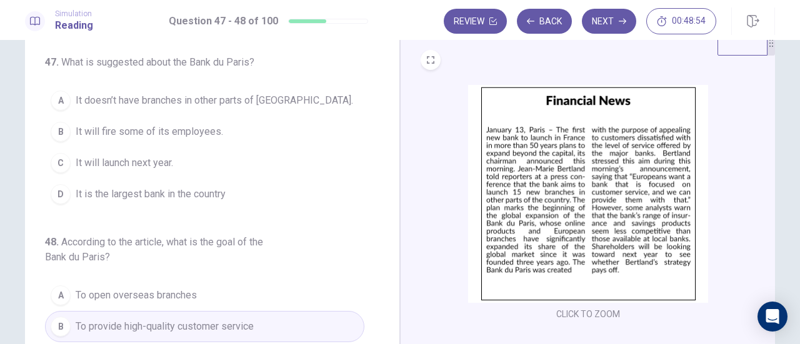
scroll to position [34, 0]
click at [134, 163] on span "It will launch next year." at bounding box center [125, 163] width 98 height 15
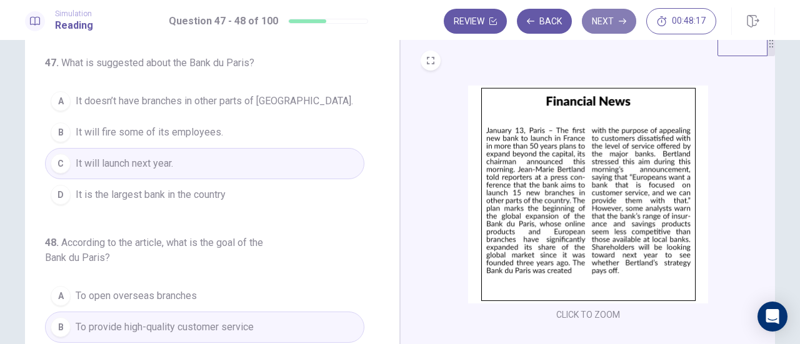
click at [612, 21] on button "Next" at bounding box center [609, 21] width 54 height 25
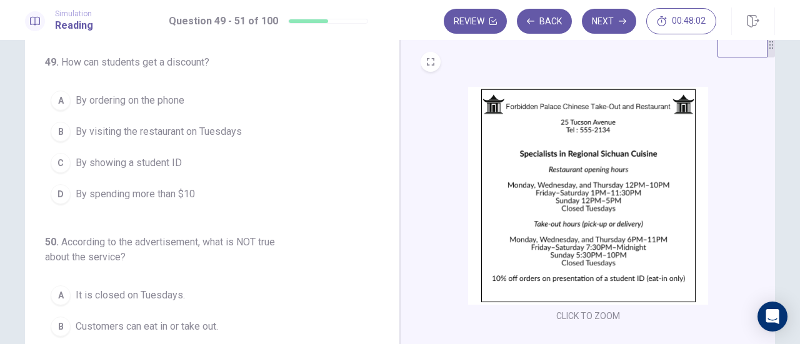
scroll to position [3, 0]
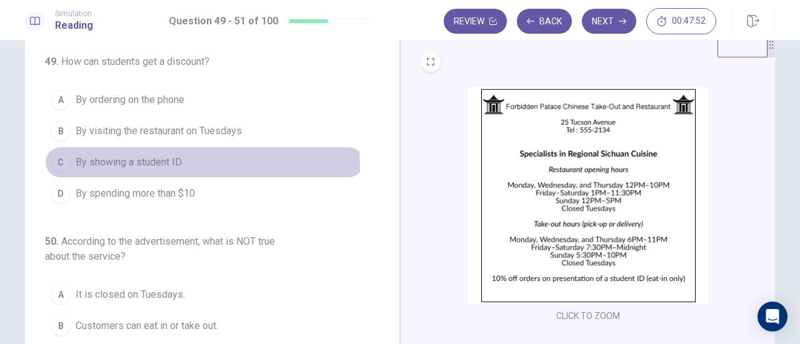
click at [162, 168] on span "By showing a student ID" at bounding box center [129, 162] width 106 height 15
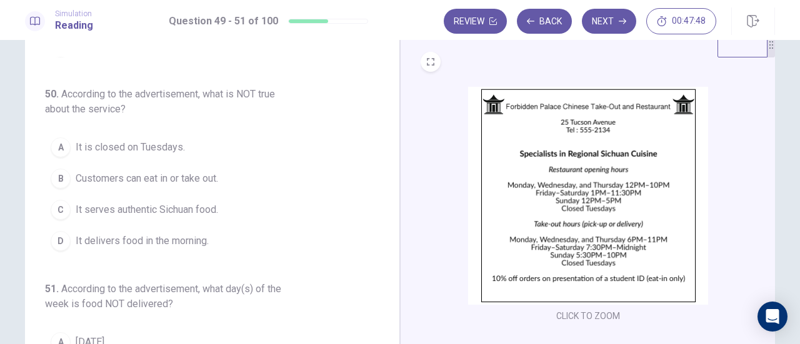
scroll to position [150, 0]
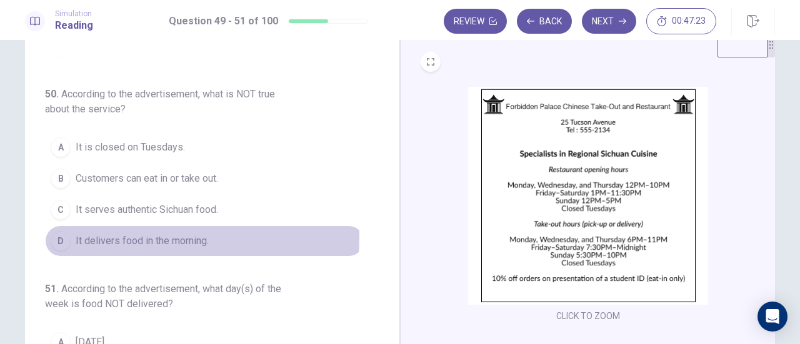
click at [118, 234] on span "It delivers food in the morning." at bounding box center [142, 241] width 133 height 15
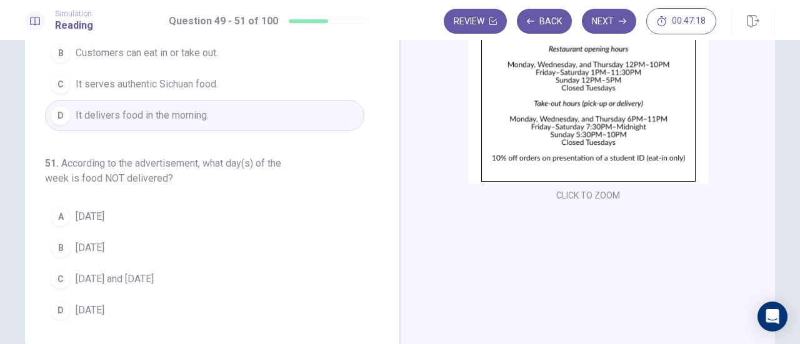
scroll to position [154, 0]
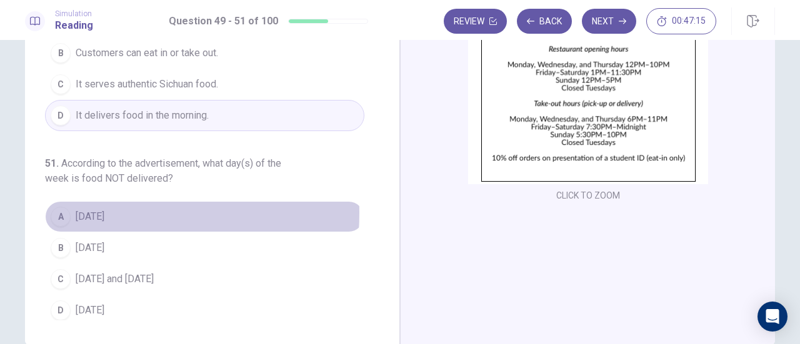
click at [78, 209] on span "Tuesday" at bounding box center [90, 216] width 29 height 15
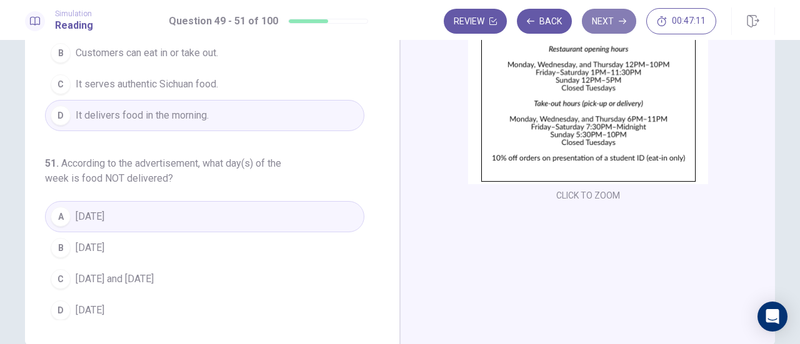
click at [608, 16] on button "Next" at bounding box center [609, 21] width 54 height 25
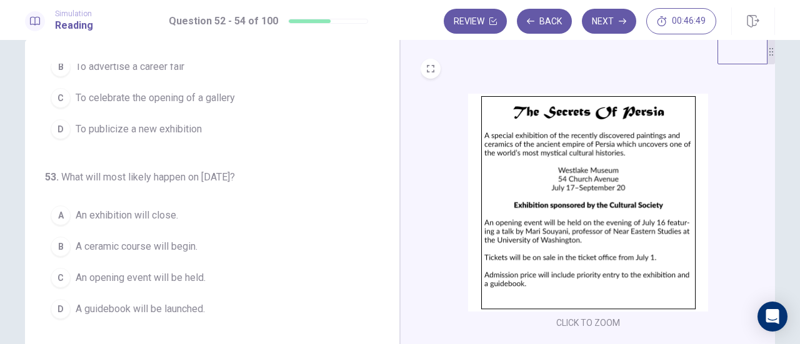
scroll to position [74, 0]
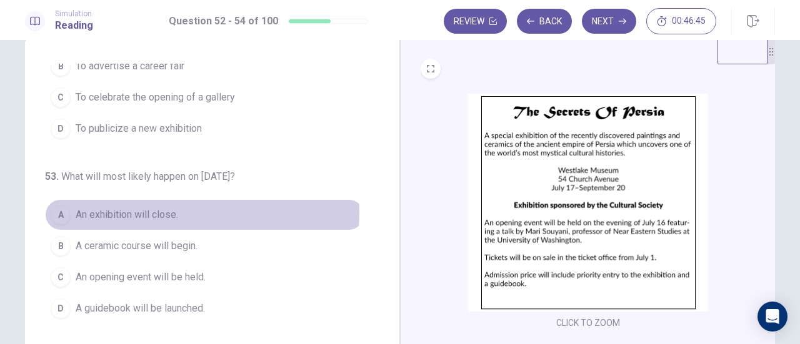
click at [153, 211] on span "An exhibition will close." at bounding box center [127, 215] width 103 height 15
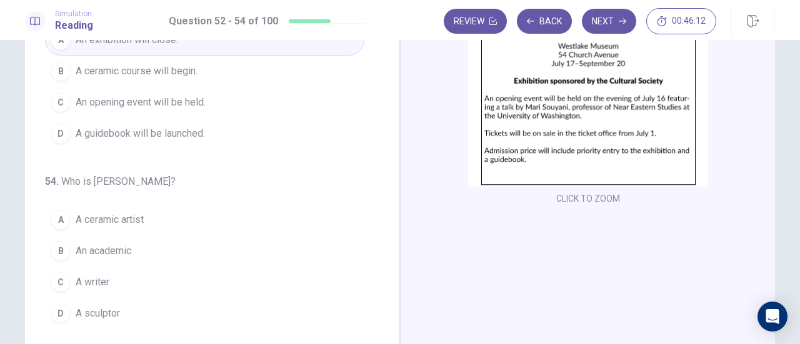
scroll to position [220, 0]
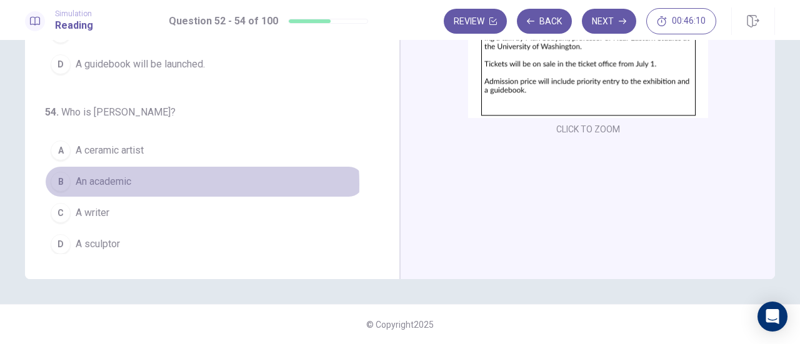
click at [126, 180] on span "An academic" at bounding box center [104, 181] width 56 height 15
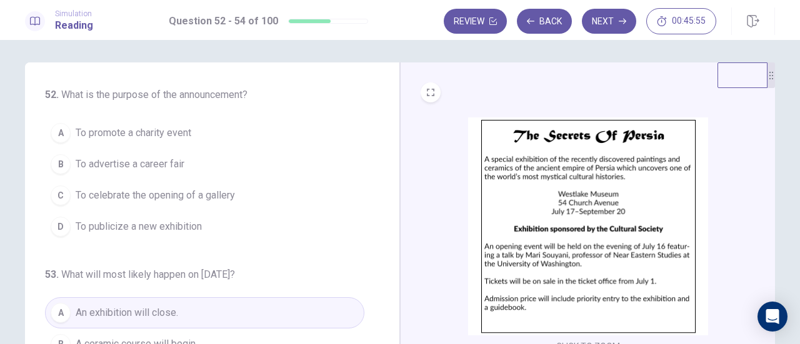
scroll to position [1, 0]
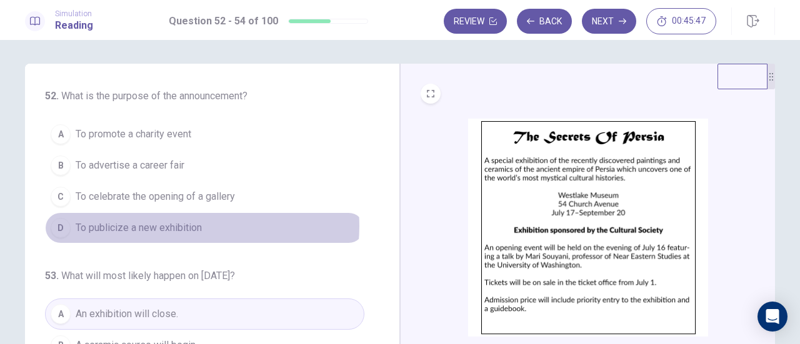
click at [192, 225] on span "To publicize a new exhibition" at bounding box center [139, 228] width 126 height 15
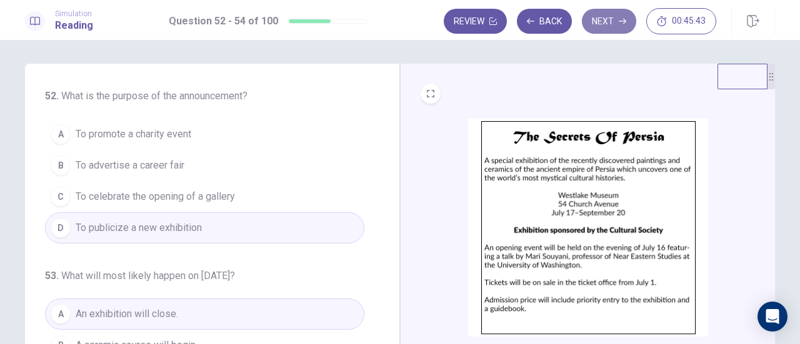
click at [611, 19] on button "Next" at bounding box center [609, 21] width 54 height 25
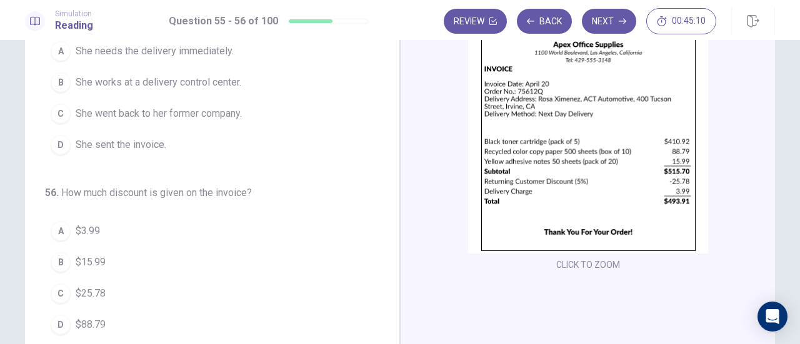
scroll to position [86, 0]
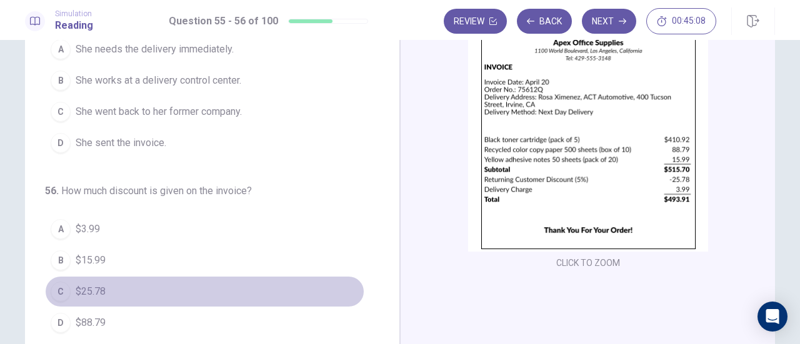
click at [89, 278] on button "C $25.78" at bounding box center [204, 291] width 319 height 31
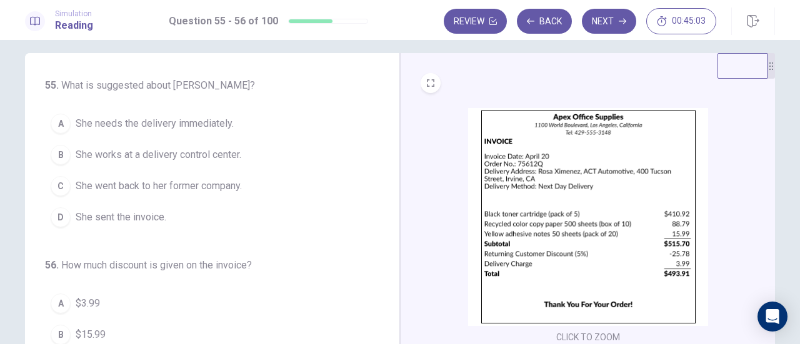
scroll to position [11, 0]
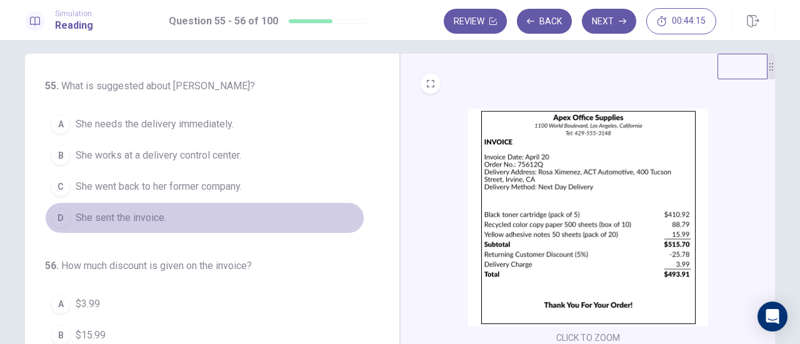
click at [138, 218] on span "She sent the invoice." at bounding box center [121, 218] width 91 height 15
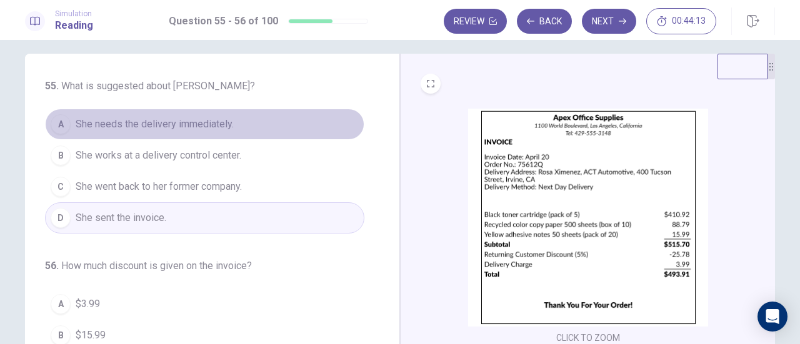
click at [210, 123] on span "She needs the delivery immediately." at bounding box center [155, 124] width 158 height 15
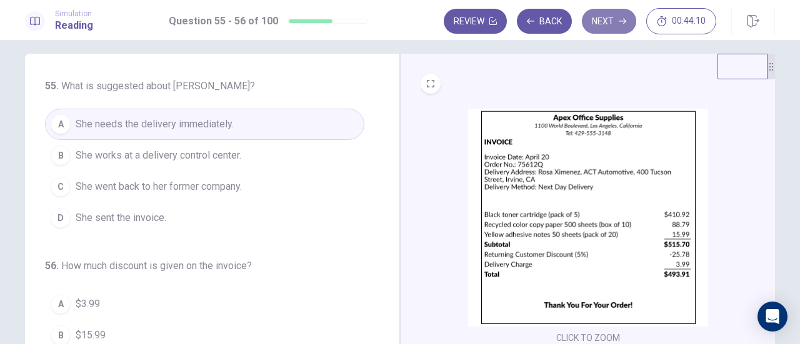
click at [611, 31] on button "Next" at bounding box center [609, 21] width 54 height 25
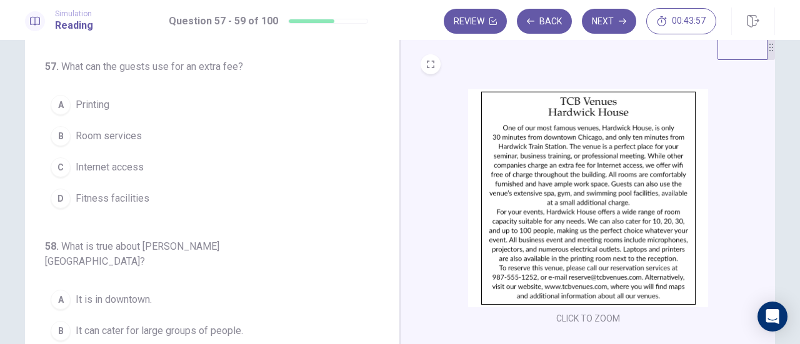
scroll to position [31, 0]
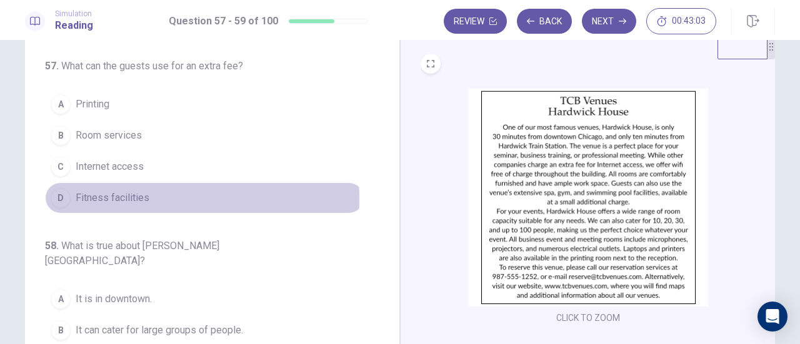
click at [100, 199] on span "Fitness facilities" at bounding box center [113, 198] width 74 height 15
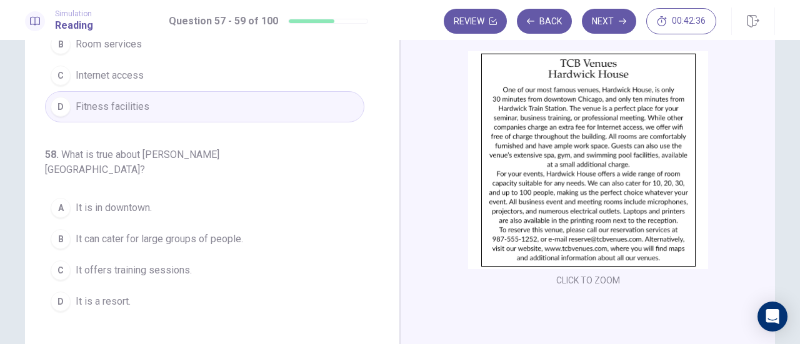
scroll to position [56, 0]
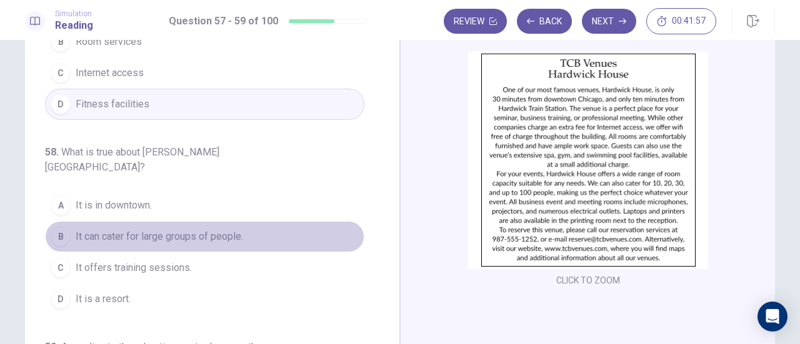
click at [221, 229] on span "It can cater for large groups of people." at bounding box center [160, 236] width 168 height 15
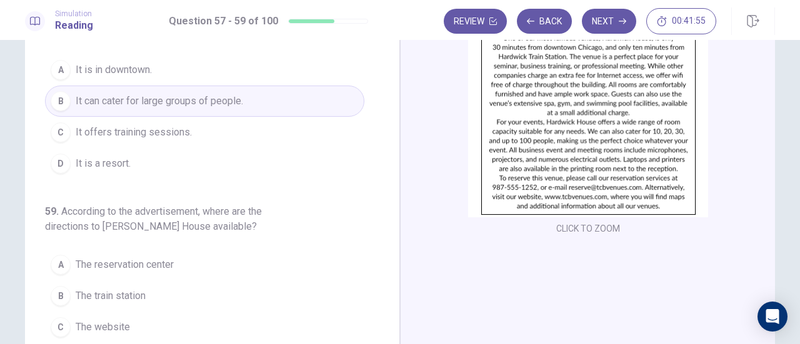
scroll to position [124, 0]
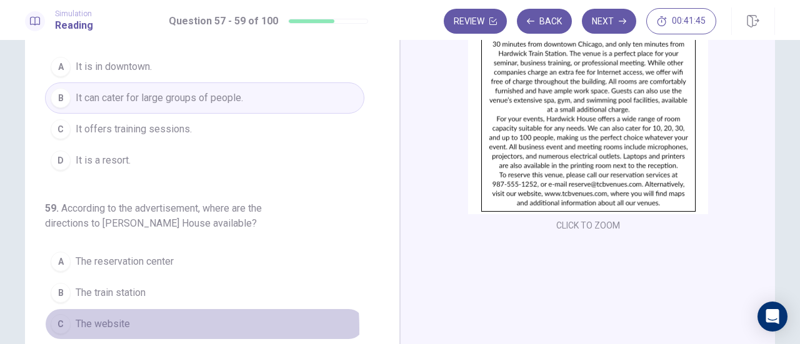
click at [105, 317] on span "The website" at bounding box center [103, 324] width 54 height 15
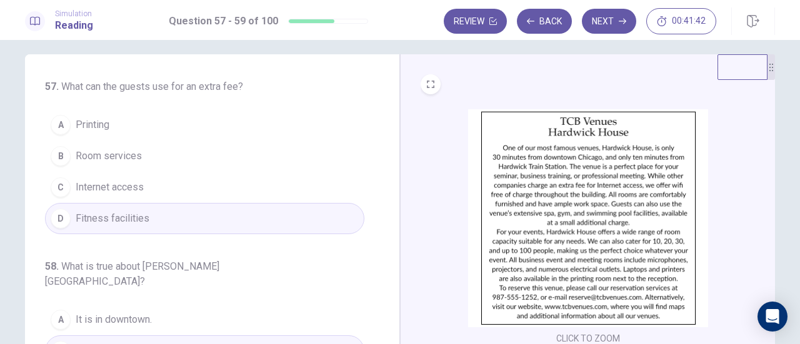
scroll to position [9, 0]
click at [612, 26] on button "Next" at bounding box center [609, 21] width 54 height 25
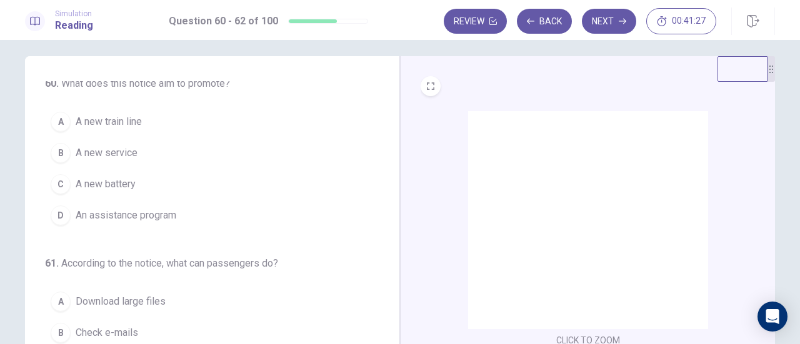
scroll to position [0, 0]
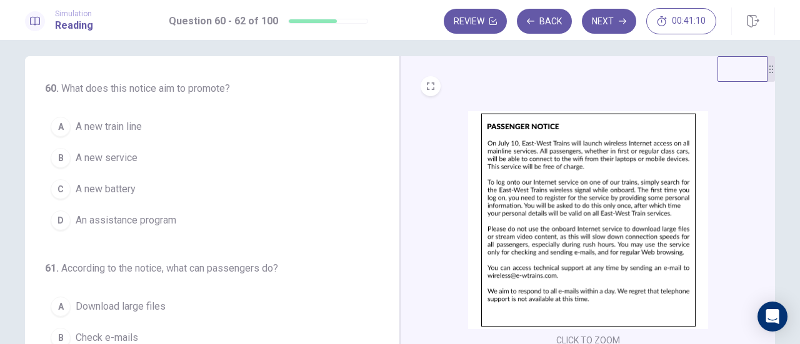
click at [117, 163] on span "A new service" at bounding box center [107, 158] width 62 height 15
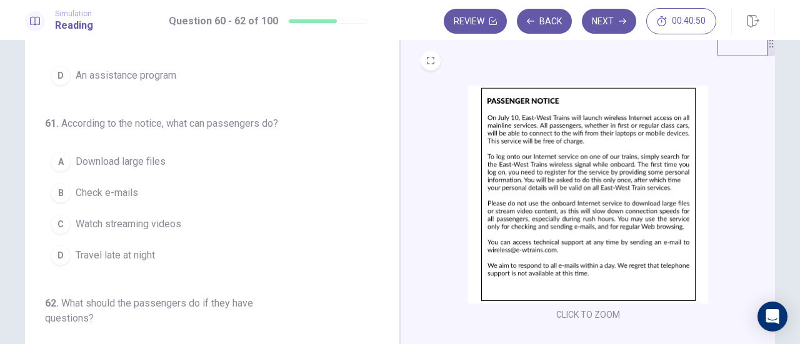
scroll to position [35, 0]
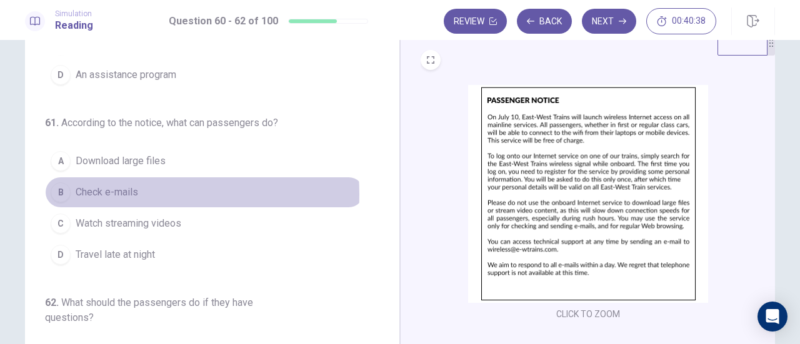
click at [111, 192] on span "Check e-mails" at bounding box center [107, 192] width 63 height 15
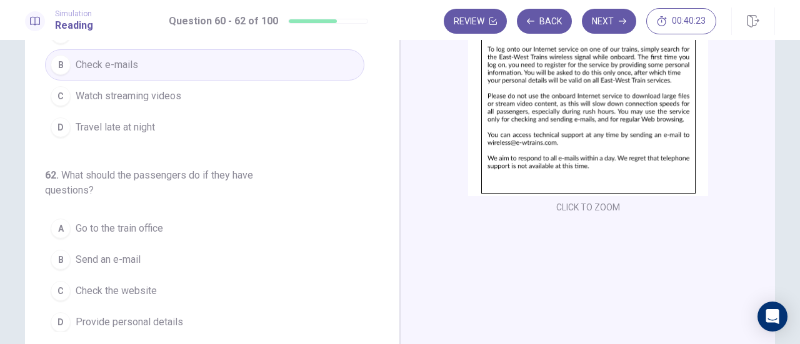
scroll to position [145, 0]
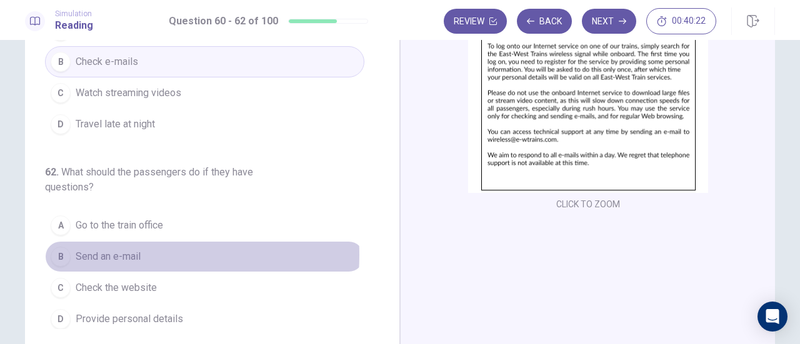
click at [114, 251] on span "Send an e-mail" at bounding box center [108, 256] width 65 height 15
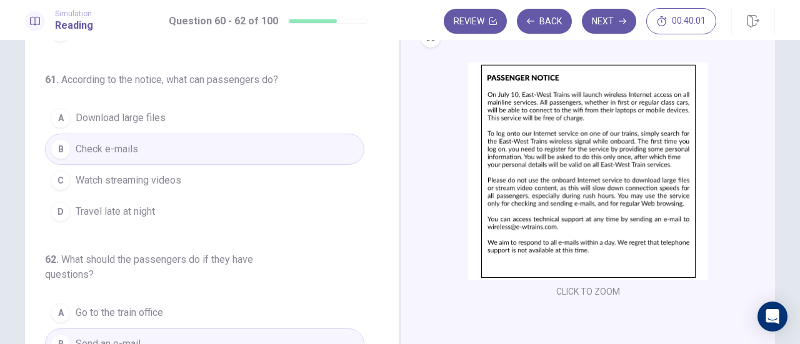
scroll to position [57, 0]
click at [610, 28] on button "Next" at bounding box center [609, 21] width 54 height 25
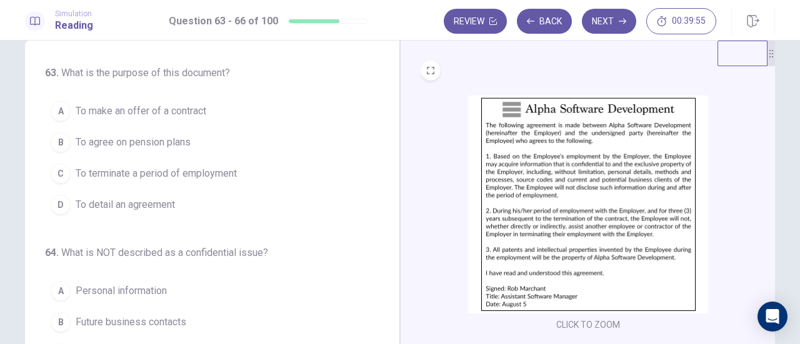
scroll to position [34, 0]
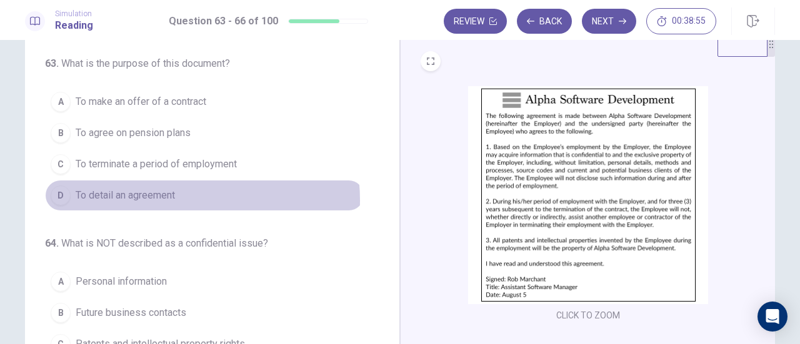
click at [166, 199] on span "To detail an agreement" at bounding box center [125, 195] width 99 height 15
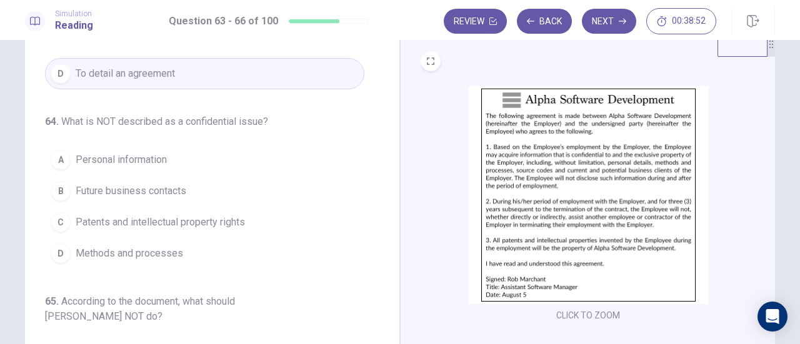
scroll to position [128, 0]
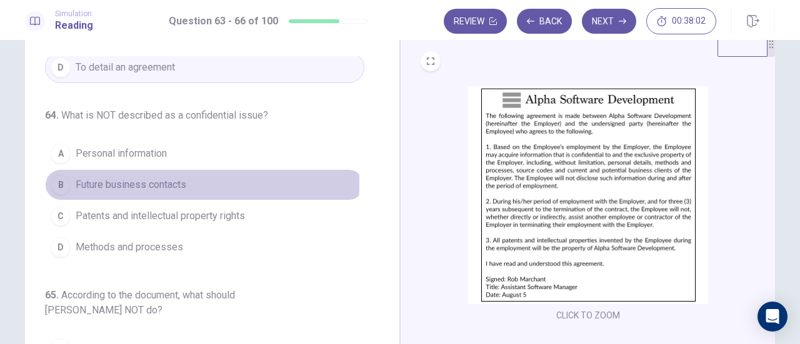
click at [141, 181] on span "Future business contacts" at bounding box center [131, 185] width 111 height 15
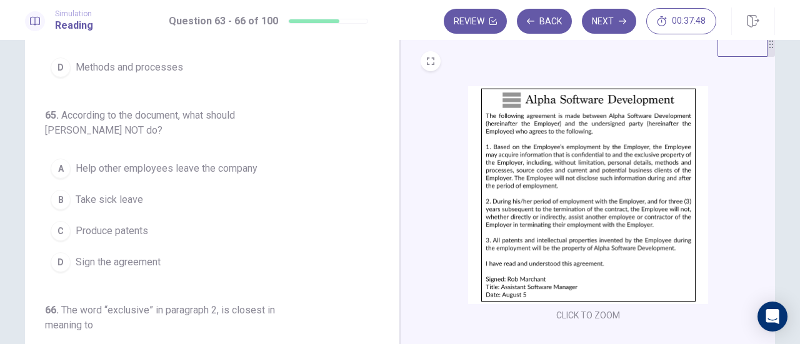
scroll to position [309, 0]
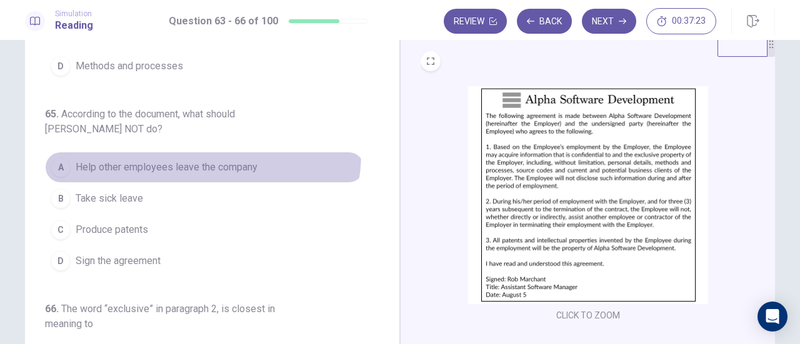
click at [196, 152] on button "A Help other employees leave the company" at bounding box center [204, 167] width 319 height 31
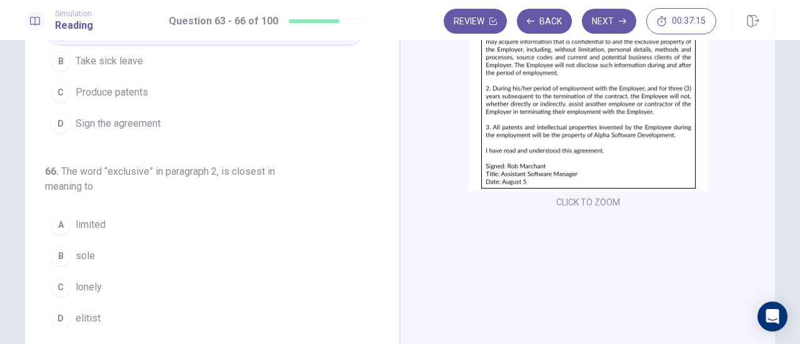
scroll to position [148, 0]
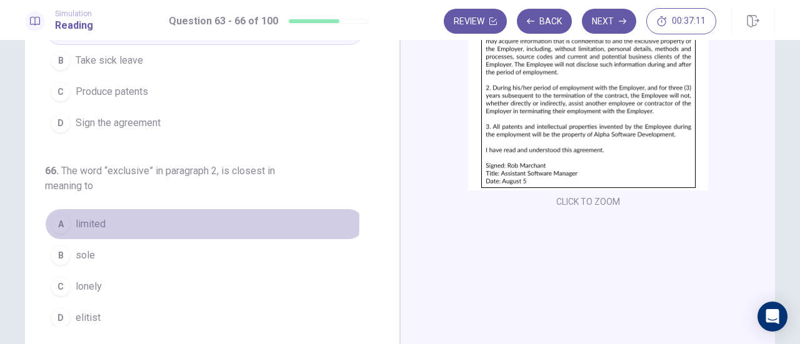
click at [101, 217] on span "limited" at bounding box center [91, 224] width 30 height 15
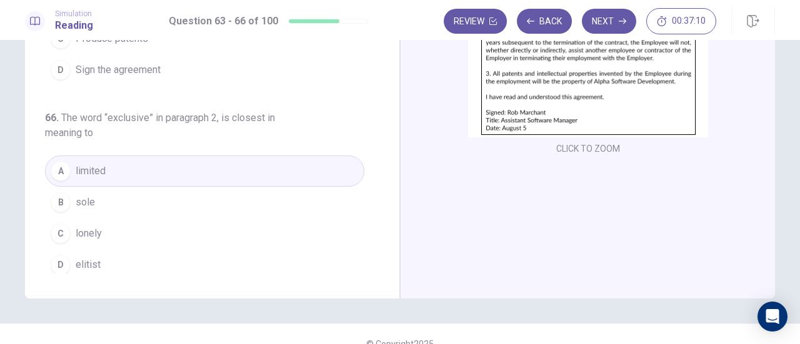
scroll to position [203, 0]
click at [611, 24] on button "Next" at bounding box center [609, 21] width 54 height 25
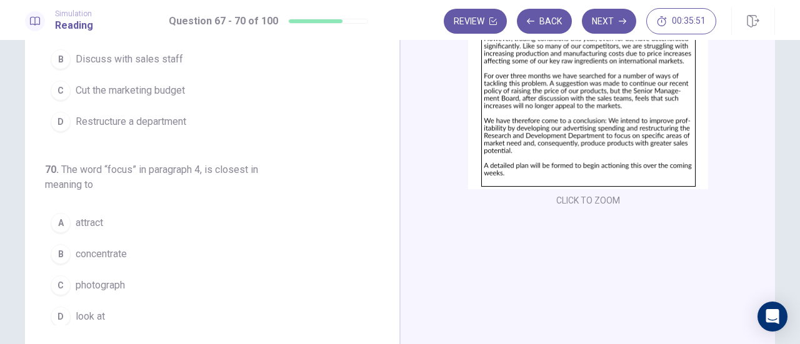
scroll to position [149, 0]
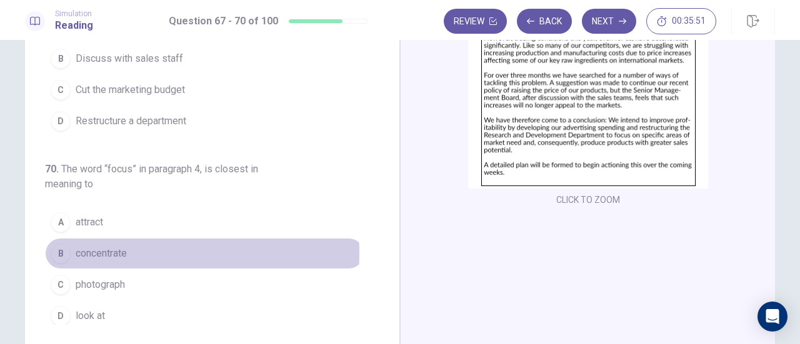
click at [108, 248] on span "concentrate" at bounding box center [101, 253] width 51 height 15
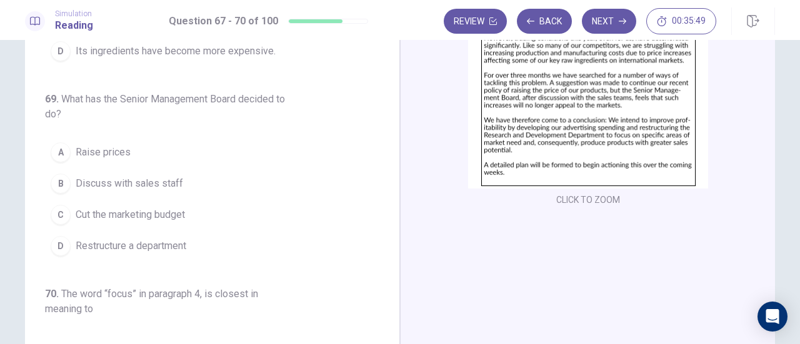
scroll to position [217, 0]
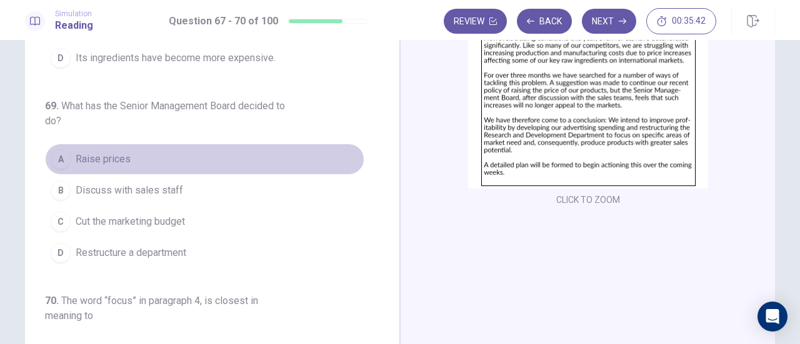
click at [214, 166] on button "A Raise prices" at bounding box center [204, 159] width 319 height 31
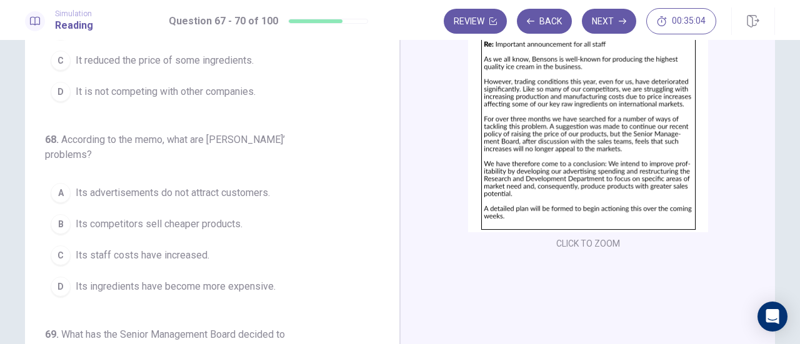
scroll to position [34, 0]
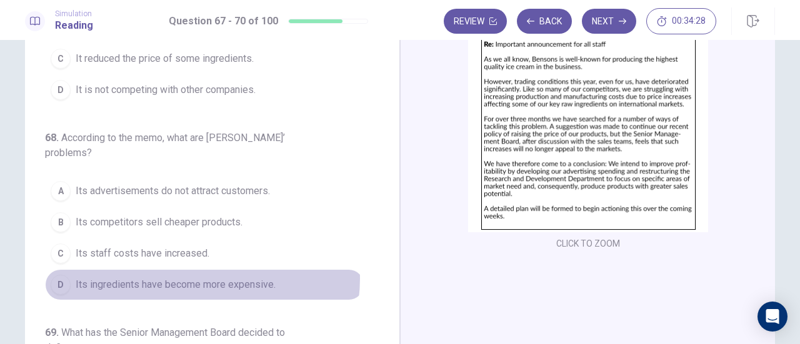
click at [194, 278] on span "Its ingredients have become more expensive." at bounding box center [176, 285] width 200 height 15
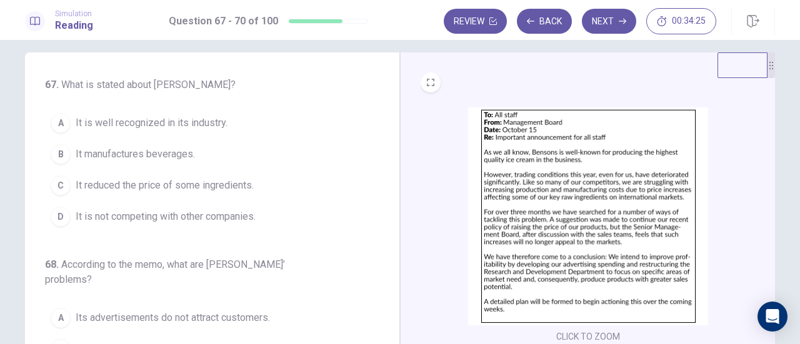
scroll to position [13, 0]
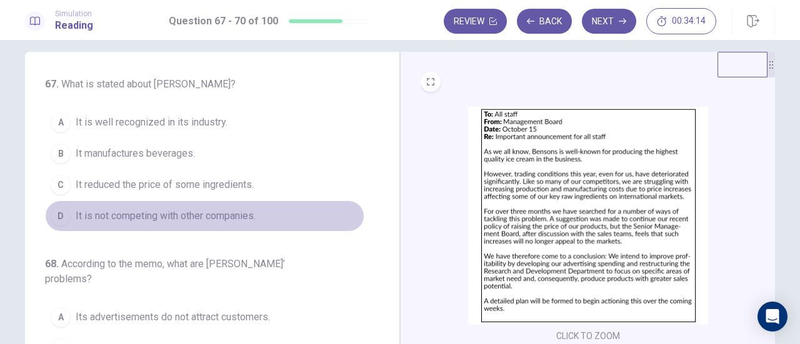
click at [238, 209] on span "It is not competing with other companies." at bounding box center [166, 216] width 180 height 15
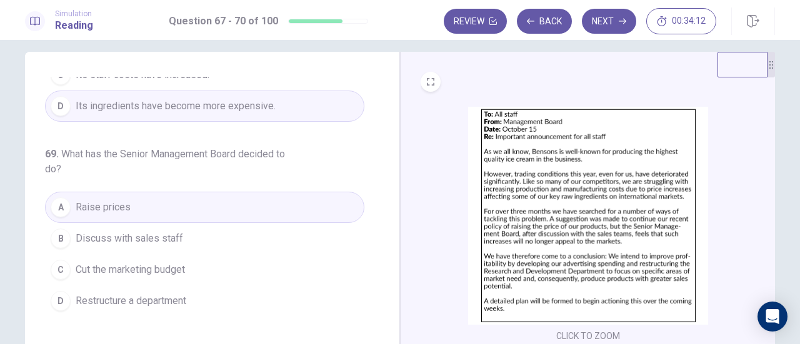
scroll to position [309, 0]
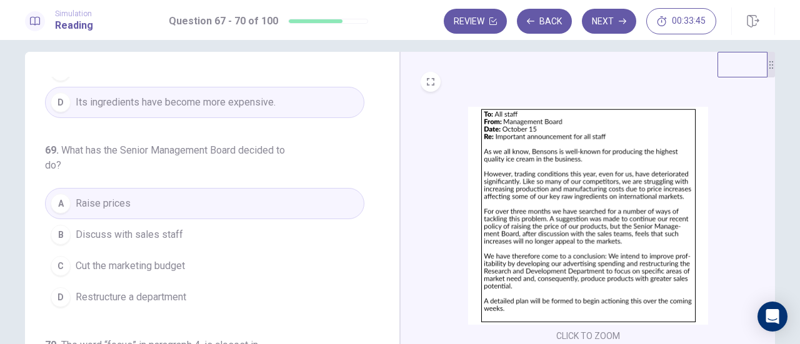
click at [189, 259] on button "C Cut the marketing budget" at bounding box center [204, 266] width 319 height 31
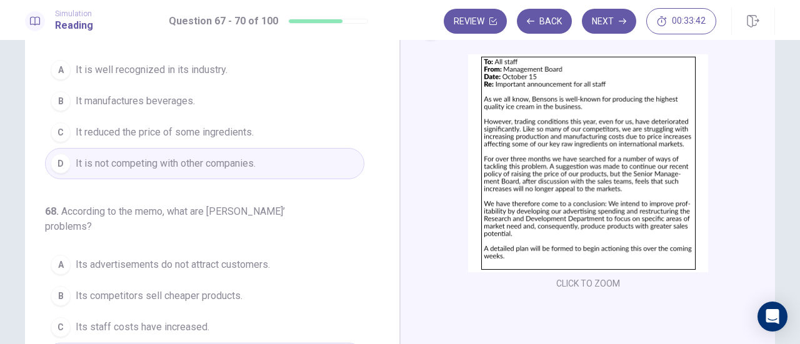
scroll to position [61, 0]
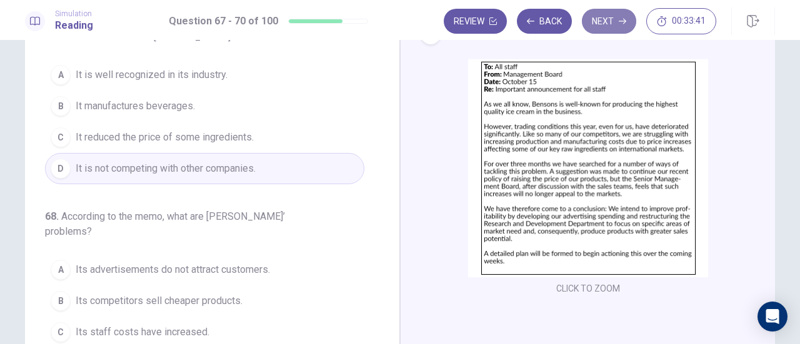
click at [604, 27] on button "Next" at bounding box center [609, 21] width 54 height 25
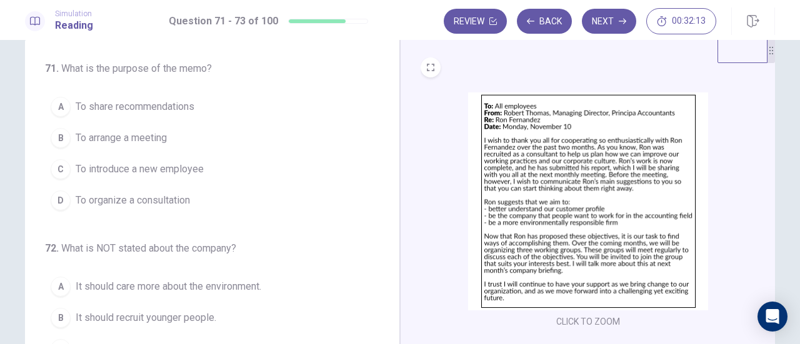
scroll to position [0, 0]
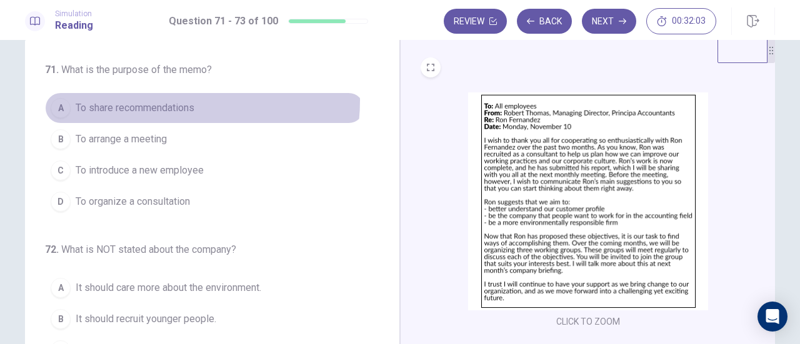
click at [163, 101] on span "To share recommendations" at bounding box center [135, 108] width 119 height 15
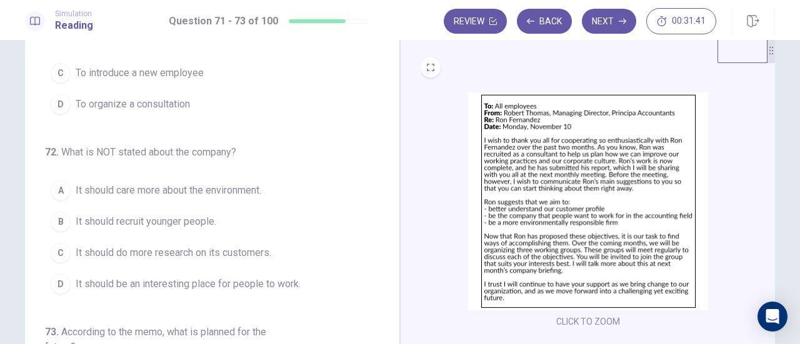
scroll to position [98, 0]
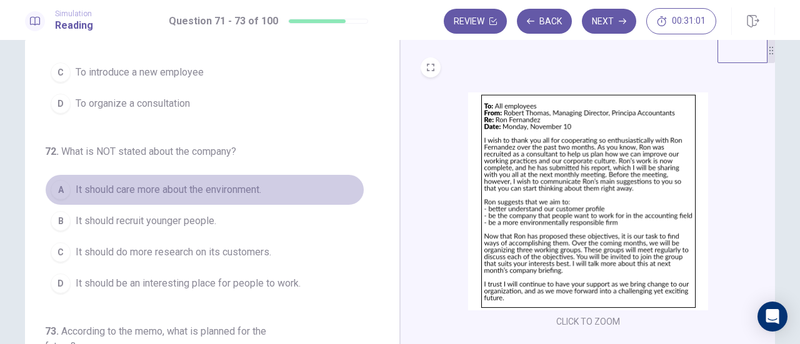
click at [209, 192] on span "It should care more about the environment." at bounding box center [169, 190] width 186 height 15
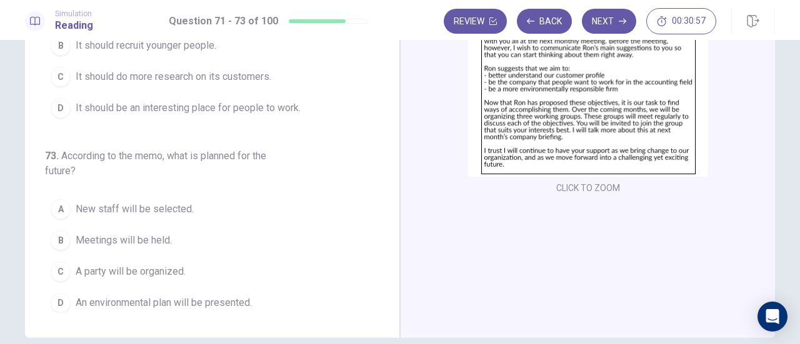
scroll to position [162, 0]
click at [145, 242] on span "Meetings will be held." at bounding box center [124, 240] width 96 height 15
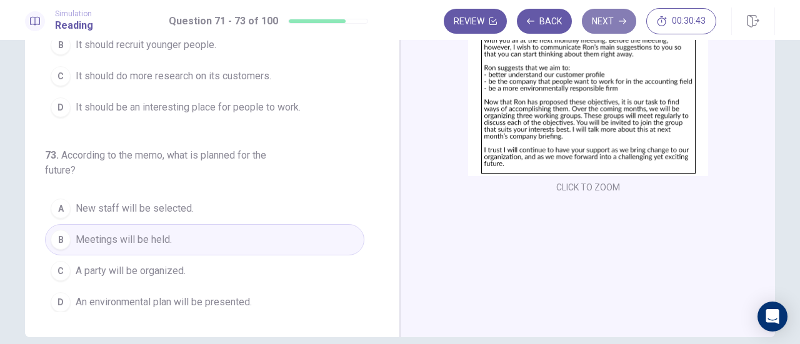
click at [600, 29] on button "Next" at bounding box center [609, 21] width 54 height 25
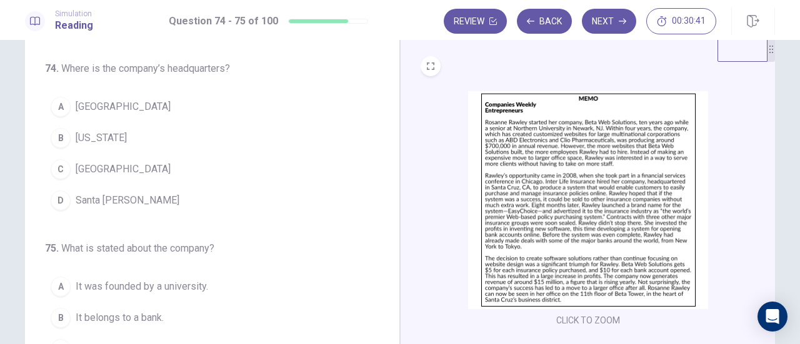
scroll to position [29, 0]
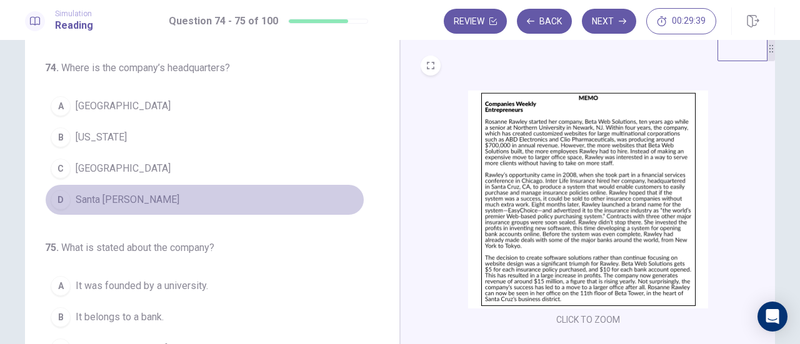
click at [106, 201] on span "Santa Cruz" at bounding box center [128, 200] width 104 height 15
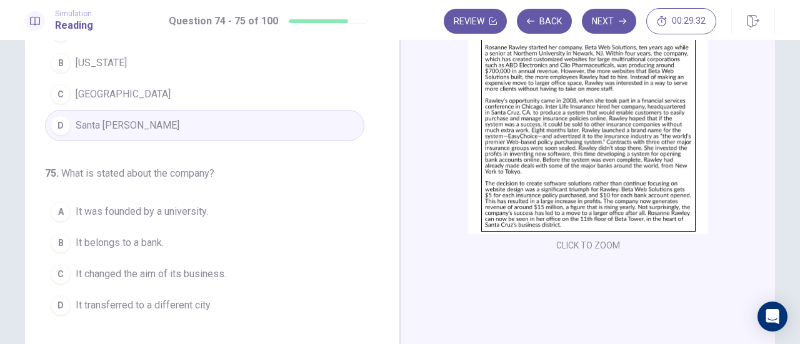
scroll to position [104, 0]
click at [188, 270] on span "It changed the aim of its business." at bounding box center [151, 273] width 151 height 15
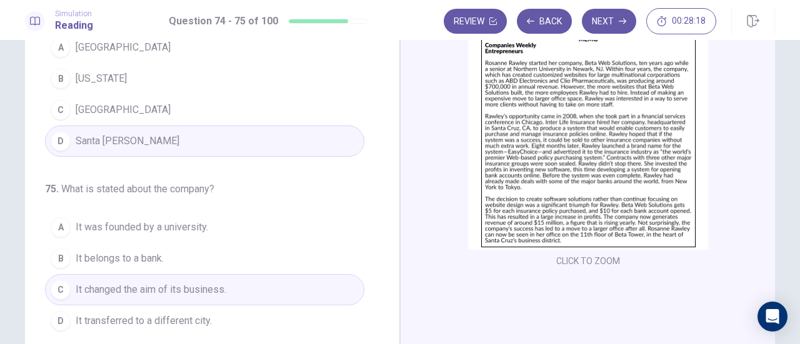
scroll to position [39, 0]
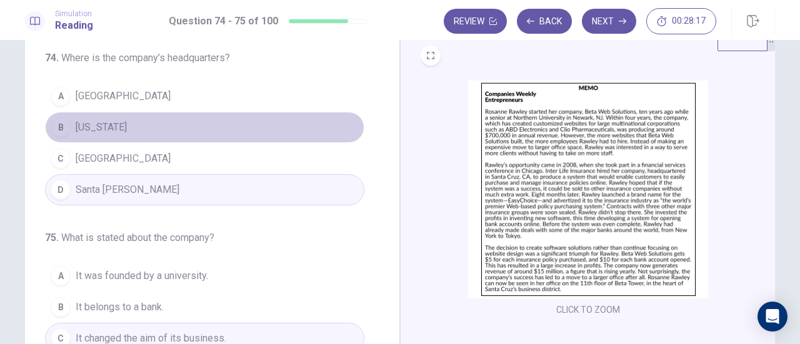
click at [101, 118] on button "B New York" at bounding box center [204, 127] width 319 height 31
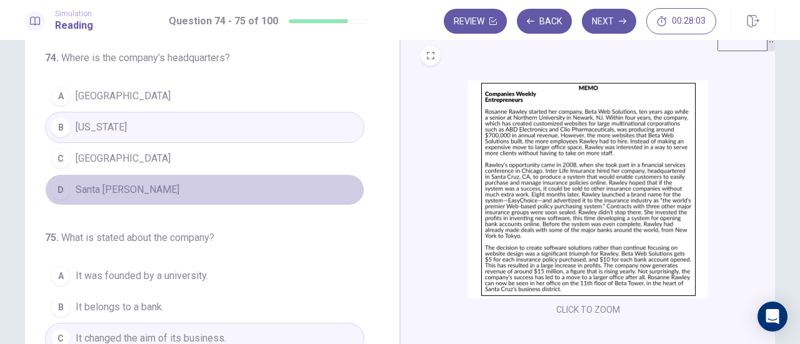
click at [150, 181] on button "D Santa Cruz" at bounding box center [204, 189] width 319 height 31
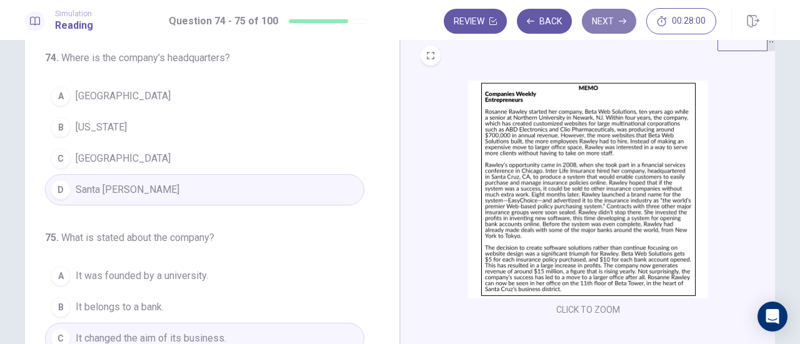
click at [611, 27] on button "Next" at bounding box center [609, 21] width 54 height 25
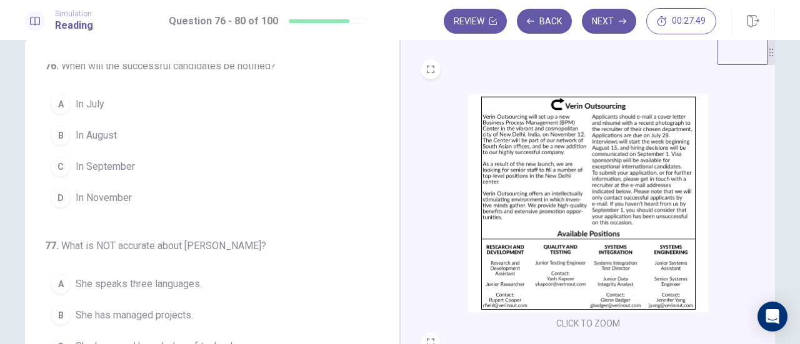
scroll to position [0, 0]
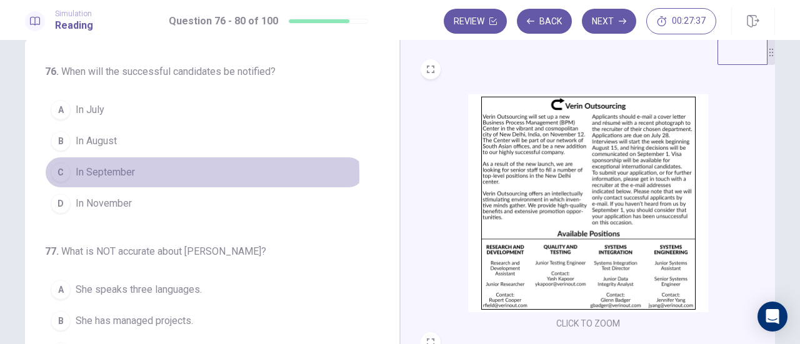
click at [113, 174] on span "In September" at bounding box center [105, 172] width 59 height 15
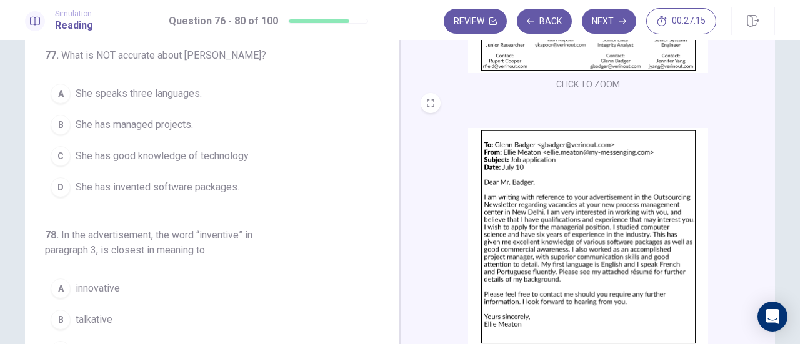
scroll to position [80, 0]
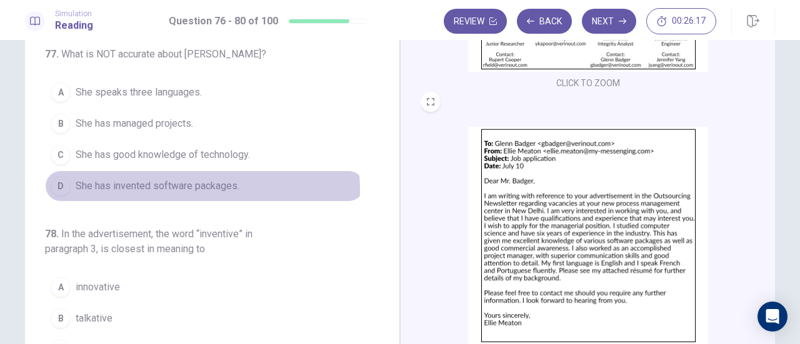
click at [155, 188] on span "She has invented software packages." at bounding box center [158, 186] width 164 height 15
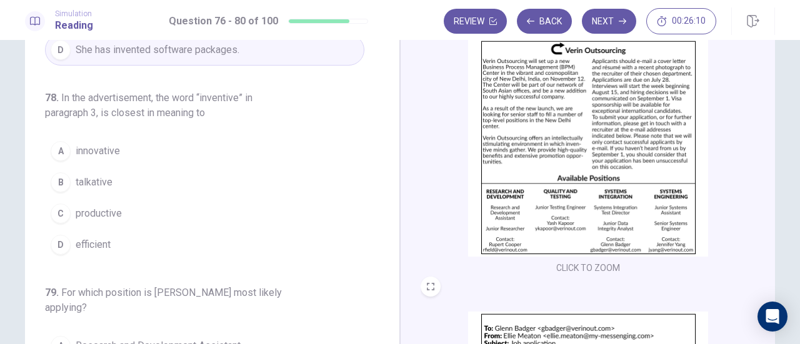
scroll to position [2, 0]
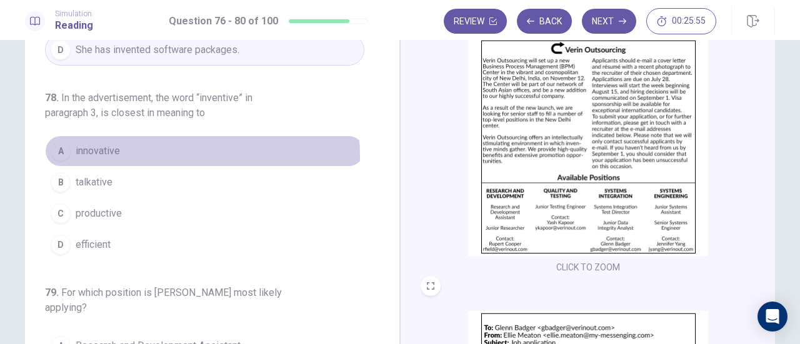
click at [101, 154] on span "innovative" at bounding box center [98, 151] width 44 height 15
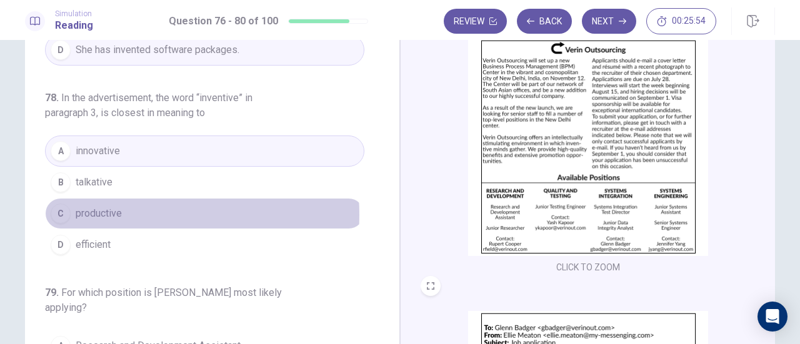
click at [116, 211] on span "productive" at bounding box center [99, 213] width 46 height 15
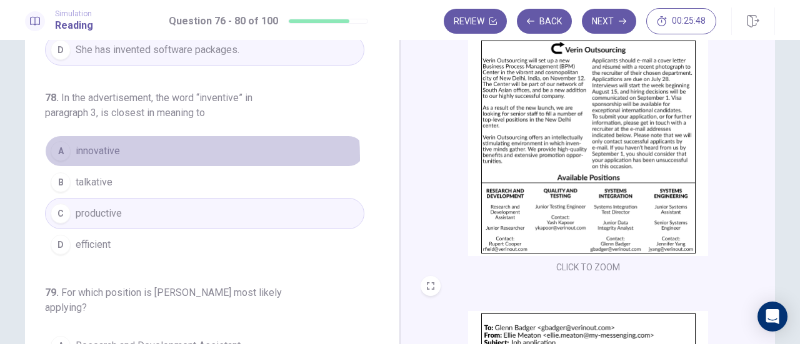
click at [116, 154] on span "innovative" at bounding box center [98, 151] width 44 height 15
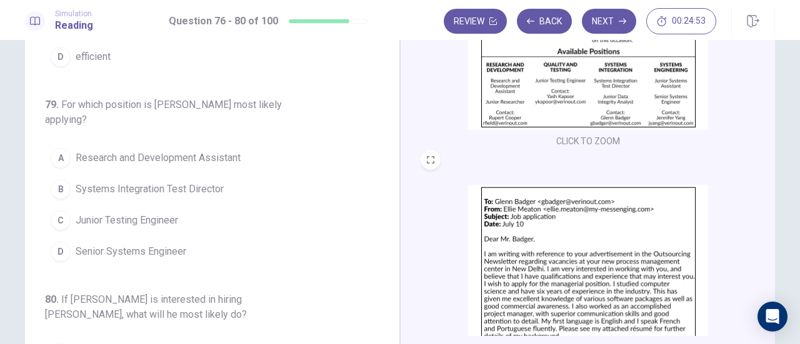
scroll to position [104, 0]
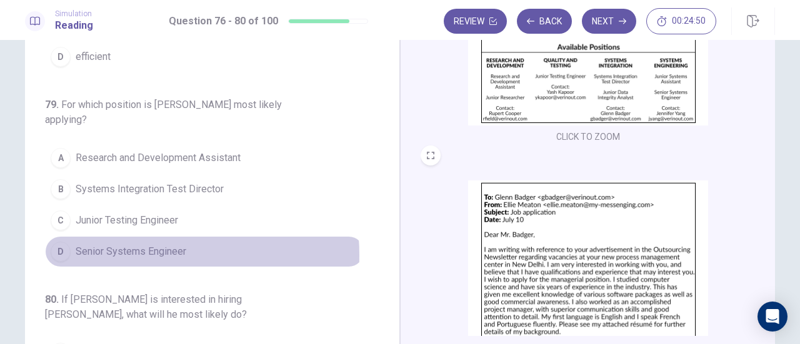
click at [121, 249] on span "Senior Systems Engineer" at bounding box center [131, 251] width 111 height 15
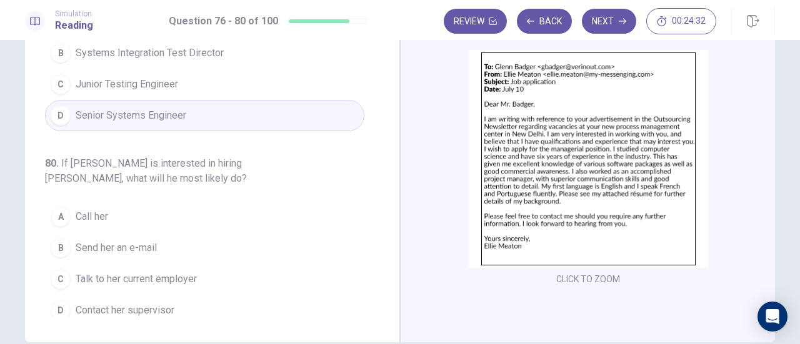
scroll to position [165, 0]
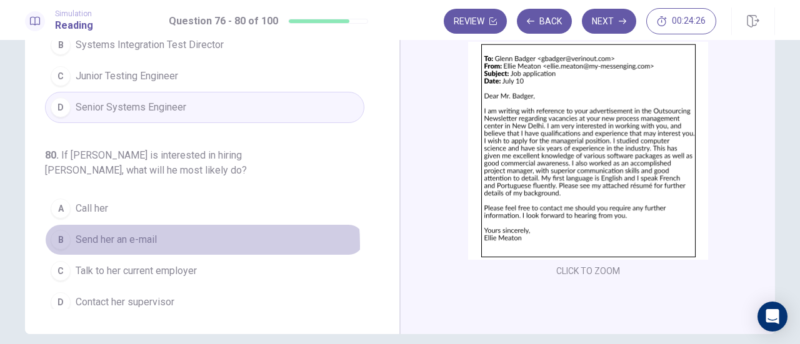
click at [126, 238] on span "Send her an e-mail" at bounding box center [116, 240] width 81 height 15
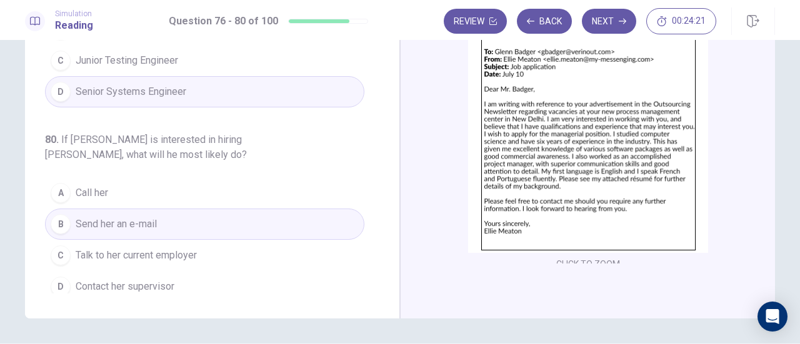
scroll to position [178, 0]
click at [615, 21] on button "Next" at bounding box center [609, 21] width 54 height 25
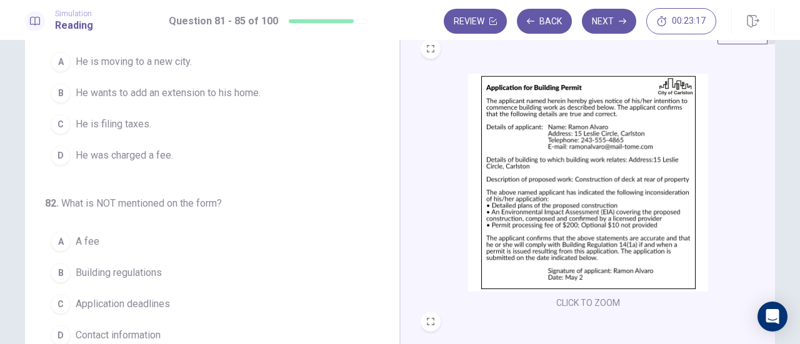
scroll to position [0, 0]
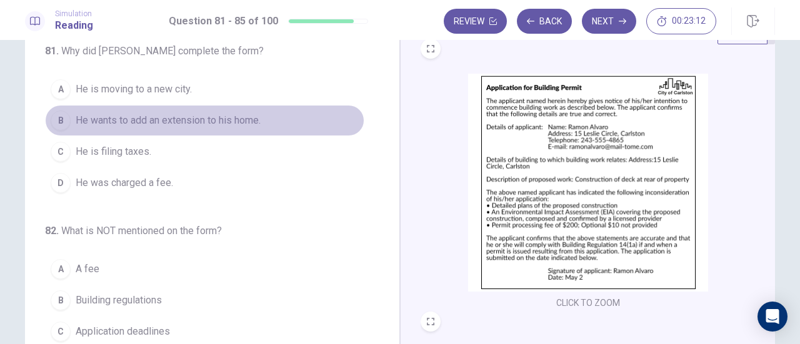
click at [226, 117] on span "He wants to add an extension to his home." at bounding box center [168, 120] width 185 height 15
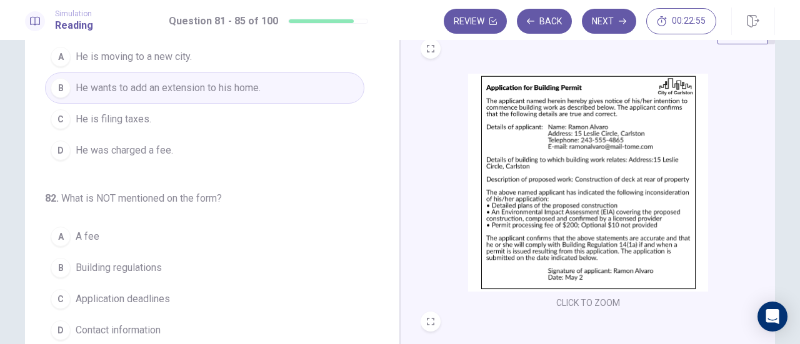
scroll to position [51, 0]
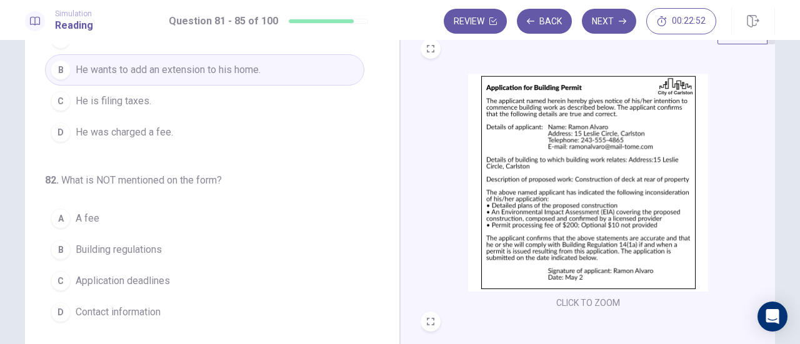
click at [263, 178] on h6 "82 . What is NOT mentioned on the form?" at bounding box center [165, 180] width 240 height 15
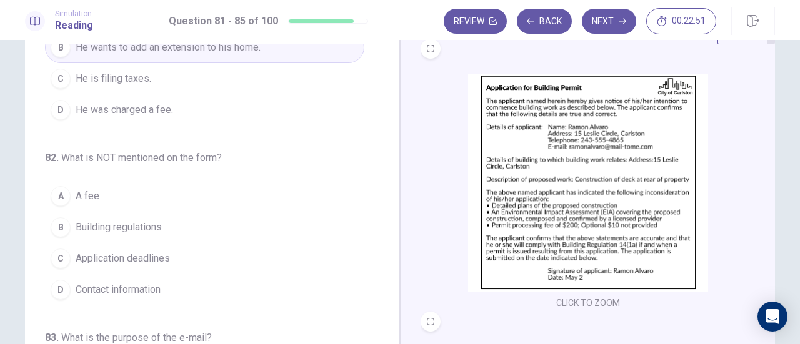
scroll to position [74, 0]
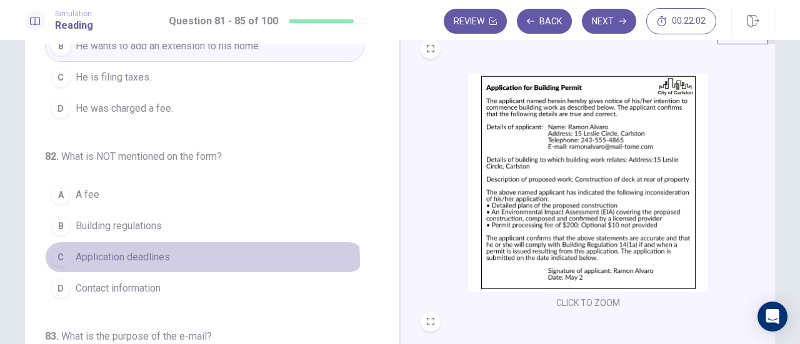
click at [156, 258] on span "Application deadlines" at bounding box center [123, 257] width 94 height 15
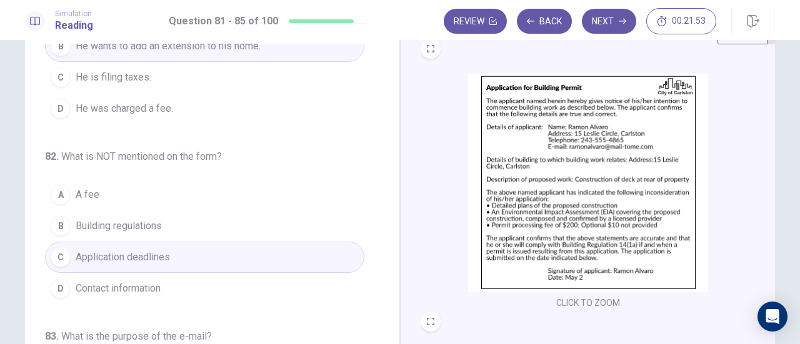
scroll to position [91, 0]
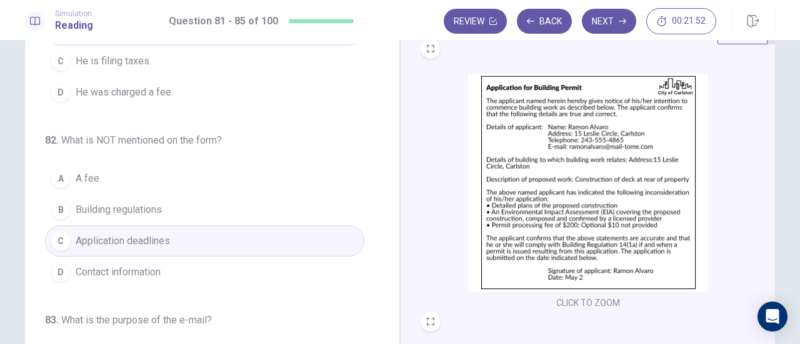
click at [108, 167] on button "A A fee" at bounding box center [204, 178] width 319 height 31
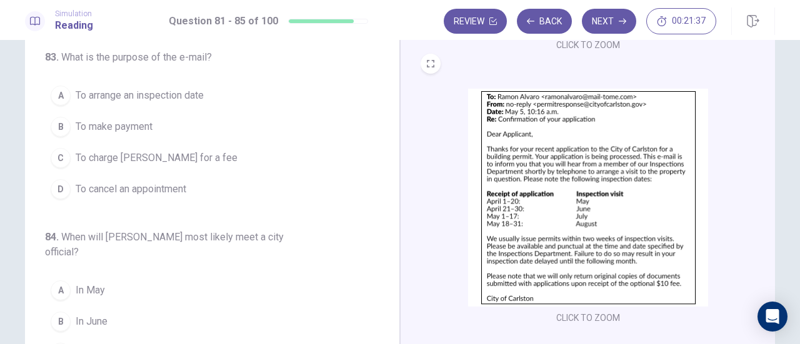
scroll to position [119, 0]
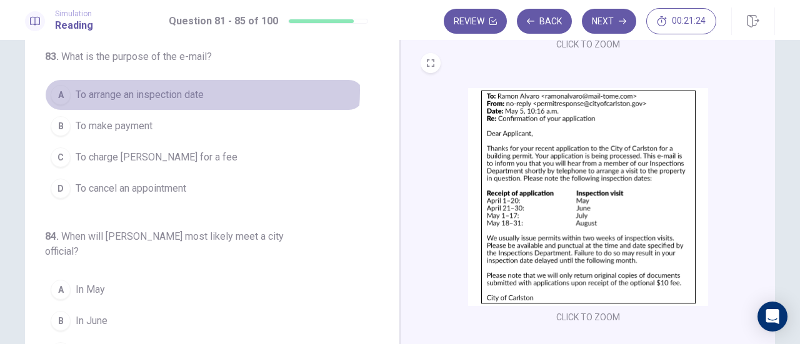
click at [179, 88] on span "To arrange an inspection date" at bounding box center [140, 95] width 128 height 15
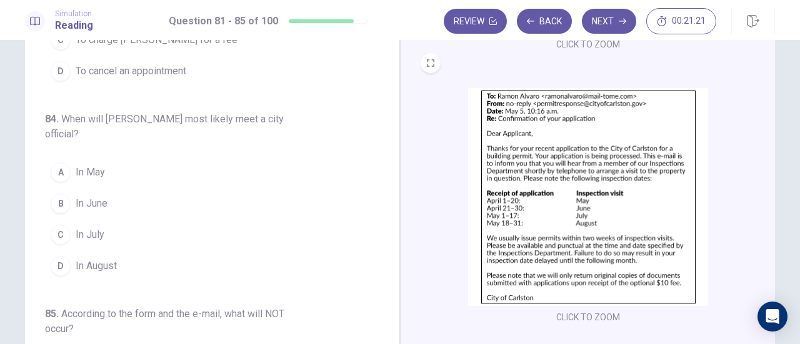
scroll to position [400, 0]
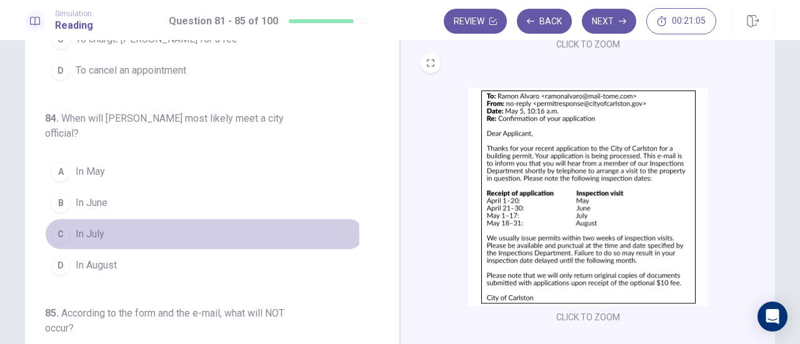
click at [92, 231] on span "In July" at bounding box center [90, 234] width 29 height 15
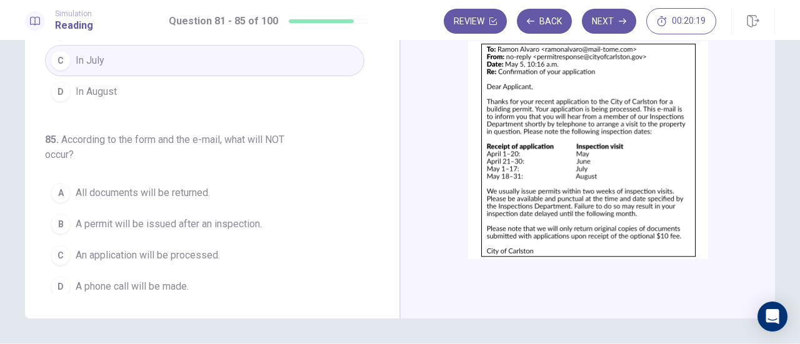
scroll to position [171, 0]
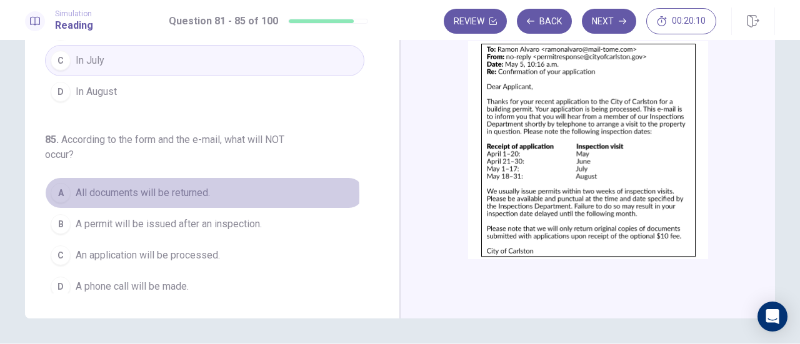
click at [162, 188] on span "All documents will be returned." at bounding box center [143, 193] width 134 height 15
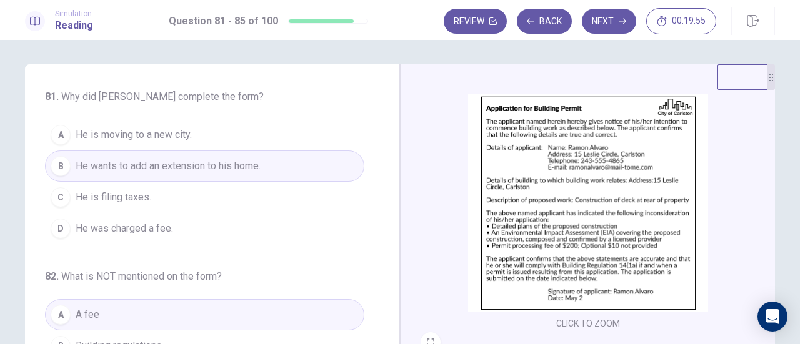
scroll to position [24, 0]
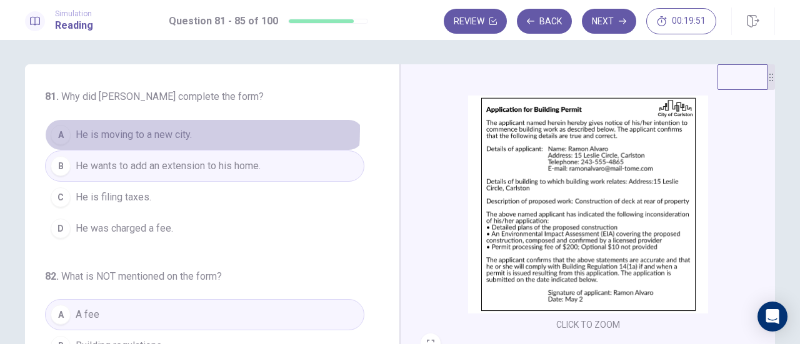
click at [139, 129] on span "He is moving to a new city." at bounding box center [134, 135] width 116 height 15
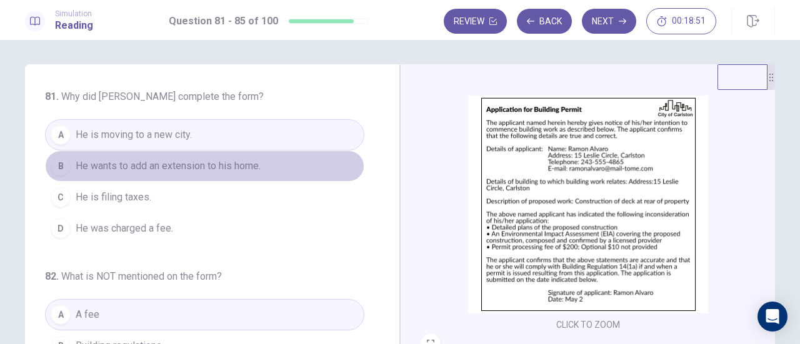
click at [280, 161] on button "B He wants to add an extension to his home." at bounding box center [204, 166] width 319 height 31
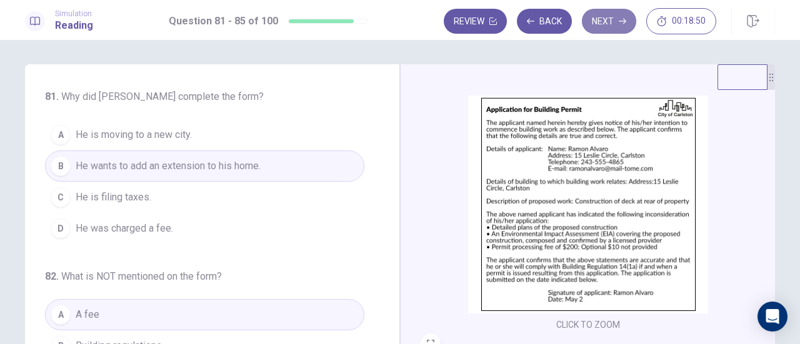
click at [616, 20] on button "Next" at bounding box center [609, 21] width 54 height 25
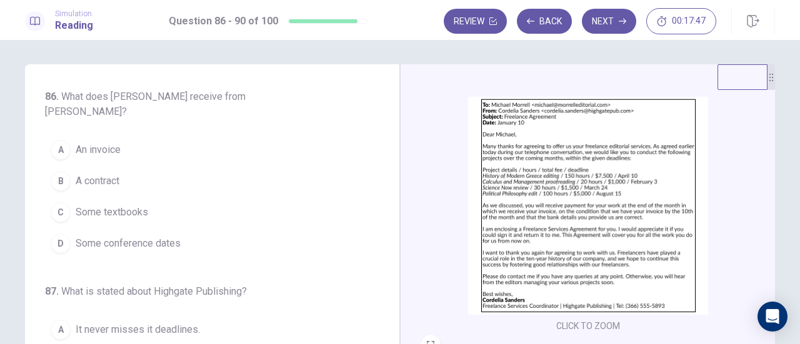
scroll to position [22, 0]
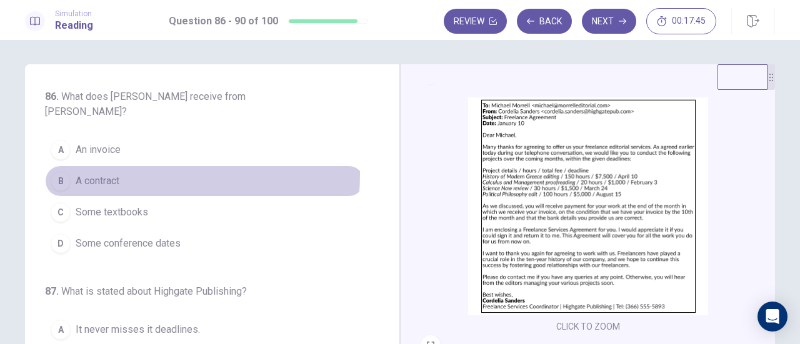
click at [98, 174] on span "A contract" at bounding box center [98, 181] width 44 height 15
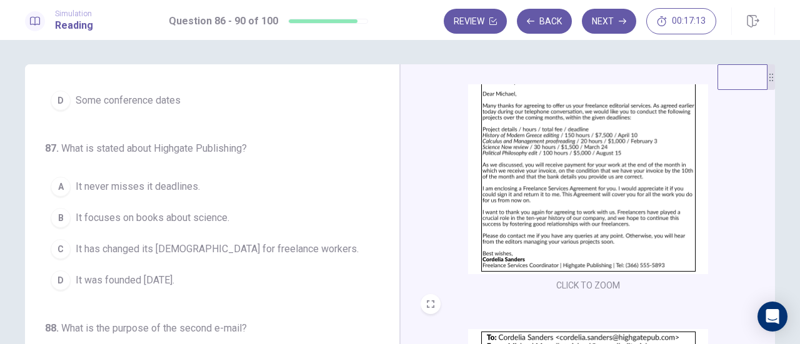
scroll to position [144, 0]
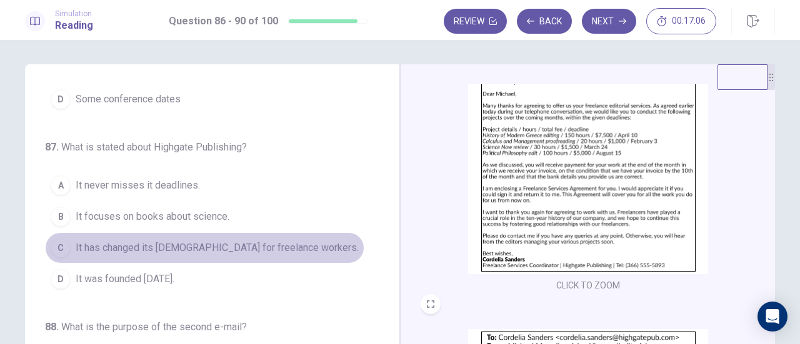
click at [254, 241] on span "It has changed its contract for freelance workers." at bounding box center [217, 248] width 283 height 15
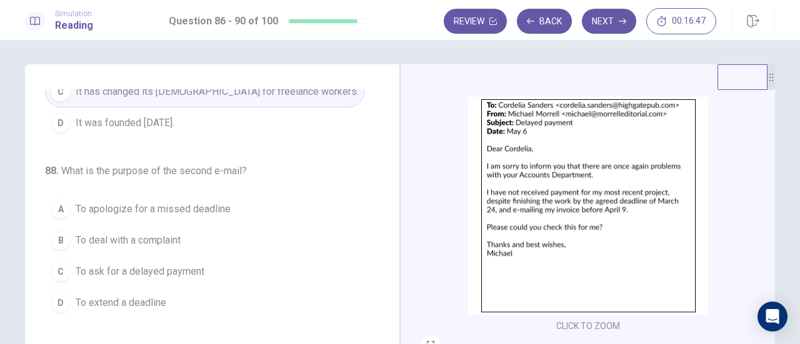
scroll to position [292, 0]
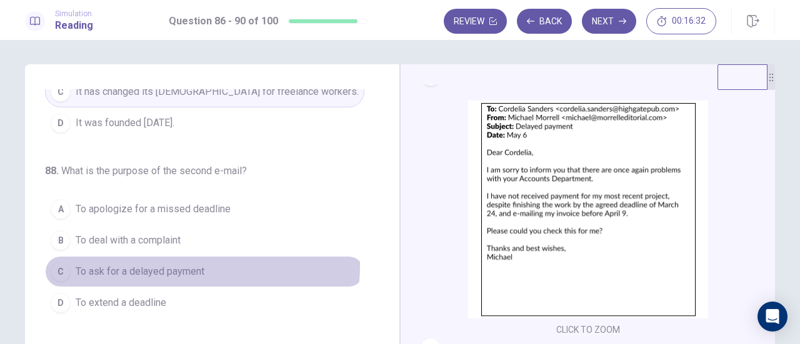
click at [176, 264] on span "To ask for a delayed payment" at bounding box center [140, 271] width 129 height 15
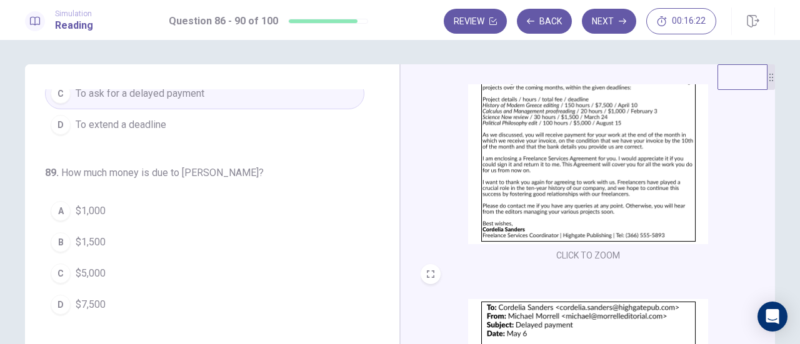
scroll to position [93, 0]
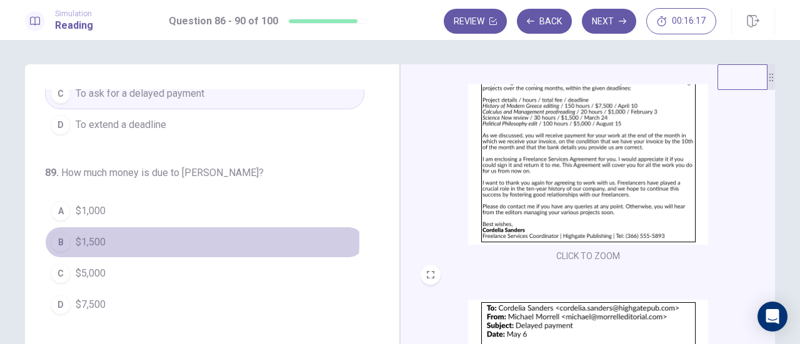
click at [87, 235] on span "$1,500" at bounding box center [91, 242] width 30 height 15
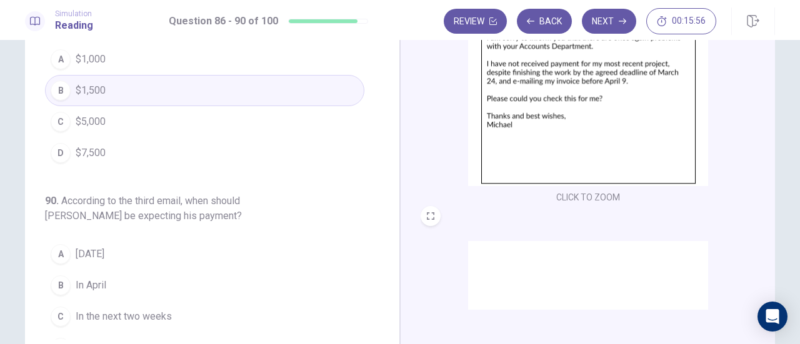
scroll to position [135, 0]
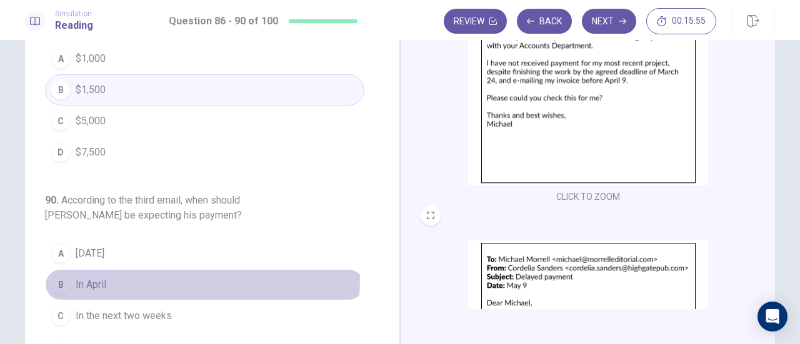
click at [116, 269] on button "B In April" at bounding box center [204, 284] width 319 height 31
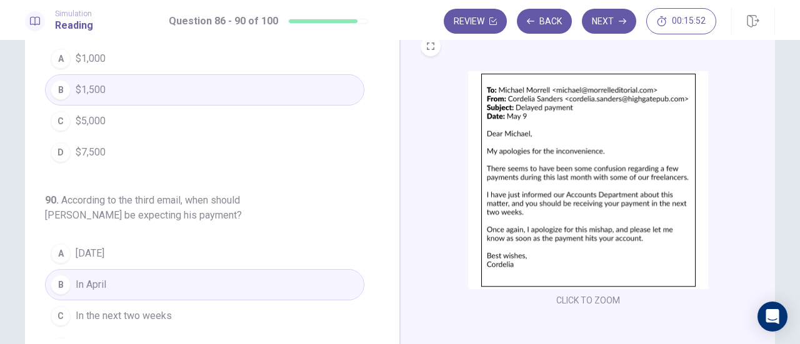
scroll to position [459, 0]
click at [511, 126] on img at bounding box center [588, 181] width 240 height 218
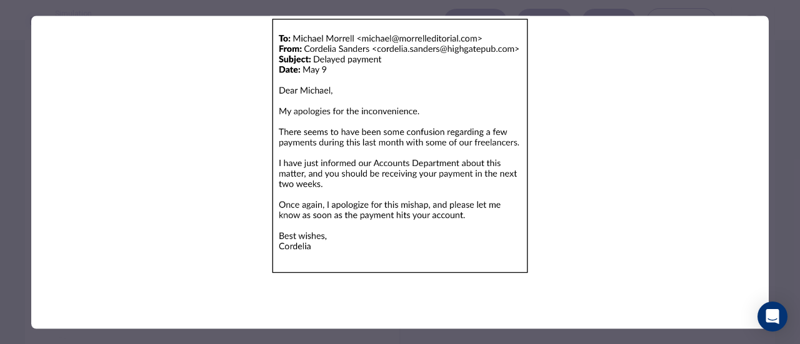
click at [611, 123] on img at bounding box center [400, 146] width 738 height 260
click at [556, 11] on div at bounding box center [400, 172] width 800 height 344
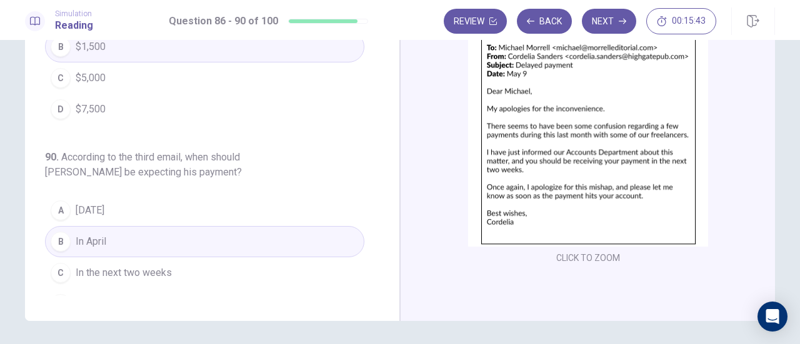
scroll to position [178, 0]
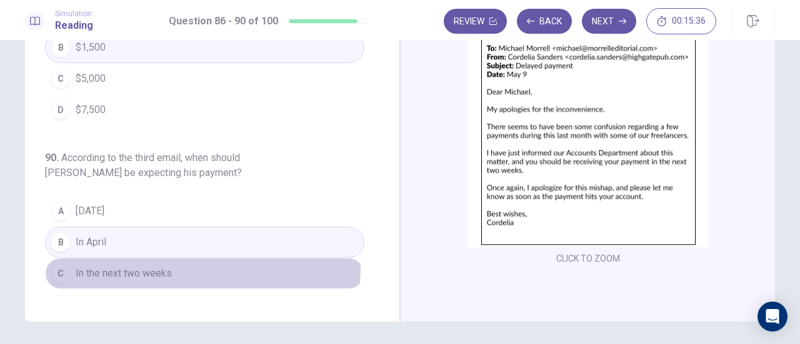
click at [178, 258] on button "C In the next two weeks" at bounding box center [204, 273] width 319 height 31
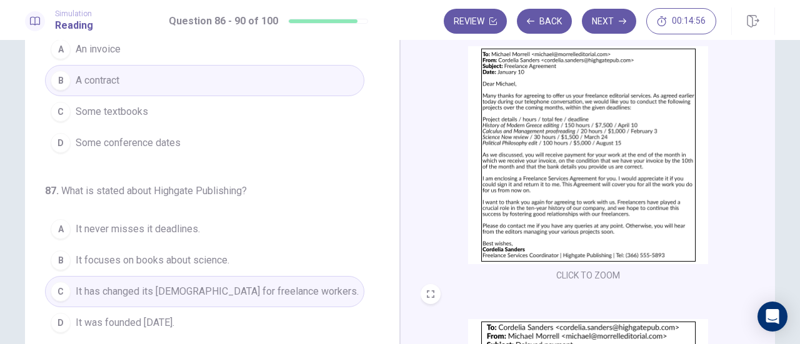
scroll to position [73, 0]
click at [614, 28] on button "Next" at bounding box center [609, 21] width 54 height 25
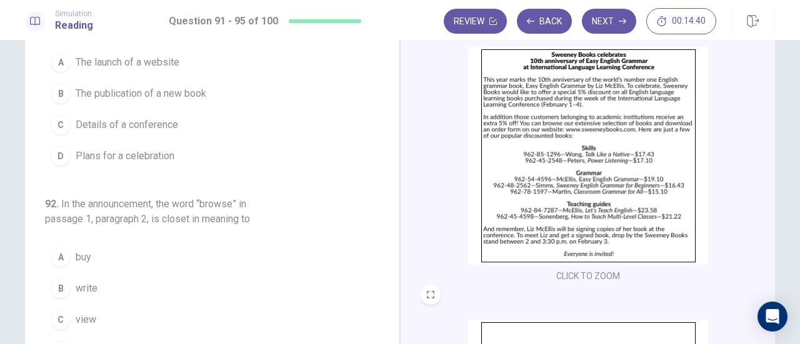
scroll to position [0, 0]
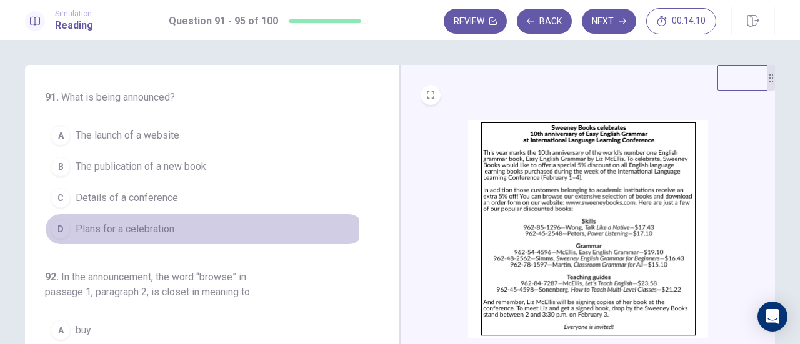
click at [156, 225] on span "Plans for a celebration" at bounding box center [125, 229] width 99 height 15
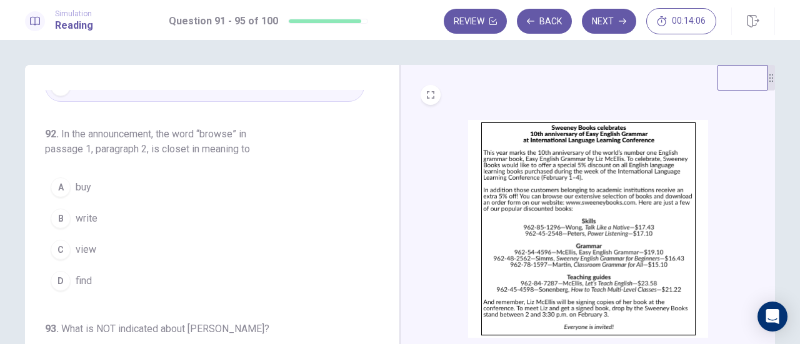
scroll to position [148, 0]
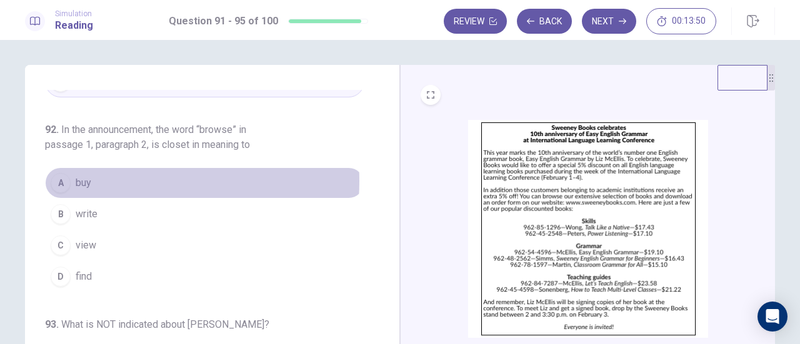
click at [101, 179] on button "A buy" at bounding box center [204, 183] width 319 height 31
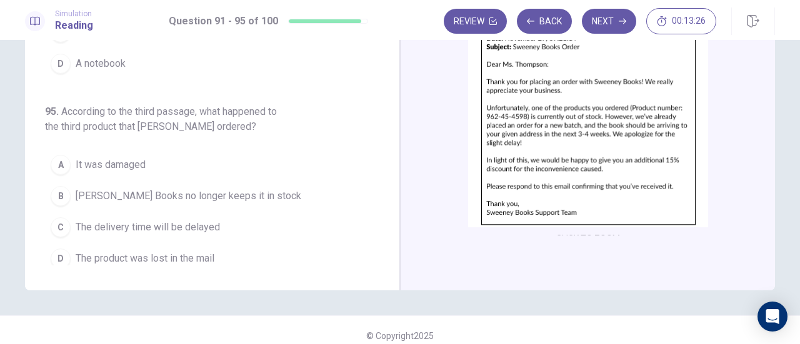
scroll to position [448, 0]
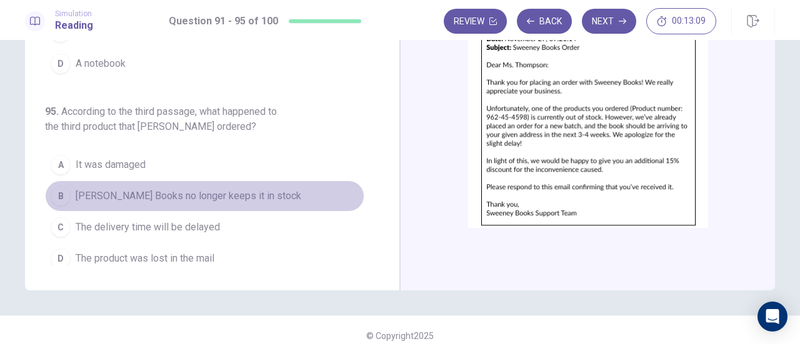
click at [224, 196] on span "Sweeney Books no longer keeps it in stock" at bounding box center [189, 196] width 226 height 15
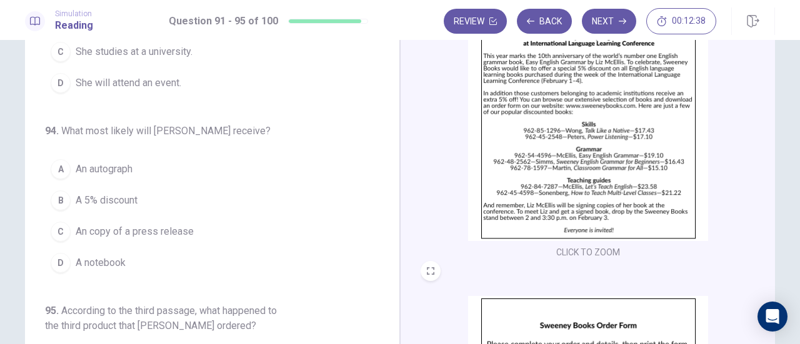
scroll to position [418, 0]
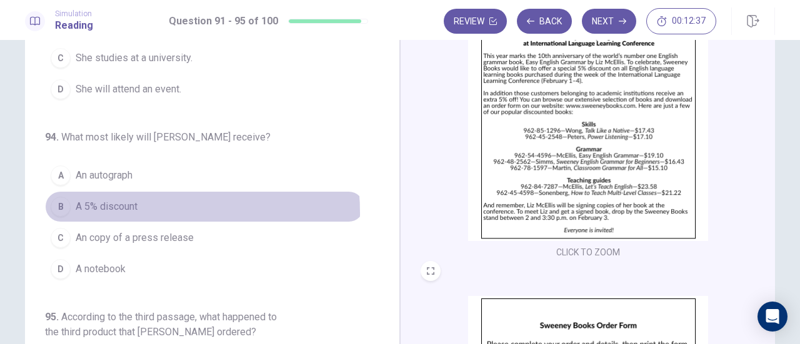
click at [109, 207] on span "A 5% discount" at bounding box center [107, 206] width 62 height 15
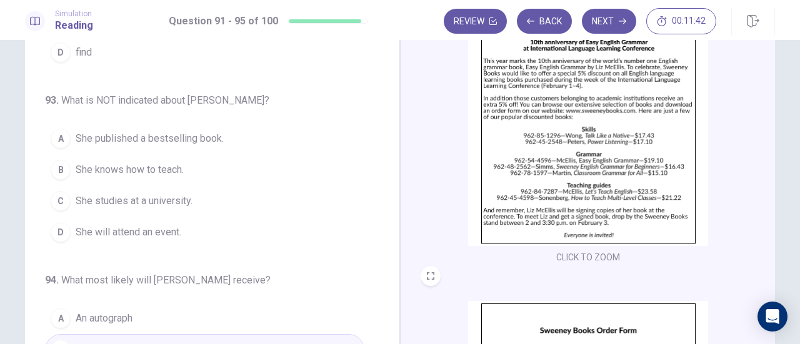
scroll to position [0, 0]
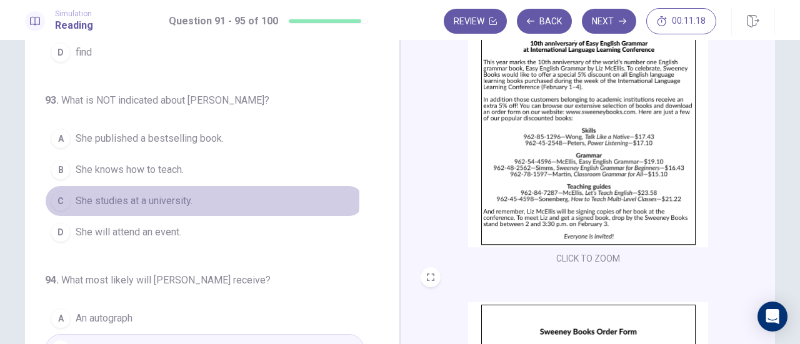
click at [178, 194] on span "She studies at a university." at bounding box center [134, 201] width 117 height 15
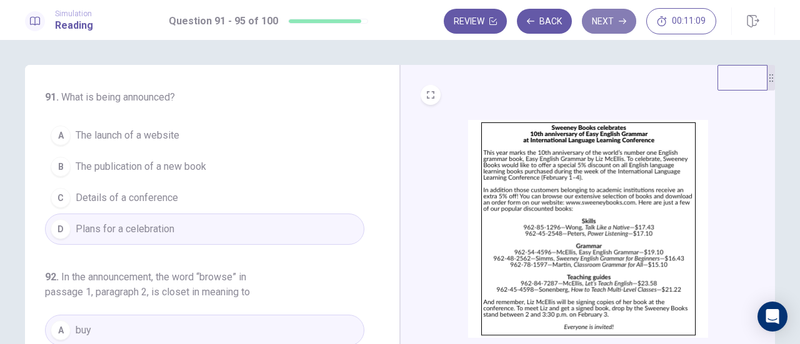
click at [608, 23] on button "Next" at bounding box center [609, 21] width 54 height 25
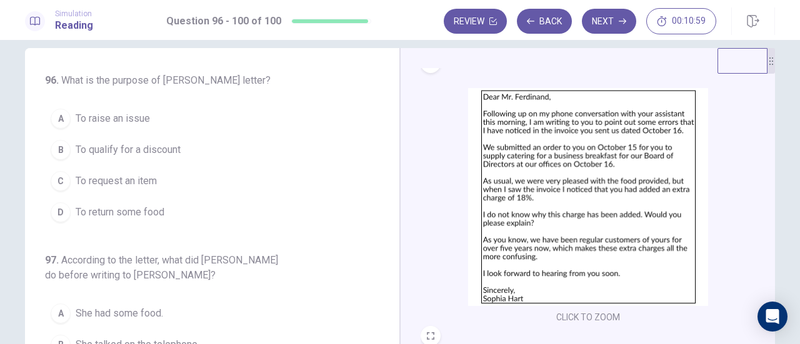
scroll to position [16, 0]
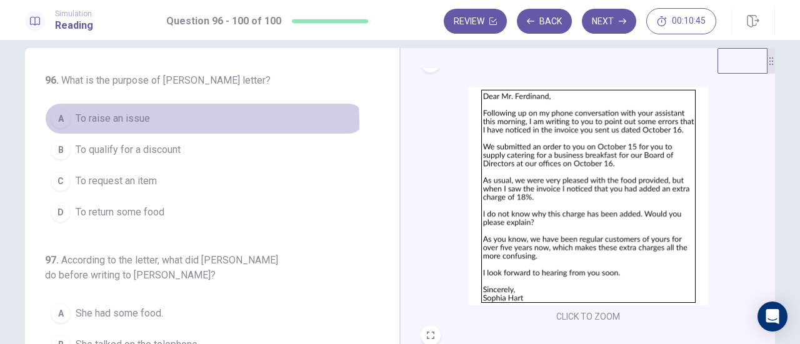
click at [117, 123] on span "To raise an issue" at bounding box center [113, 118] width 74 height 15
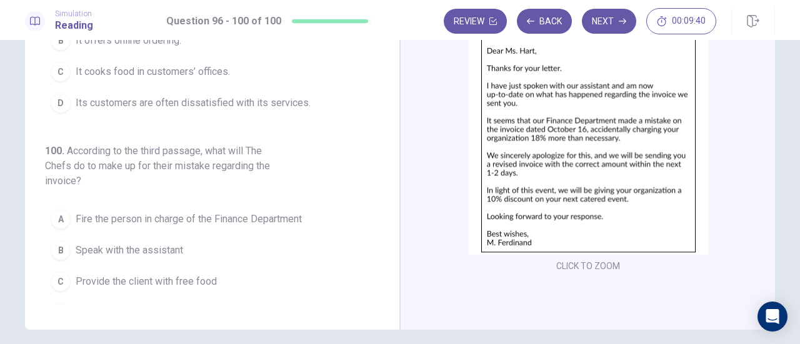
scroll to position [177, 0]
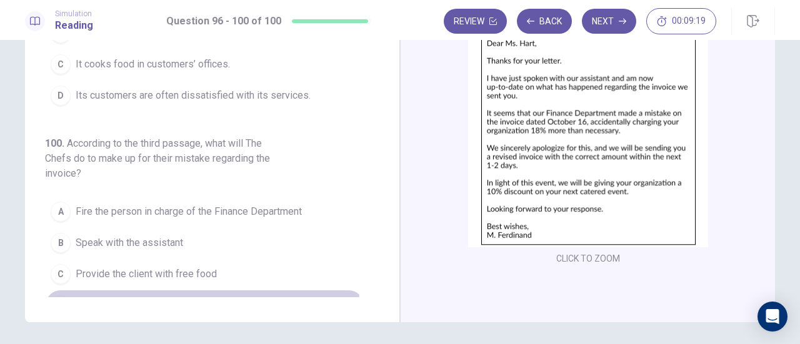
click at [146, 298] on span "Give the client a 10% discount on their next purchase" at bounding box center [190, 305] width 229 height 15
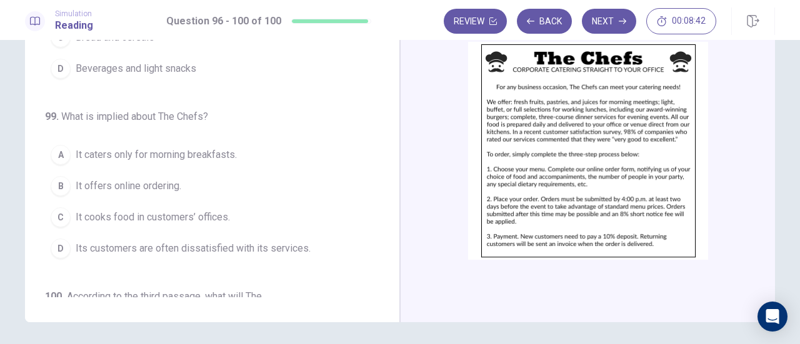
scroll to position [176, 0]
click at [123, 179] on span "It offers online ordering." at bounding box center [129, 186] width 106 height 15
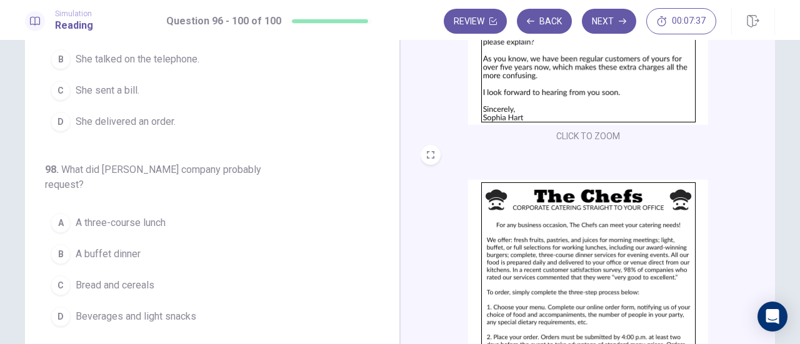
scroll to position [223, 0]
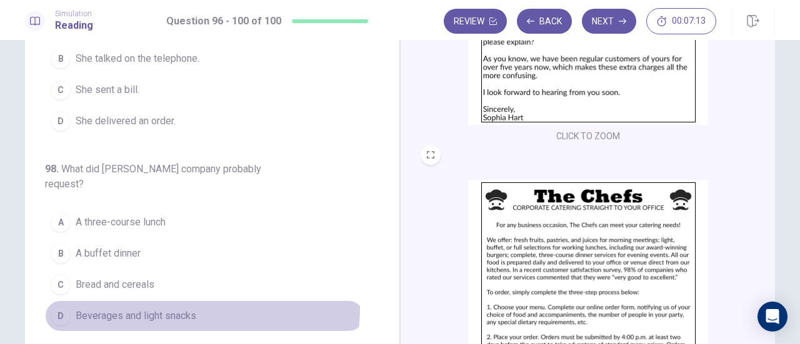
click at [159, 301] on button "D Beverages and light snacks" at bounding box center [204, 316] width 319 height 31
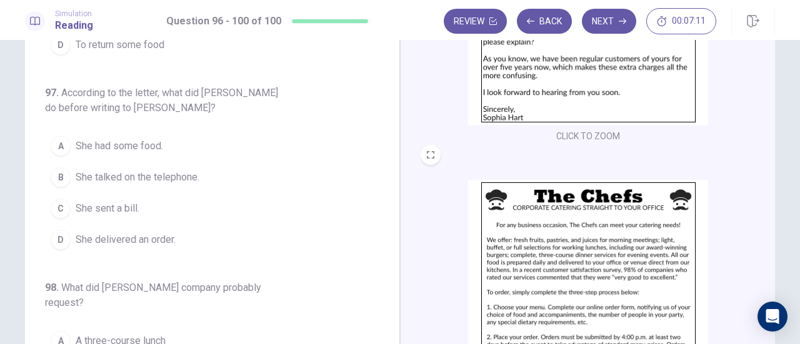
scroll to position [98, 0]
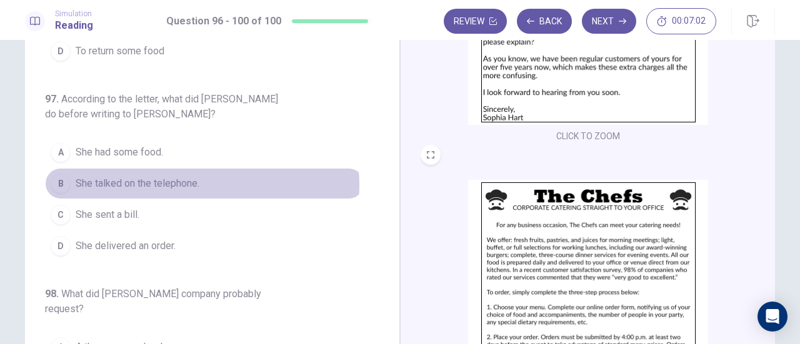
click at [190, 182] on span "She talked on the telephone." at bounding box center [138, 183] width 124 height 15
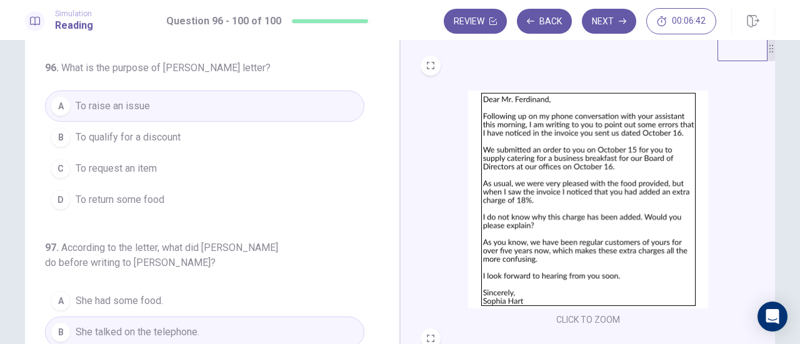
scroll to position [0, 0]
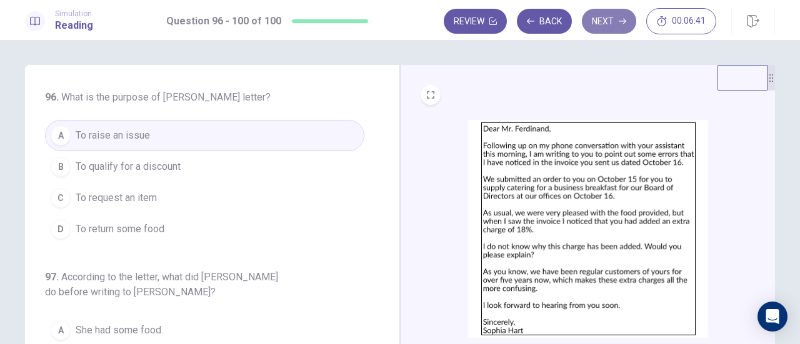
click at [610, 30] on button "Next" at bounding box center [609, 21] width 54 height 25
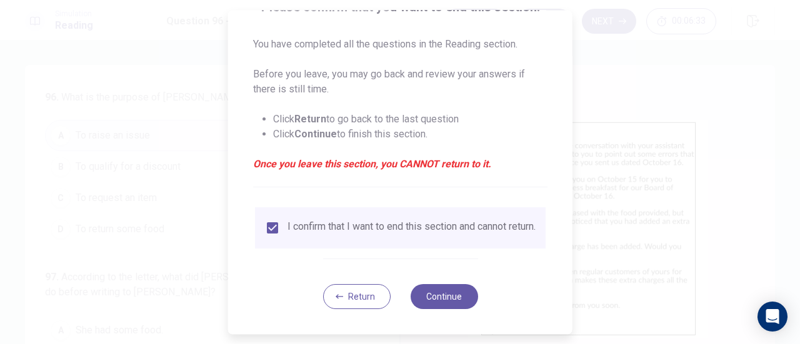
scroll to position [121, 0]
click at [446, 293] on button "Continue" at bounding box center [444, 296] width 68 height 25
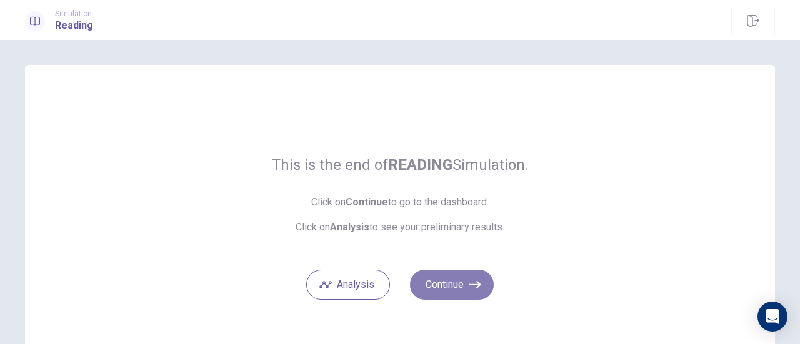
click at [463, 278] on button "Continue" at bounding box center [452, 285] width 84 height 30
